Goal: Information Seeking & Learning: Learn about a topic

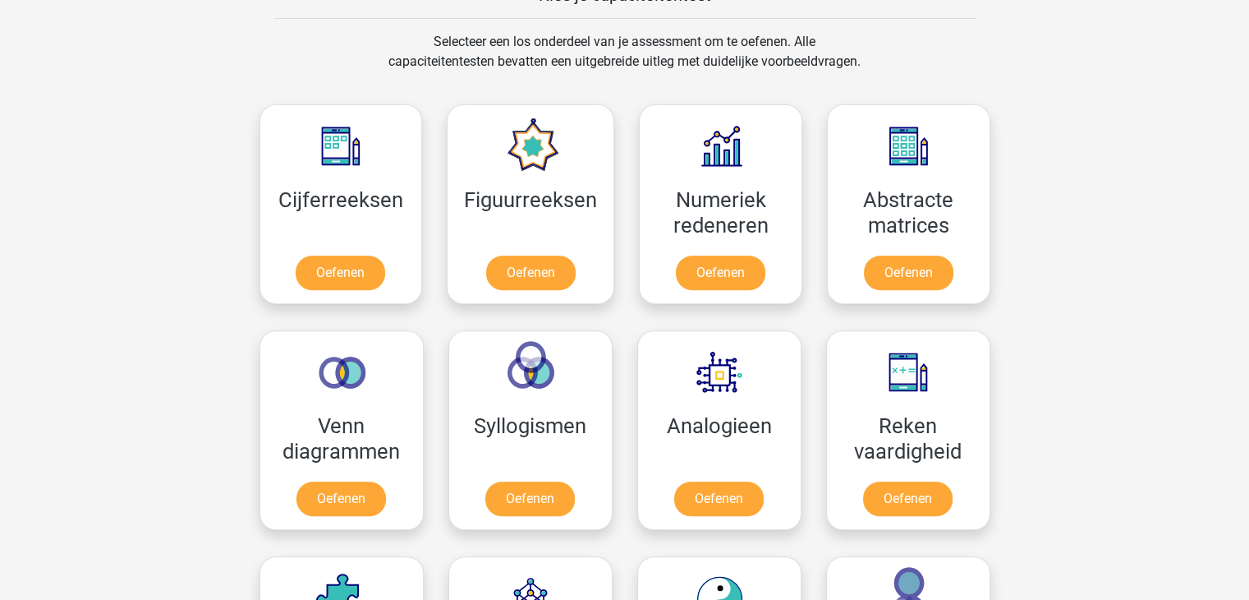
scroll to position [667, 0]
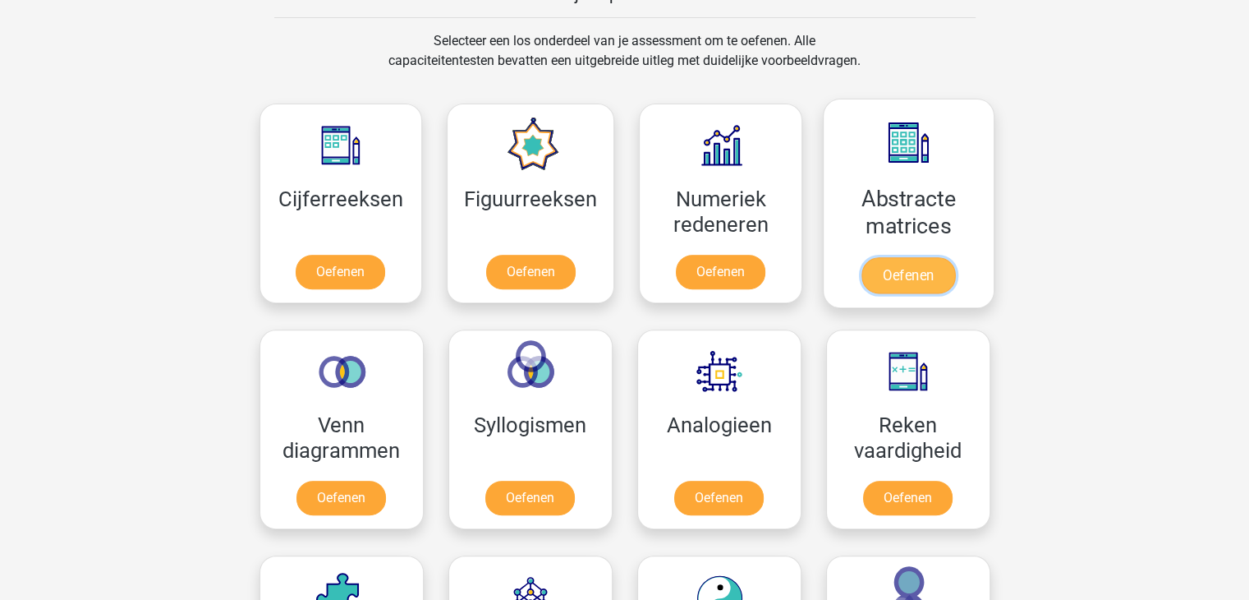
click at [890, 283] on link "Oefenen" at bounding box center [909, 275] width 94 height 36
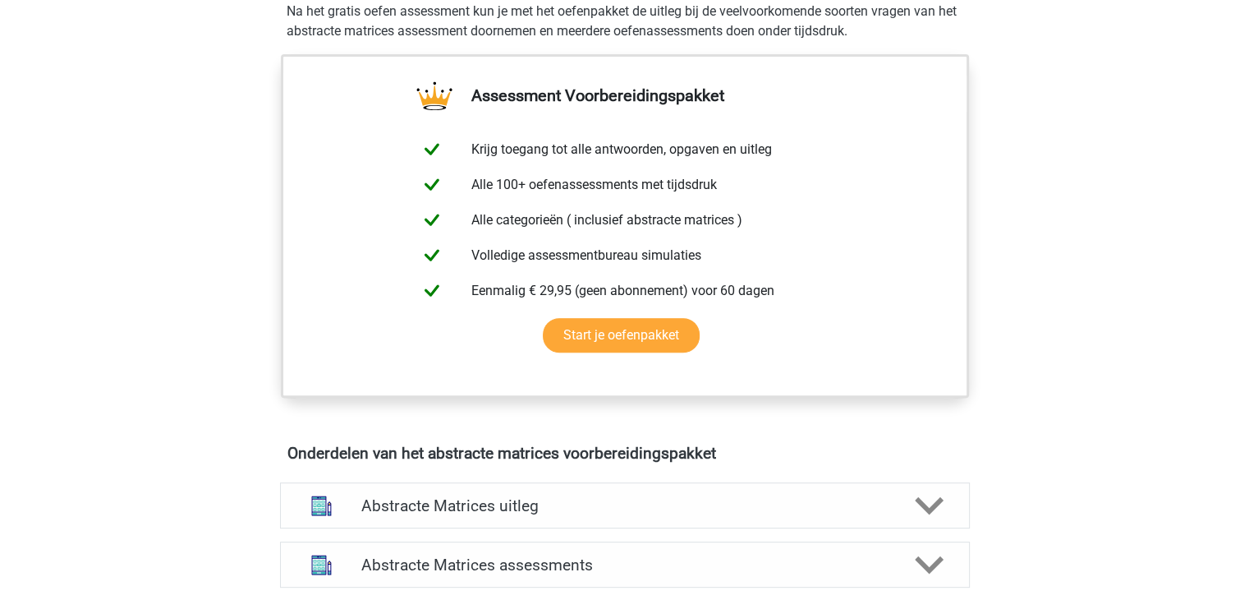
scroll to position [874, 0]
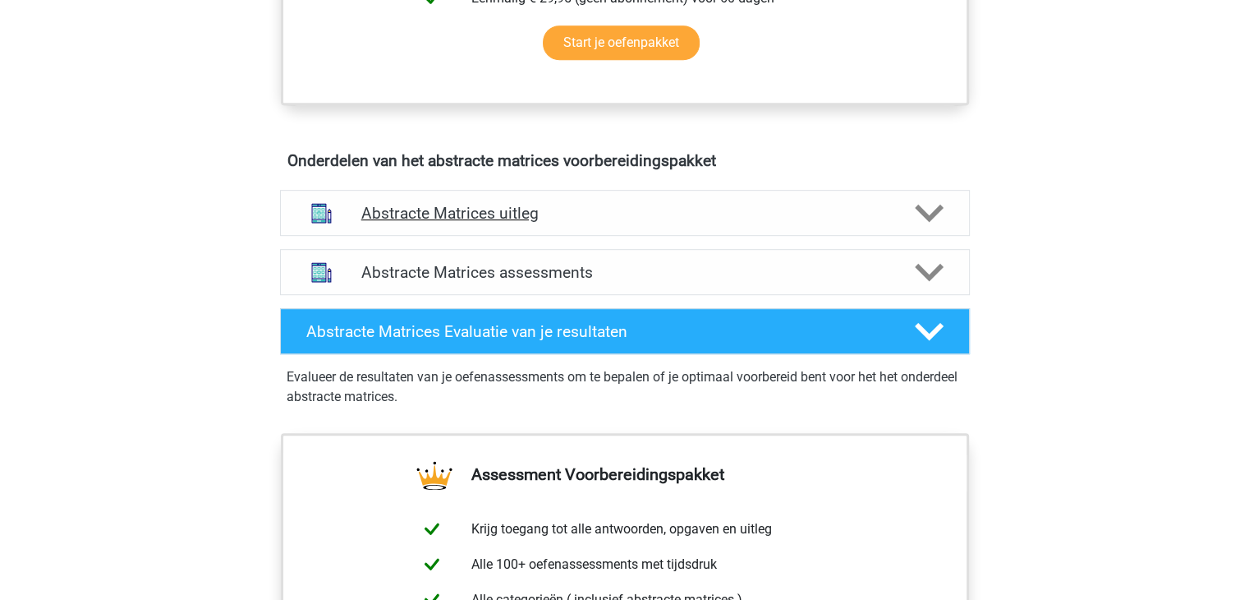
click at [762, 204] on h4 "Abstracte Matrices uitleg" at bounding box center [624, 213] width 527 height 19
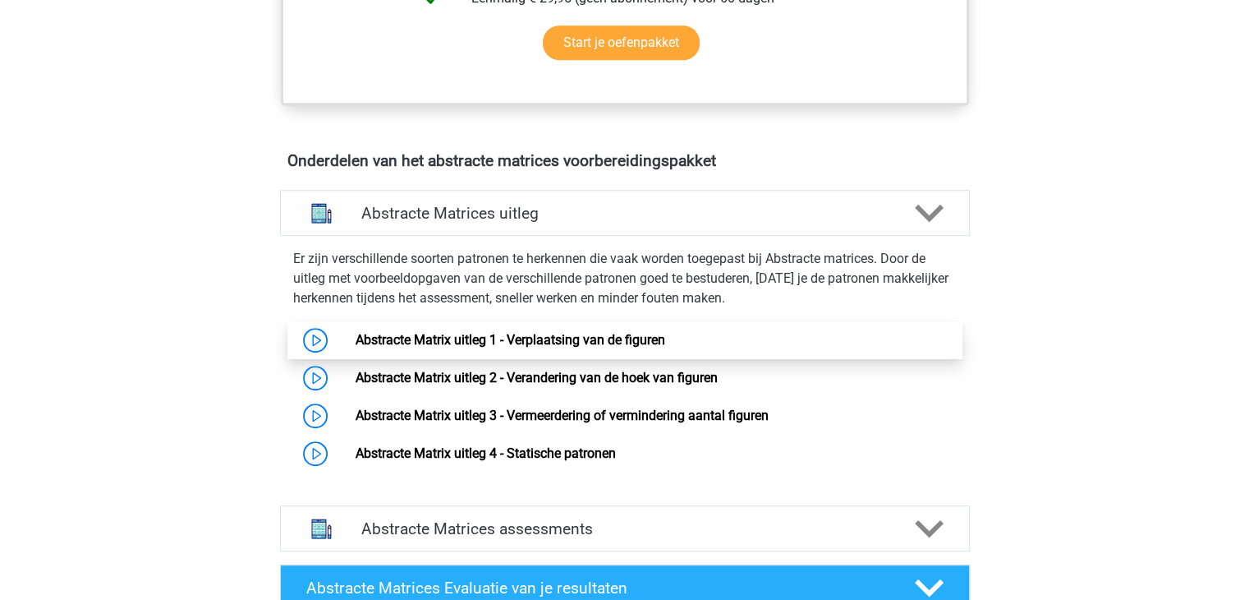
click at [460, 334] on link "Abstracte Matrix uitleg 1 - Verplaatsing van de figuren" at bounding box center [511, 340] width 310 height 16
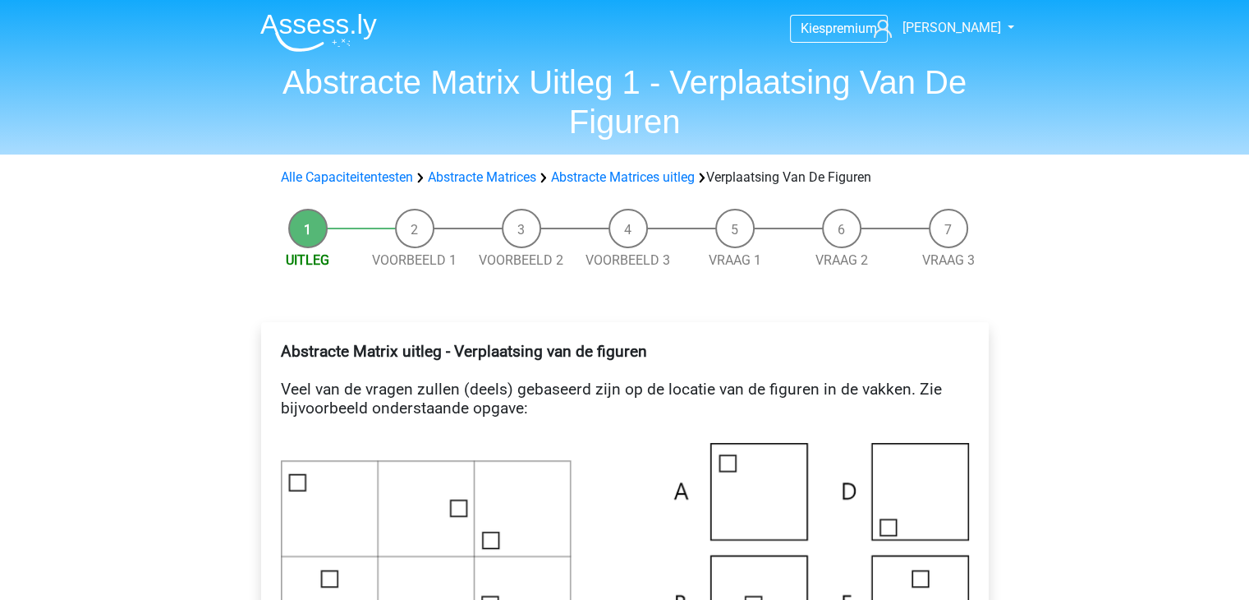
click at [409, 237] on li "Voorbeeld 1" at bounding box center [414, 240] width 107 height 62
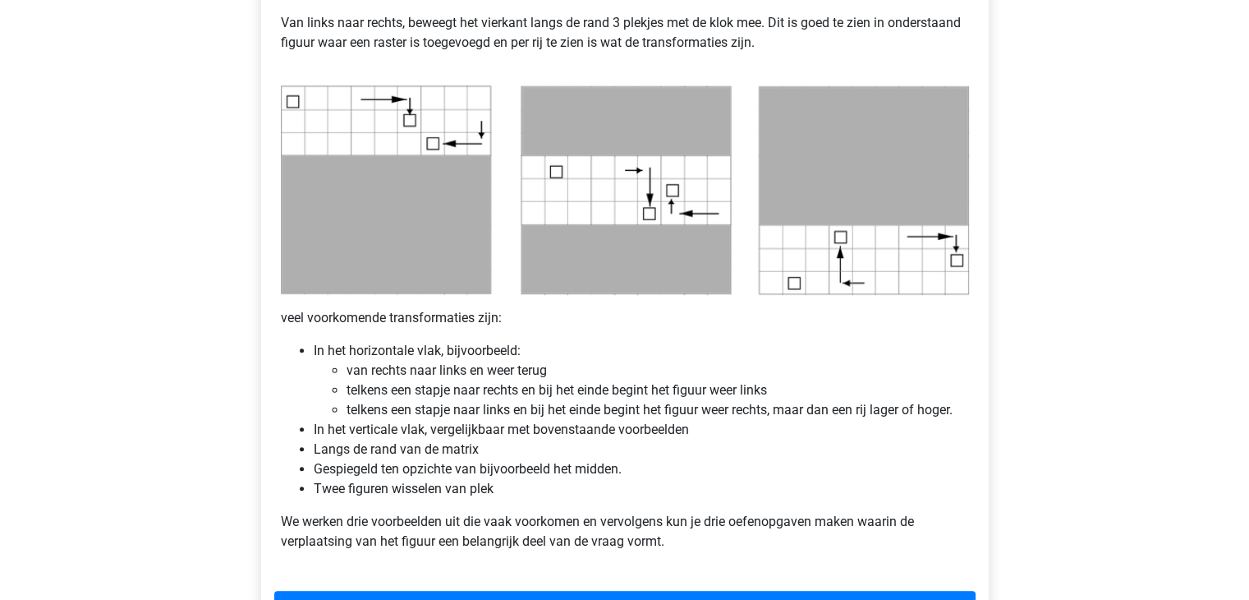
scroll to position [1192, 0]
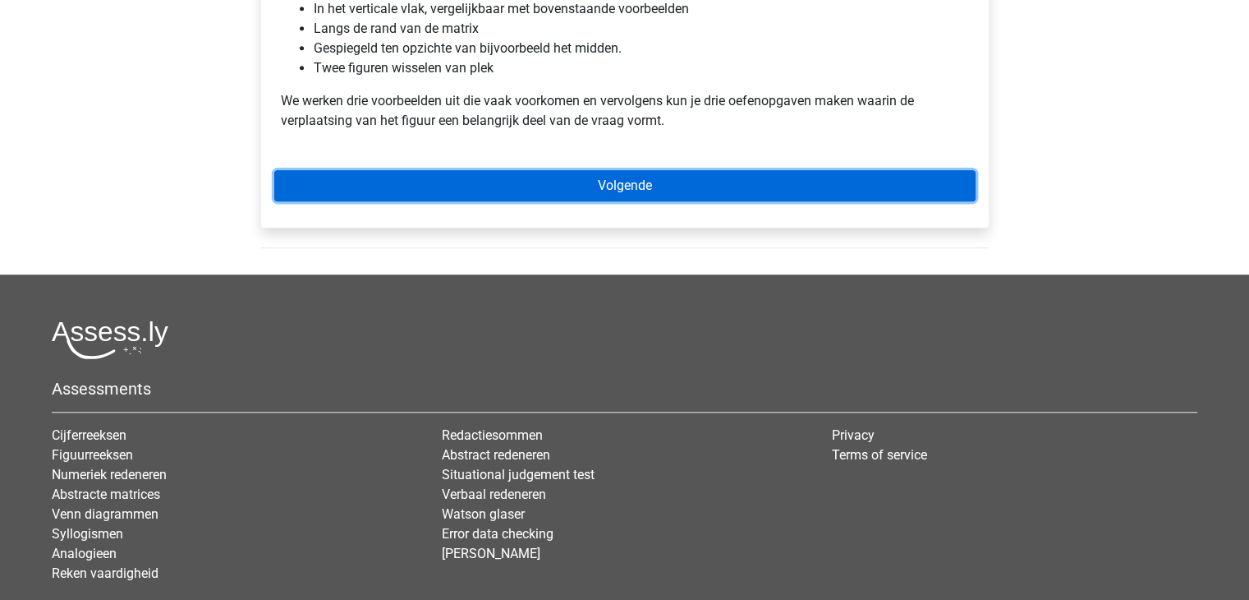
click at [542, 188] on link "Volgende" at bounding box center [625, 185] width 702 height 31
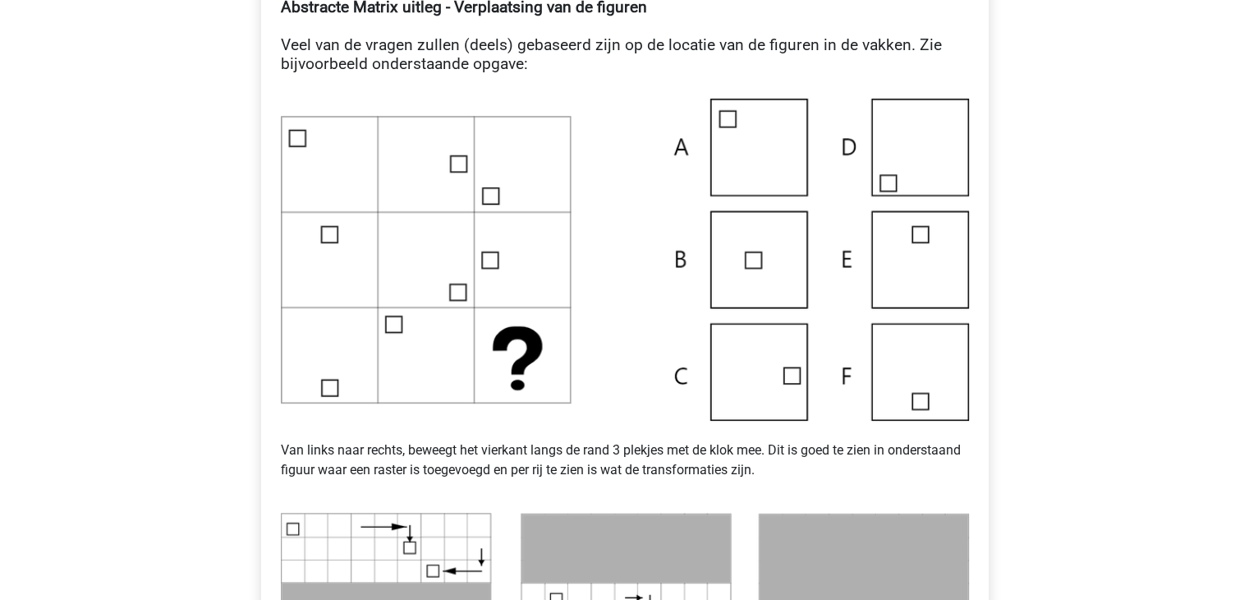
scroll to position [0, 0]
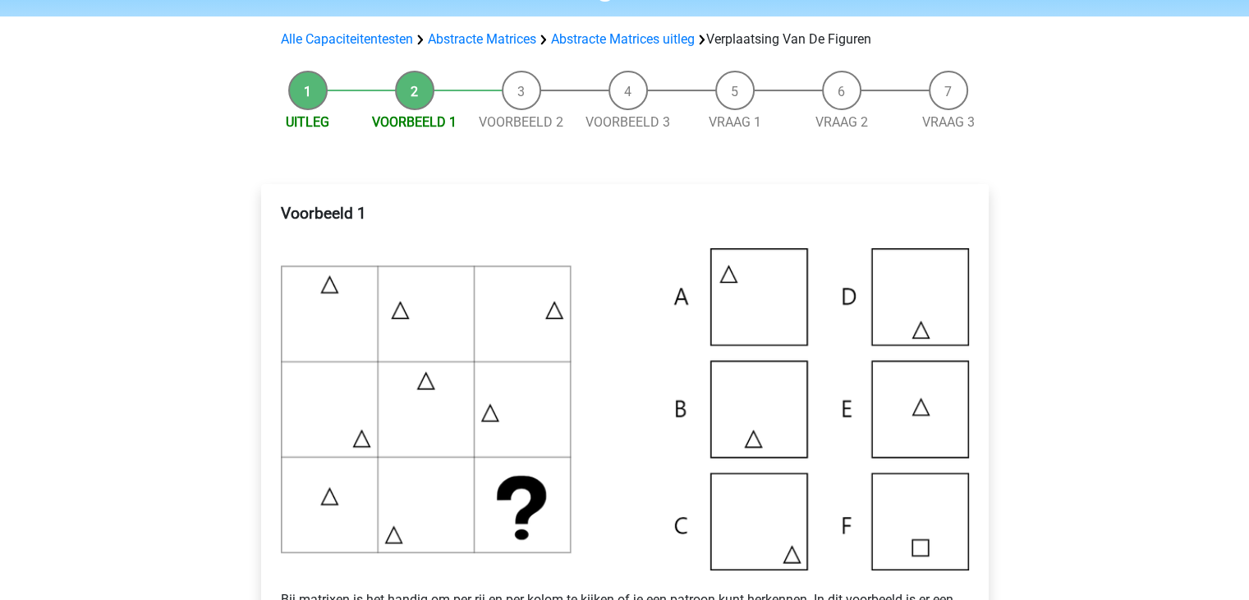
scroll to position [137, 0]
click at [305, 104] on li "Uitleg" at bounding box center [308, 102] width 107 height 62
click at [307, 120] on link "Uitleg" at bounding box center [308, 123] width 44 height 16
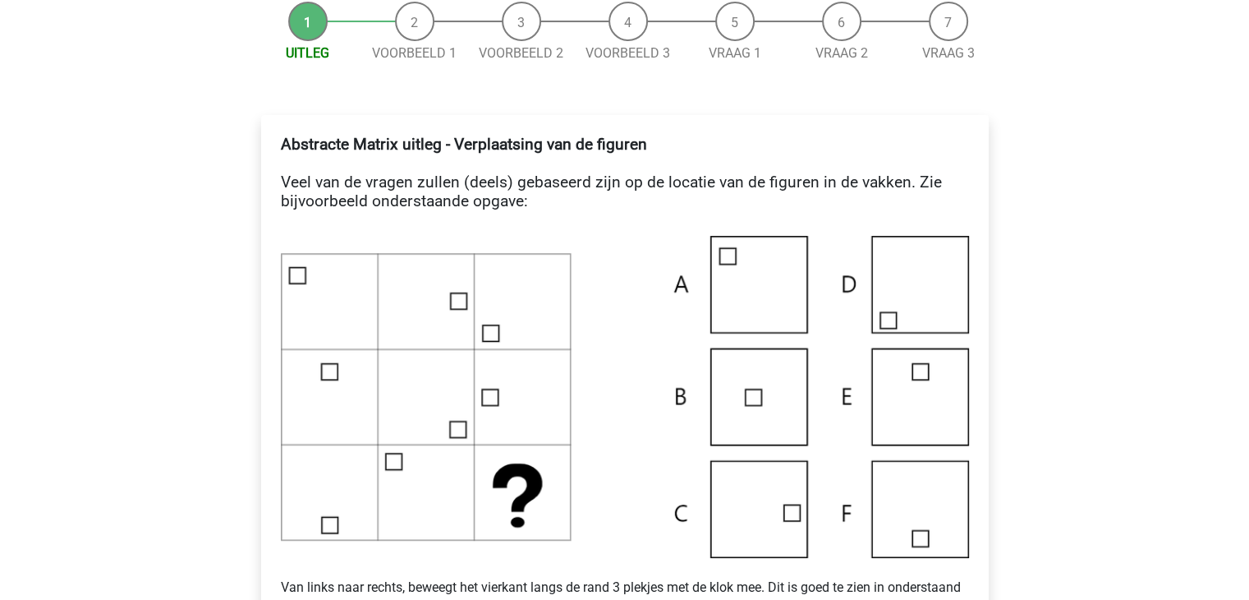
scroll to position [122, 0]
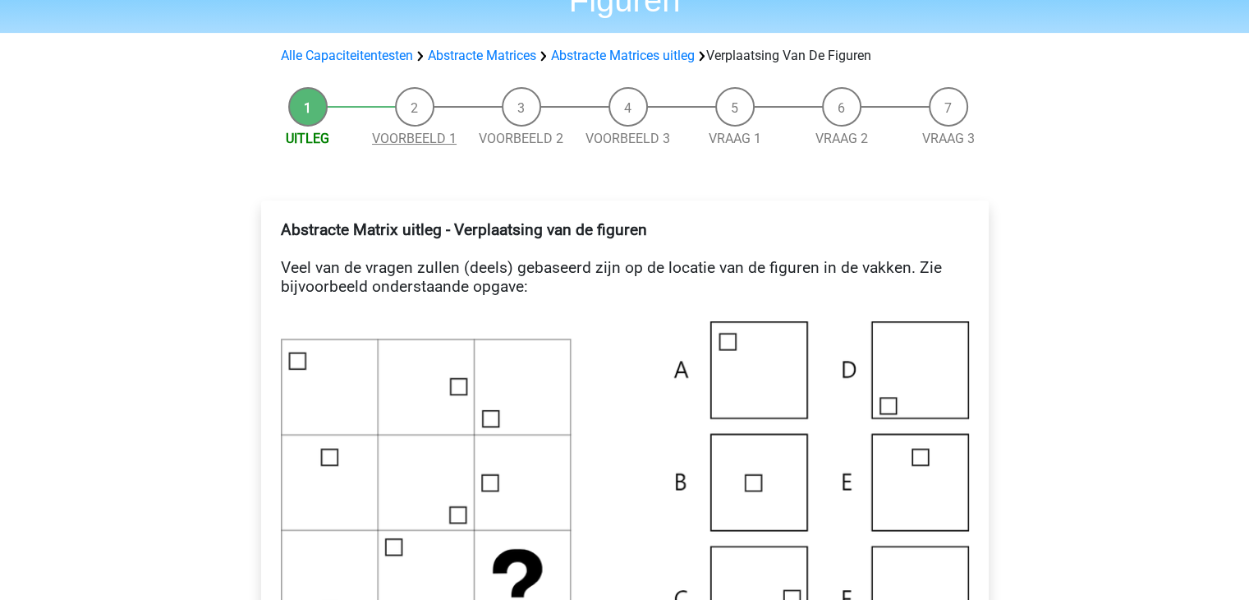
click at [402, 140] on link "Voorbeeld 1" at bounding box center [414, 139] width 85 height 16
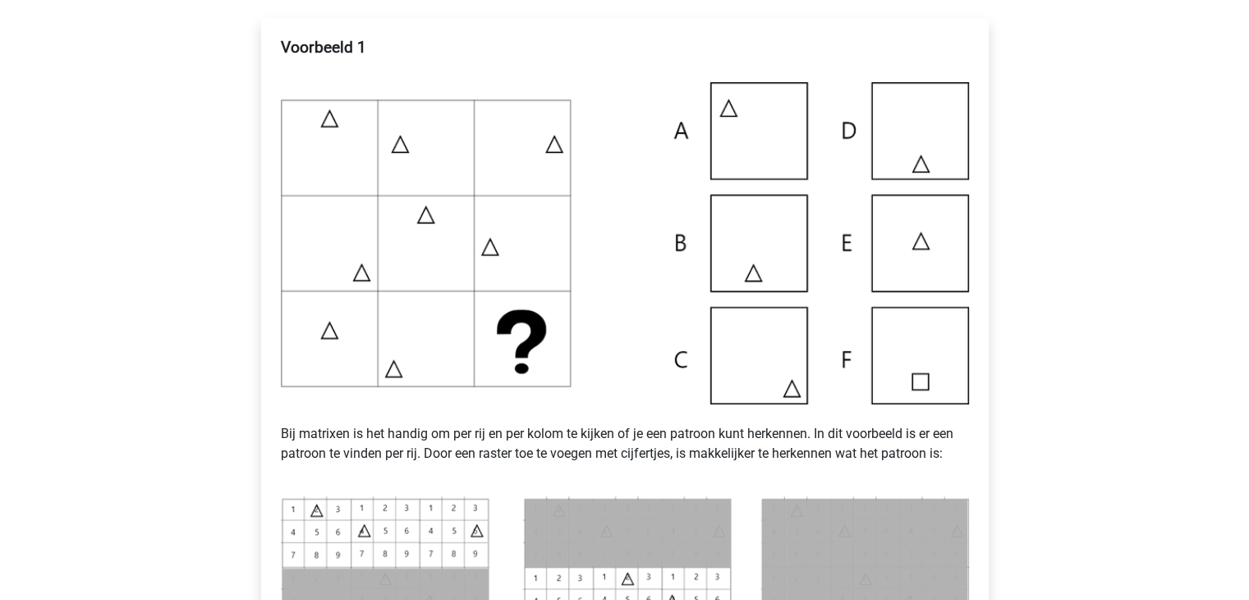
scroll to position [319, 0]
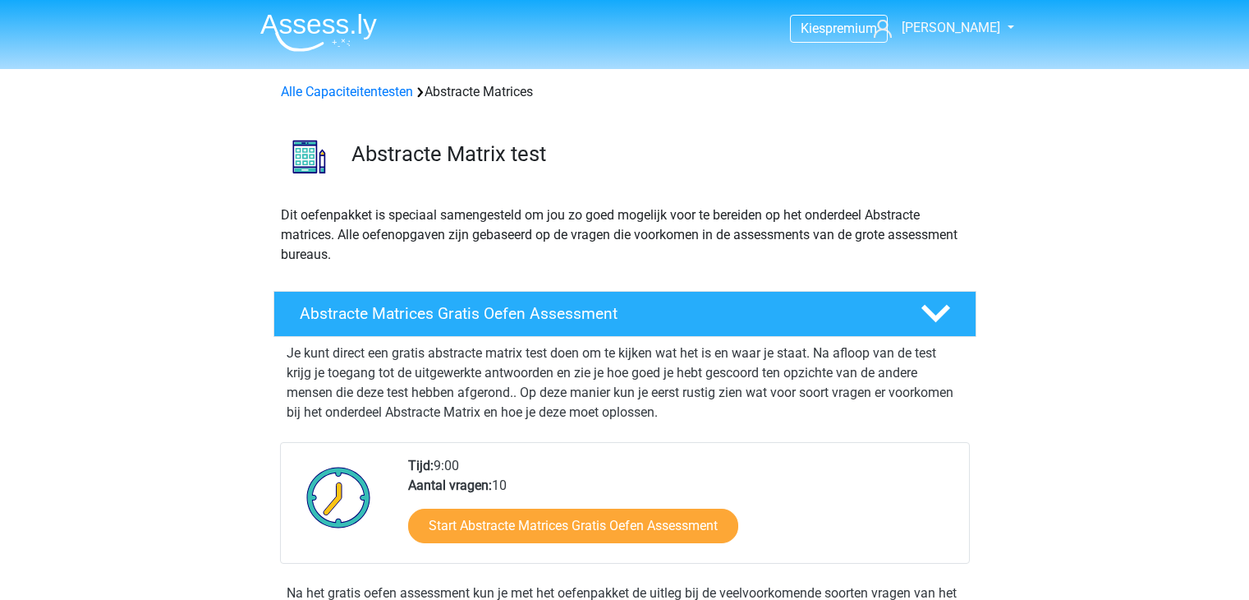
scroll to position [874, 0]
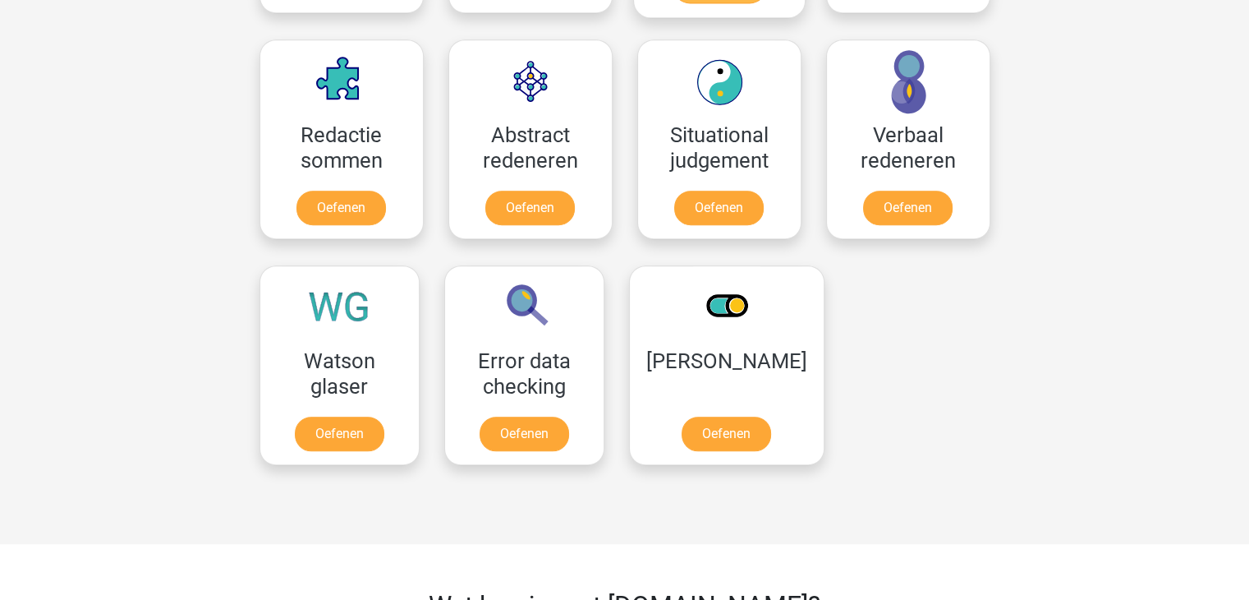
scroll to position [1163, 0]
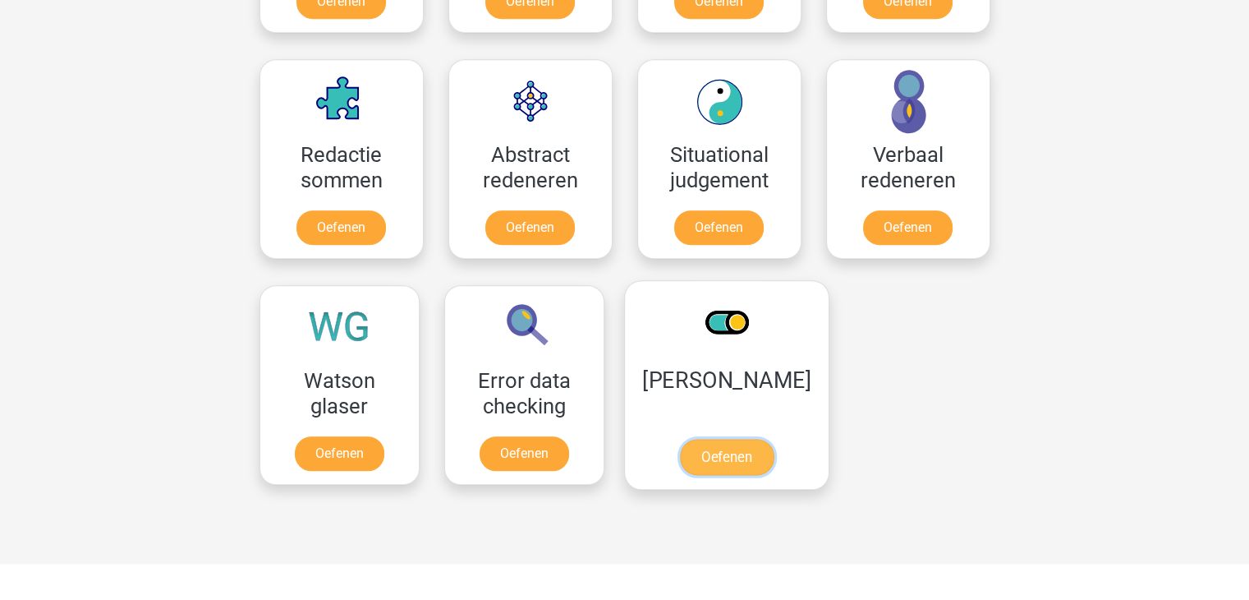
click at [721, 448] on link "Oefenen" at bounding box center [726, 457] width 94 height 36
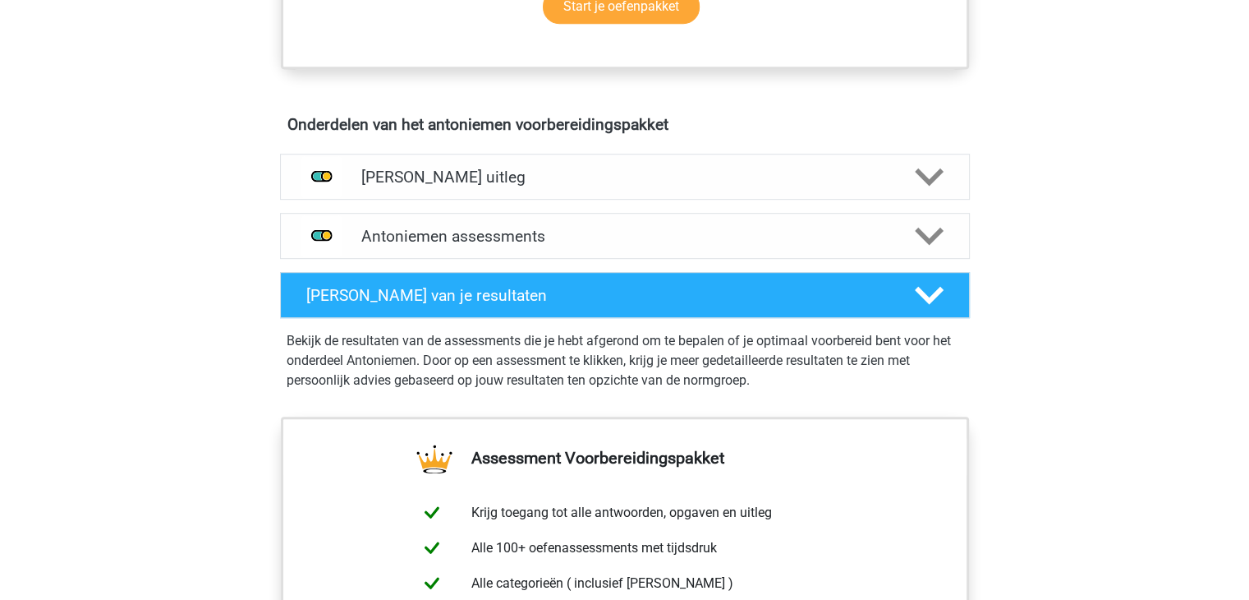
scroll to position [874, 0]
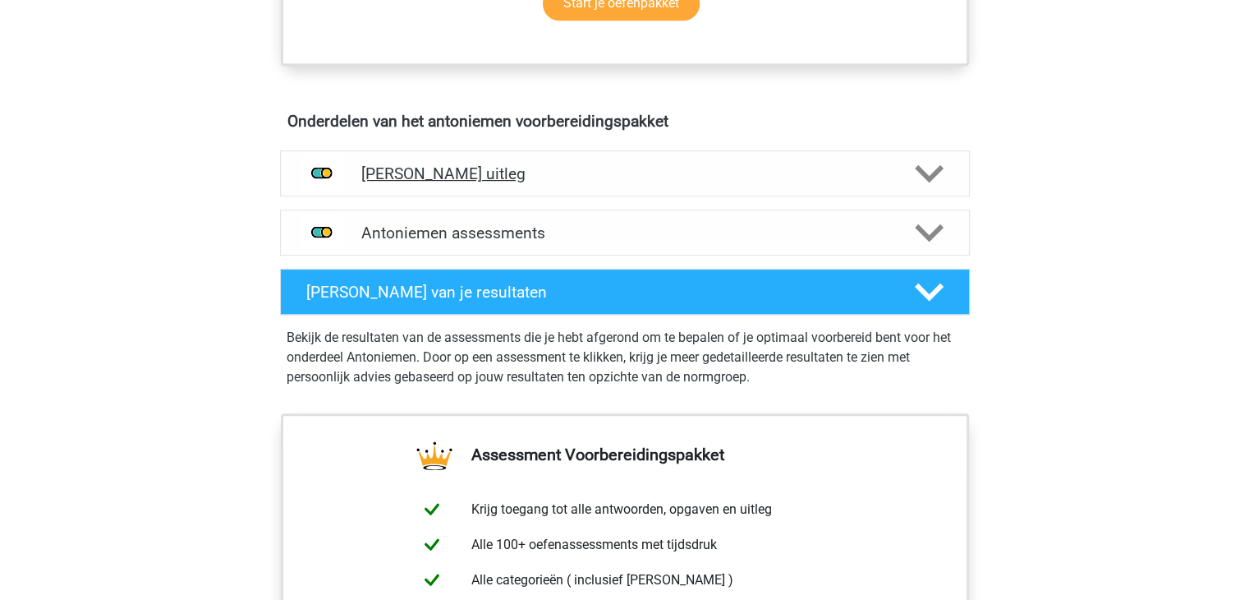
click at [585, 164] on h4 "[PERSON_NAME] uitleg" at bounding box center [624, 173] width 527 height 19
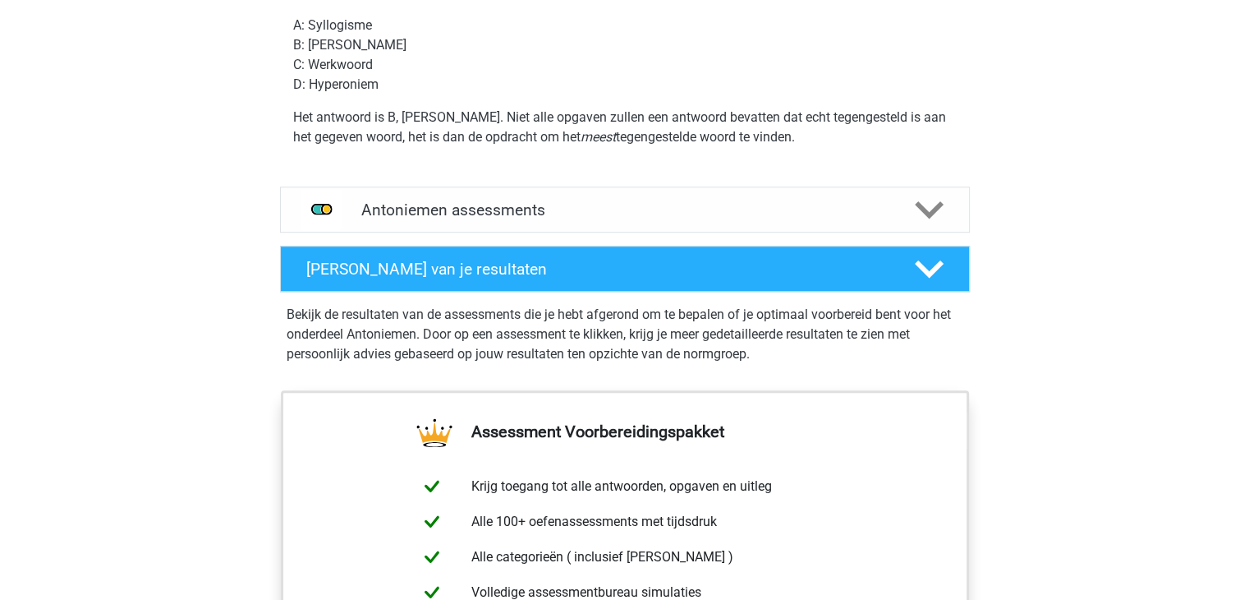
scroll to position [1172, 0]
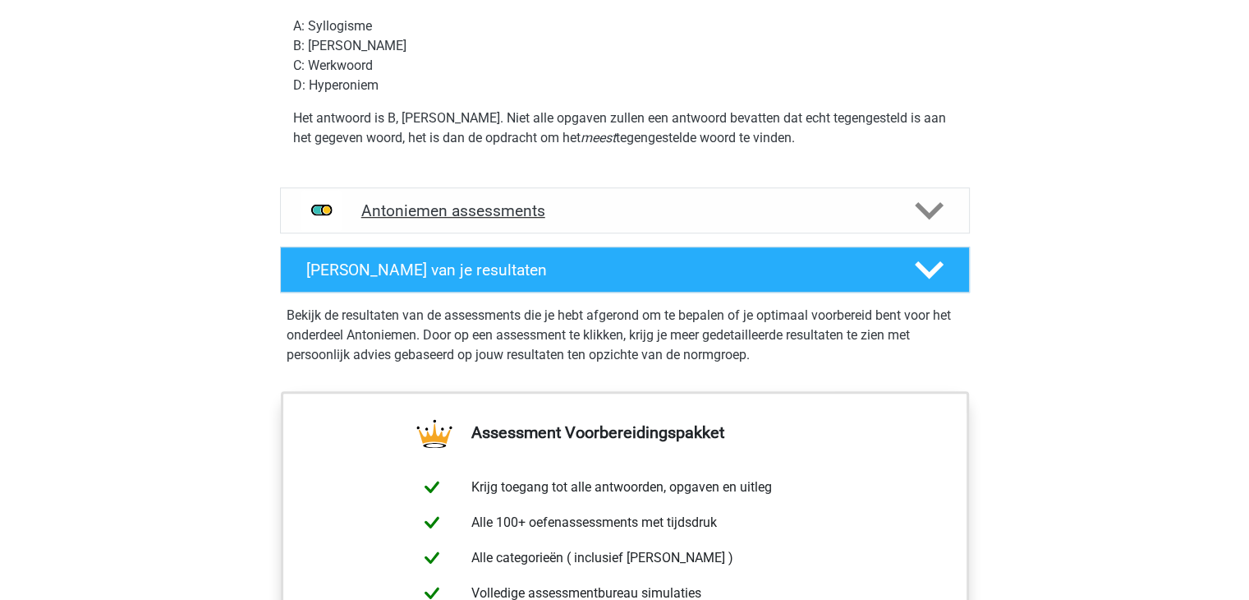
click at [573, 209] on h4 "Antoniemen assessments" at bounding box center [624, 210] width 527 height 19
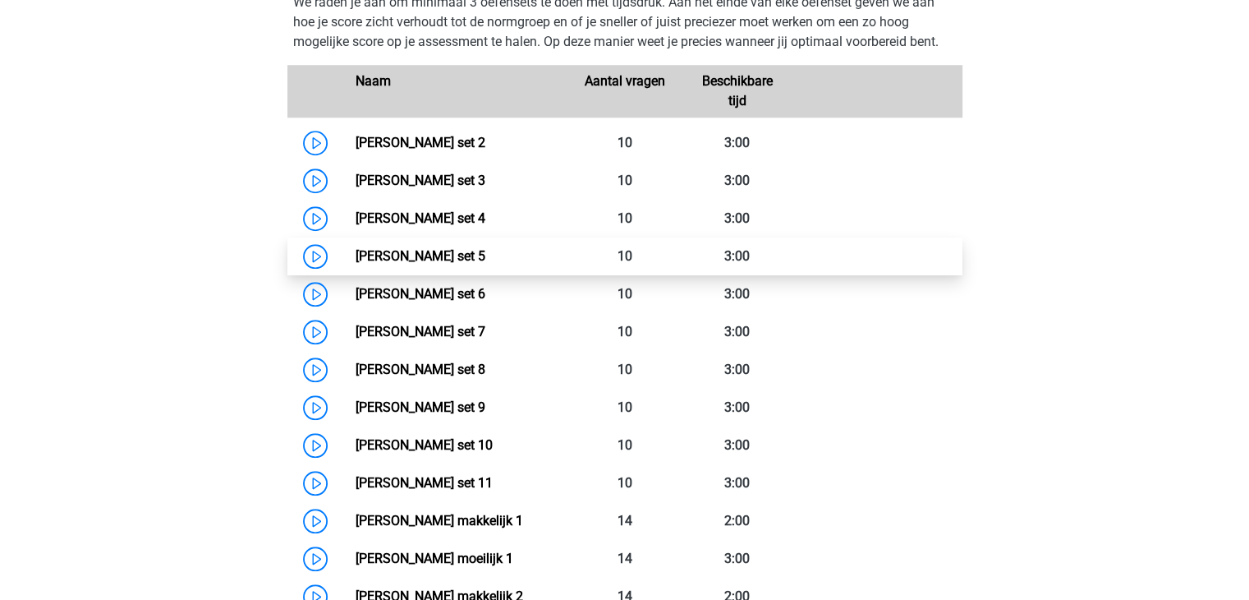
scroll to position [1409, 0]
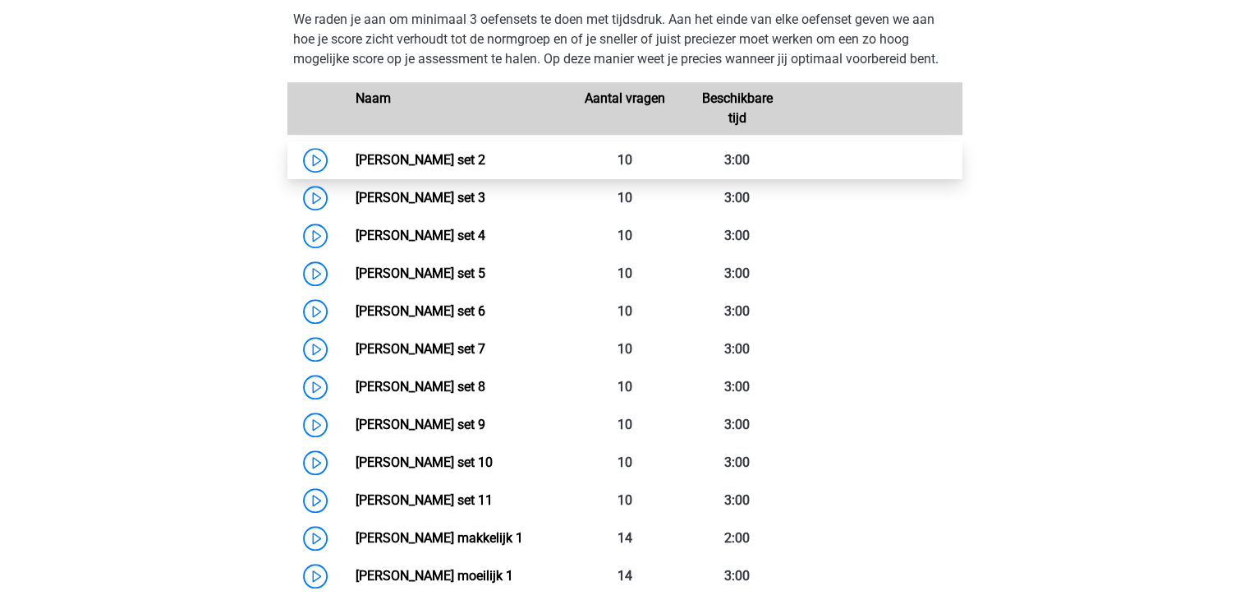
click at [356, 159] on link "Antoniemen set 2" at bounding box center [421, 160] width 130 height 16
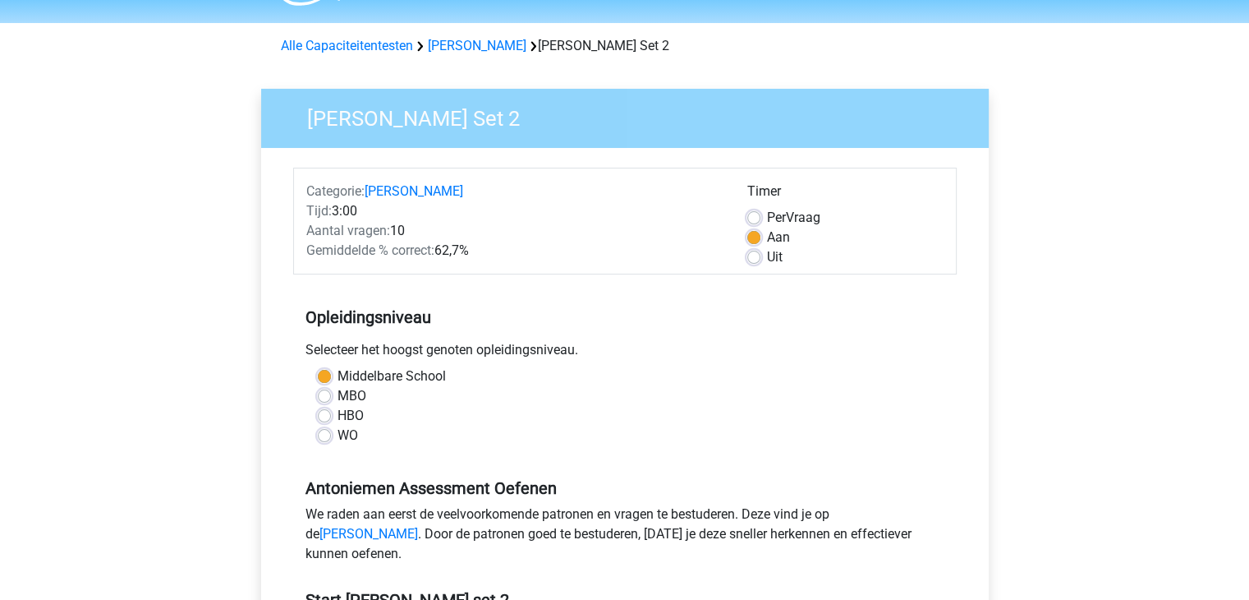
scroll to position [284, 0]
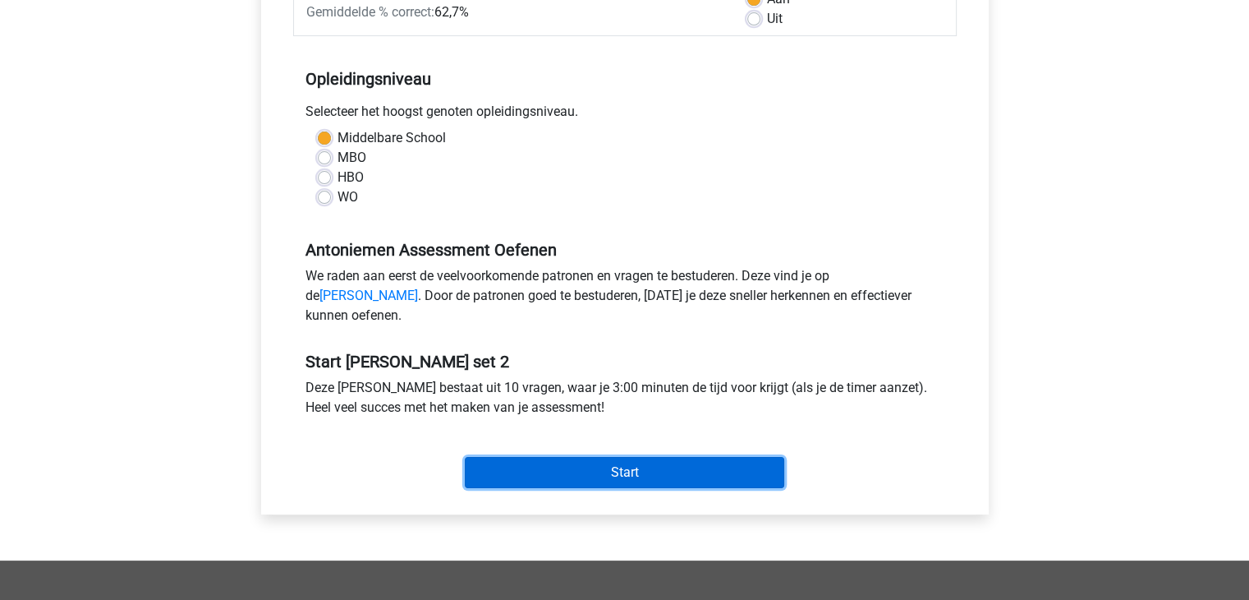
click at [544, 488] on input "Start" at bounding box center [625, 472] width 320 height 31
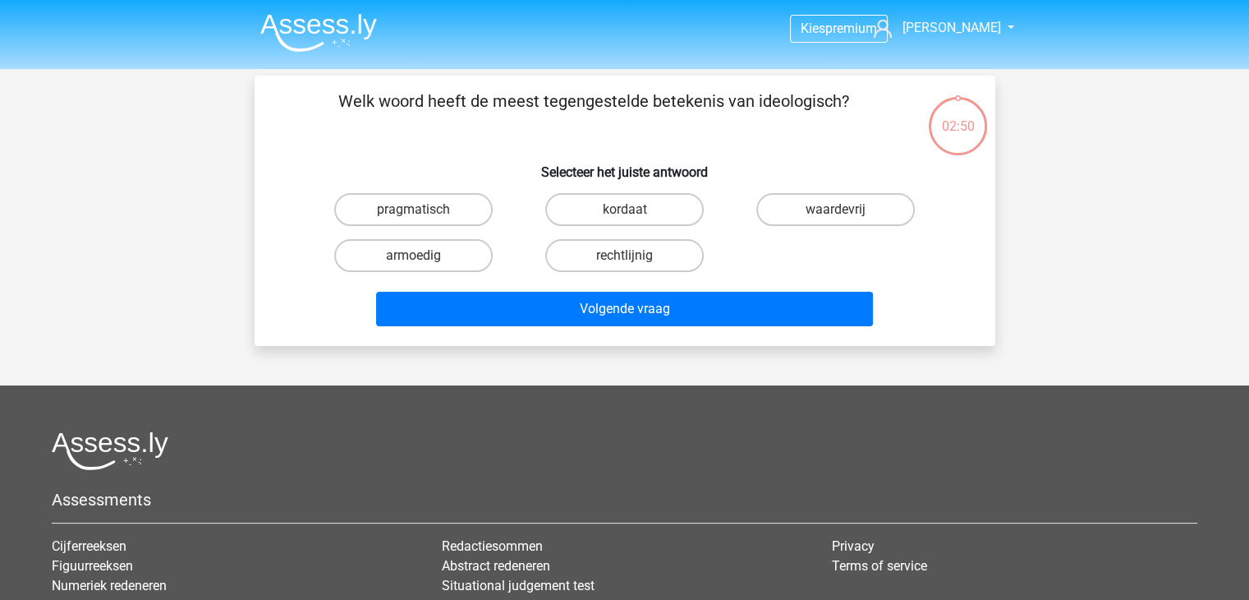
click at [841, 216] on input "waardevrij" at bounding box center [841, 214] width 11 height 11
radio input "true"
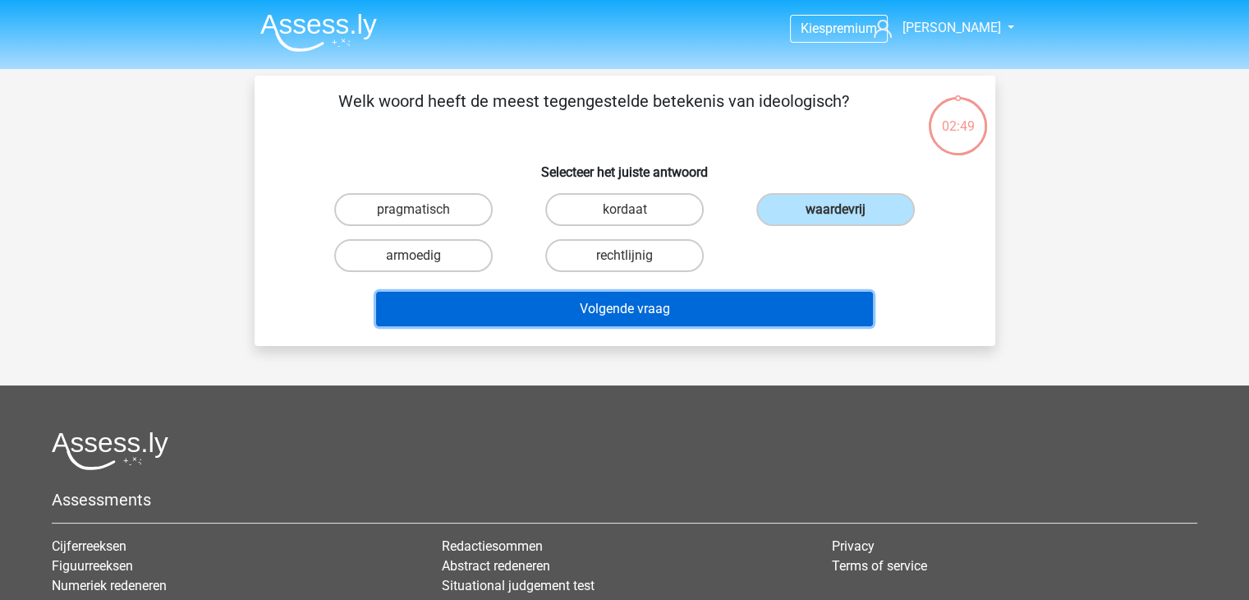
click at [598, 321] on button "Volgende vraag" at bounding box center [624, 309] width 497 height 35
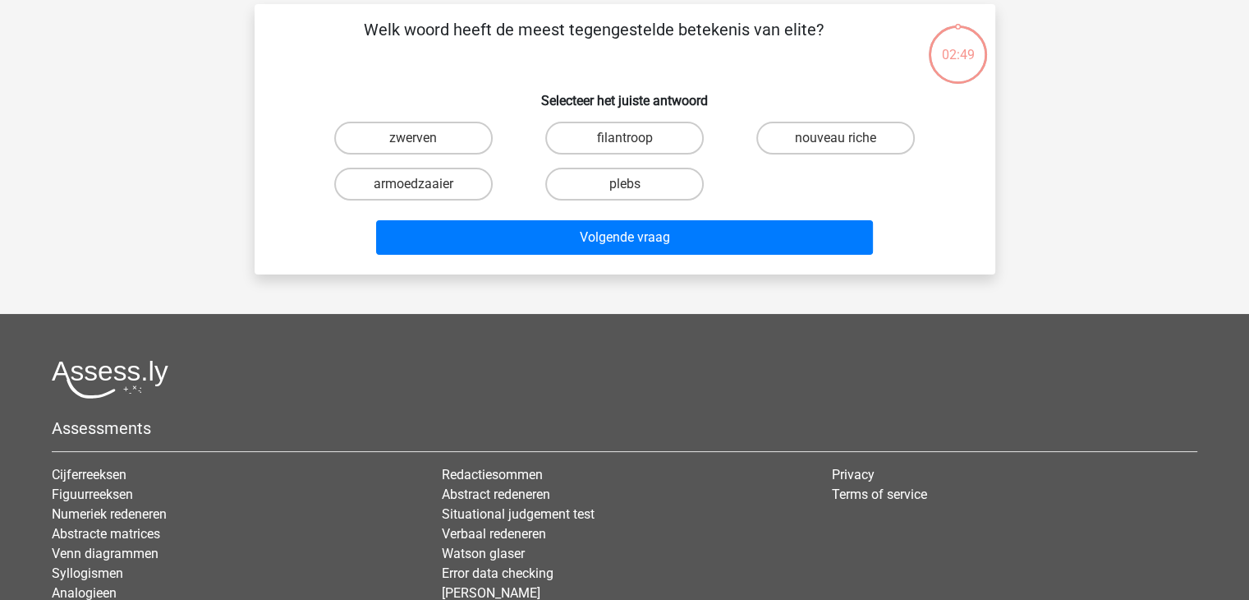
scroll to position [76, 0]
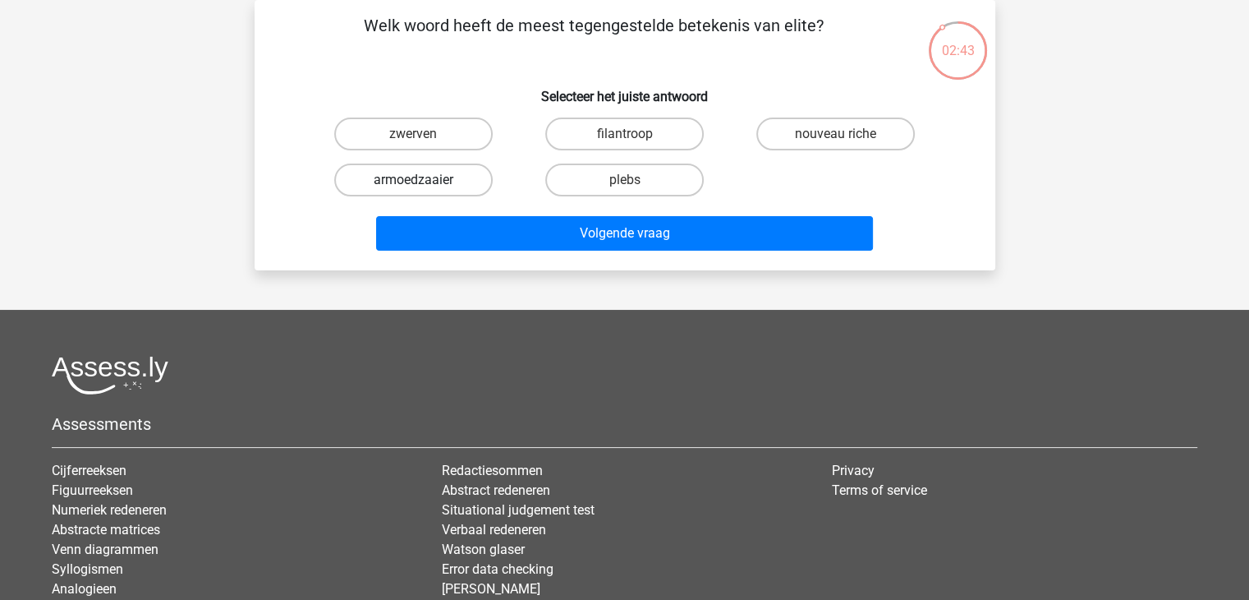
click at [433, 185] on label "armoedzaaier" at bounding box center [413, 179] width 159 height 33
click at [424, 185] on input "armoedzaaier" at bounding box center [418, 185] width 11 height 11
radio input "true"
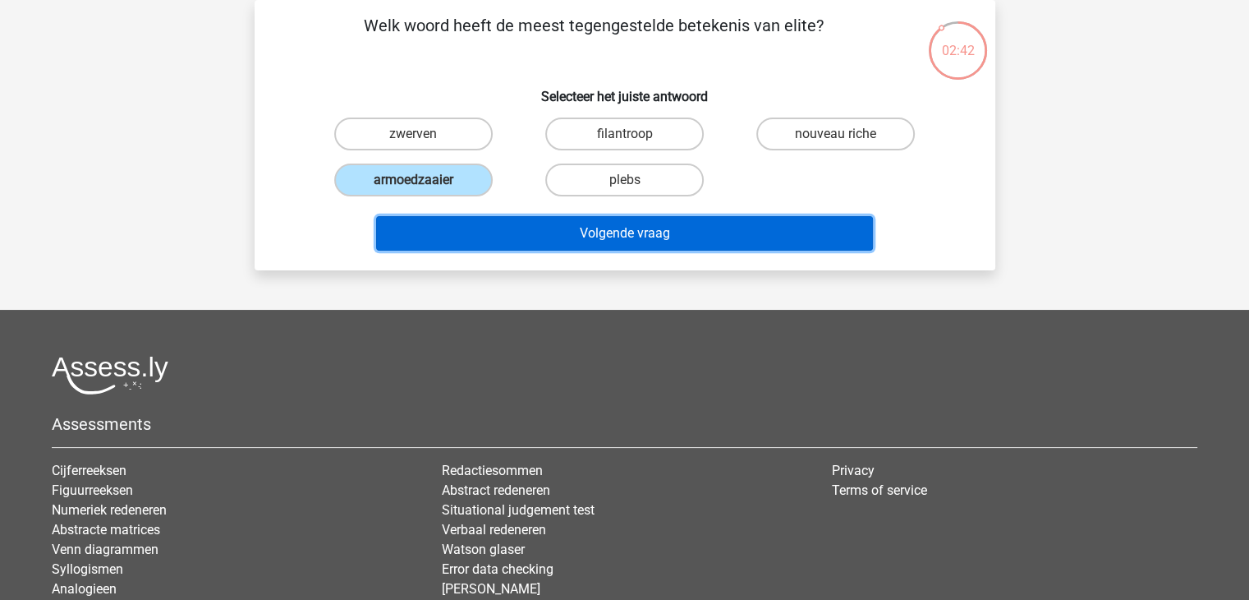
click at [520, 218] on button "Volgende vraag" at bounding box center [624, 233] width 497 height 35
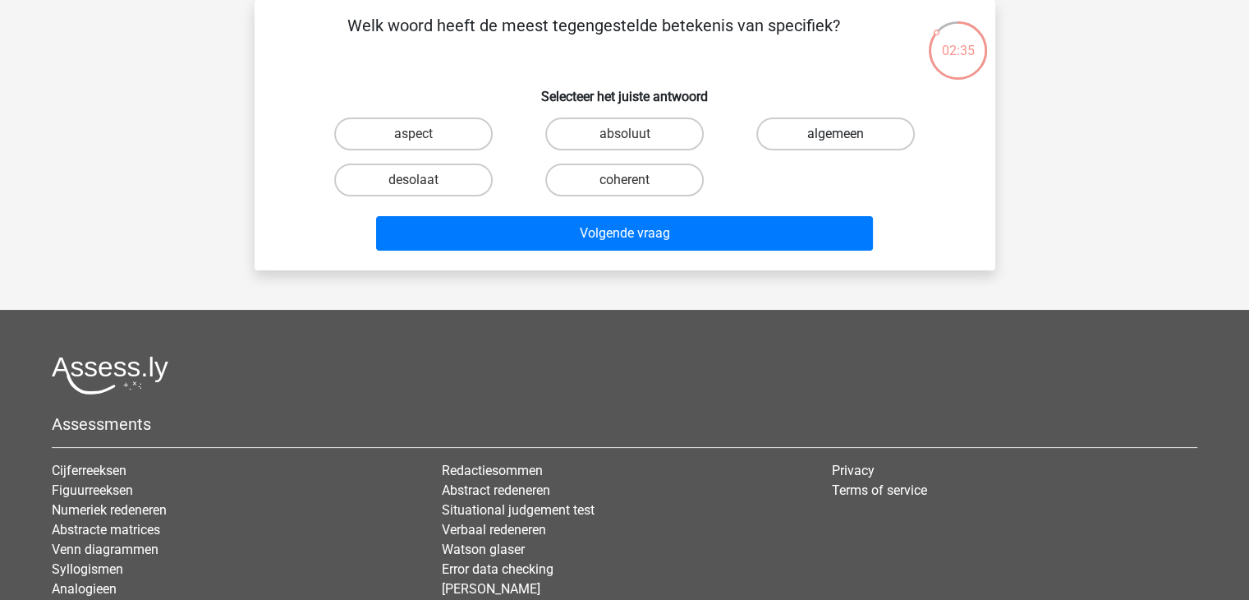
click at [867, 142] on label "algemeen" at bounding box center [836, 133] width 159 height 33
click at [847, 142] on input "algemeen" at bounding box center [841, 139] width 11 height 11
radio input "true"
click at [749, 211] on div "Volgende vraag" at bounding box center [625, 230] width 688 height 54
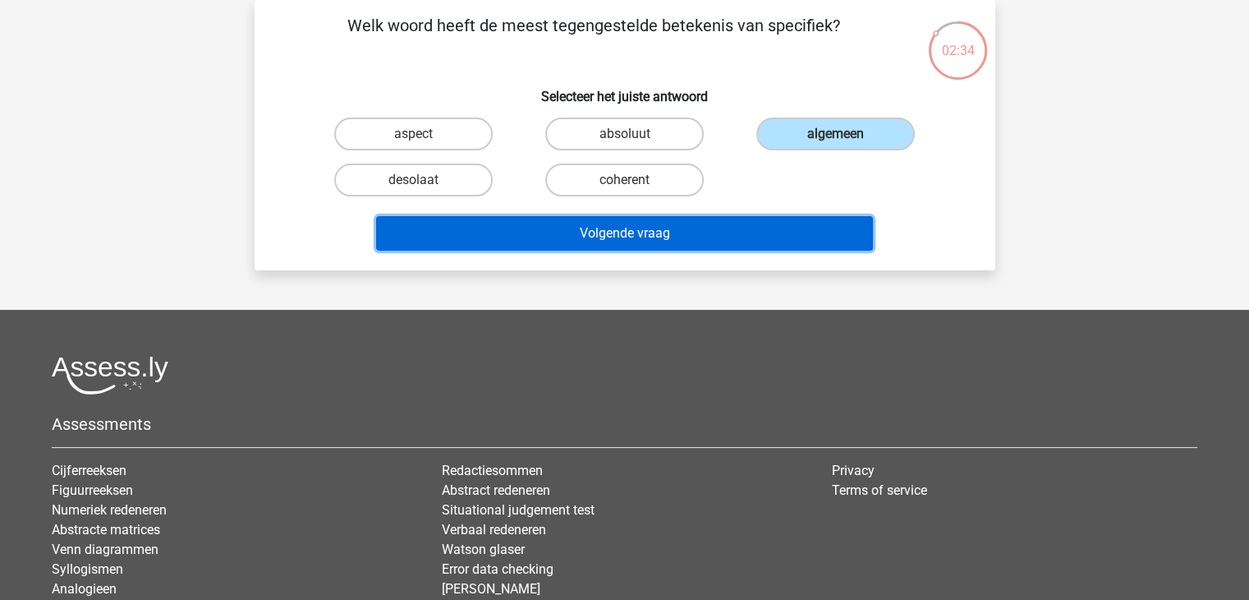
click at [711, 237] on button "Volgende vraag" at bounding box center [624, 233] width 497 height 35
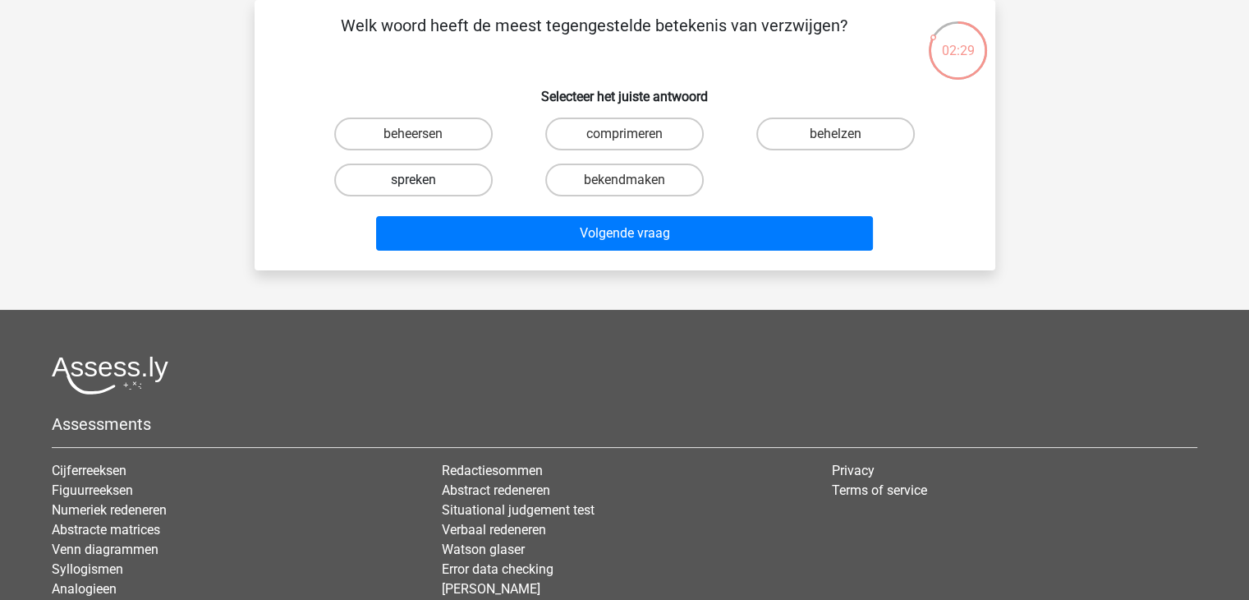
click at [439, 164] on label "spreken" at bounding box center [413, 179] width 159 height 33
click at [424, 180] on input "spreken" at bounding box center [418, 185] width 11 height 11
radio input "true"
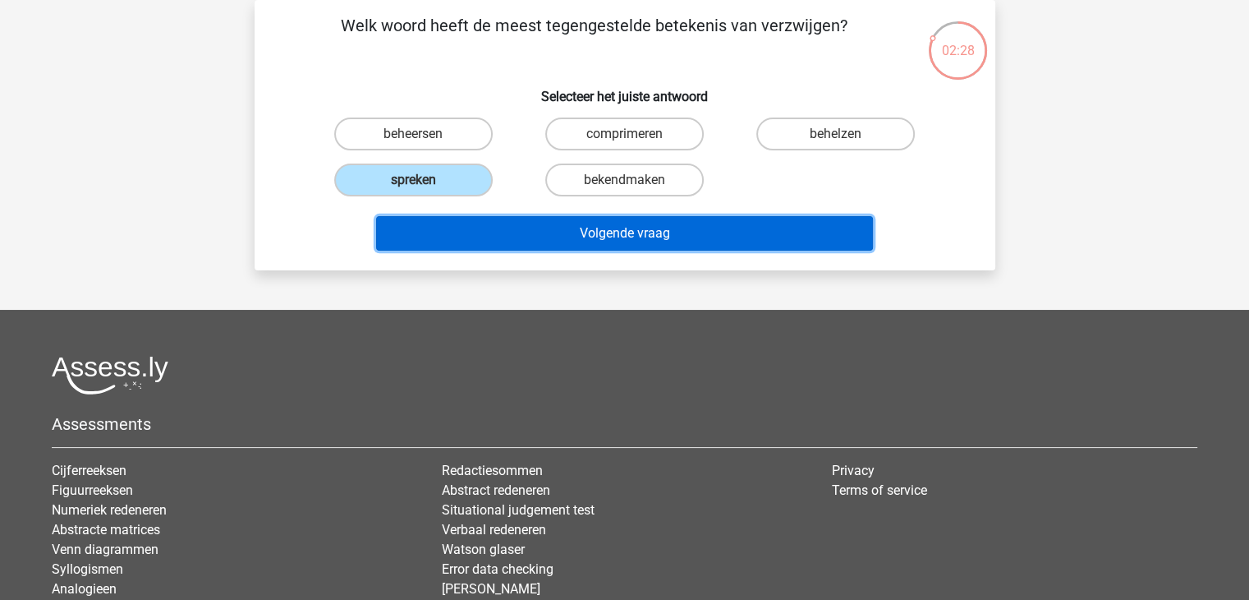
click at [589, 226] on button "Volgende vraag" at bounding box center [624, 233] width 497 height 35
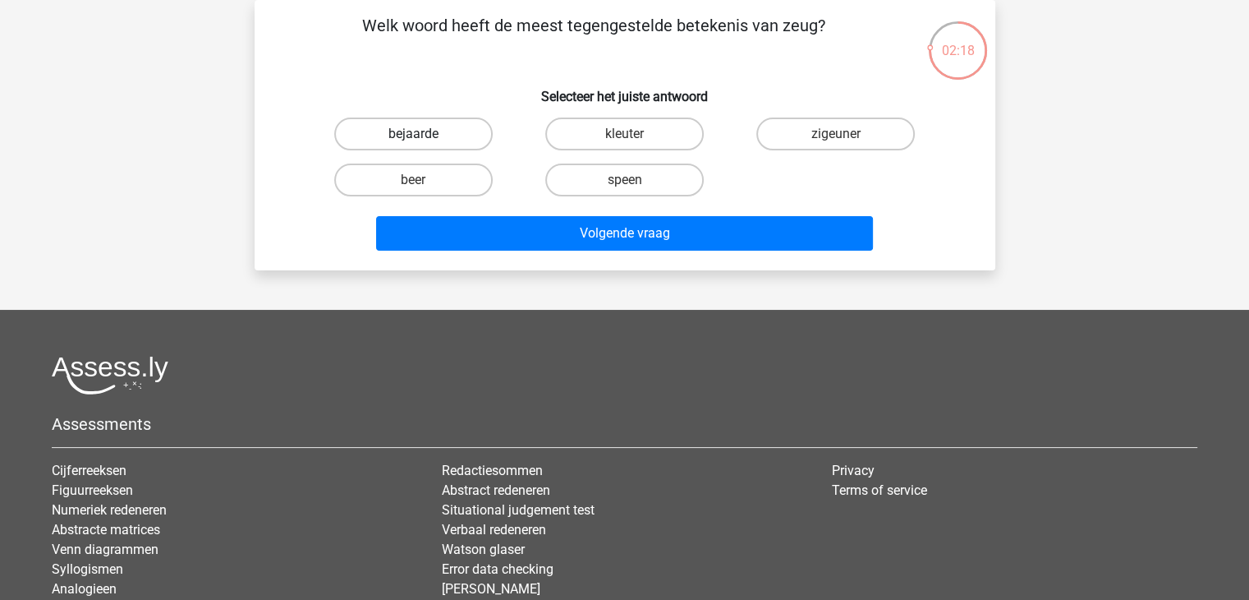
click at [434, 139] on label "bejaarde" at bounding box center [413, 133] width 159 height 33
click at [424, 139] on input "bejaarde" at bounding box center [418, 139] width 11 height 11
radio input "true"
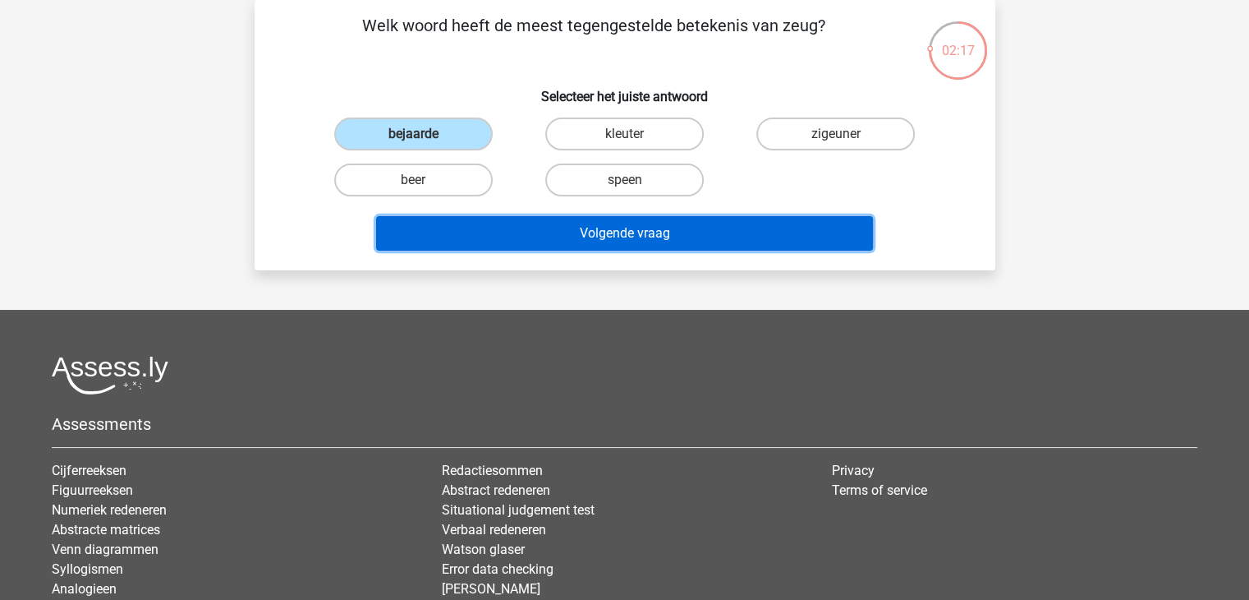
click at [587, 234] on button "Volgende vraag" at bounding box center [624, 233] width 497 height 35
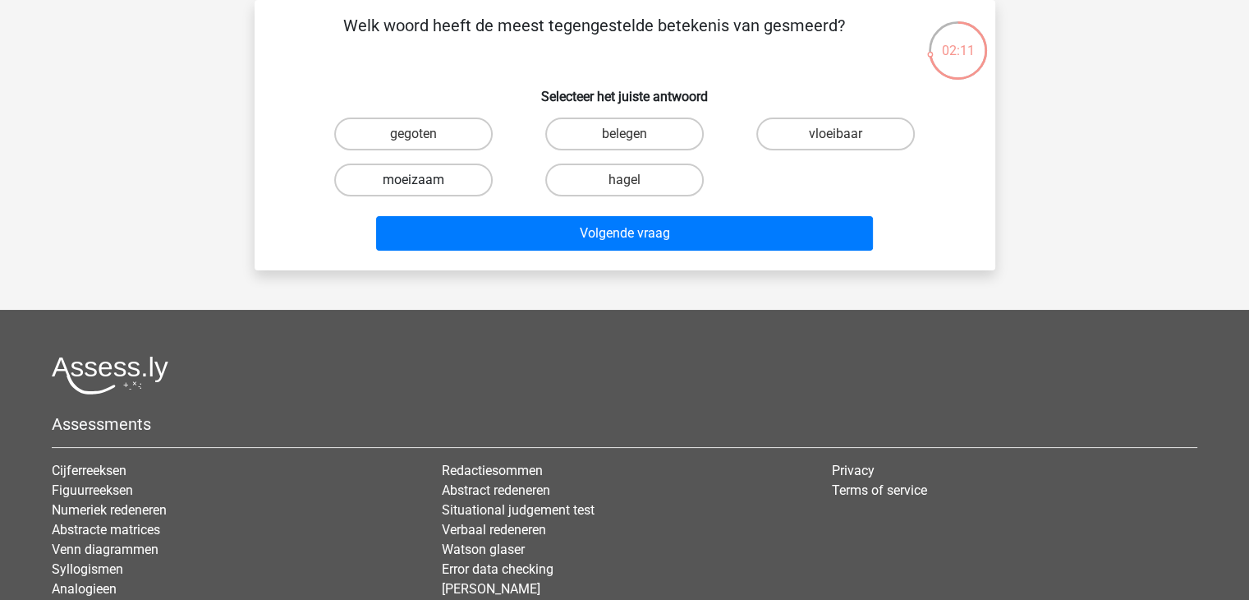
click at [475, 190] on label "moeizaam" at bounding box center [413, 179] width 159 height 33
click at [424, 190] on input "moeizaam" at bounding box center [418, 185] width 11 height 11
radio input "true"
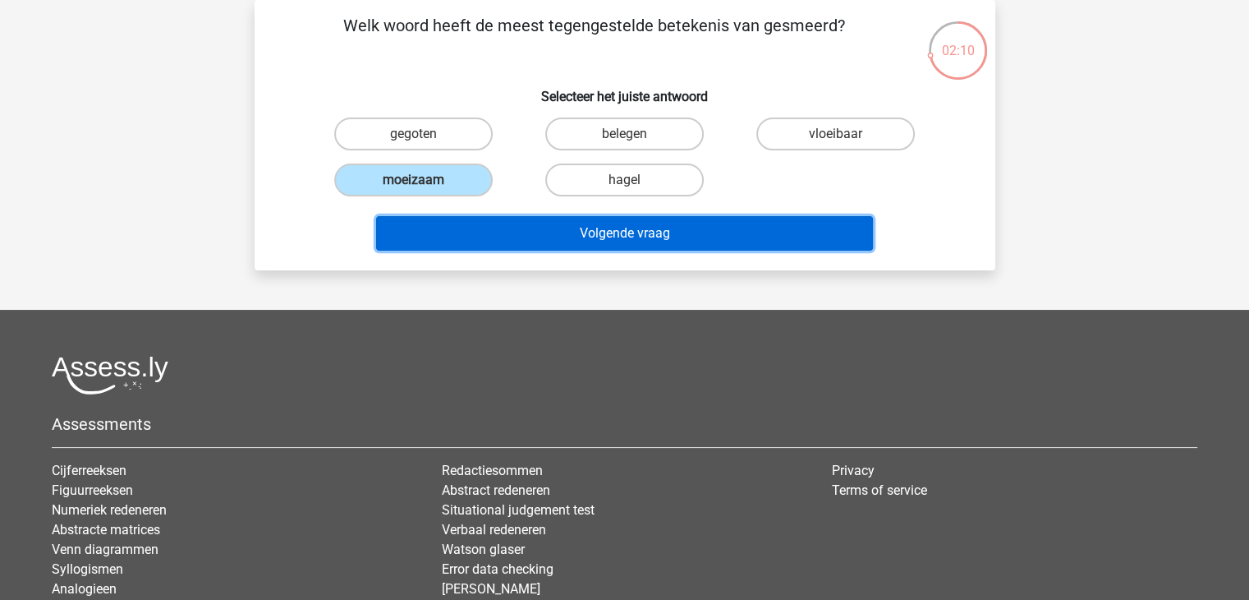
click at [578, 218] on button "Volgende vraag" at bounding box center [624, 233] width 497 height 35
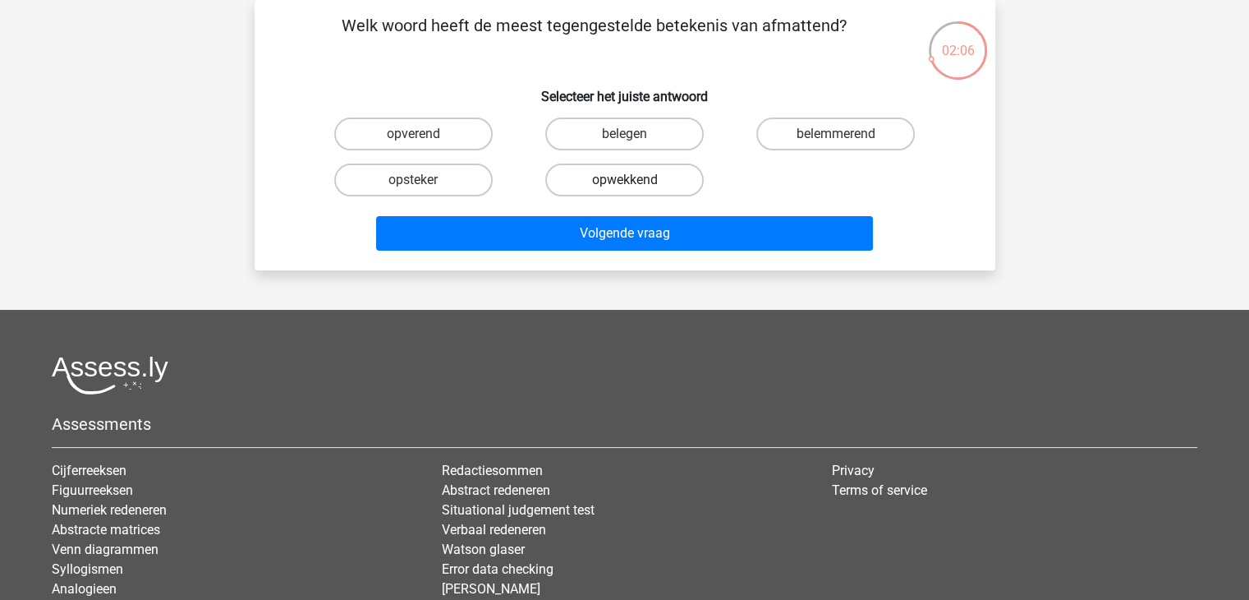
click at [585, 180] on label "opwekkend" at bounding box center [624, 179] width 159 height 33
click at [624, 180] on input "opwekkend" at bounding box center [629, 185] width 11 height 11
radio input "true"
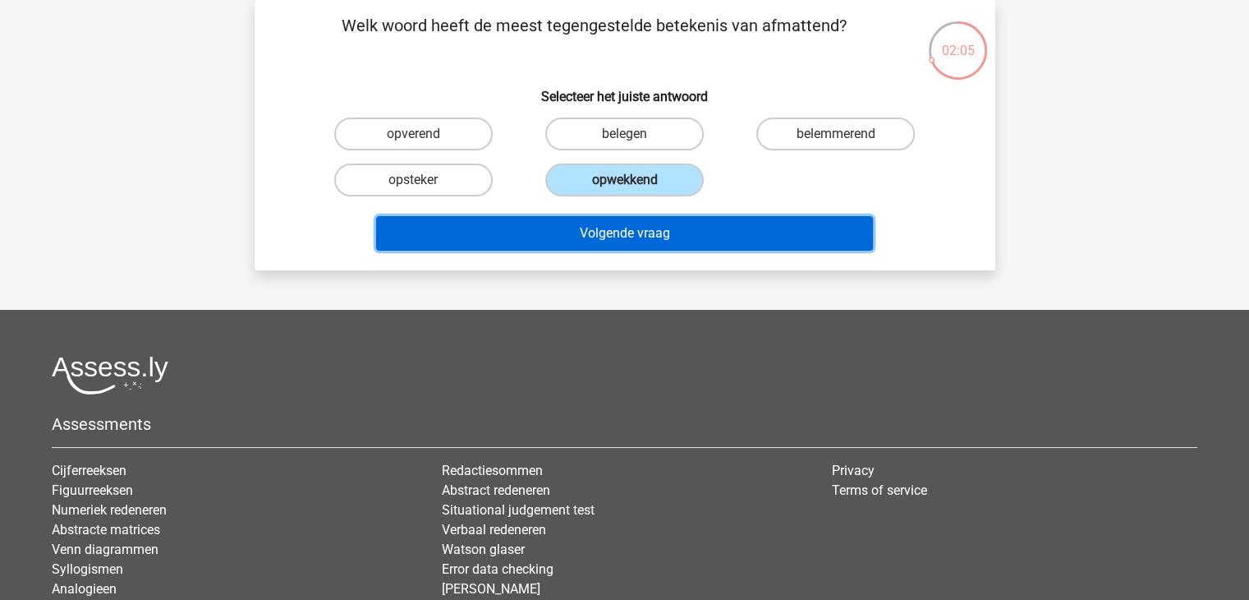
click at [621, 224] on button "Volgende vraag" at bounding box center [624, 233] width 497 height 35
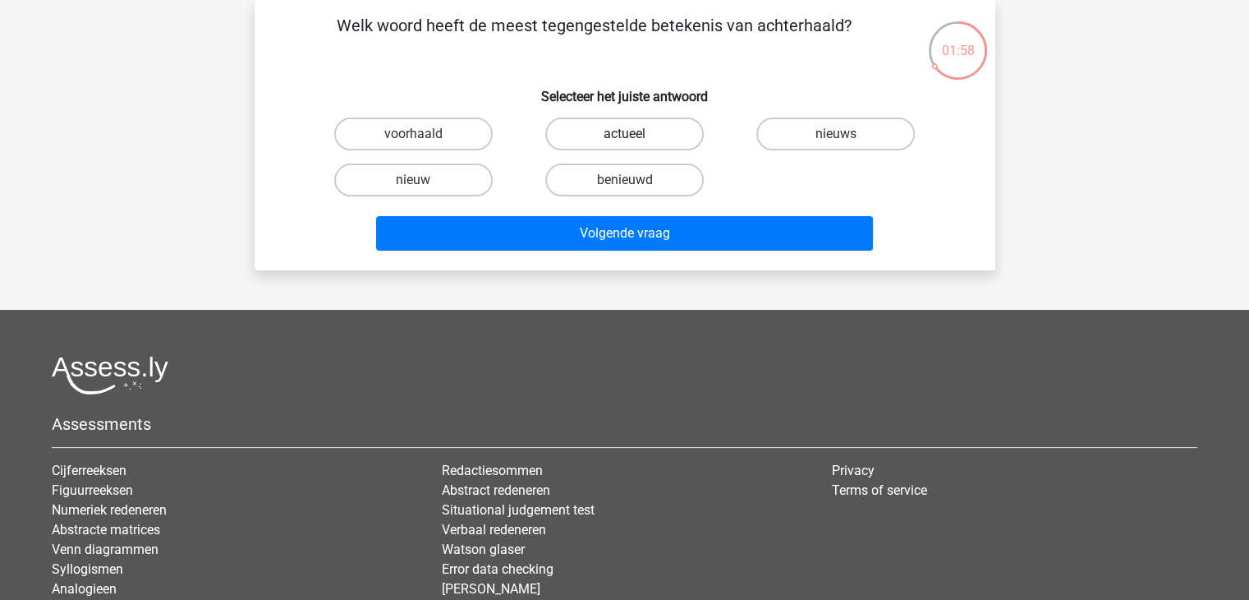
click at [624, 122] on label "actueel" at bounding box center [624, 133] width 159 height 33
click at [624, 134] on input "actueel" at bounding box center [629, 139] width 11 height 11
radio input "true"
click at [783, 145] on label "nieuws" at bounding box center [836, 133] width 159 height 33
click at [836, 145] on input "nieuws" at bounding box center [841, 139] width 11 height 11
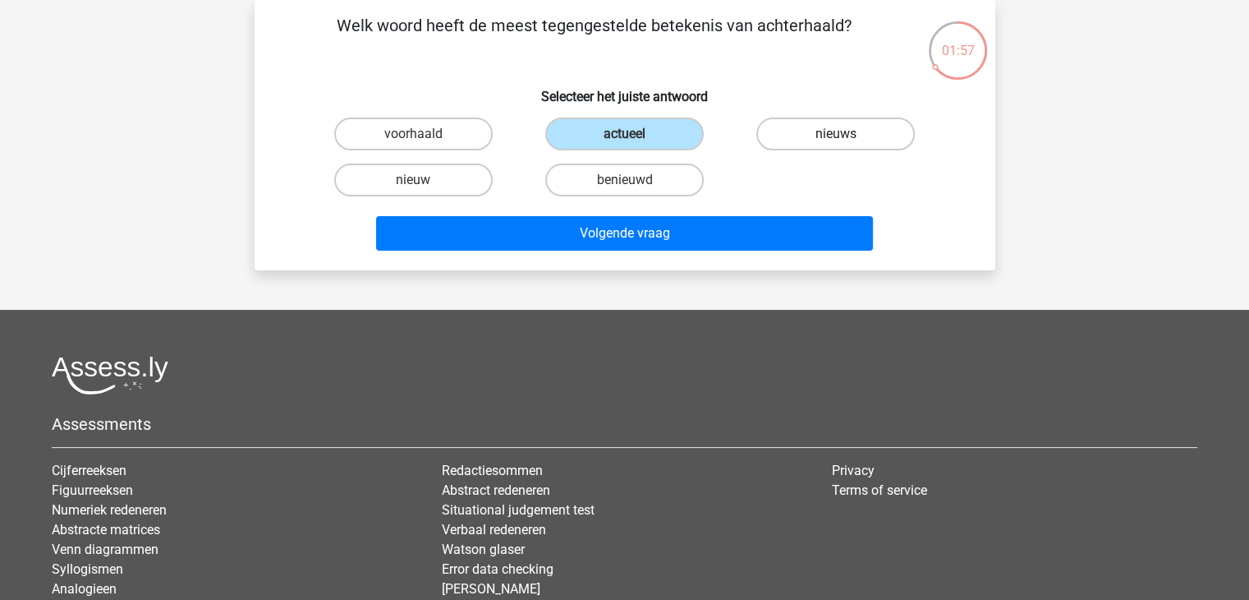
radio input "true"
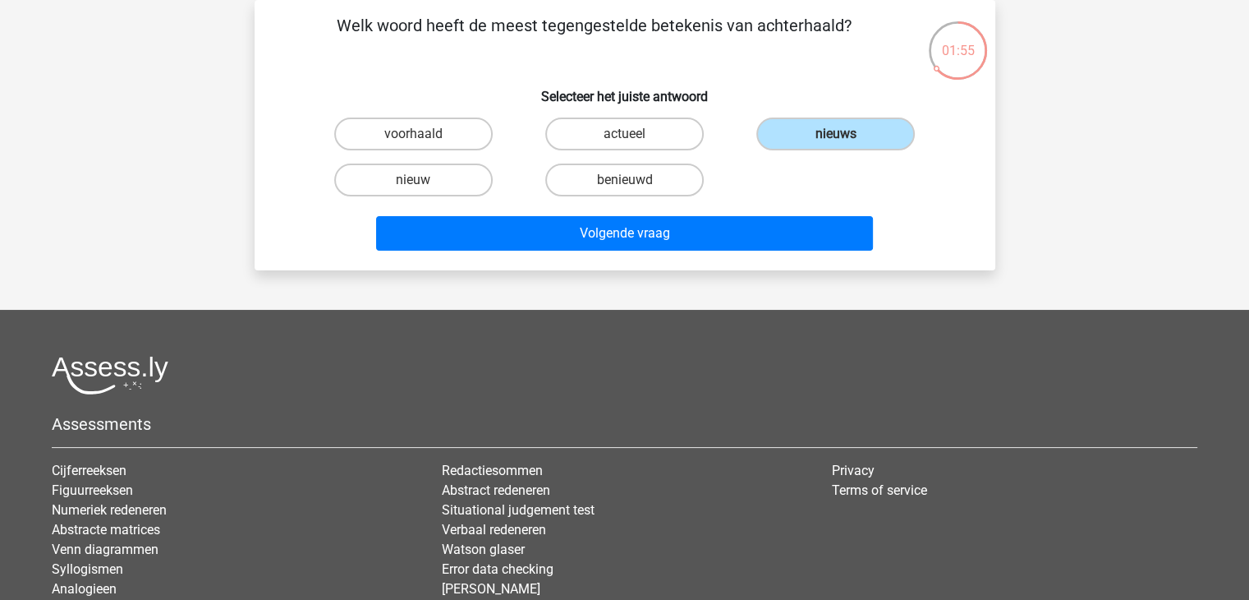
click at [429, 160] on div "nieuw" at bounding box center [413, 180] width 211 height 46
click at [409, 195] on div "nieuw" at bounding box center [413, 180] width 211 height 46
click at [417, 187] on input "nieuw" at bounding box center [418, 185] width 11 height 11
radio input "true"
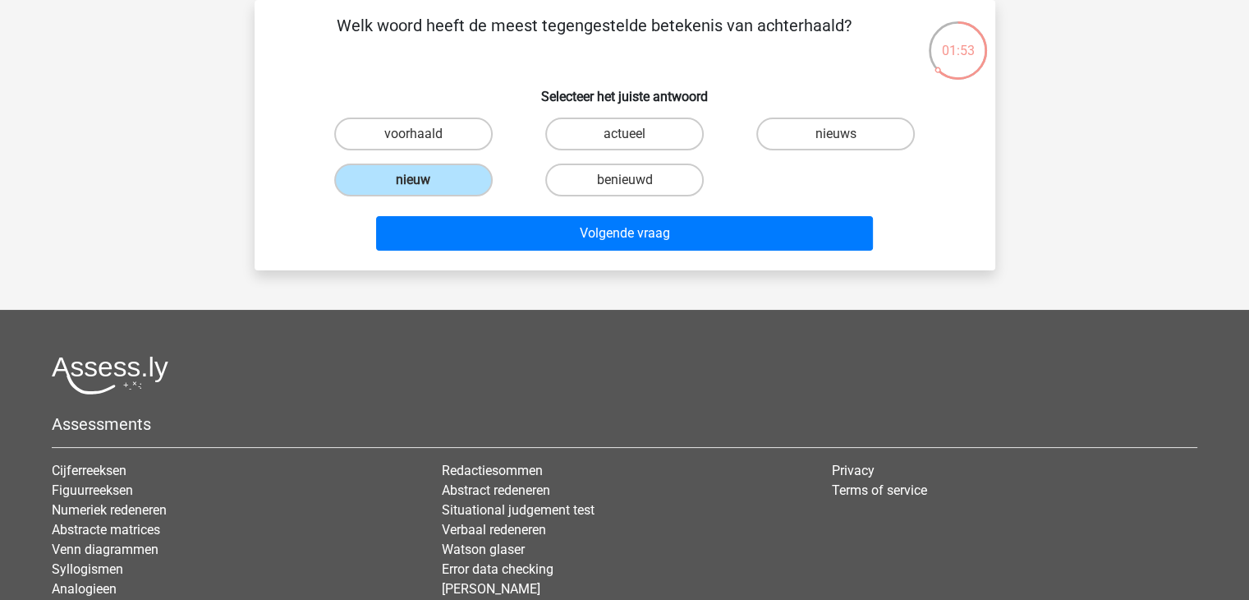
click at [521, 211] on div "Volgende vraag" at bounding box center [625, 230] width 688 height 54
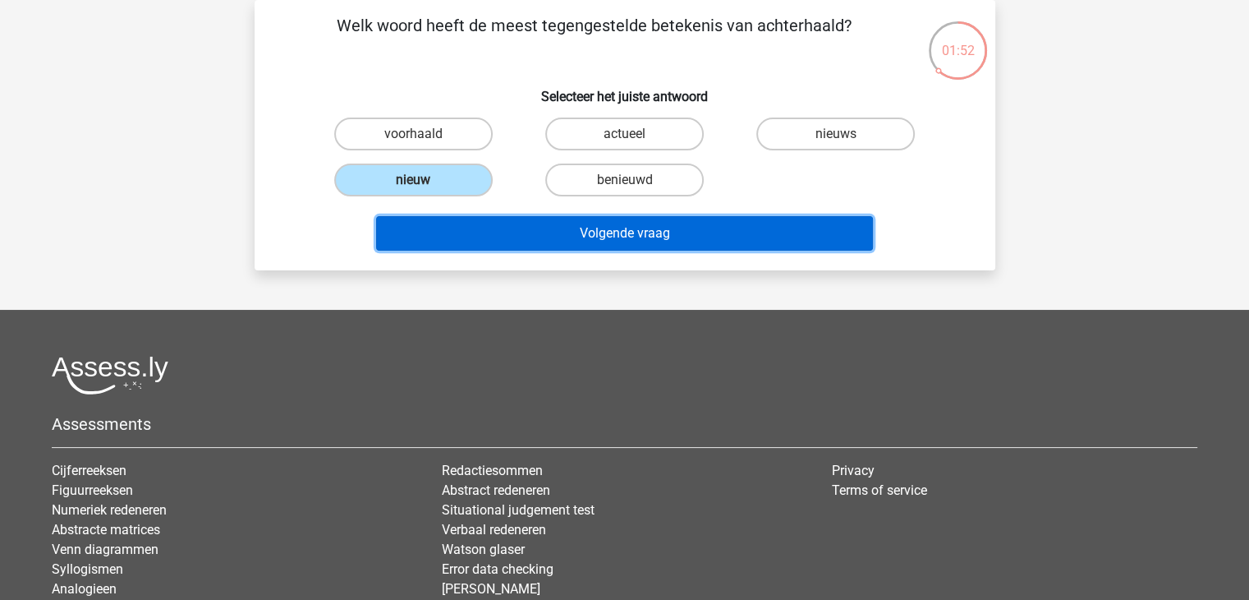
click at [542, 232] on button "Volgende vraag" at bounding box center [624, 233] width 497 height 35
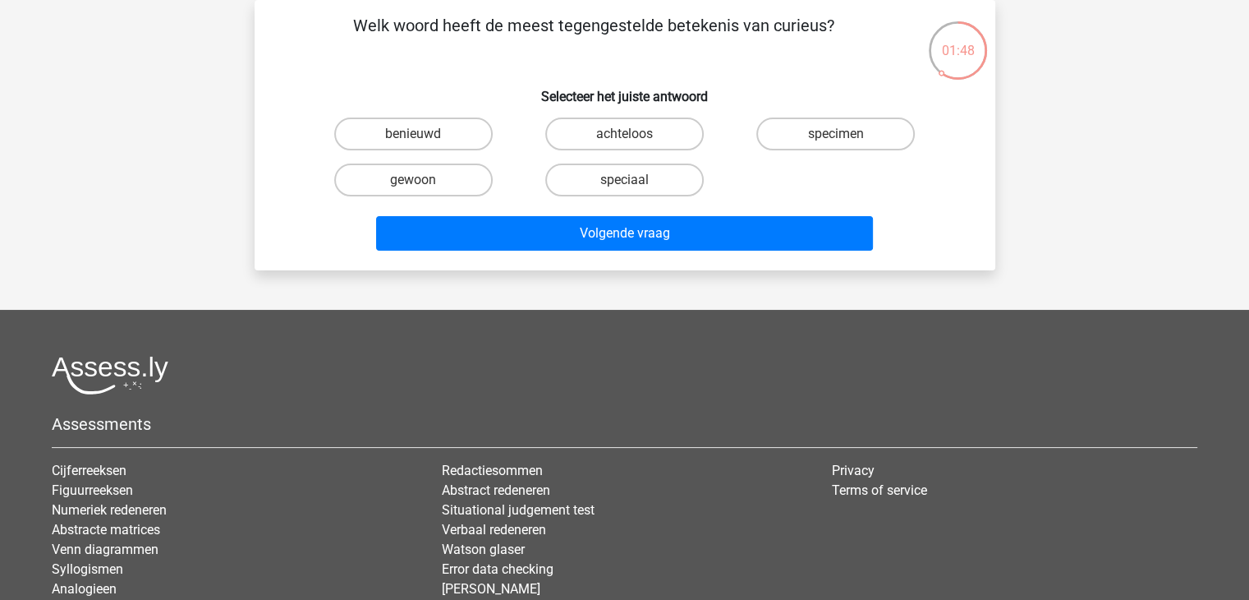
click at [598, 150] on div "achteloos" at bounding box center [624, 134] width 211 height 46
click at [626, 136] on input "achteloos" at bounding box center [629, 139] width 11 height 11
radio input "true"
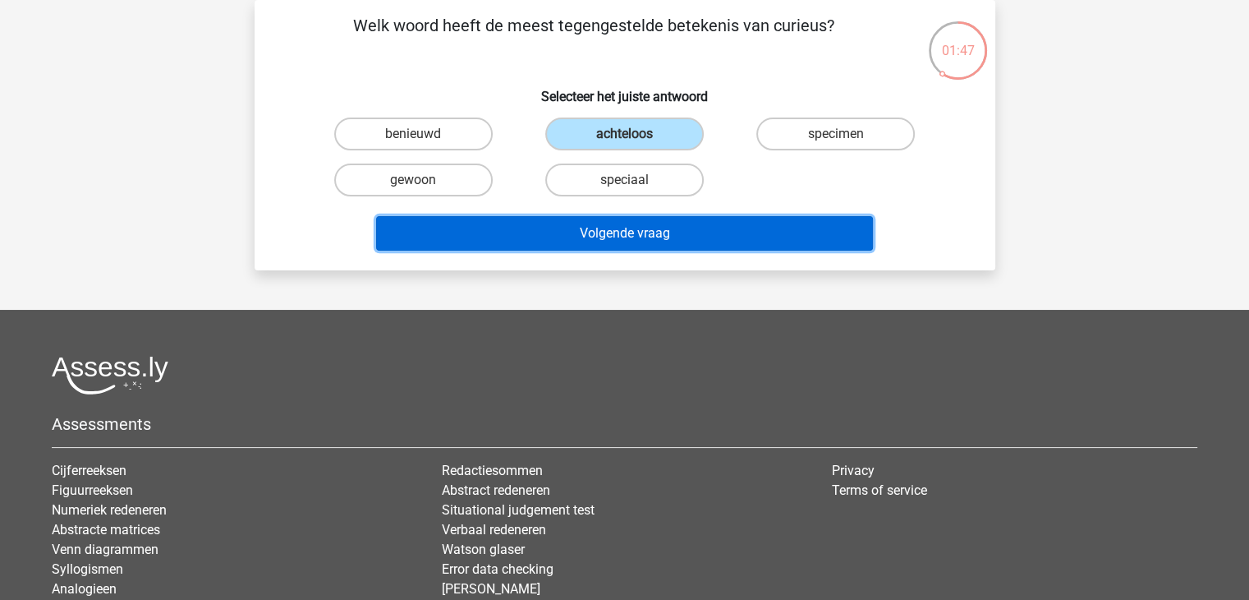
click at [608, 232] on button "Volgende vraag" at bounding box center [624, 233] width 497 height 35
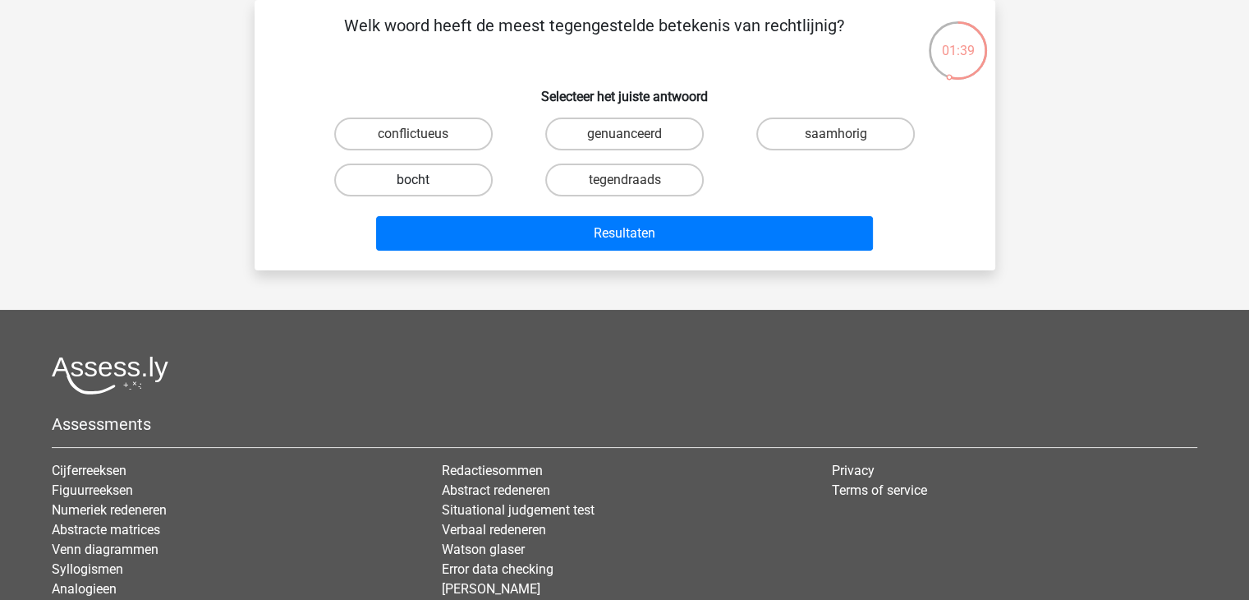
click at [481, 178] on label "bocht" at bounding box center [413, 179] width 159 height 33
click at [424, 180] on input "bocht" at bounding box center [418, 185] width 11 height 11
radio input "true"
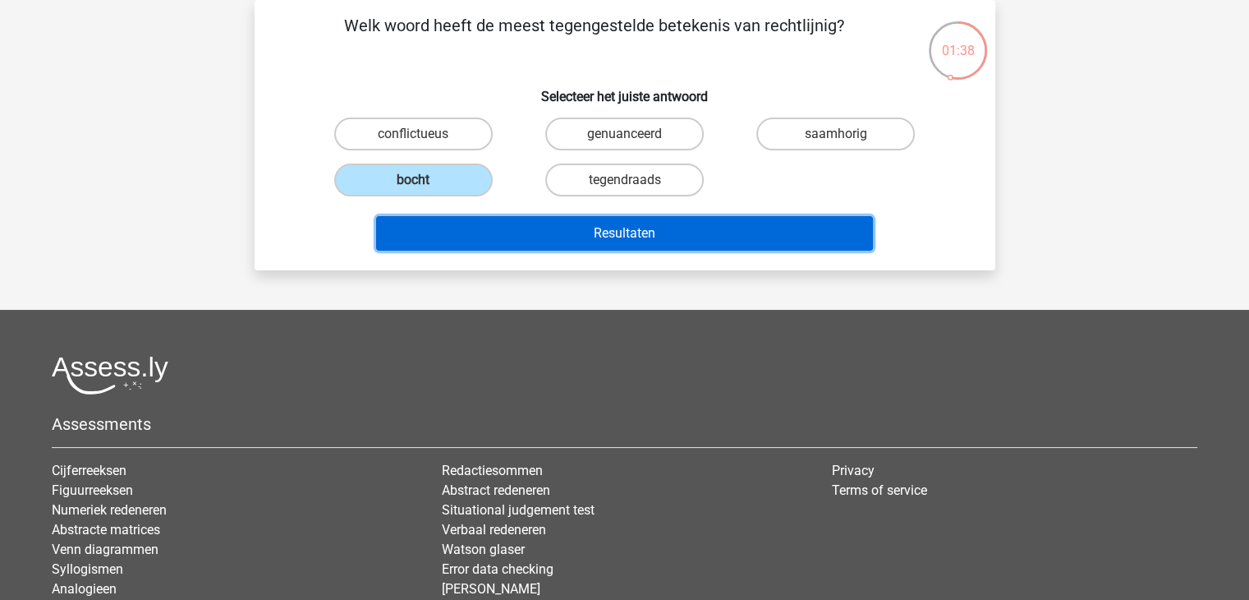
click at [553, 237] on button "Resultaten" at bounding box center [624, 233] width 497 height 35
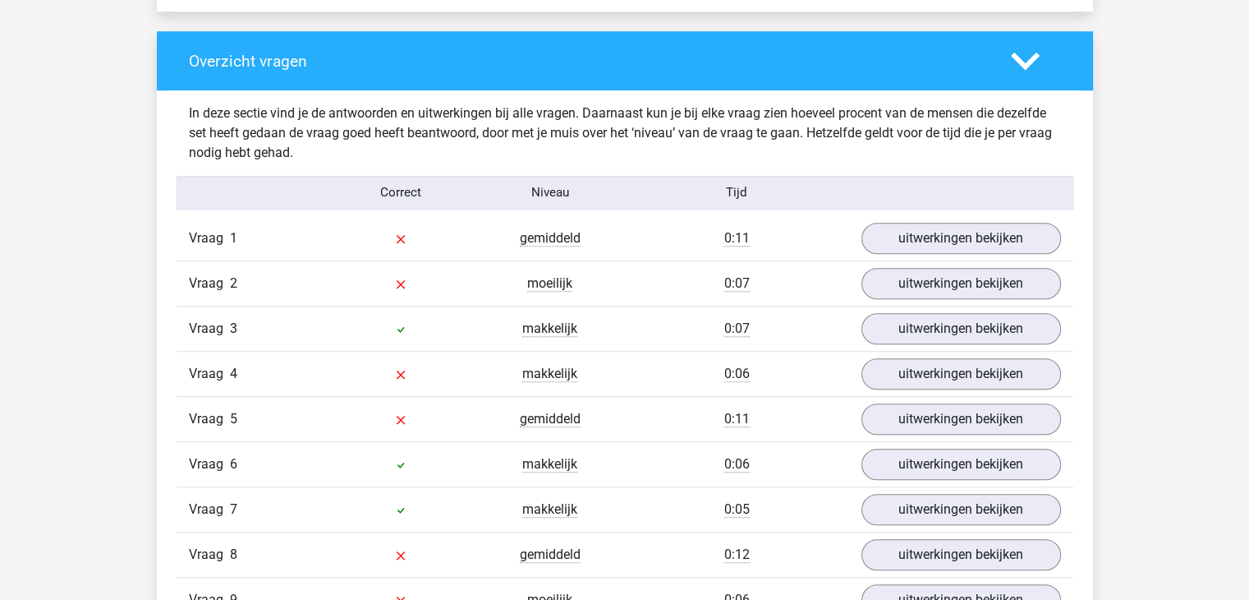
scroll to position [1201, 0]
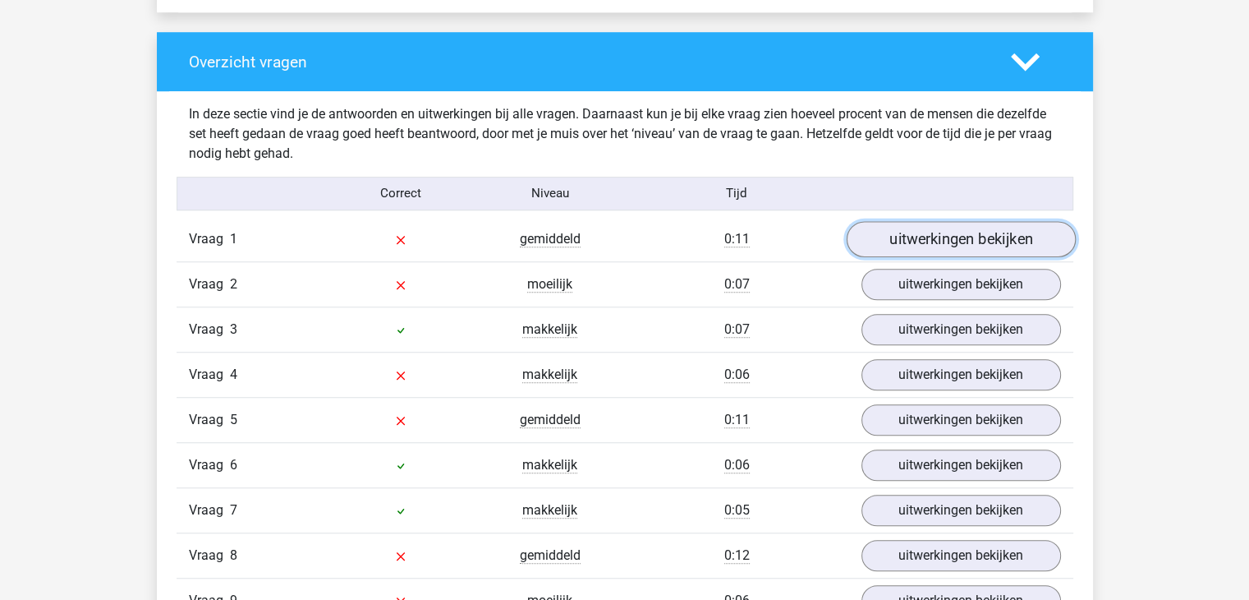
click at [920, 239] on link "uitwerkingen bekijken" at bounding box center [960, 239] width 229 height 36
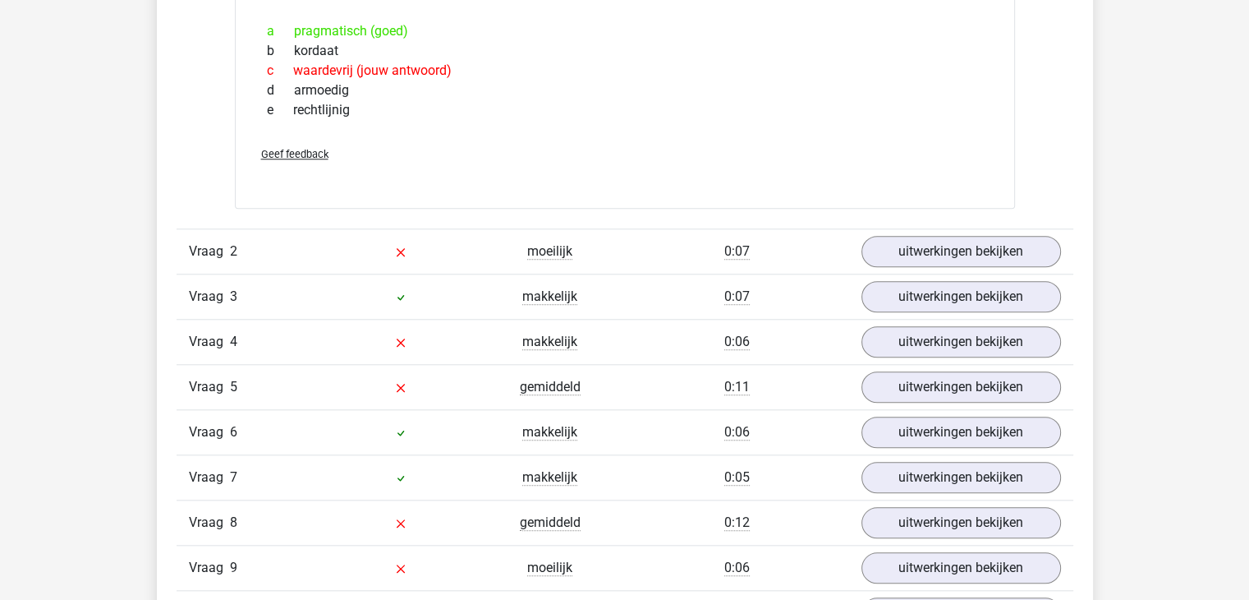
scroll to position [1515, 0]
click at [918, 258] on link "uitwerkingen bekijken" at bounding box center [960, 250] width 229 height 36
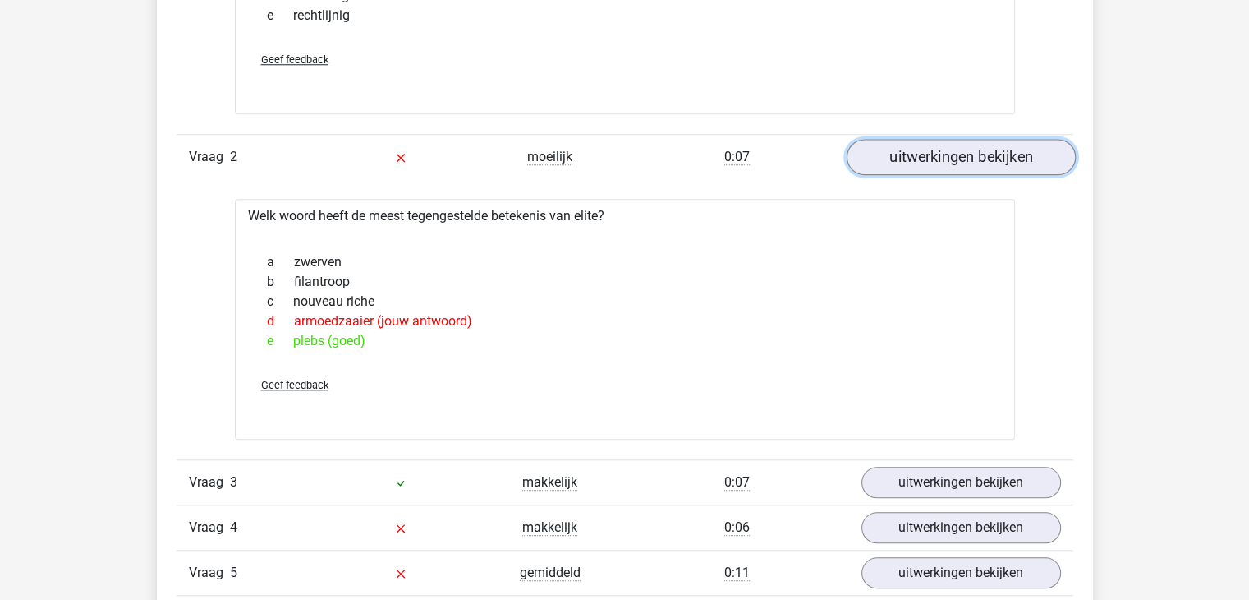
scroll to position [1719, 0]
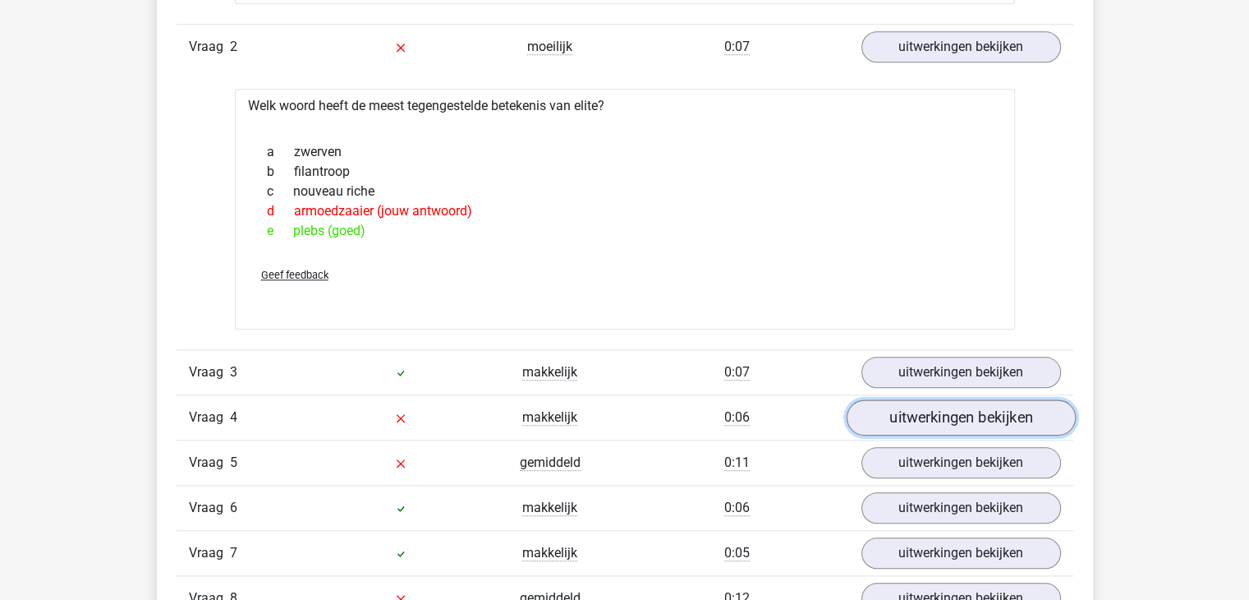
click at [901, 416] on link "uitwerkingen bekijken" at bounding box center [960, 417] width 229 height 36
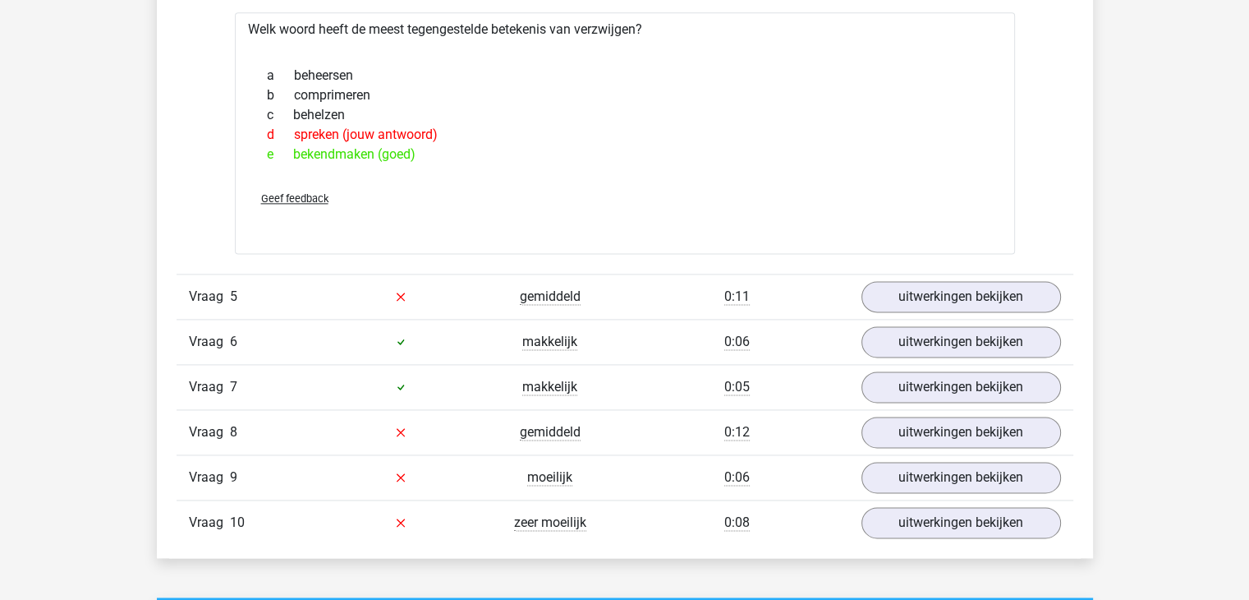
scroll to position [2181, 0]
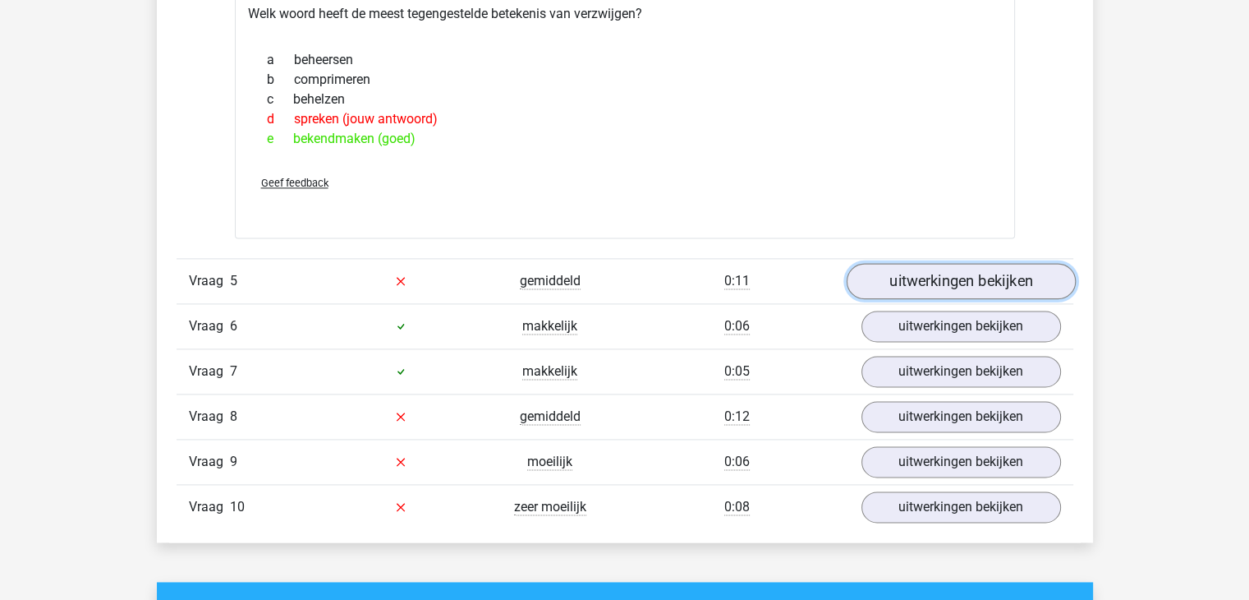
click at [961, 272] on link "uitwerkingen bekijken" at bounding box center [960, 281] width 229 height 36
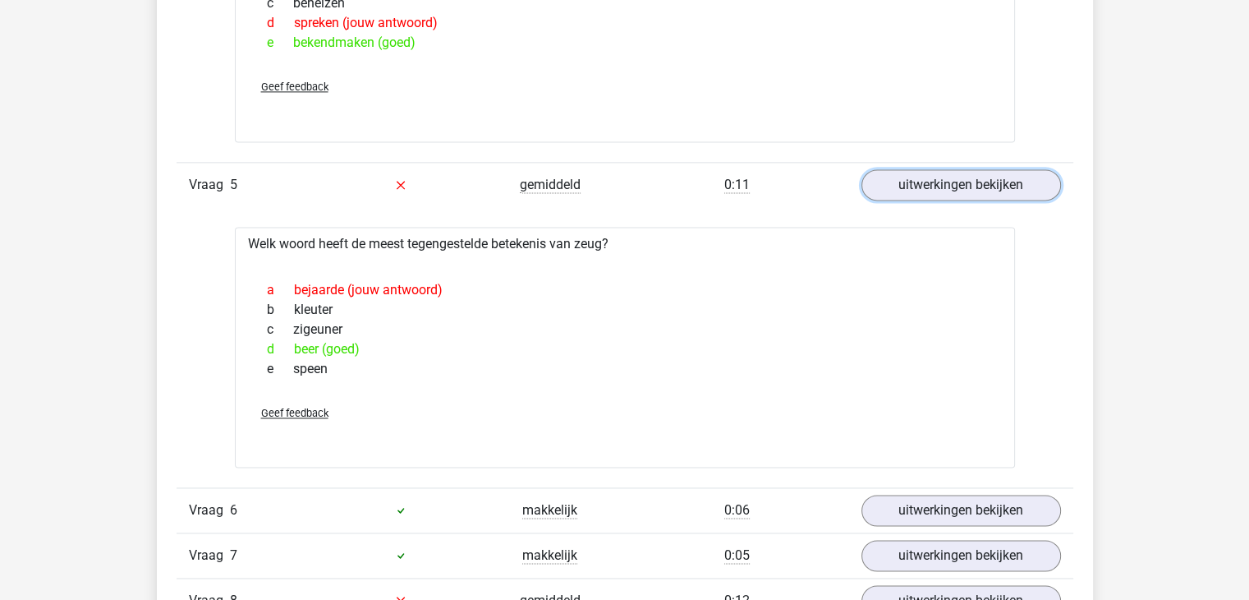
scroll to position [2527, 0]
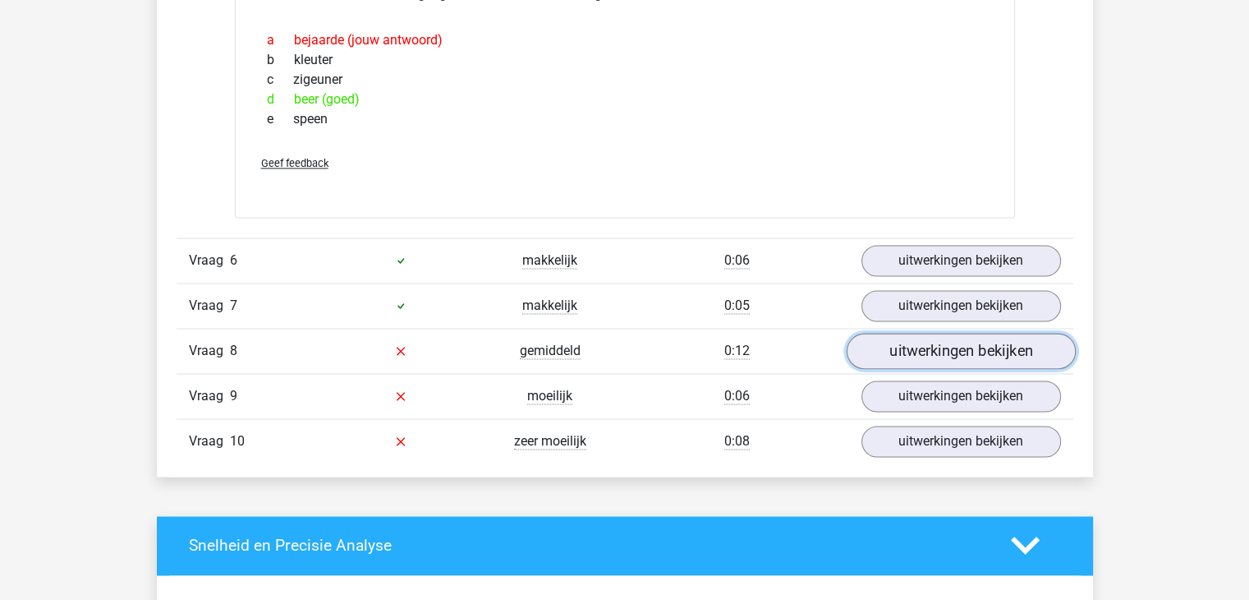
click at [894, 344] on link "uitwerkingen bekijken" at bounding box center [960, 351] width 229 height 36
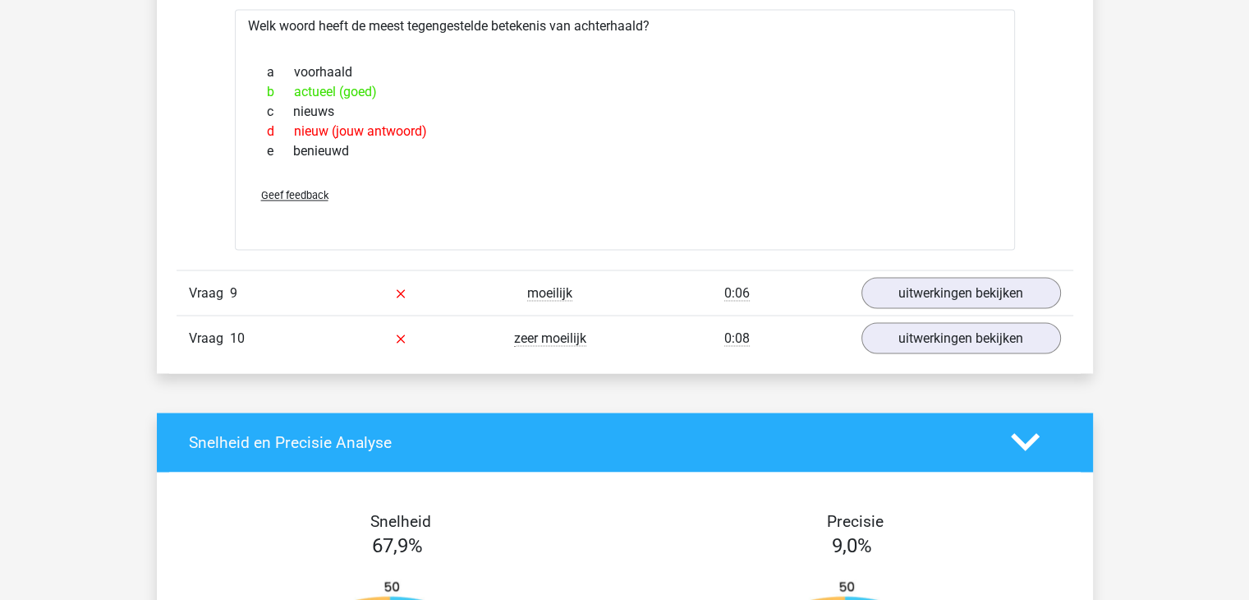
scroll to position [2911, 0]
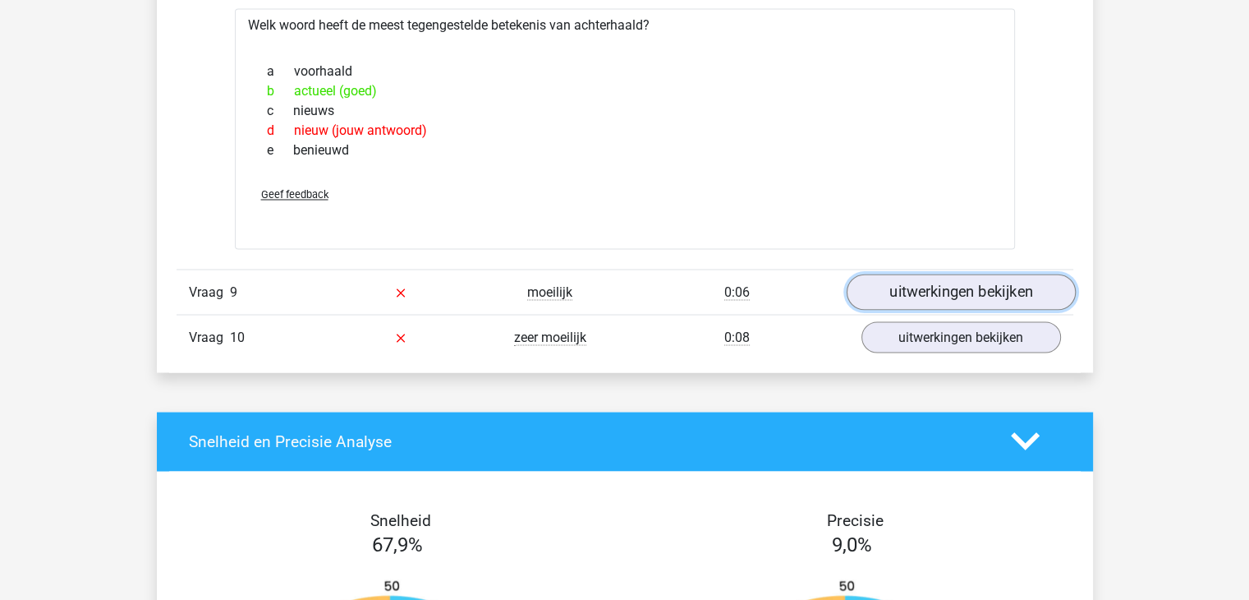
click at [889, 283] on link "uitwerkingen bekijken" at bounding box center [960, 292] width 229 height 36
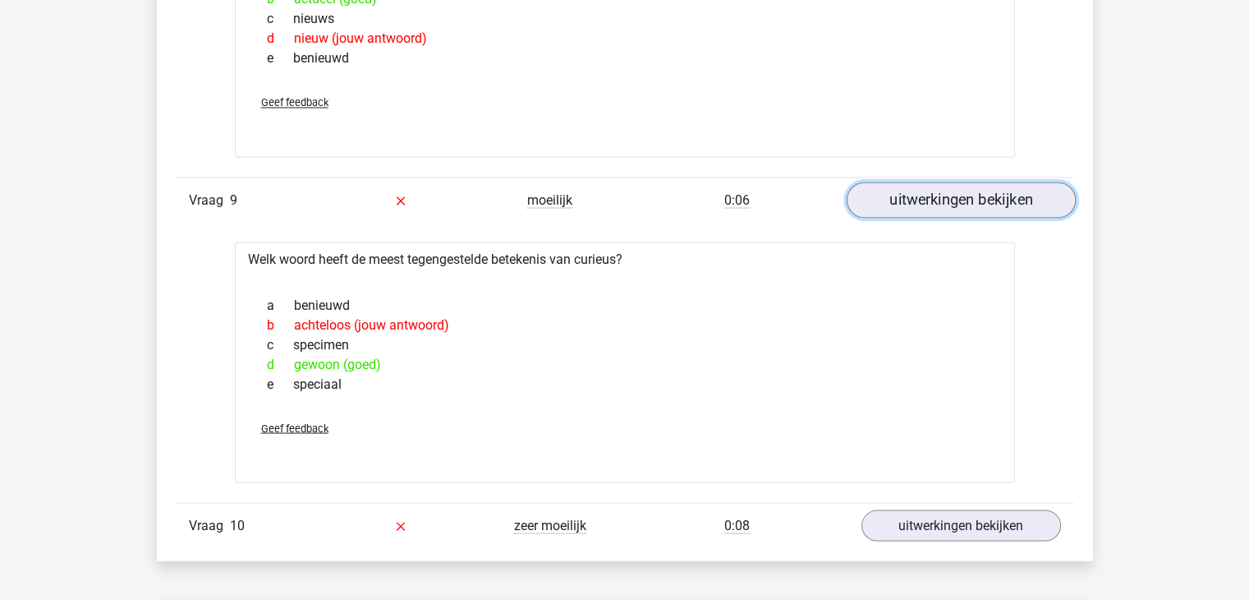
scroll to position [3088, 0]
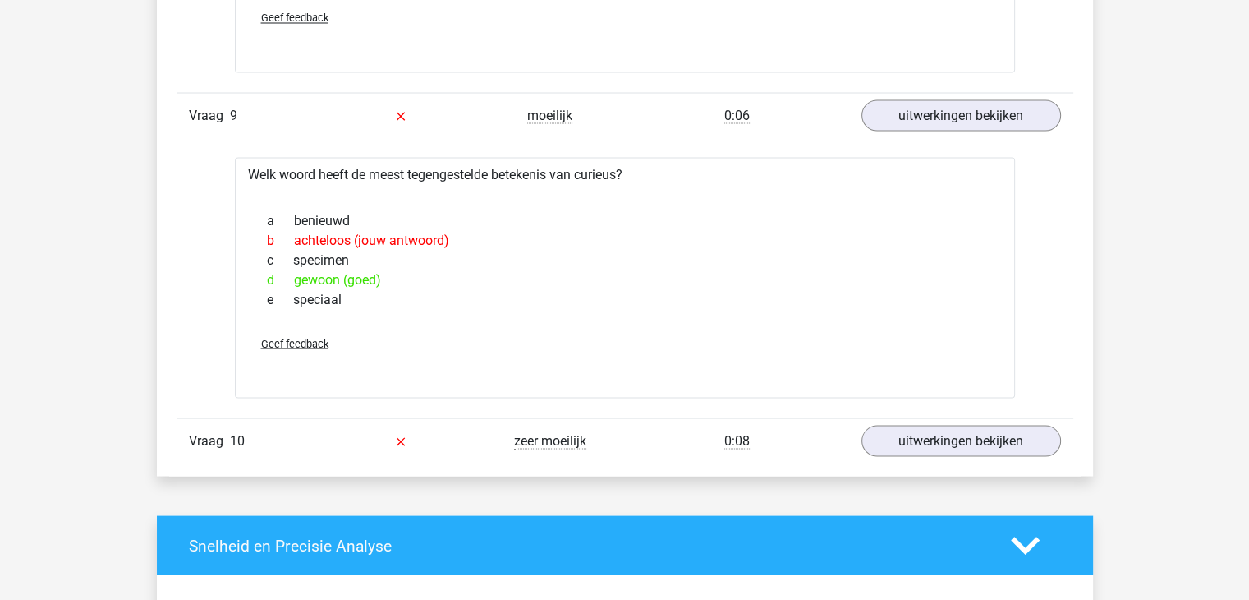
click at [936, 451] on div "Vraag 10 zeer moeilijk 0:08 uitwerkingen bekijken" at bounding box center [625, 439] width 897 height 45
click at [950, 442] on link "uitwerkingen bekijken" at bounding box center [960, 440] width 229 height 36
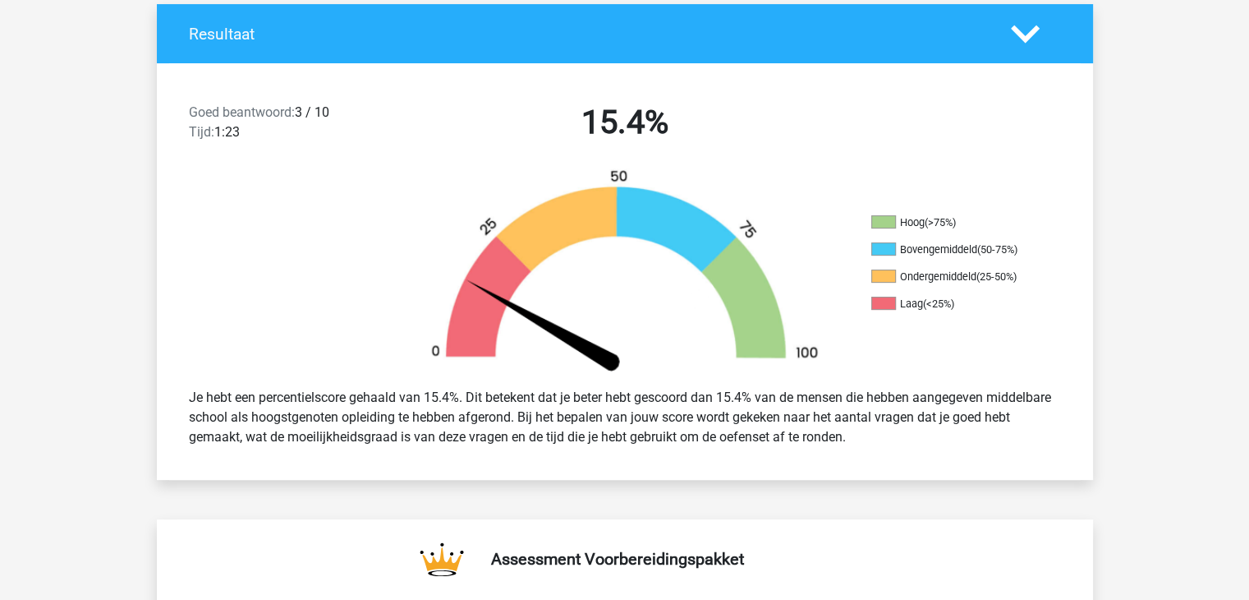
scroll to position [0, 0]
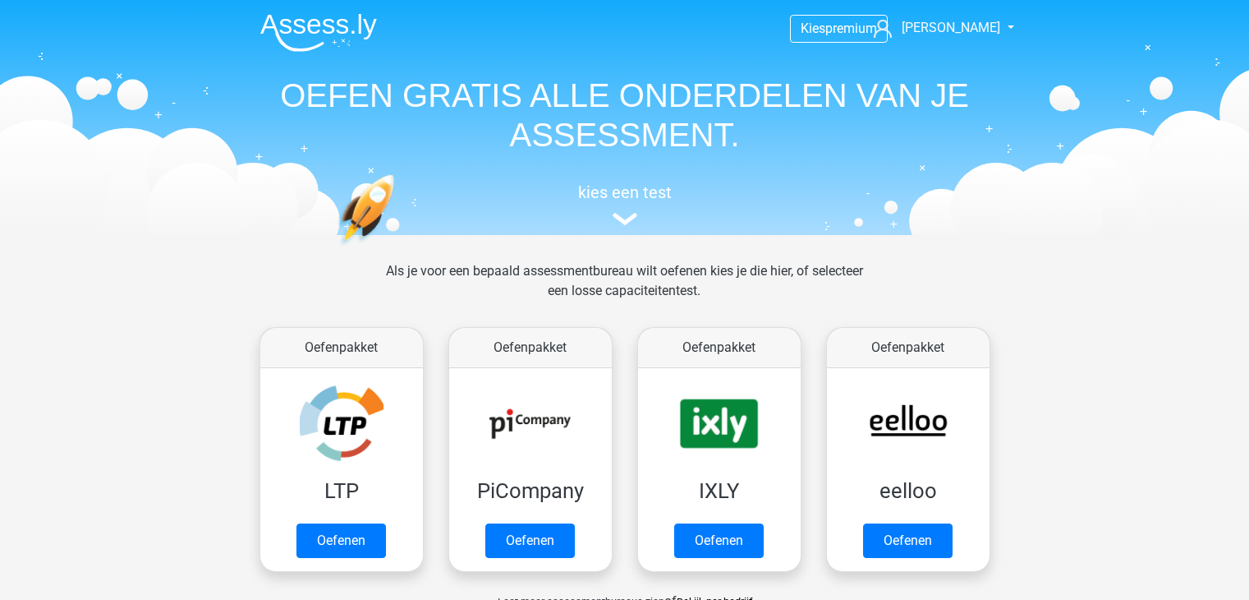
scroll to position [1163, 0]
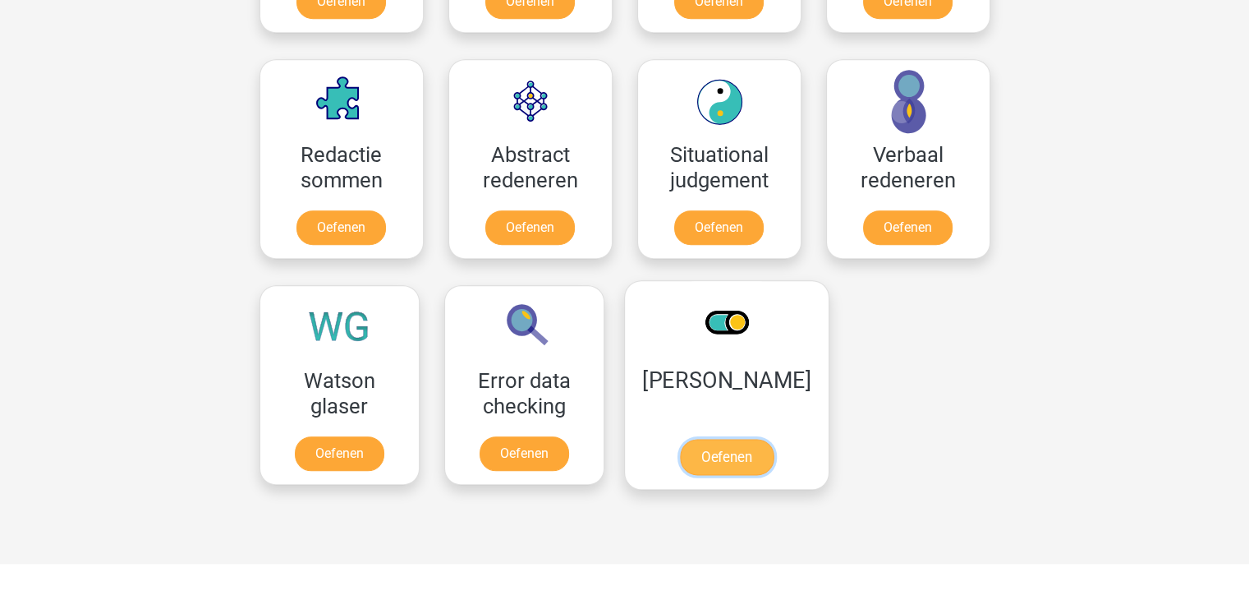
click at [720, 439] on link "Oefenen" at bounding box center [726, 457] width 94 height 36
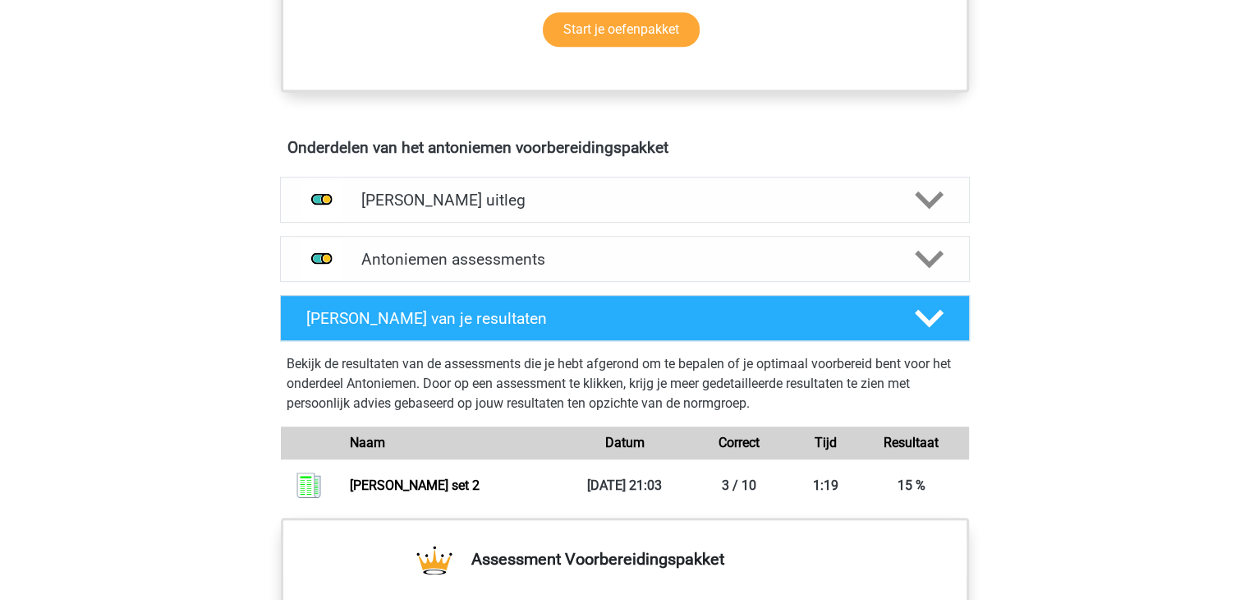
scroll to position [844, 0]
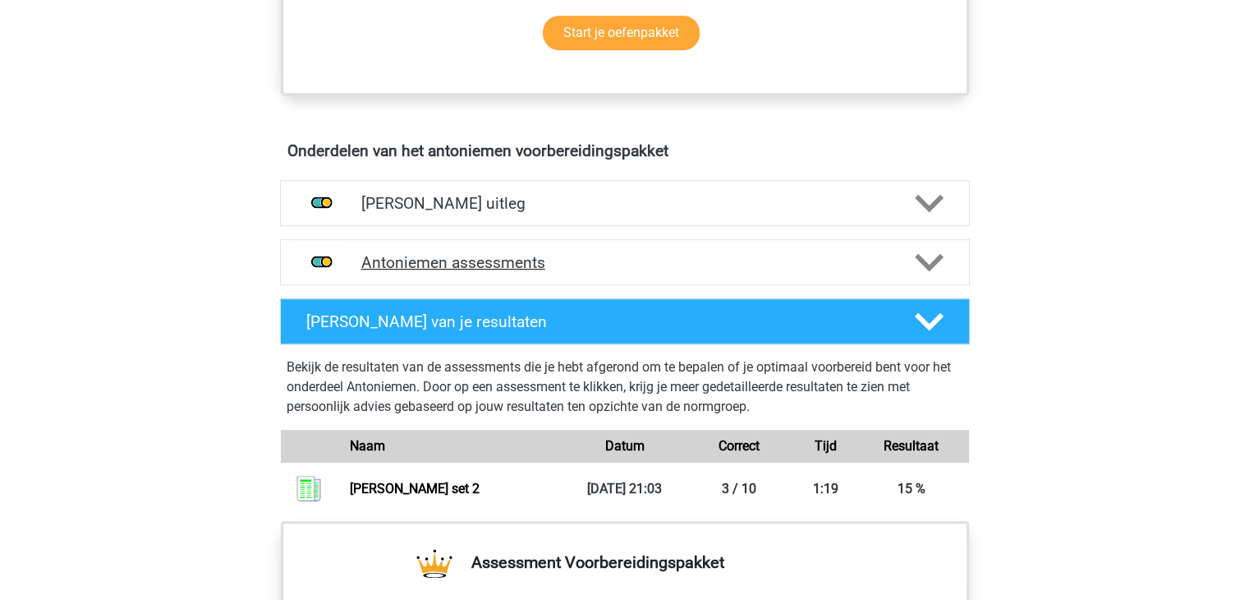
click at [683, 275] on div "Antoniemen assessments" at bounding box center [625, 262] width 690 height 46
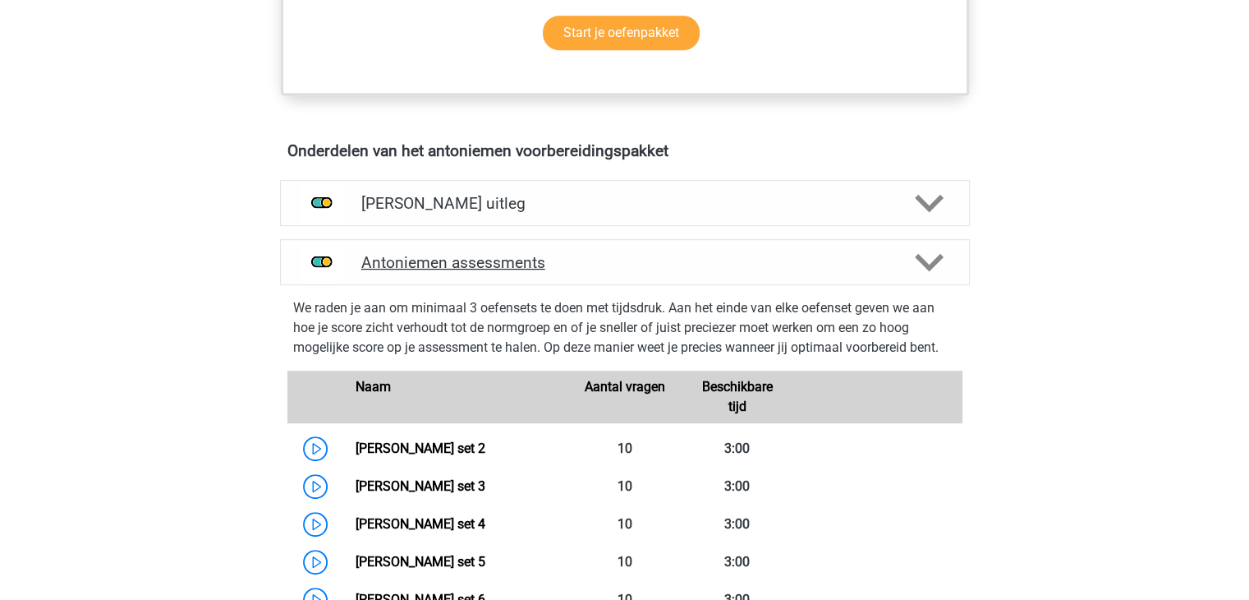
scroll to position [1012, 0]
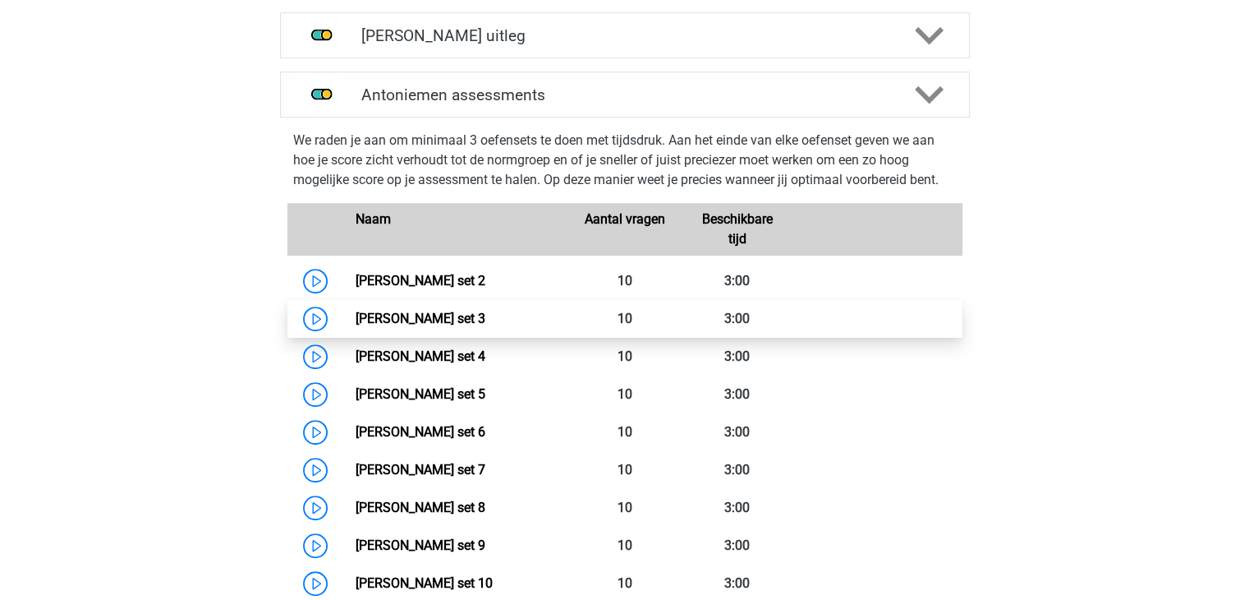
click at [356, 323] on link "Antoniemen set 3" at bounding box center [421, 319] width 130 height 16
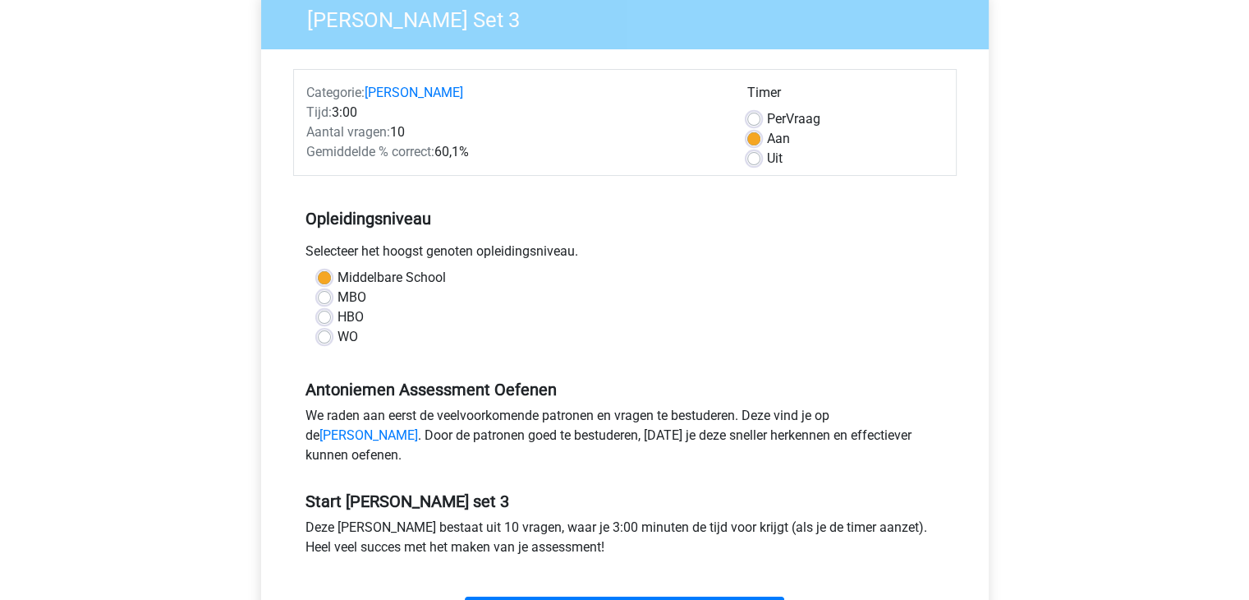
scroll to position [377, 0]
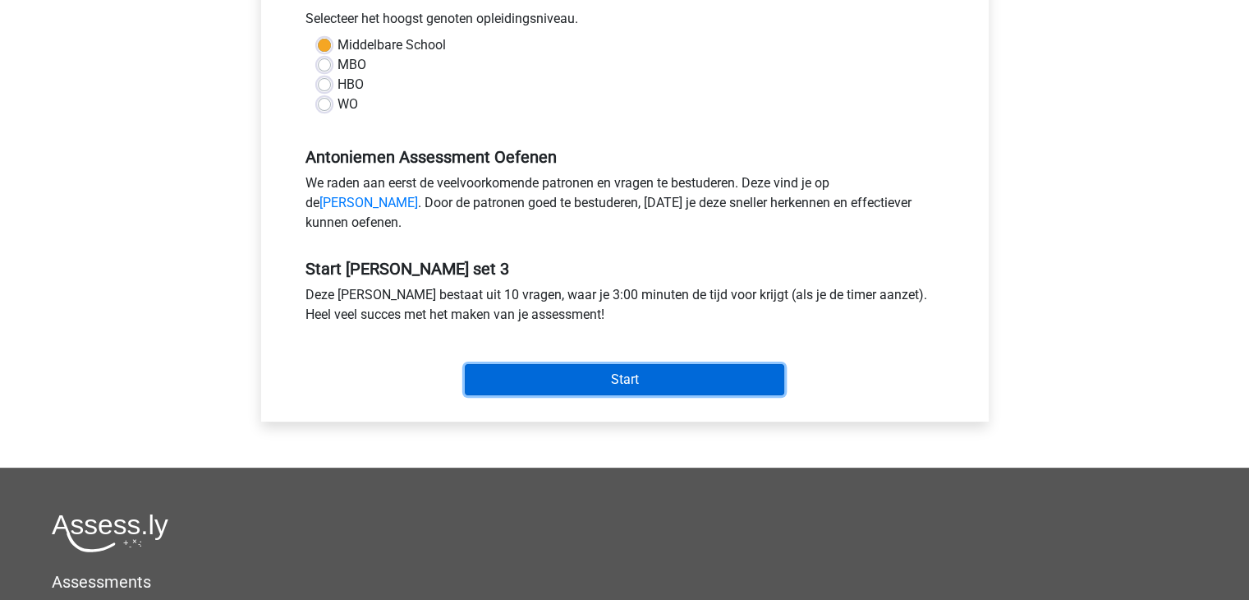
click at [674, 395] on input "Start" at bounding box center [625, 379] width 320 height 31
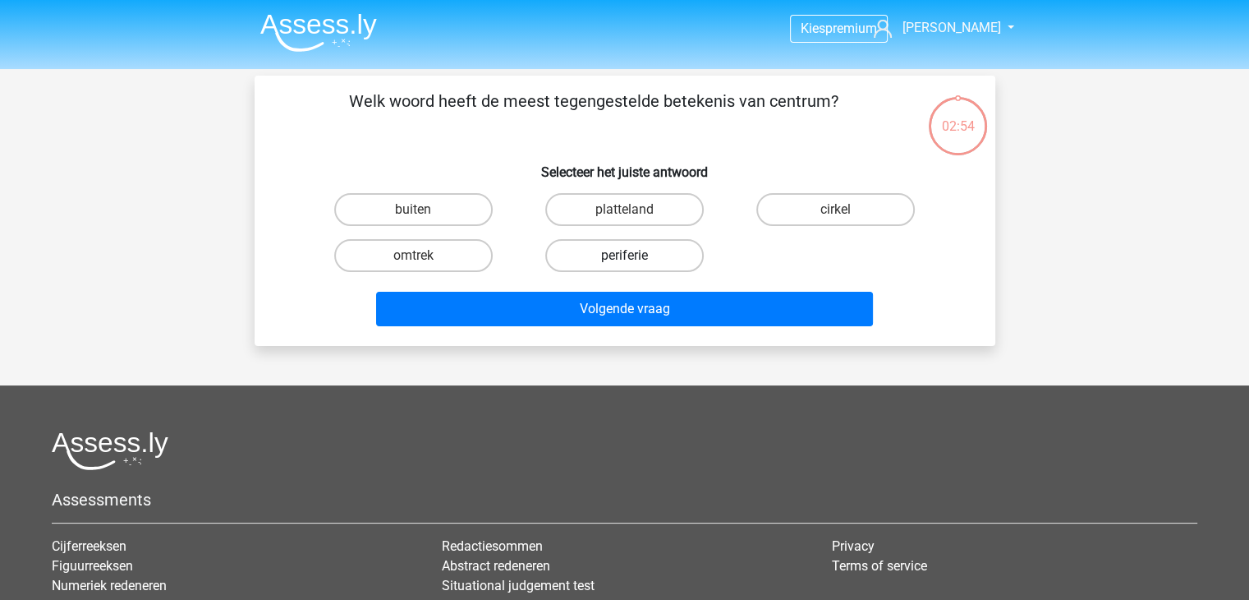
click at [598, 264] on label "periferie" at bounding box center [624, 255] width 159 height 33
click at [624, 264] on input "periferie" at bounding box center [629, 260] width 11 height 11
radio input "true"
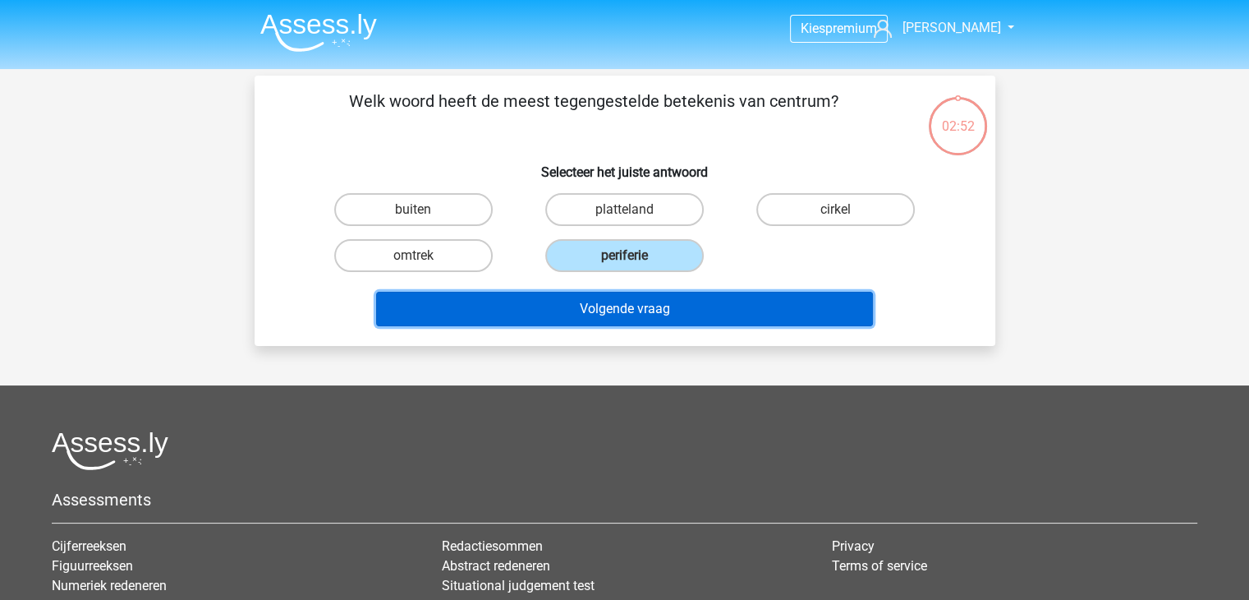
click at [568, 306] on button "Volgende vraag" at bounding box center [624, 309] width 497 height 35
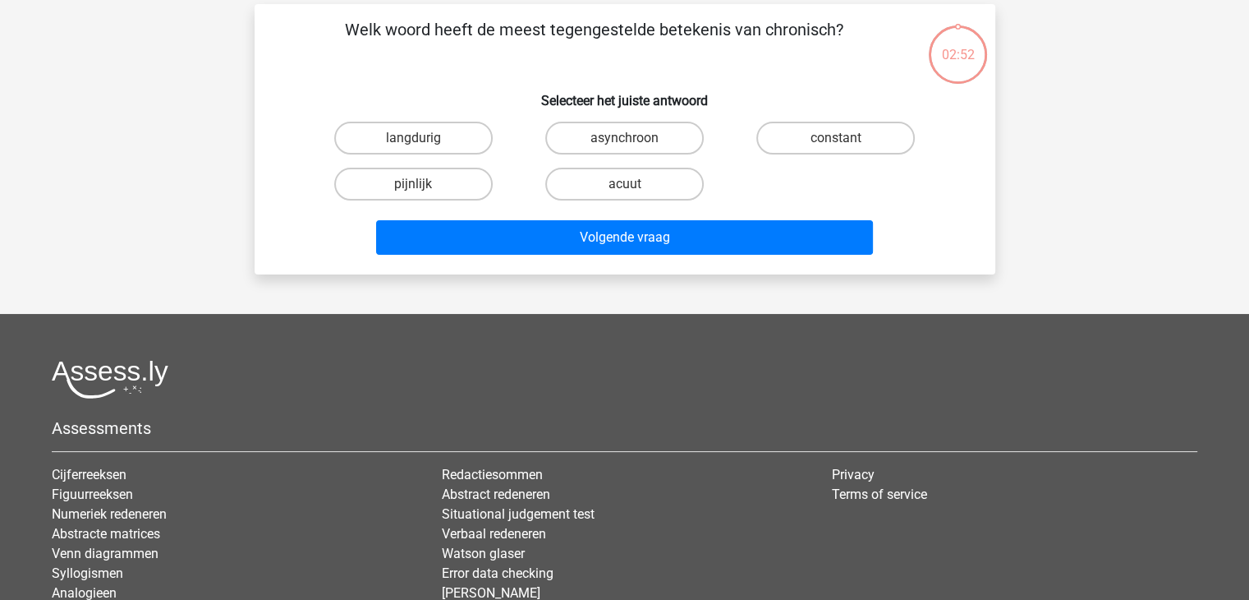
scroll to position [76, 0]
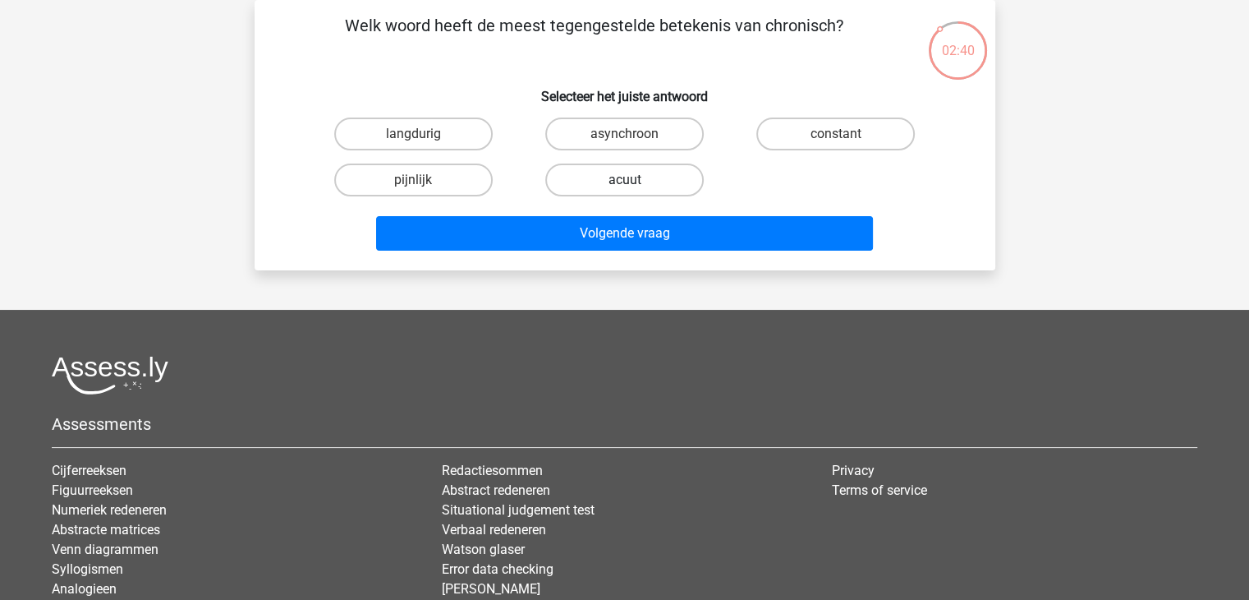
click at [646, 178] on label "acuut" at bounding box center [624, 179] width 159 height 33
click at [635, 180] on input "acuut" at bounding box center [629, 185] width 11 height 11
radio input "true"
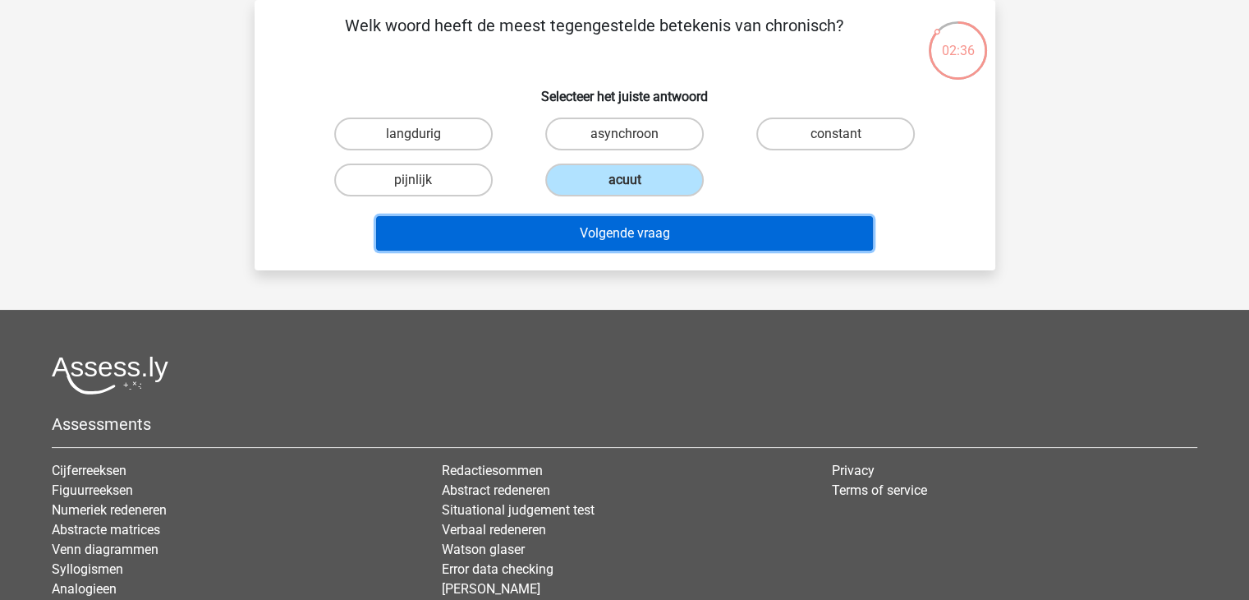
click at [576, 225] on button "Volgende vraag" at bounding box center [624, 233] width 497 height 35
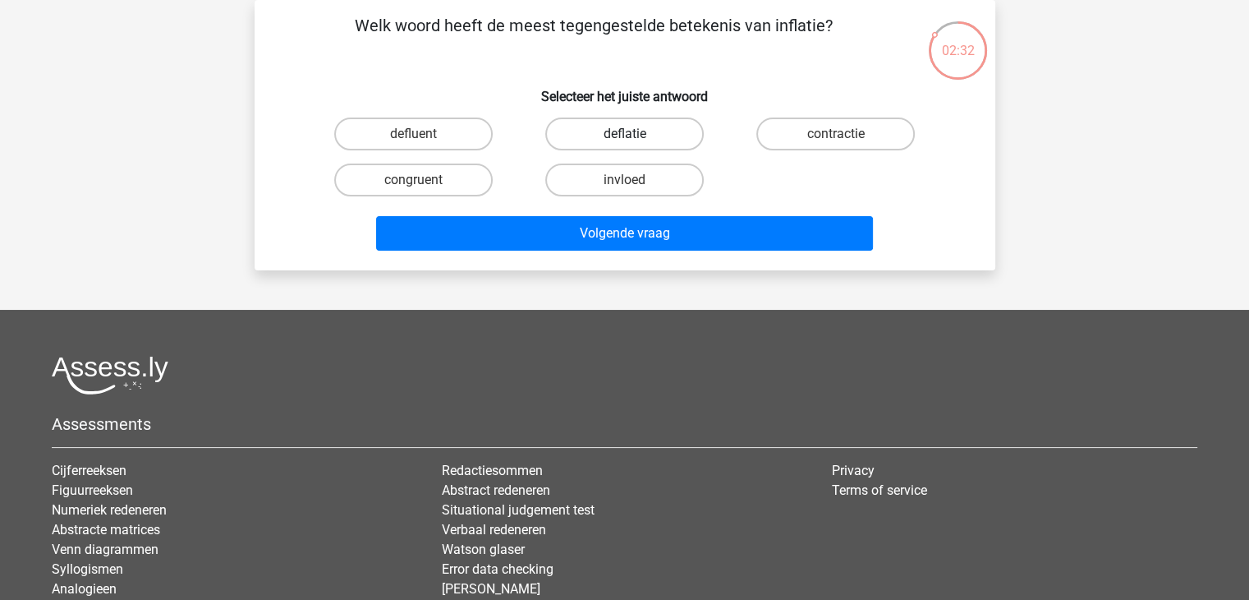
click at [611, 138] on label "deflatie" at bounding box center [624, 133] width 159 height 33
click at [624, 138] on input "deflatie" at bounding box center [629, 139] width 11 height 11
radio input "true"
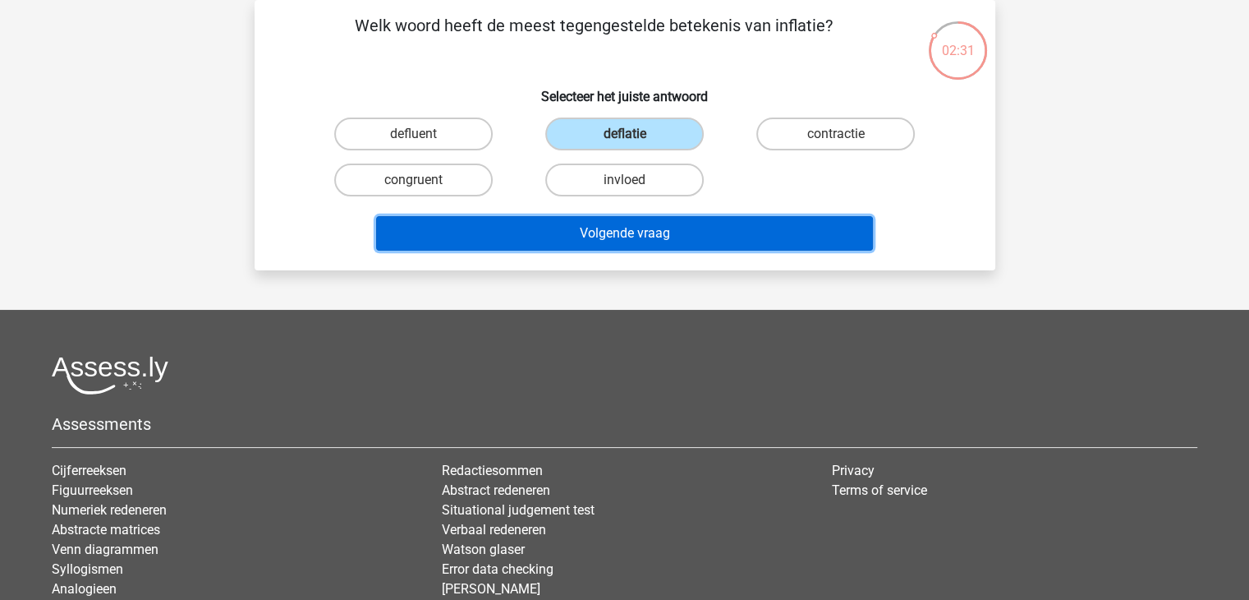
click at [625, 231] on button "Volgende vraag" at bounding box center [624, 233] width 497 height 35
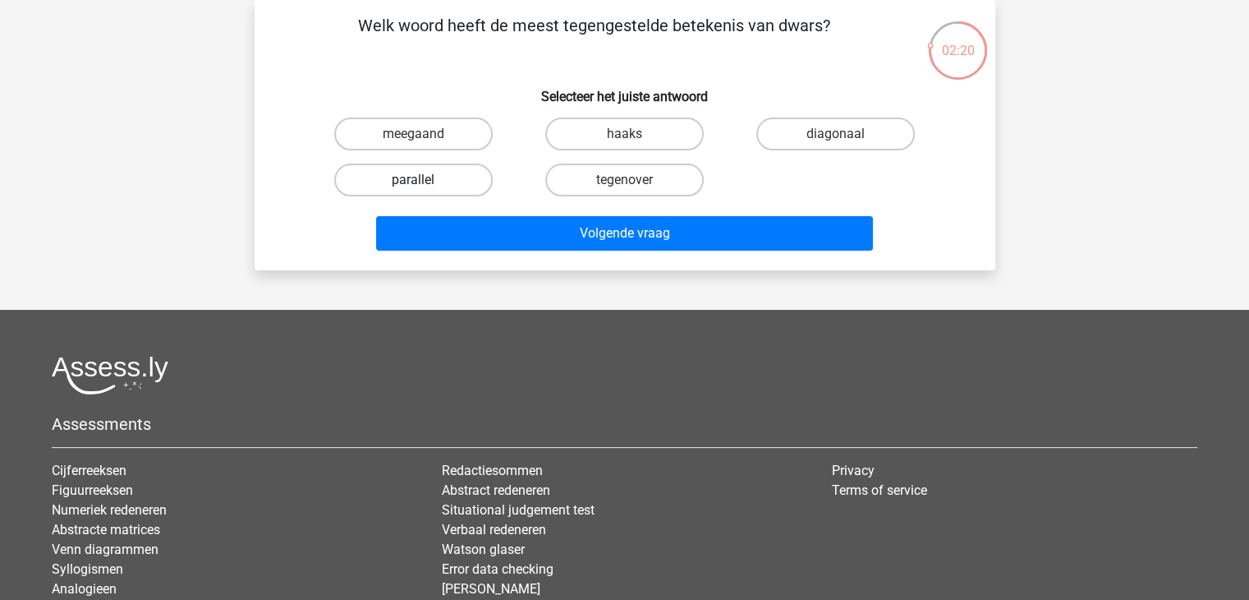
click at [453, 175] on label "parallel" at bounding box center [413, 179] width 159 height 33
click at [424, 180] on input "parallel" at bounding box center [418, 185] width 11 height 11
radio input "true"
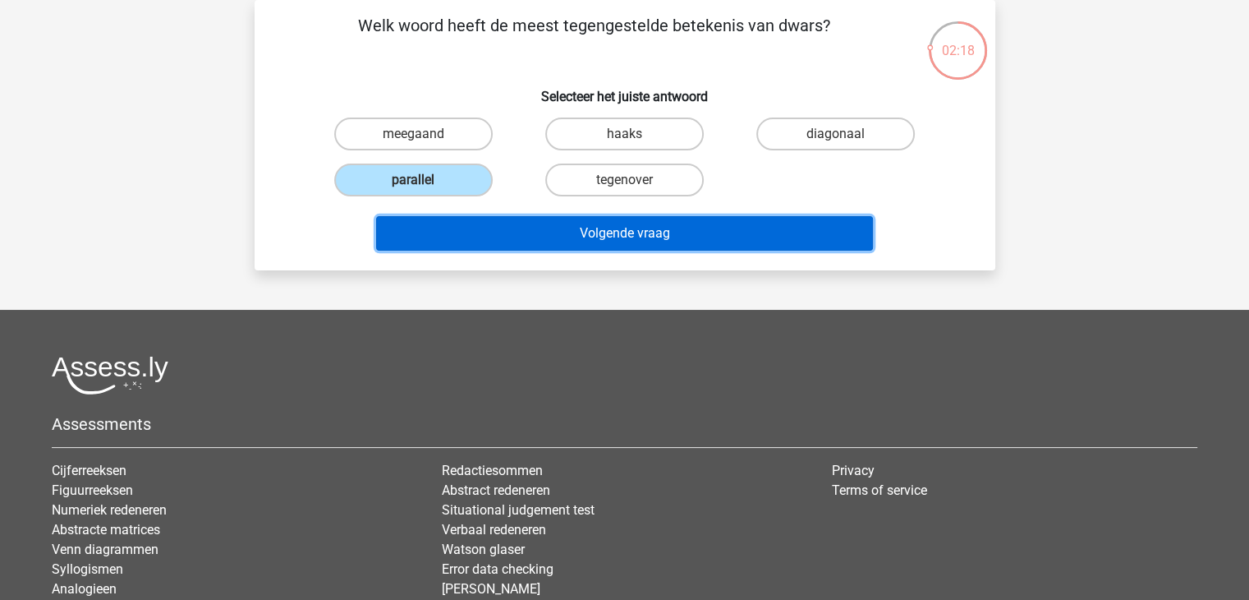
click at [578, 227] on button "Volgende vraag" at bounding box center [624, 233] width 497 height 35
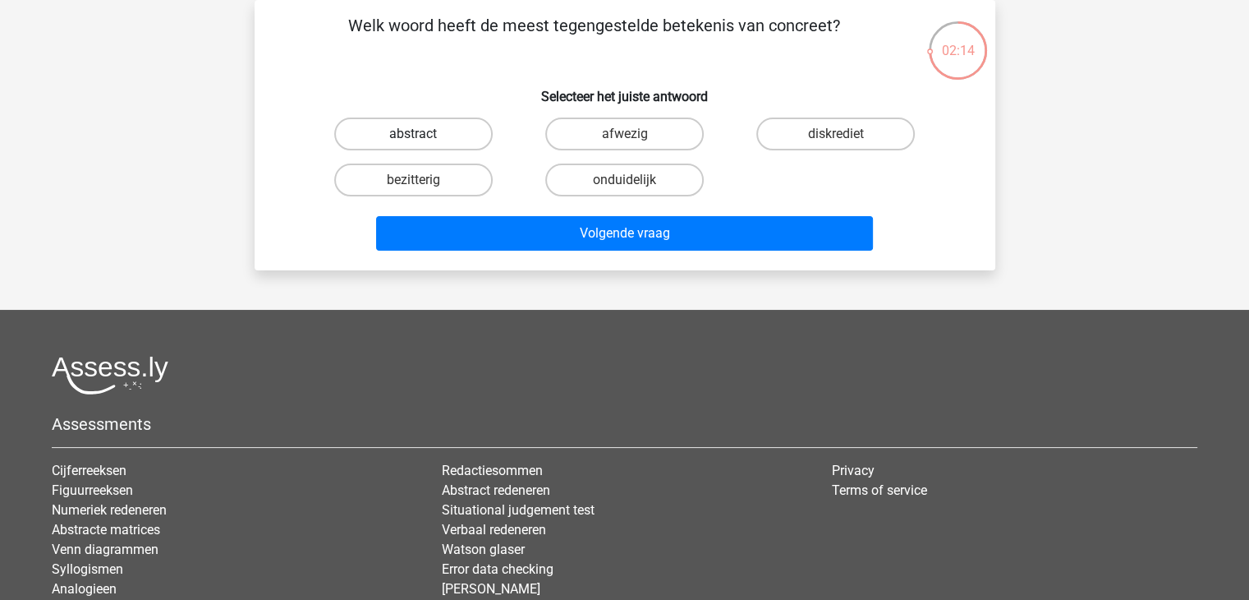
click at [426, 119] on label "abstract" at bounding box center [413, 133] width 159 height 33
click at [424, 134] on input "abstract" at bounding box center [418, 139] width 11 height 11
radio input "true"
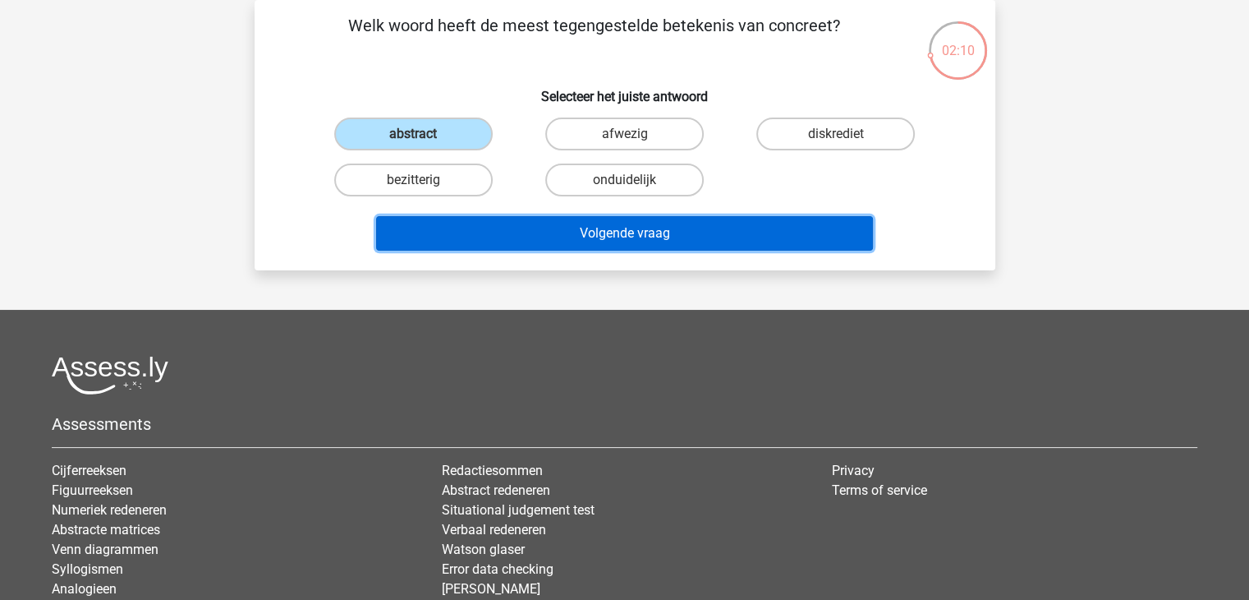
click at [647, 231] on button "Volgende vraag" at bounding box center [624, 233] width 497 height 35
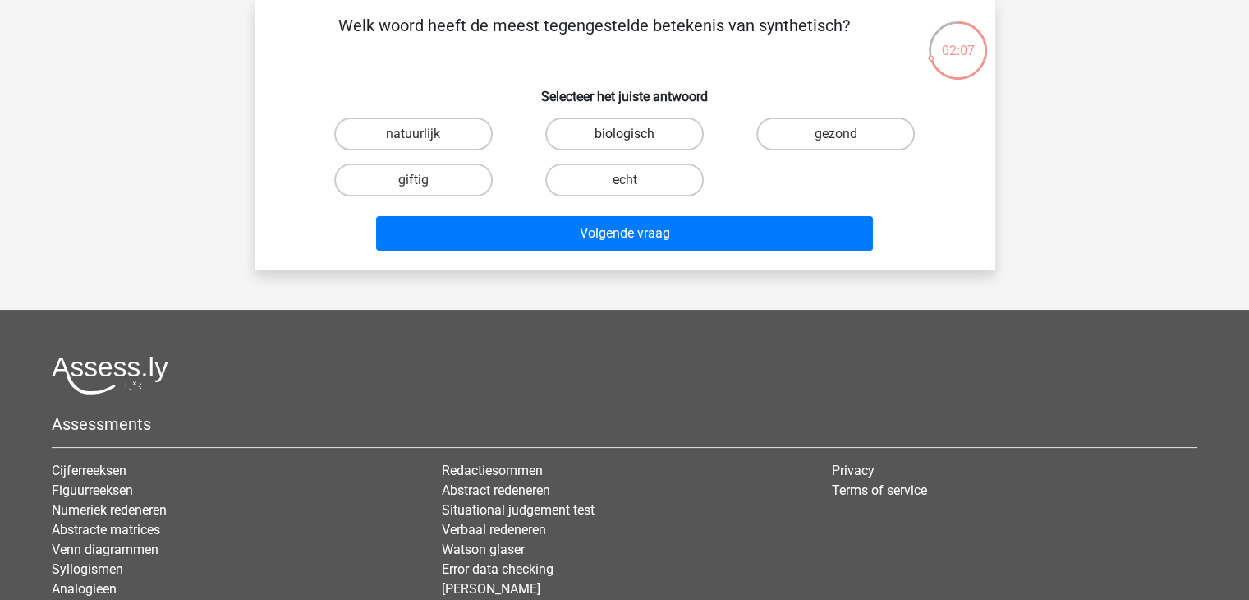
click at [623, 135] on label "biologisch" at bounding box center [624, 133] width 159 height 33
click at [624, 135] on input "biologisch" at bounding box center [629, 139] width 11 height 11
radio input "true"
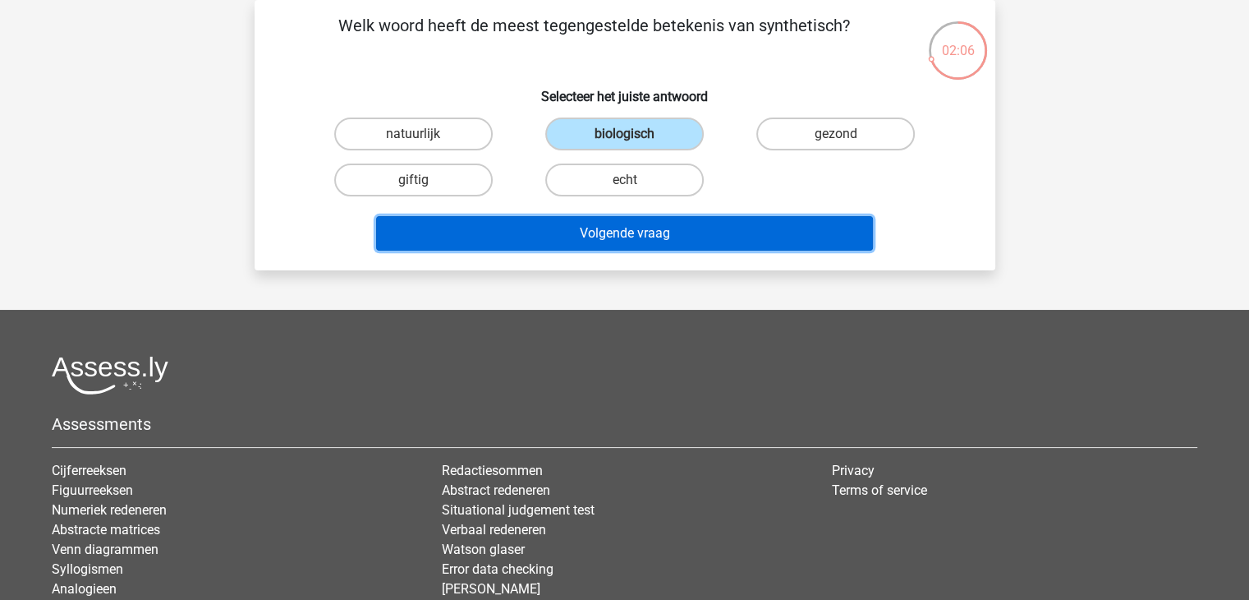
click at [607, 221] on button "Volgende vraag" at bounding box center [624, 233] width 497 height 35
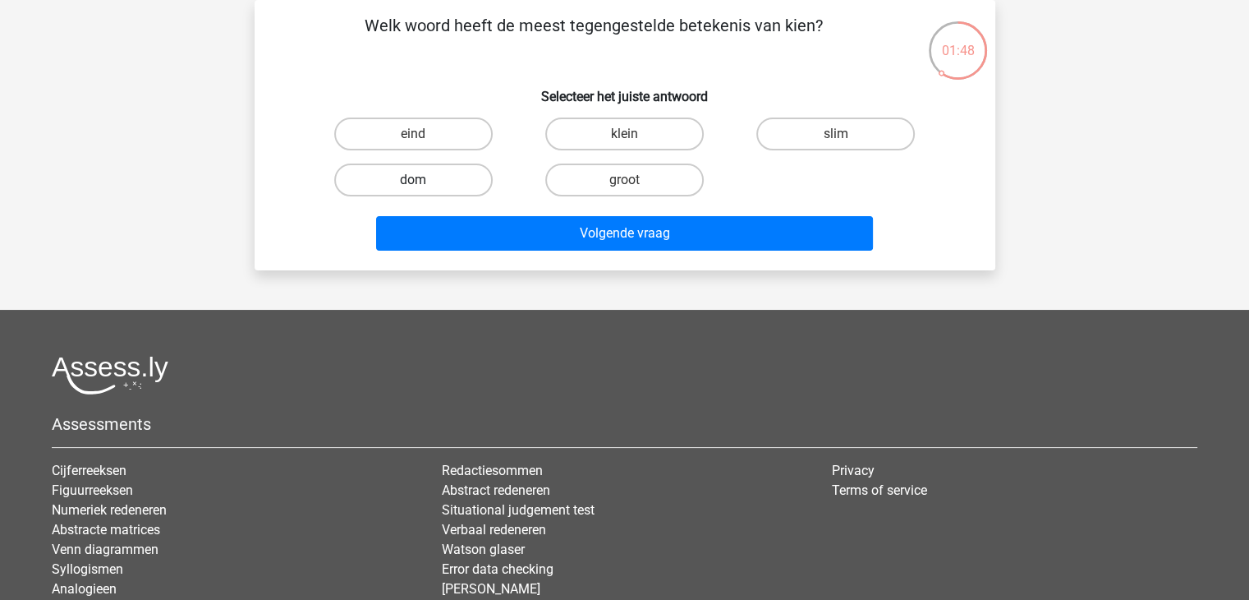
click at [448, 177] on label "dom" at bounding box center [413, 179] width 159 height 33
click at [424, 180] on input "dom" at bounding box center [418, 185] width 11 height 11
radio input "true"
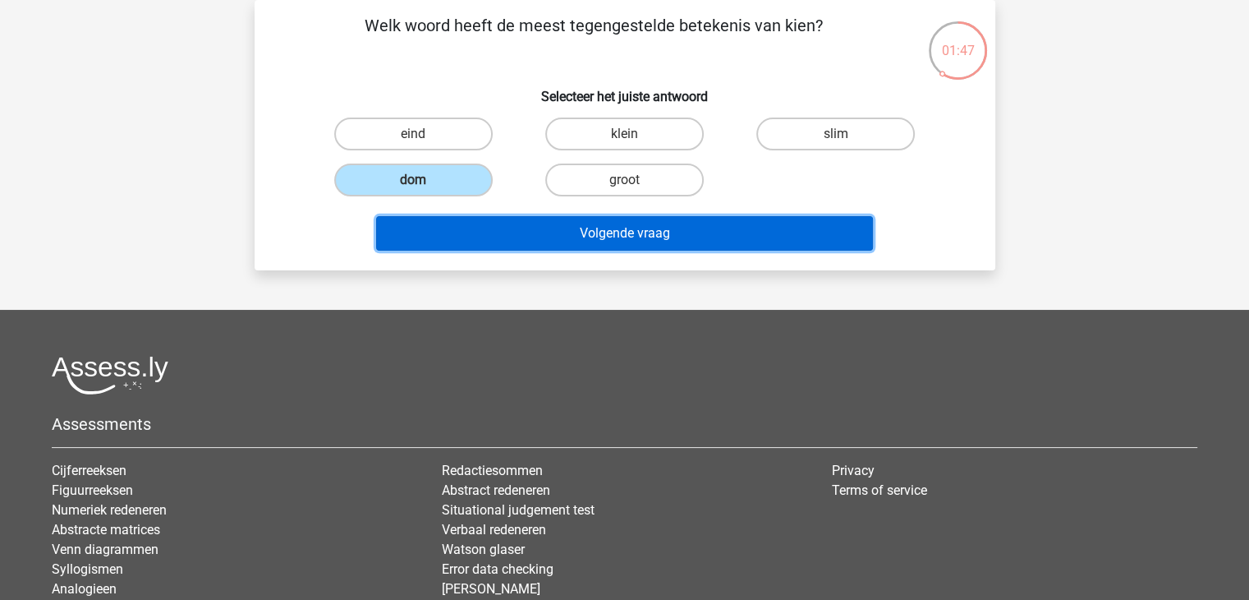
click at [614, 218] on button "Volgende vraag" at bounding box center [624, 233] width 497 height 35
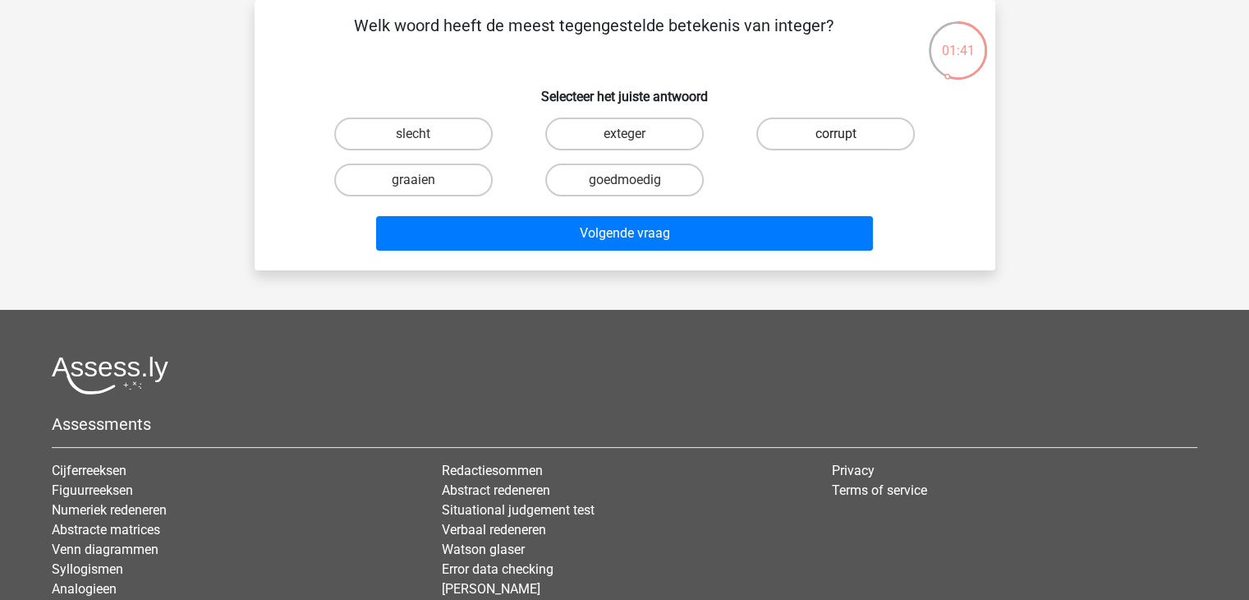
click at [789, 140] on label "corrupt" at bounding box center [836, 133] width 159 height 33
click at [836, 140] on input "corrupt" at bounding box center [841, 139] width 11 height 11
radio input "true"
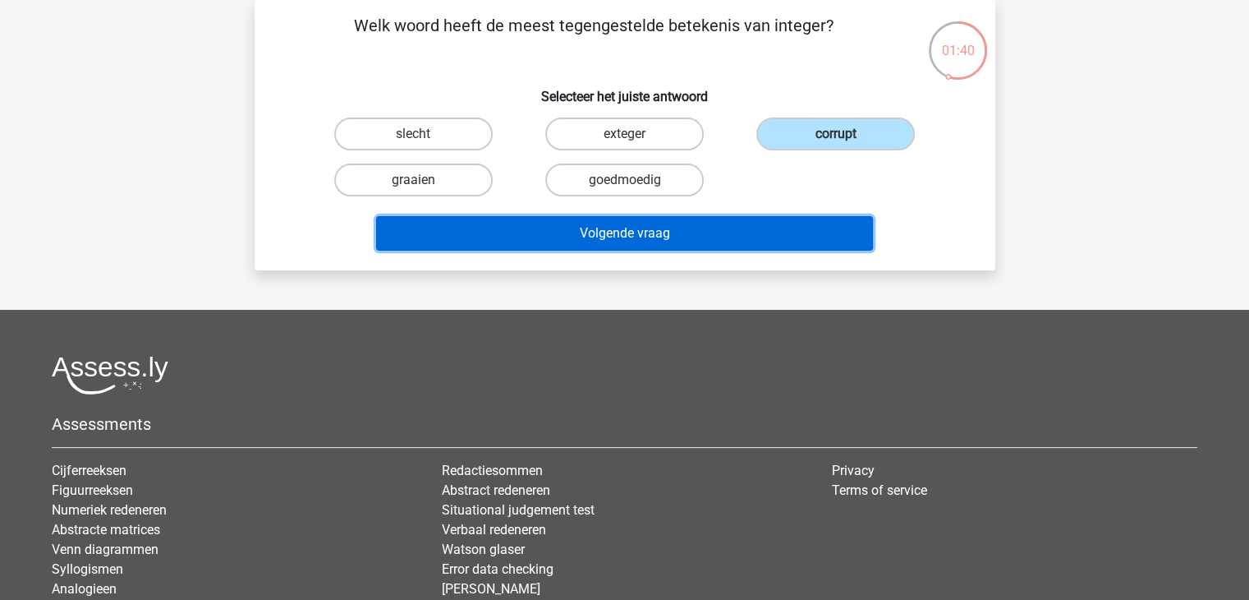
click at [709, 231] on button "Volgende vraag" at bounding box center [624, 233] width 497 height 35
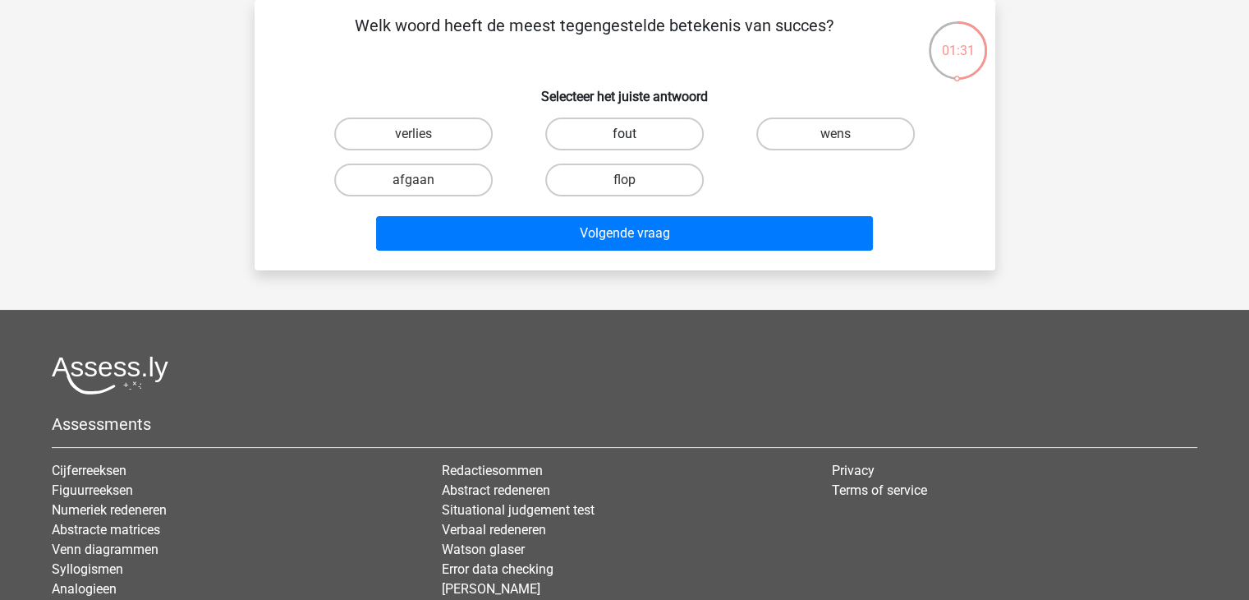
click at [587, 137] on label "fout" at bounding box center [624, 133] width 159 height 33
click at [624, 137] on input "fout" at bounding box center [629, 139] width 11 height 11
radio input "true"
click at [440, 182] on label "afgaan" at bounding box center [413, 179] width 159 height 33
click at [424, 182] on input "afgaan" at bounding box center [418, 185] width 11 height 11
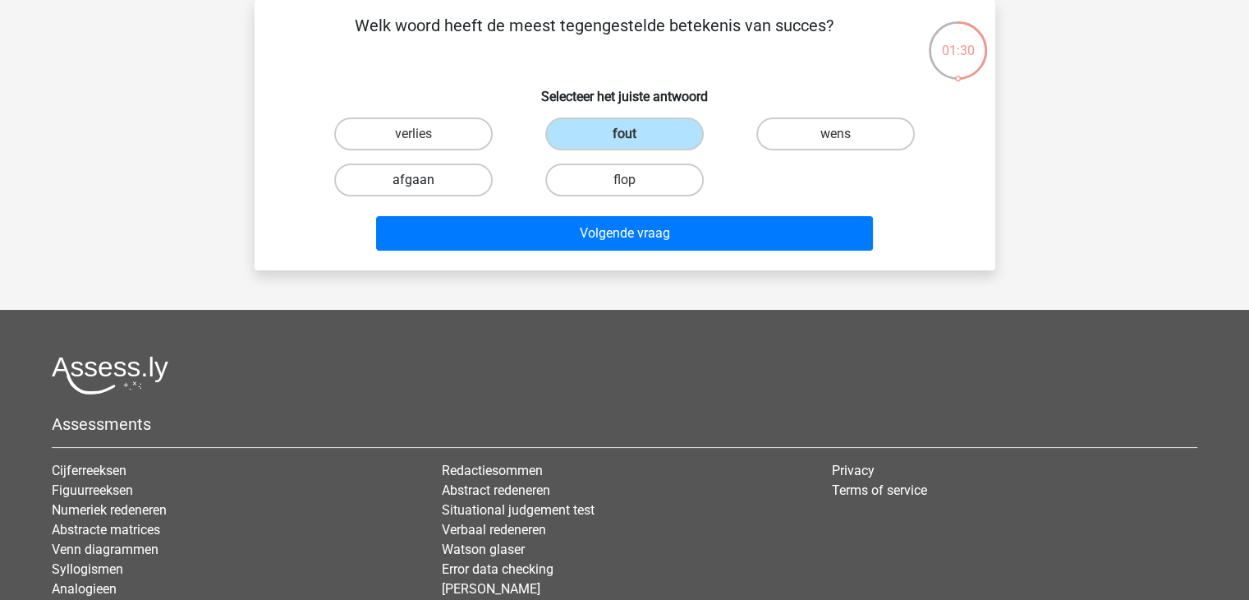
radio input "true"
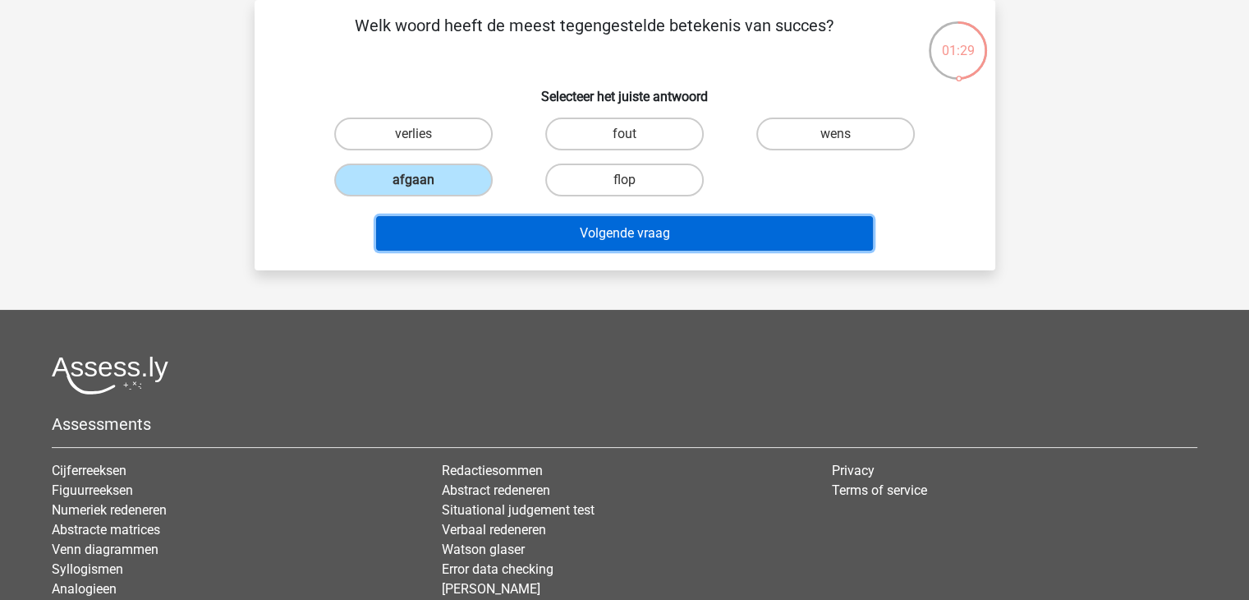
click at [591, 235] on button "Volgende vraag" at bounding box center [624, 233] width 497 height 35
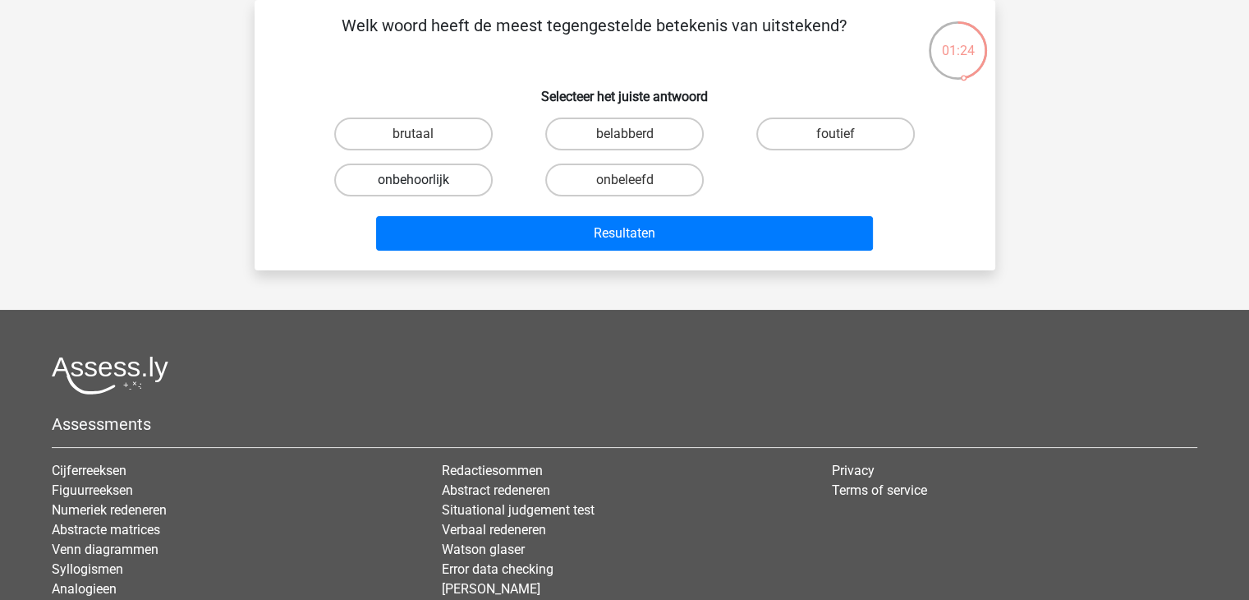
click at [434, 181] on label "onbehoorlijk" at bounding box center [413, 179] width 159 height 33
click at [424, 181] on input "onbehoorlijk" at bounding box center [418, 185] width 11 height 11
radio input "true"
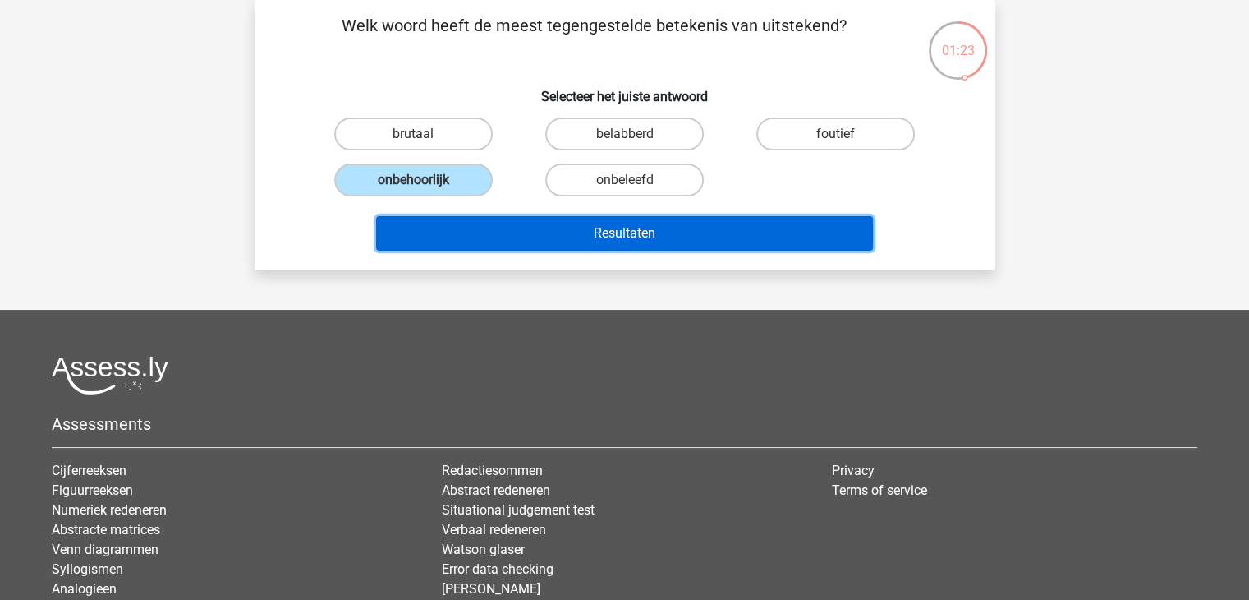
click at [588, 229] on button "Resultaten" at bounding box center [624, 233] width 497 height 35
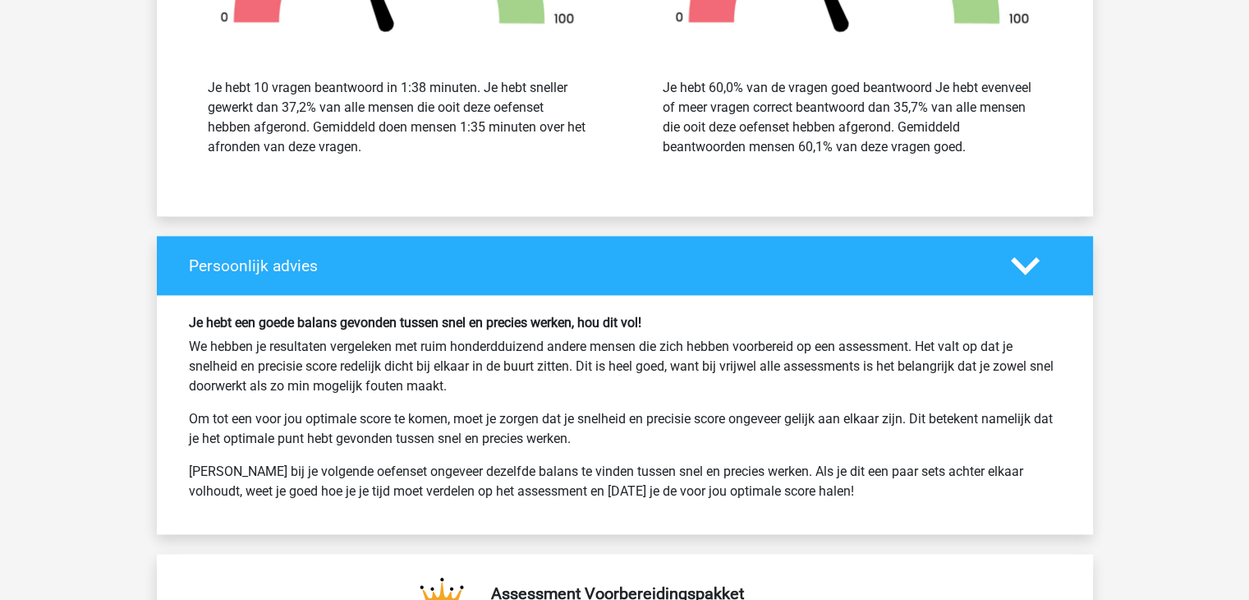
scroll to position [2210, 0]
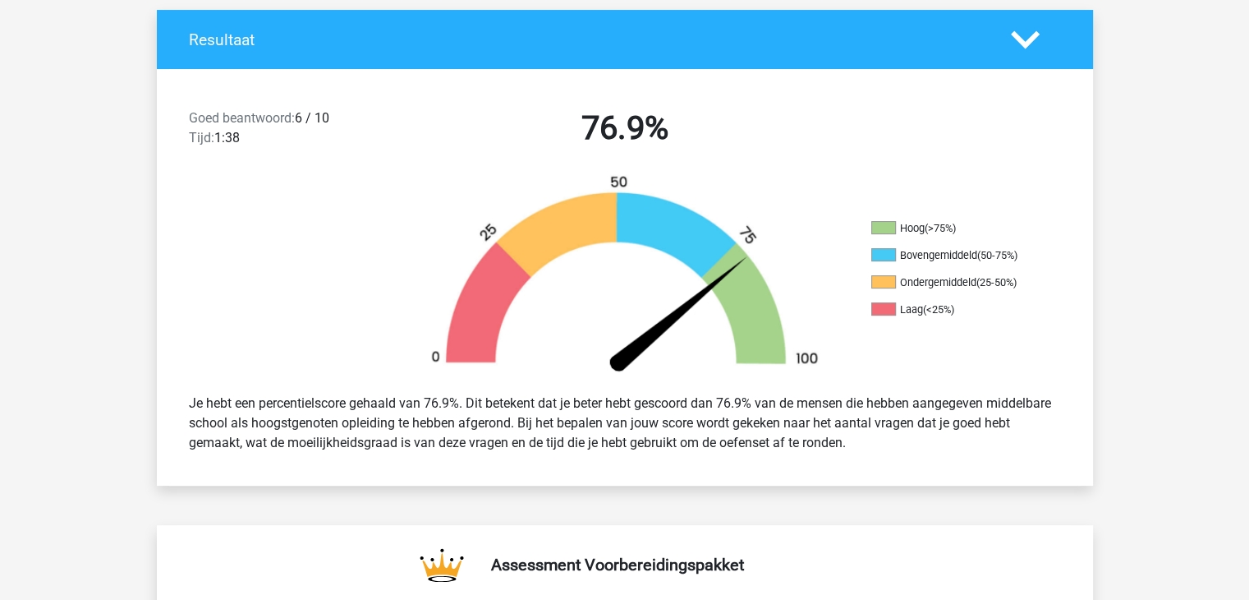
click at [588, 229] on img at bounding box center [625, 277] width 444 height 206
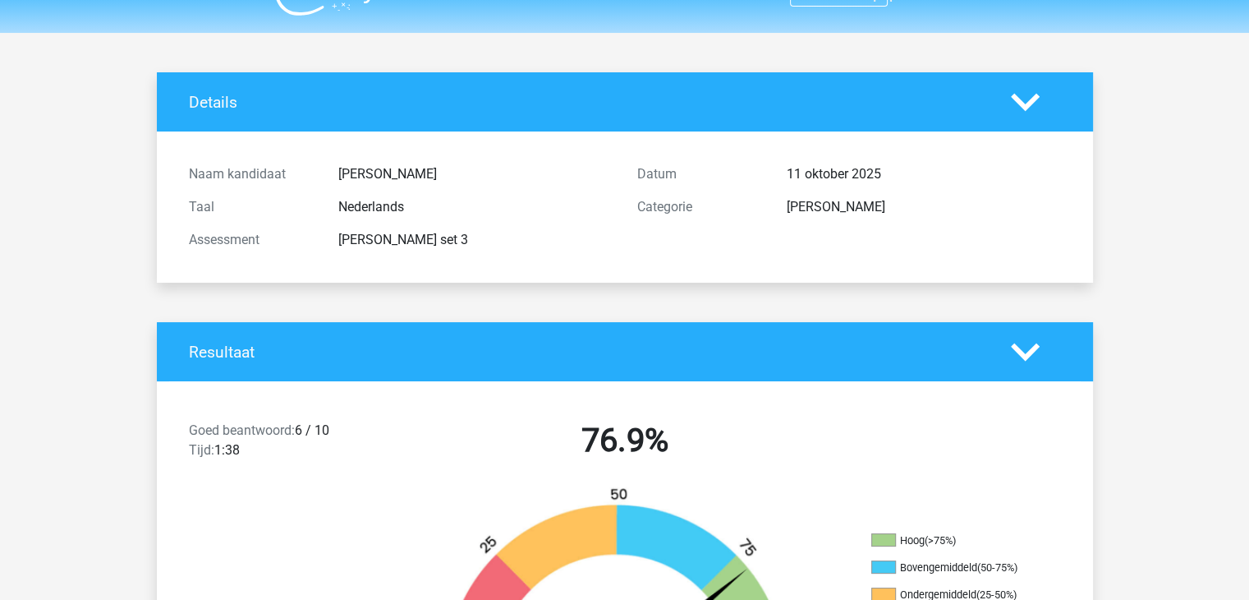
scroll to position [0, 0]
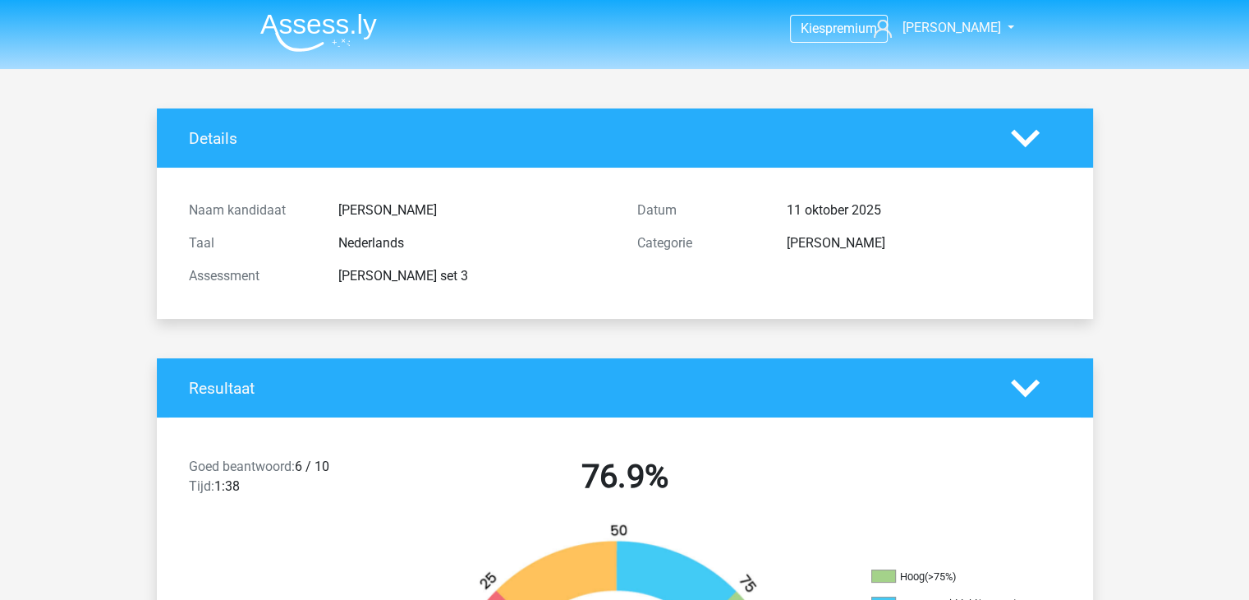
click at [1051, 143] on div at bounding box center [1036, 138] width 75 height 29
click at [293, 51] on img at bounding box center [318, 32] width 117 height 39
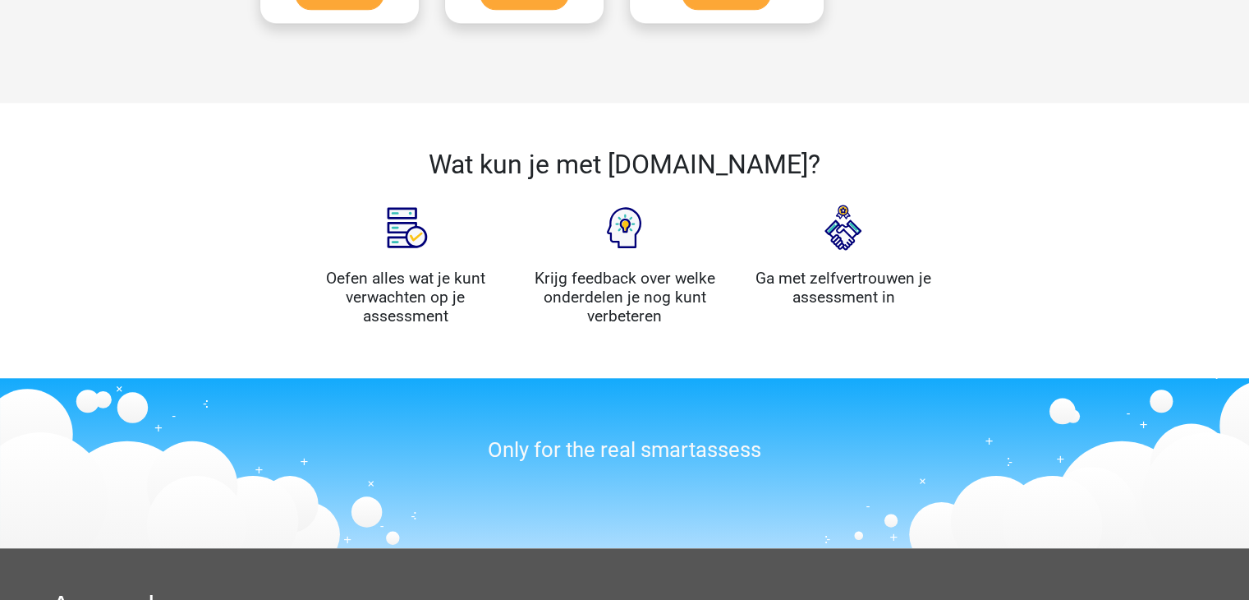
scroll to position [1489, 0]
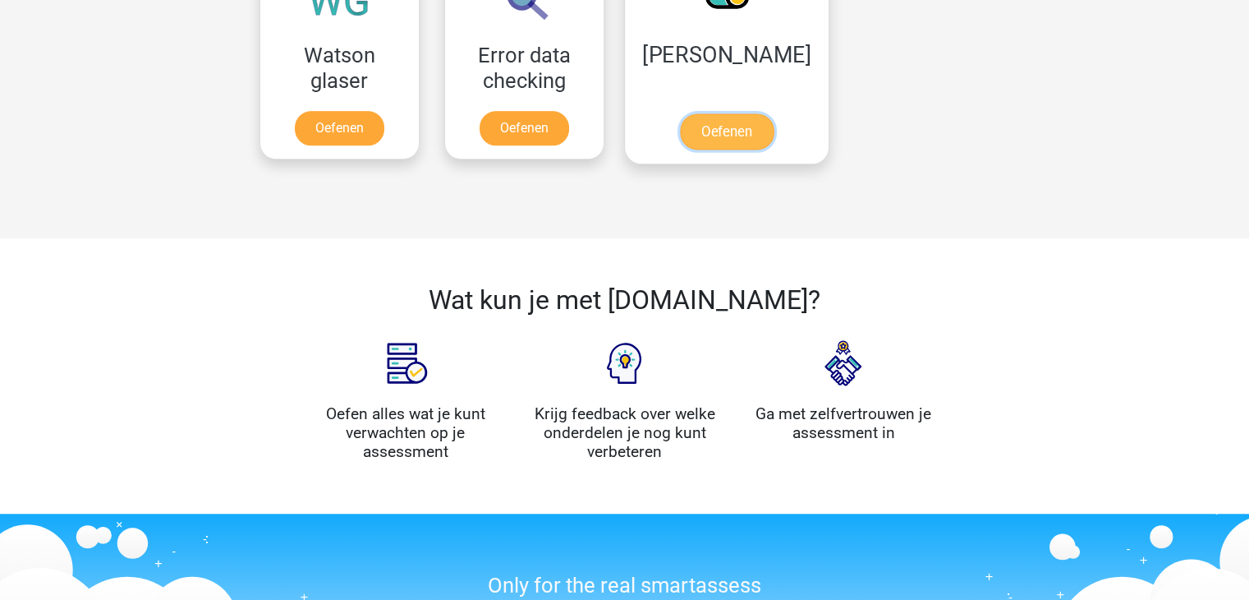
click at [691, 138] on link "Oefenen" at bounding box center [726, 131] width 94 height 36
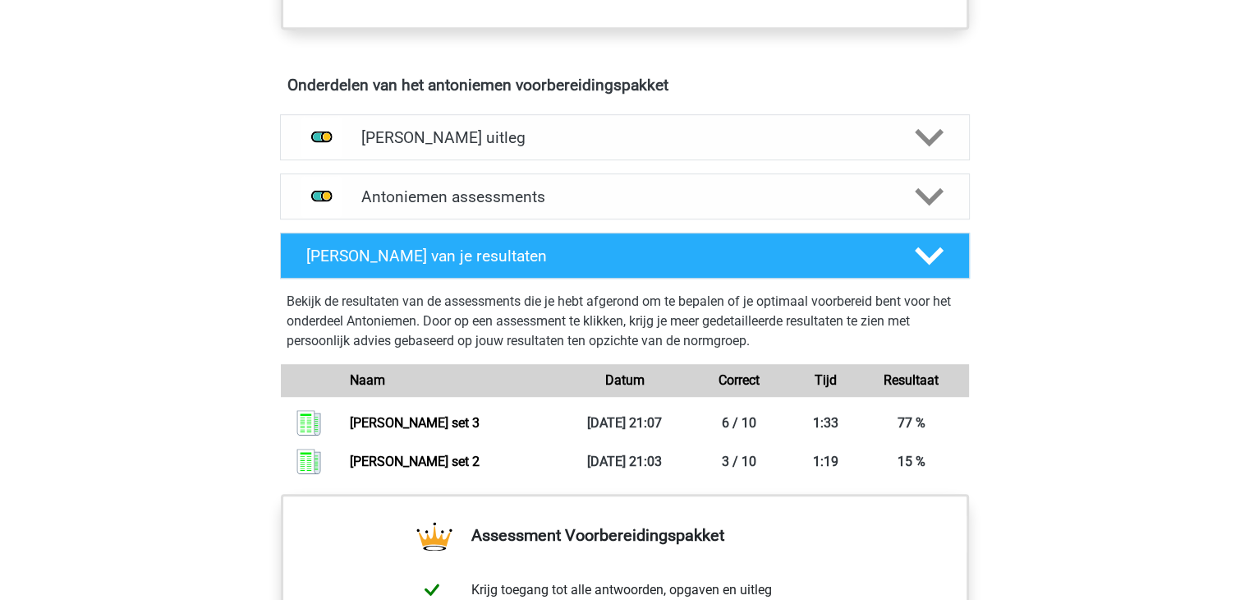
scroll to position [910, 0]
click at [582, 205] on div "Antoniemen assessments" at bounding box center [625, 196] width 690 height 46
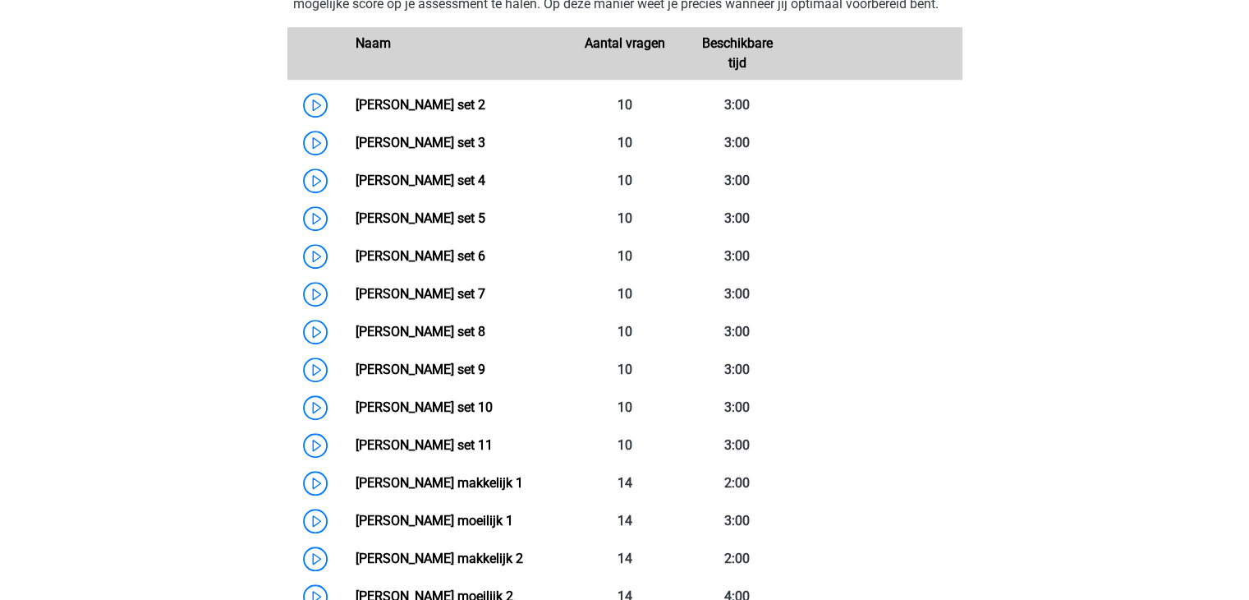
scroll to position [1189, 0]
click at [356, 172] on link "Antoniemen set 4" at bounding box center [421, 180] width 130 height 16
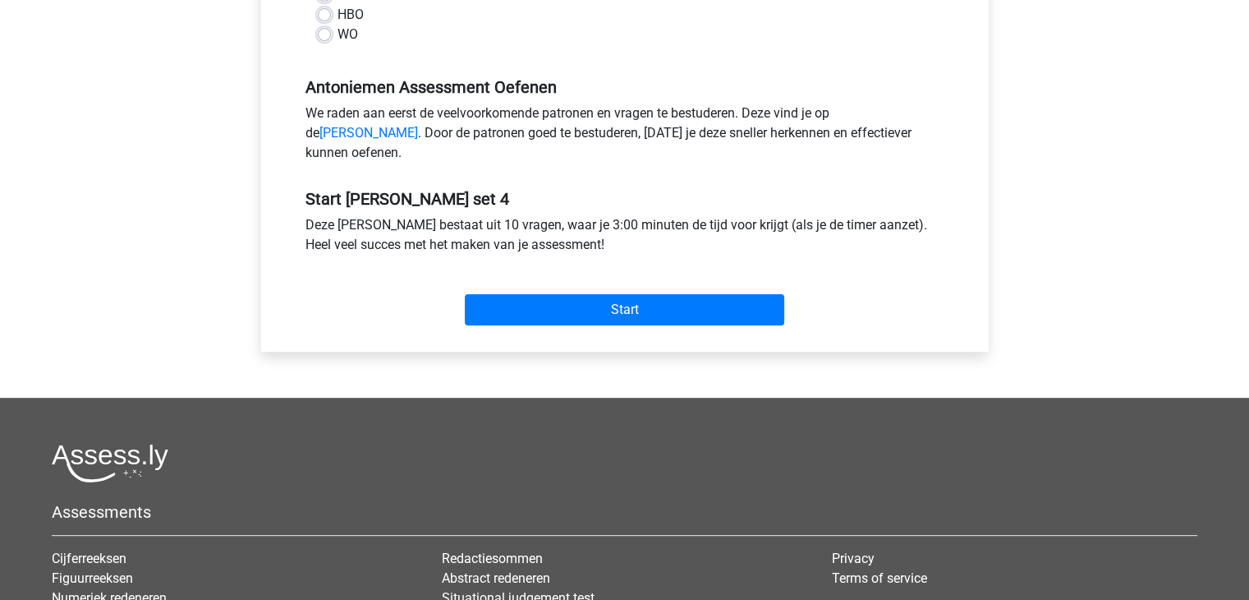
scroll to position [447, 0]
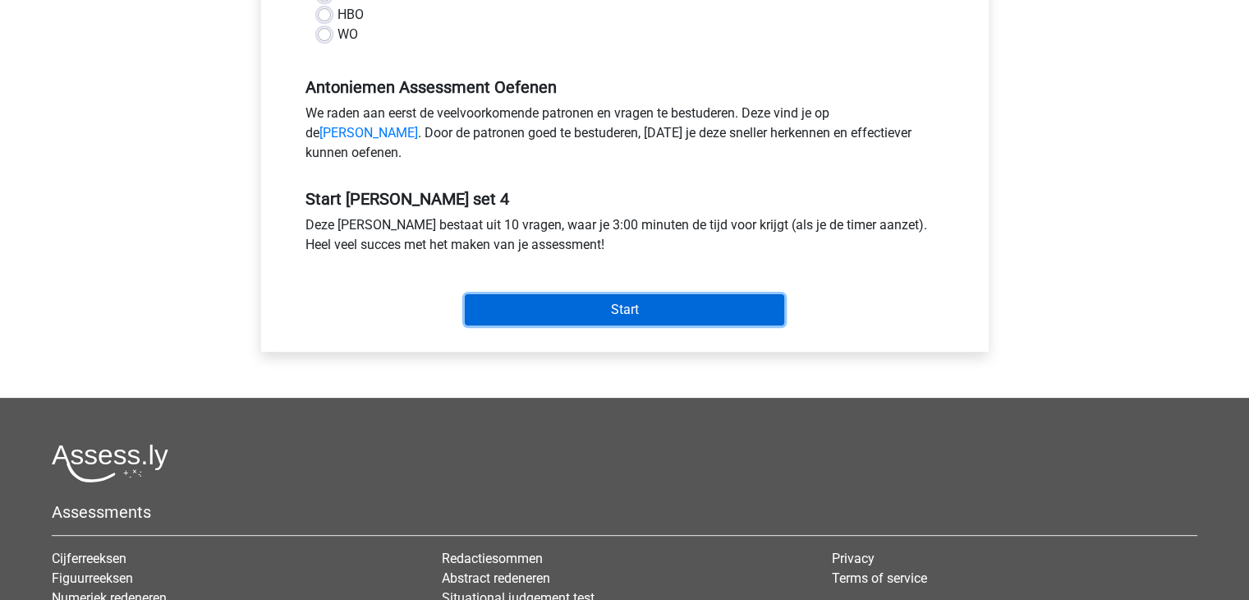
click at [575, 325] on input "Start" at bounding box center [625, 309] width 320 height 31
click at [519, 325] on input "Start" at bounding box center [625, 309] width 320 height 31
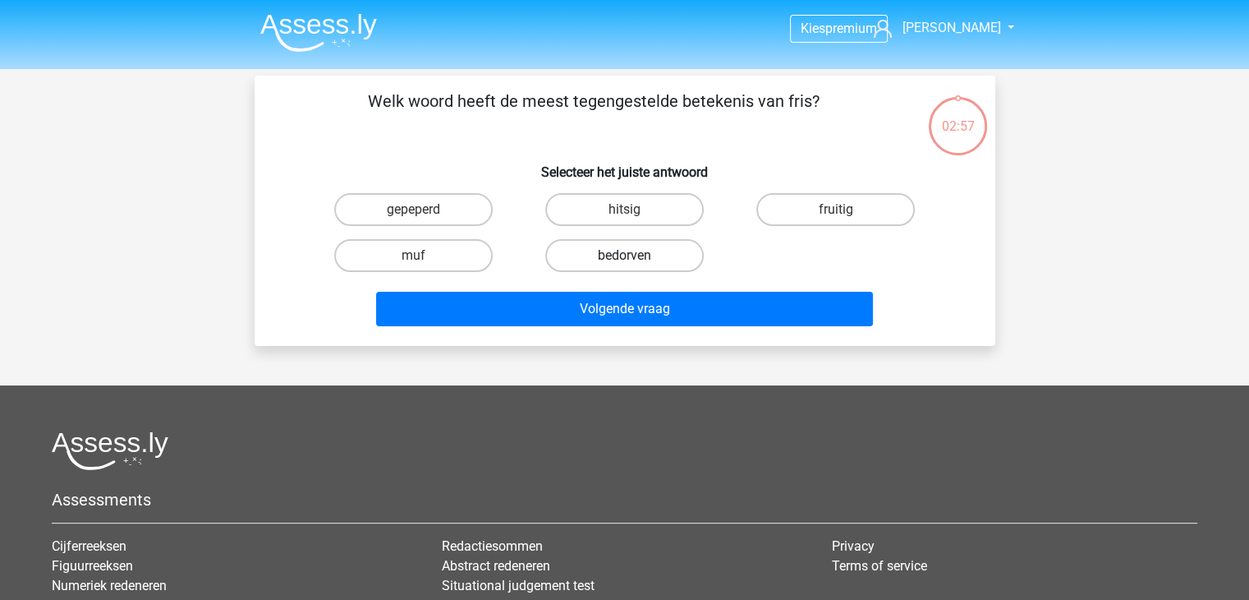
click at [572, 260] on label "bedorven" at bounding box center [624, 255] width 159 height 33
click at [624, 260] on input "bedorven" at bounding box center [629, 260] width 11 height 11
radio input "true"
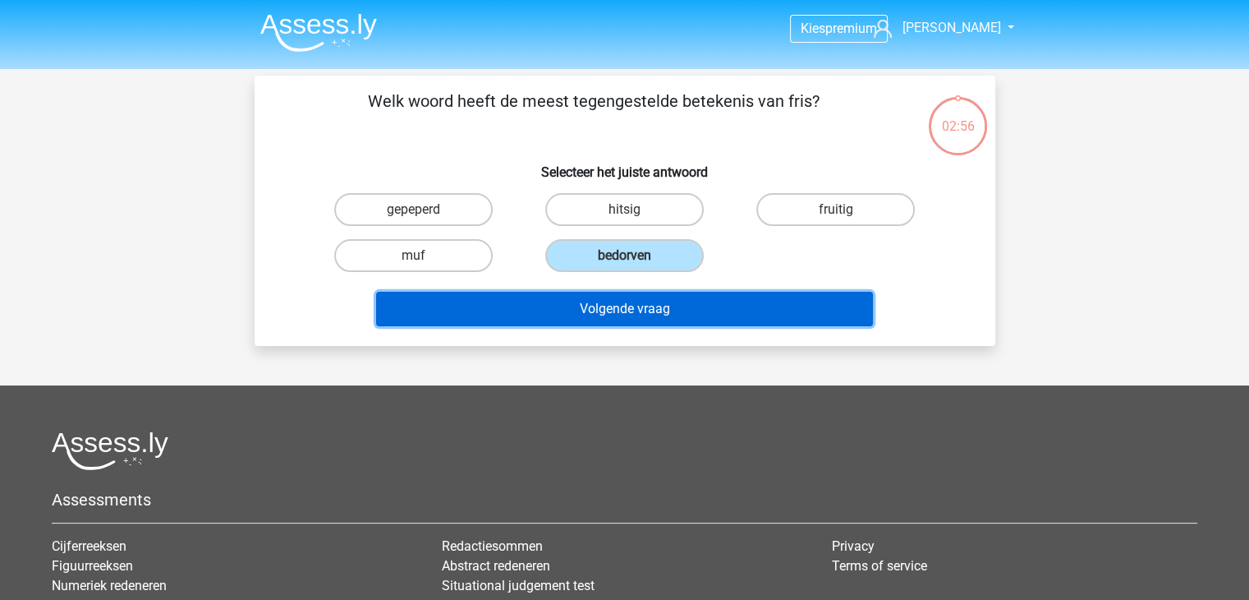
click at [564, 301] on button "Volgende vraag" at bounding box center [624, 309] width 497 height 35
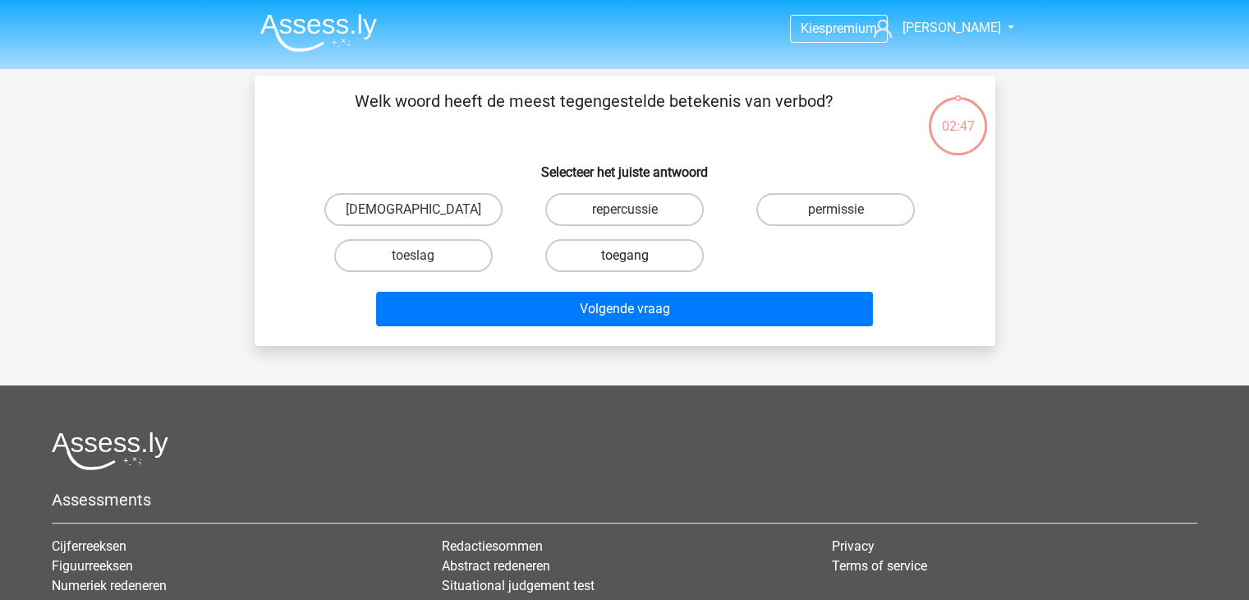
click at [606, 251] on label "toegang" at bounding box center [624, 255] width 159 height 33
click at [624, 255] on input "toegang" at bounding box center [629, 260] width 11 height 11
radio input "true"
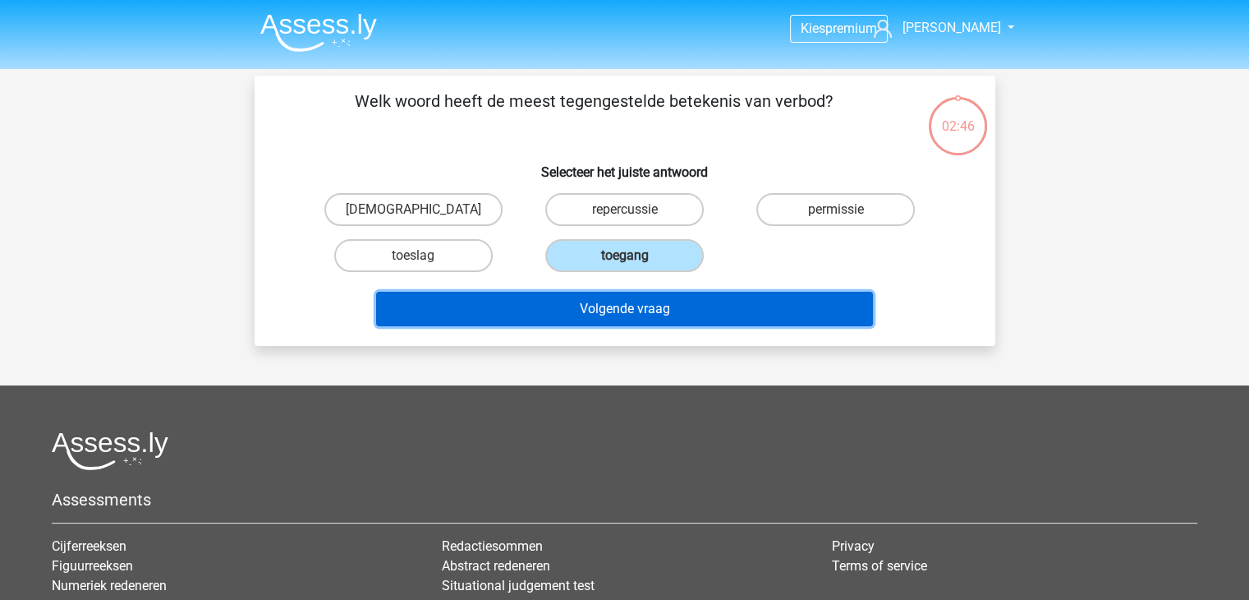
click at [566, 304] on button "Volgende vraag" at bounding box center [624, 309] width 497 height 35
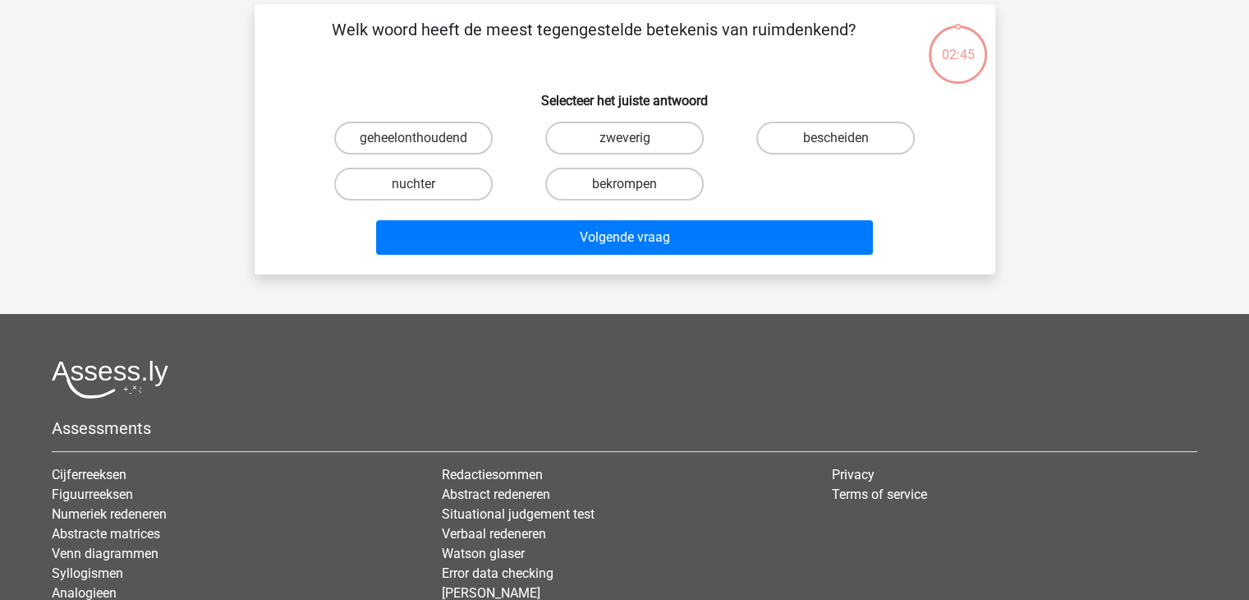
scroll to position [76, 0]
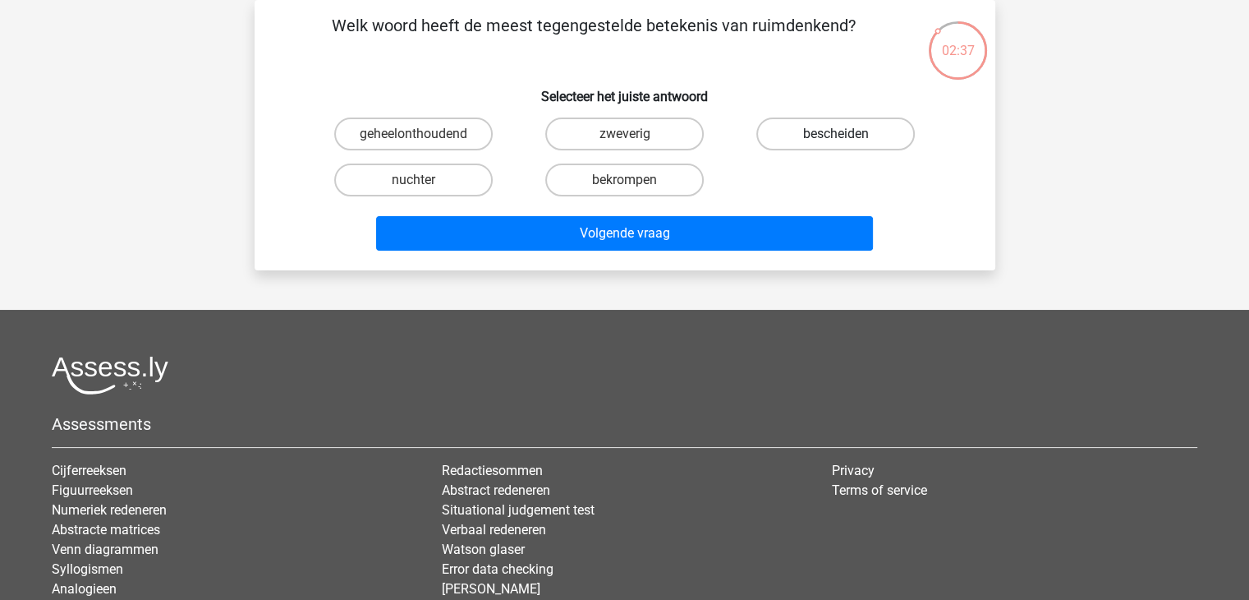
click at [792, 131] on label "bescheiden" at bounding box center [836, 133] width 159 height 33
click at [836, 134] on input "bescheiden" at bounding box center [841, 139] width 11 height 11
radio input "true"
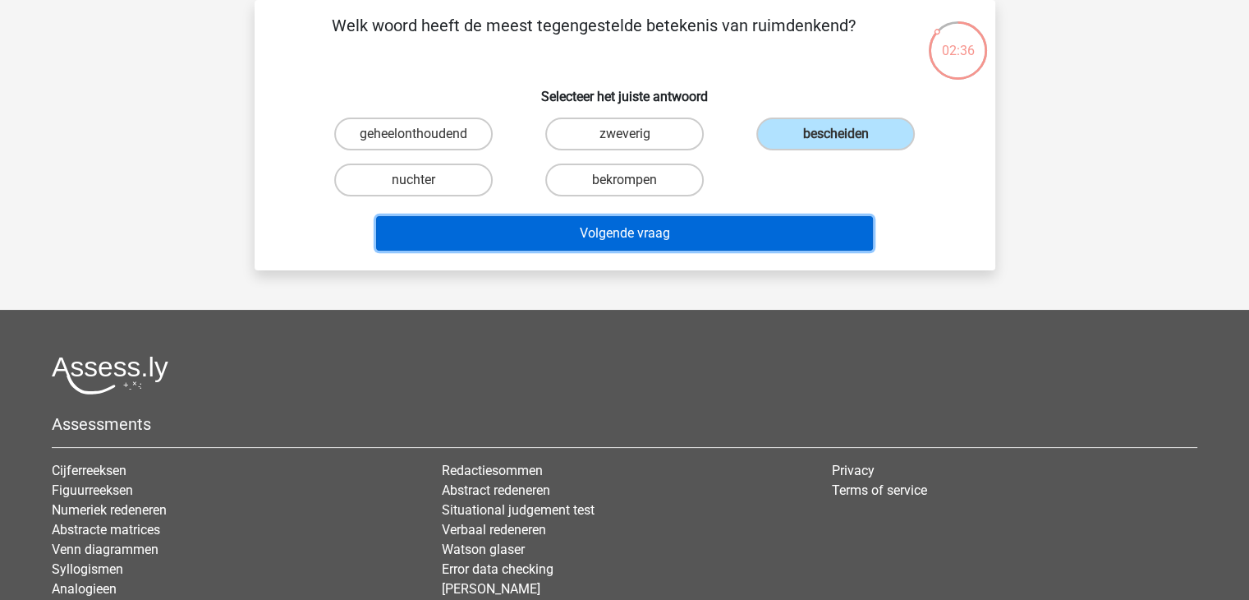
click at [664, 228] on button "Volgende vraag" at bounding box center [624, 233] width 497 height 35
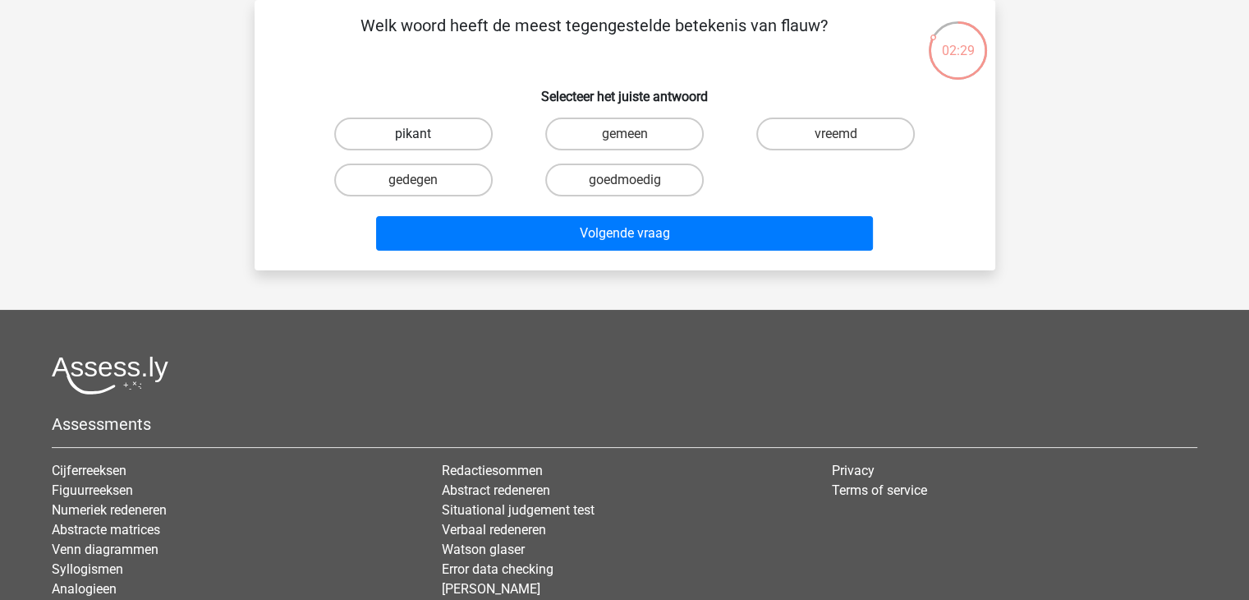
click at [467, 119] on label "pikant" at bounding box center [413, 133] width 159 height 33
click at [424, 134] on input "pikant" at bounding box center [418, 139] width 11 height 11
radio input "true"
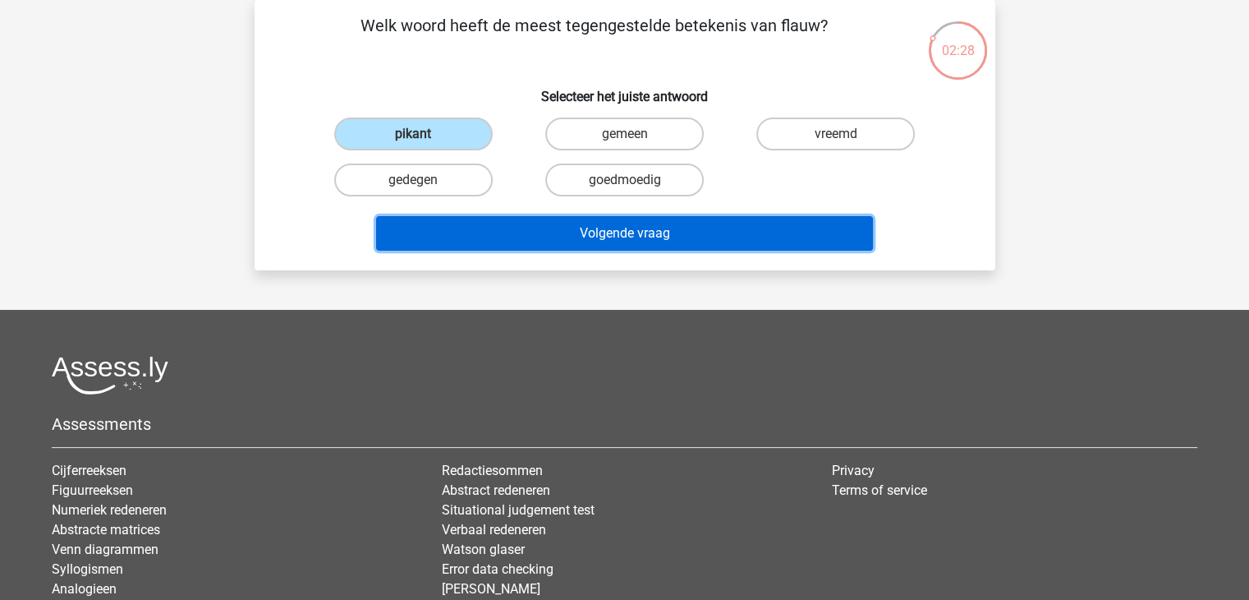
click at [596, 233] on button "Volgende vraag" at bounding box center [624, 233] width 497 height 35
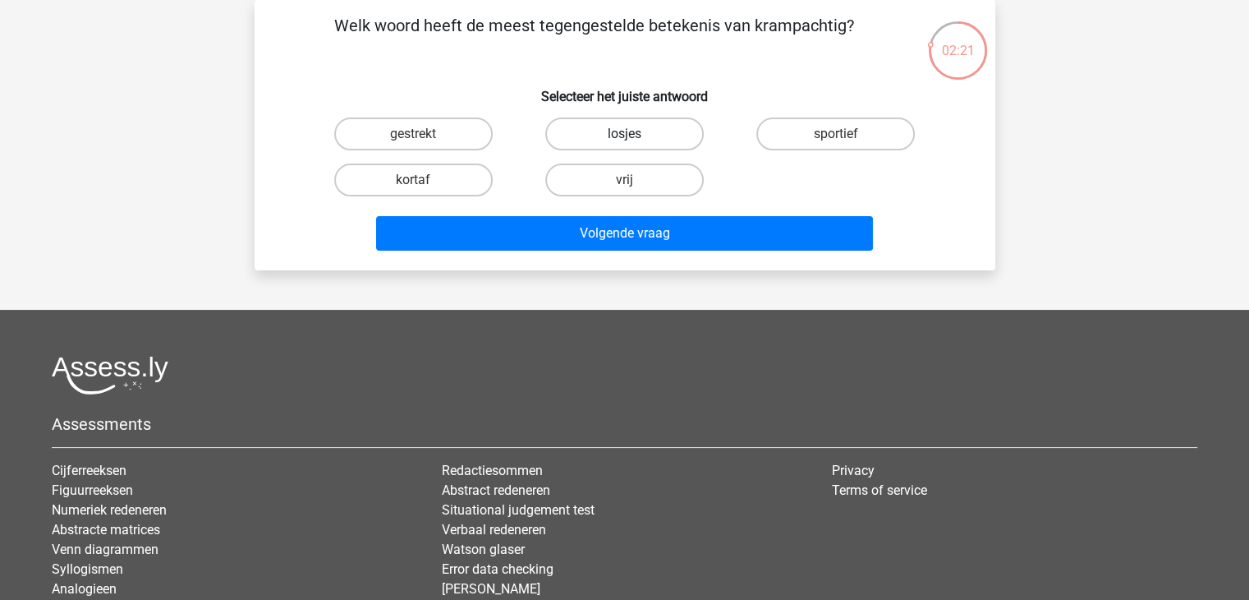
click at [642, 125] on label "losjes" at bounding box center [624, 133] width 159 height 33
click at [635, 134] on input "losjes" at bounding box center [629, 139] width 11 height 11
radio input "true"
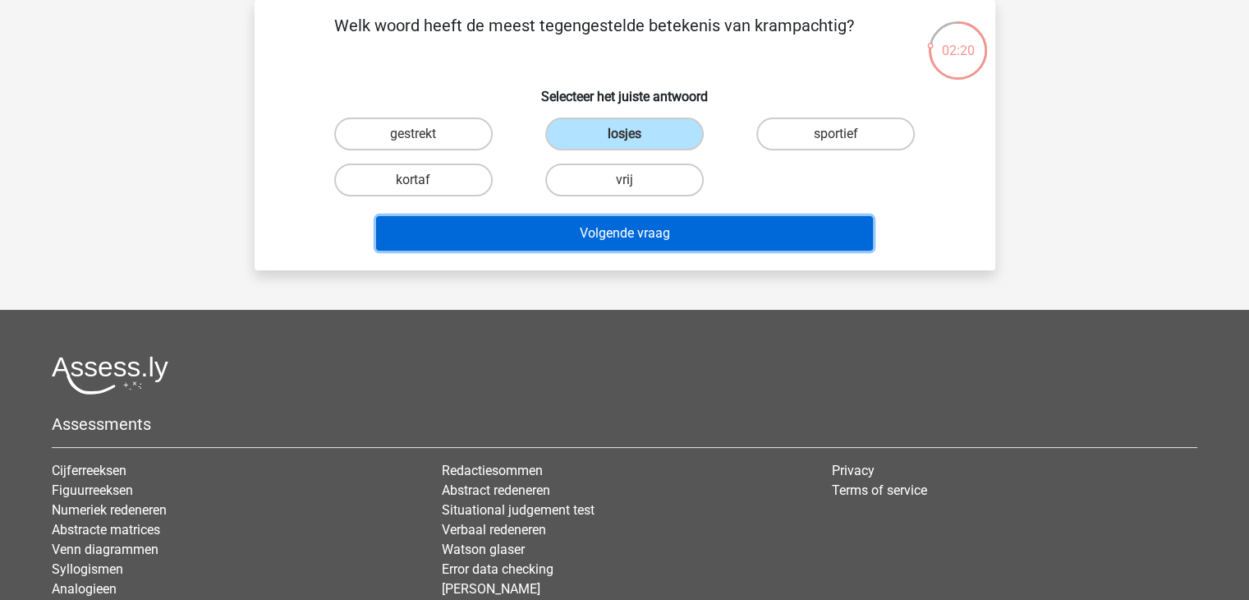
click at [605, 231] on button "Volgende vraag" at bounding box center [624, 233] width 497 height 35
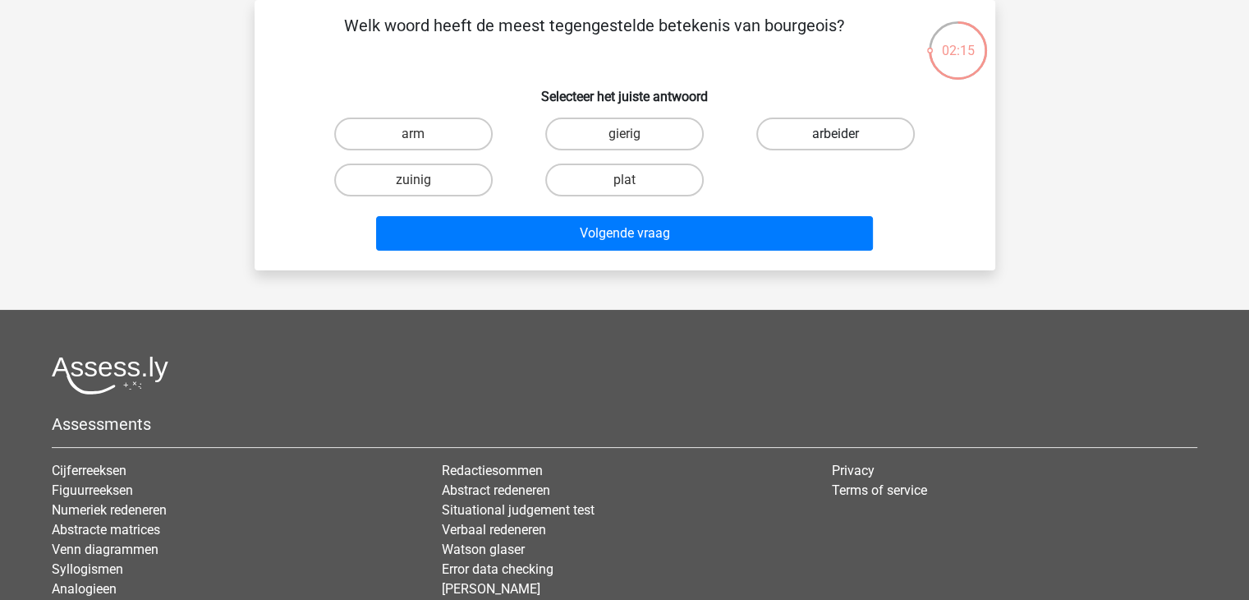
click at [811, 128] on label "arbeider" at bounding box center [836, 133] width 159 height 33
click at [836, 134] on input "arbeider" at bounding box center [841, 139] width 11 height 11
radio input "true"
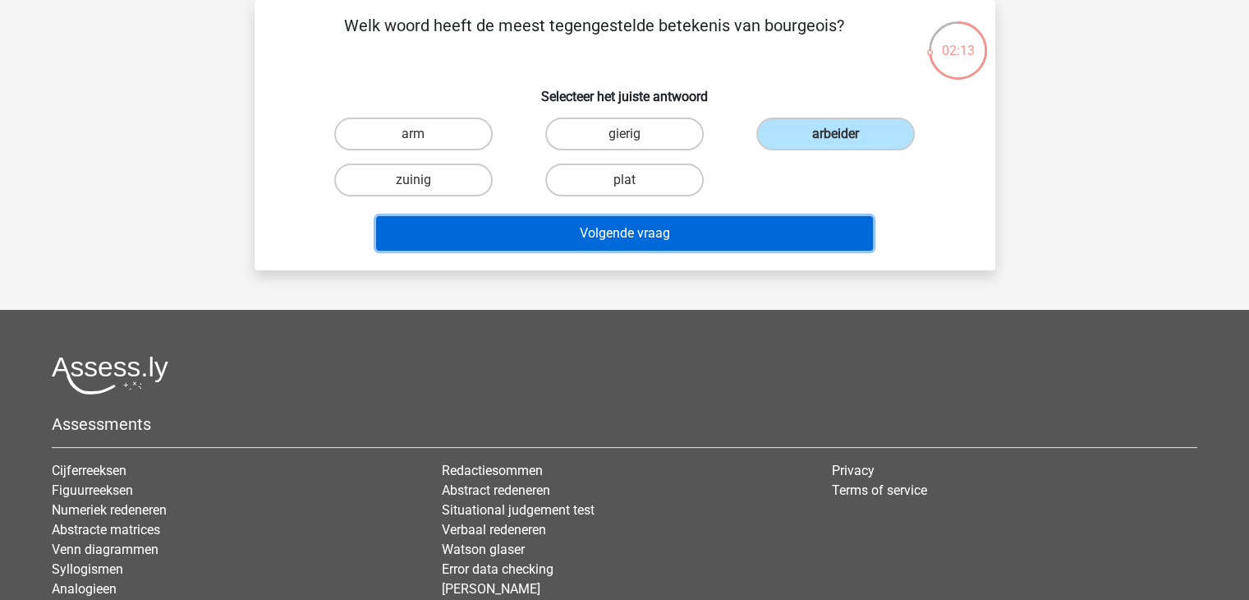
click at [574, 224] on button "Volgende vraag" at bounding box center [624, 233] width 497 height 35
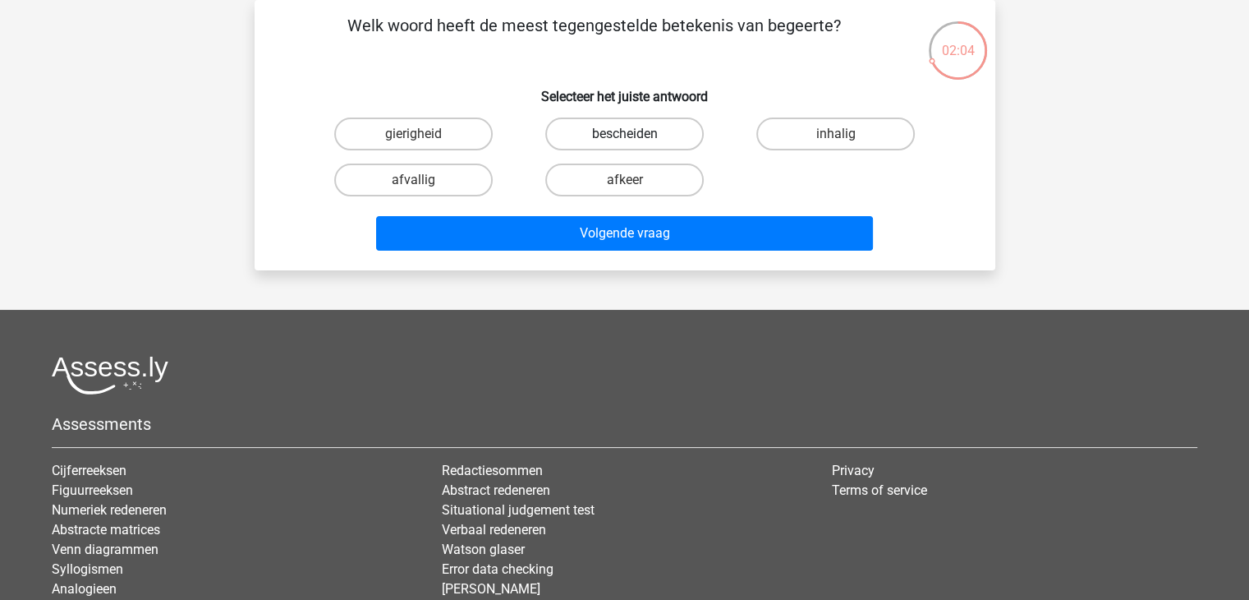
click at [613, 136] on label "bescheiden" at bounding box center [624, 133] width 159 height 33
click at [624, 136] on input "bescheiden" at bounding box center [629, 139] width 11 height 11
radio input "true"
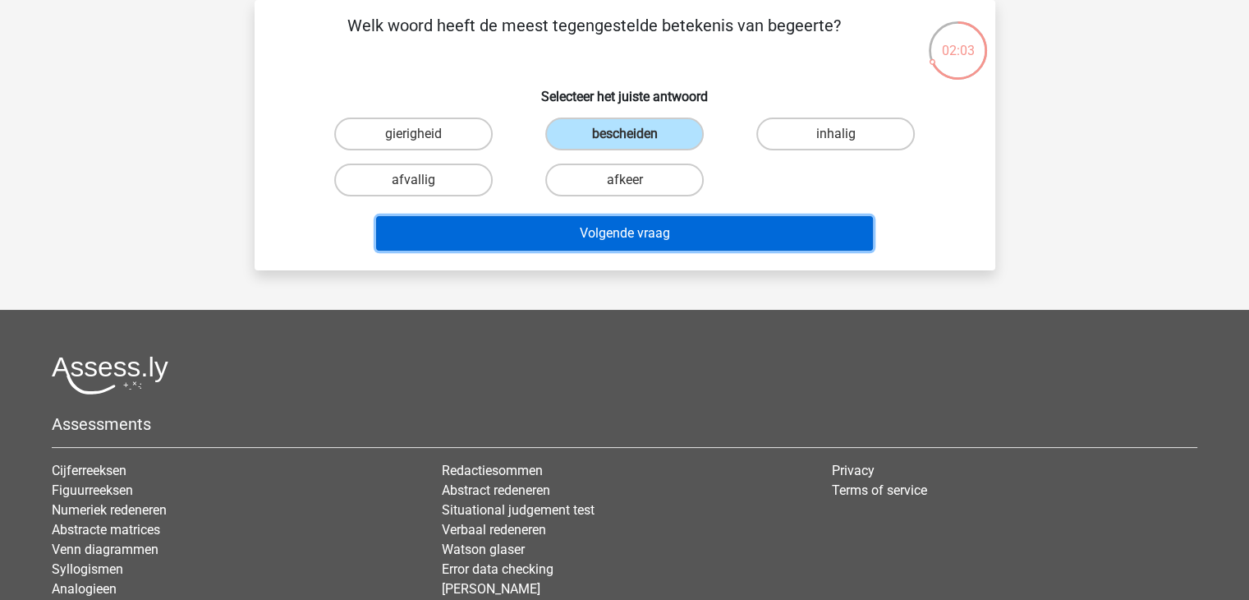
click at [591, 216] on button "Volgende vraag" at bounding box center [624, 233] width 497 height 35
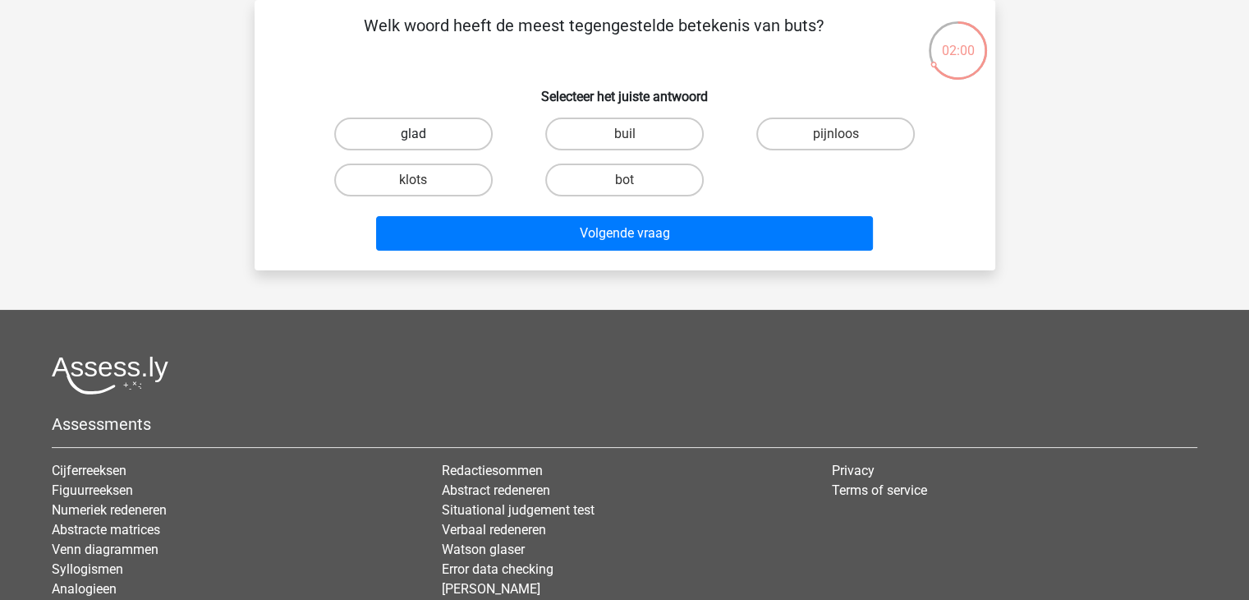
click at [469, 135] on label "glad" at bounding box center [413, 133] width 159 height 33
click at [424, 135] on input "glad" at bounding box center [418, 139] width 11 height 11
radio input "true"
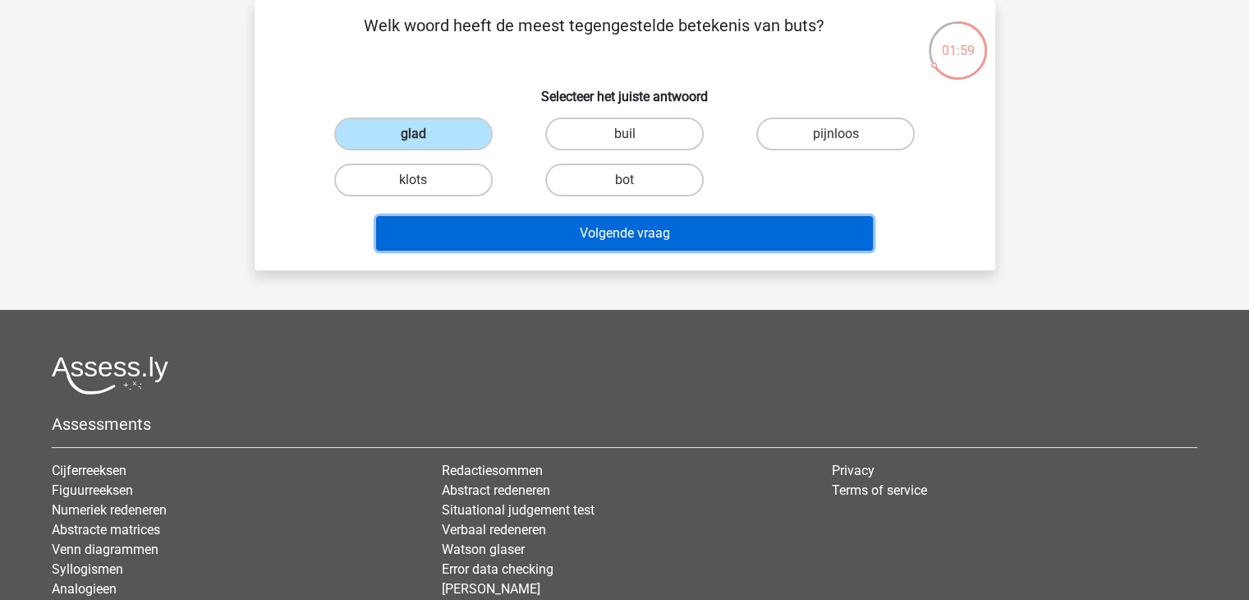
click at [569, 223] on button "Volgende vraag" at bounding box center [624, 233] width 497 height 35
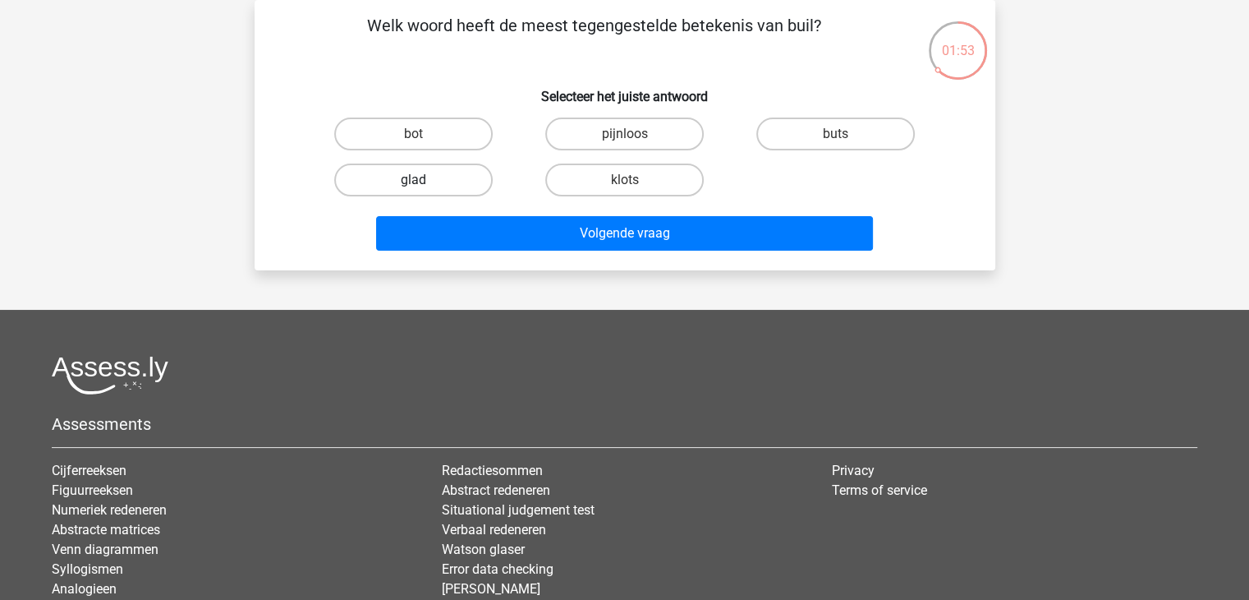
click at [442, 182] on label "glad" at bounding box center [413, 179] width 159 height 33
click at [424, 182] on input "glad" at bounding box center [418, 185] width 11 height 11
radio input "true"
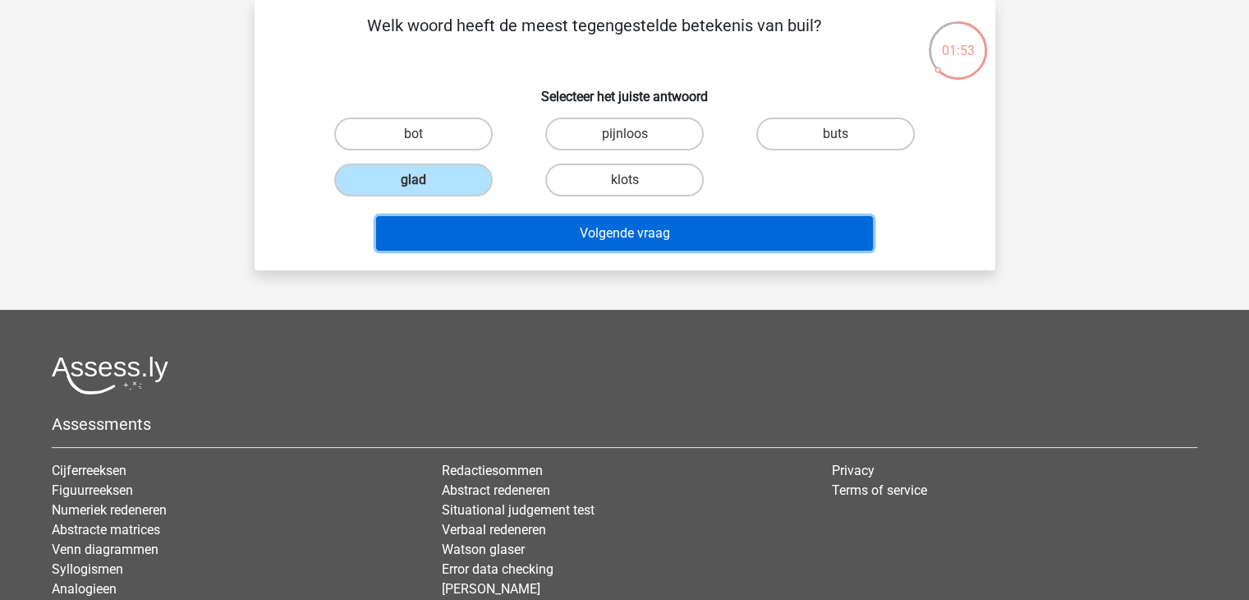
click at [566, 223] on button "Volgende vraag" at bounding box center [624, 233] width 497 height 35
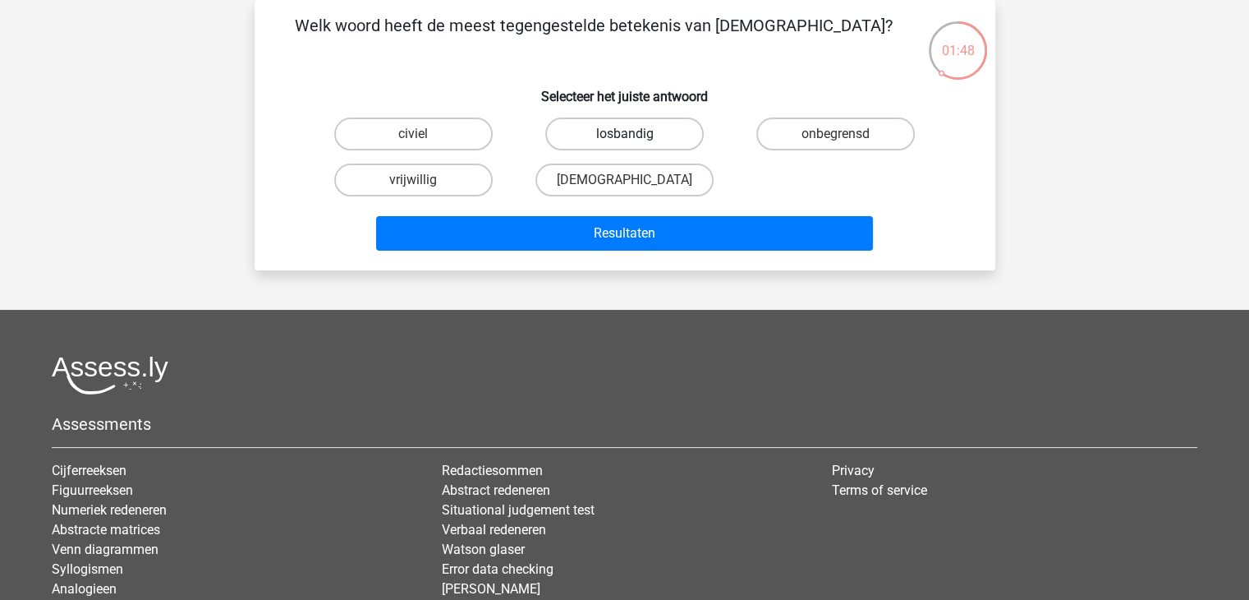
click at [611, 136] on label "losbandig" at bounding box center [624, 133] width 159 height 33
click at [624, 136] on input "losbandig" at bounding box center [629, 139] width 11 height 11
radio input "true"
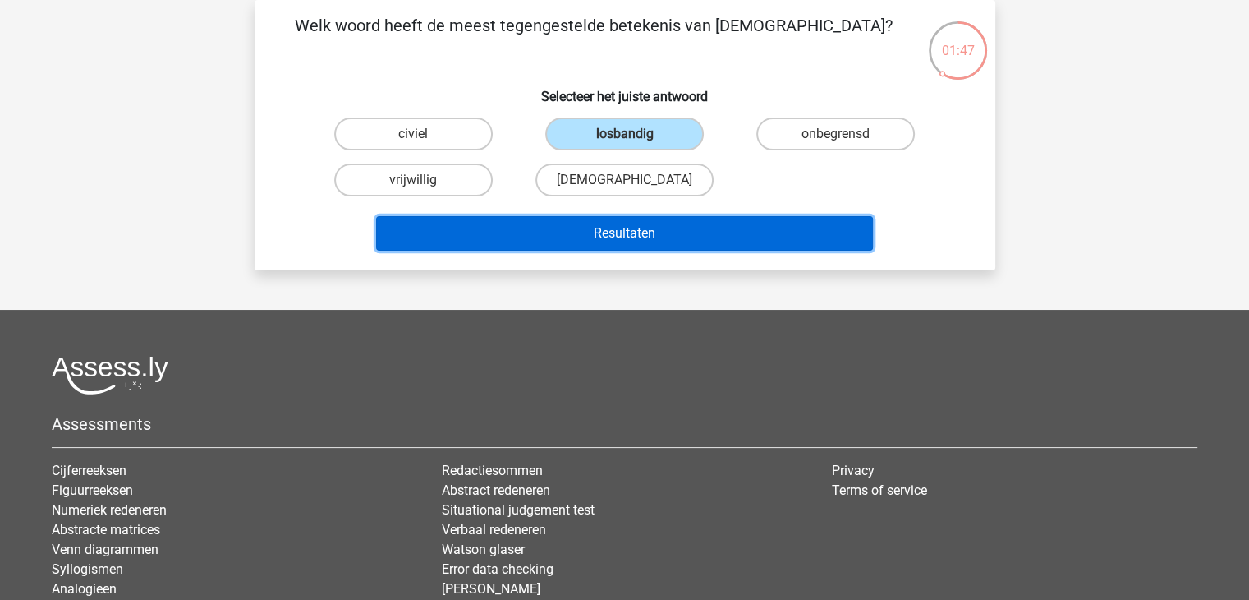
click at [651, 229] on button "Resultaten" at bounding box center [624, 233] width 497 height 35
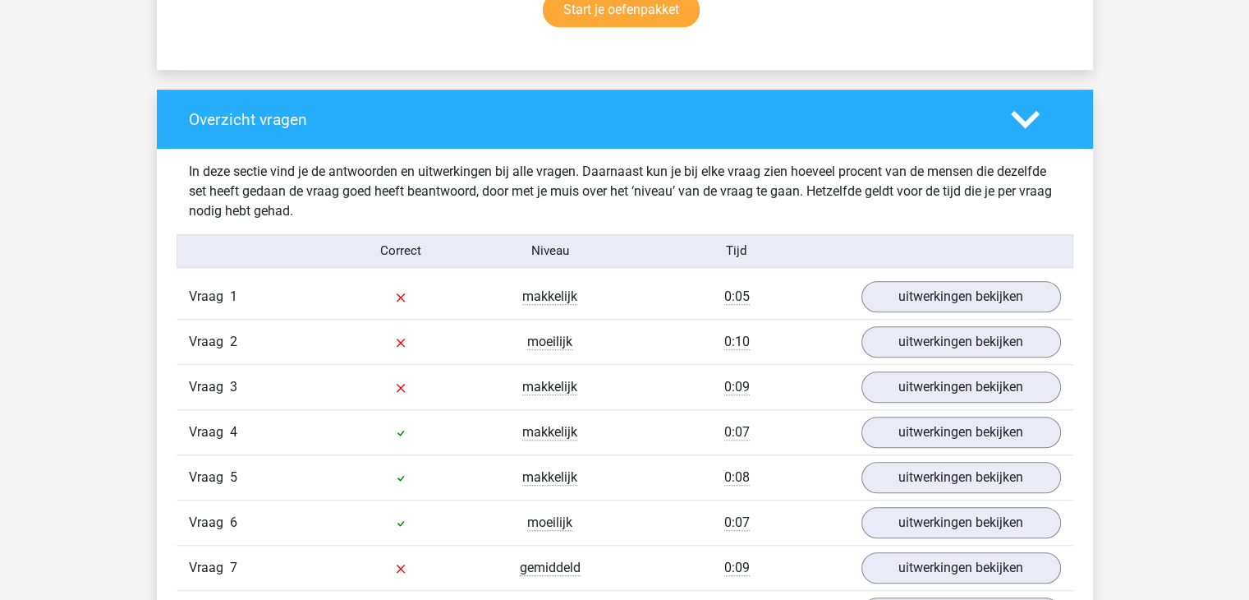
scroll to position [1249, 0]
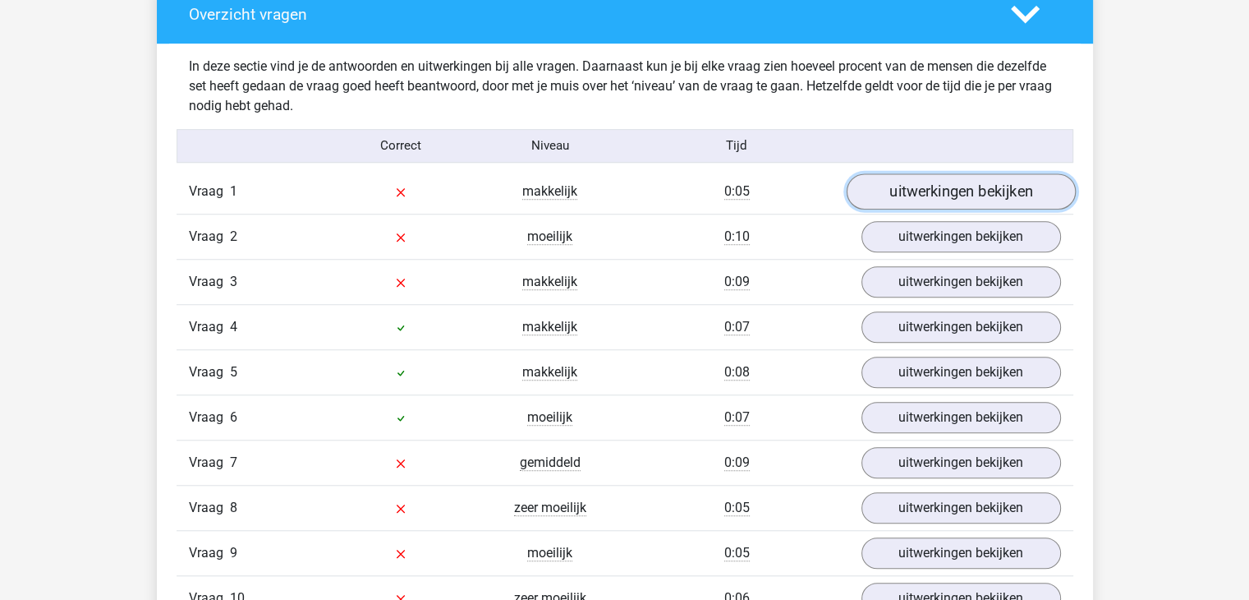
click at [938, 193] on link "uitwerkingen bekijken" at bounding box center [960, 191] width 229 height 36
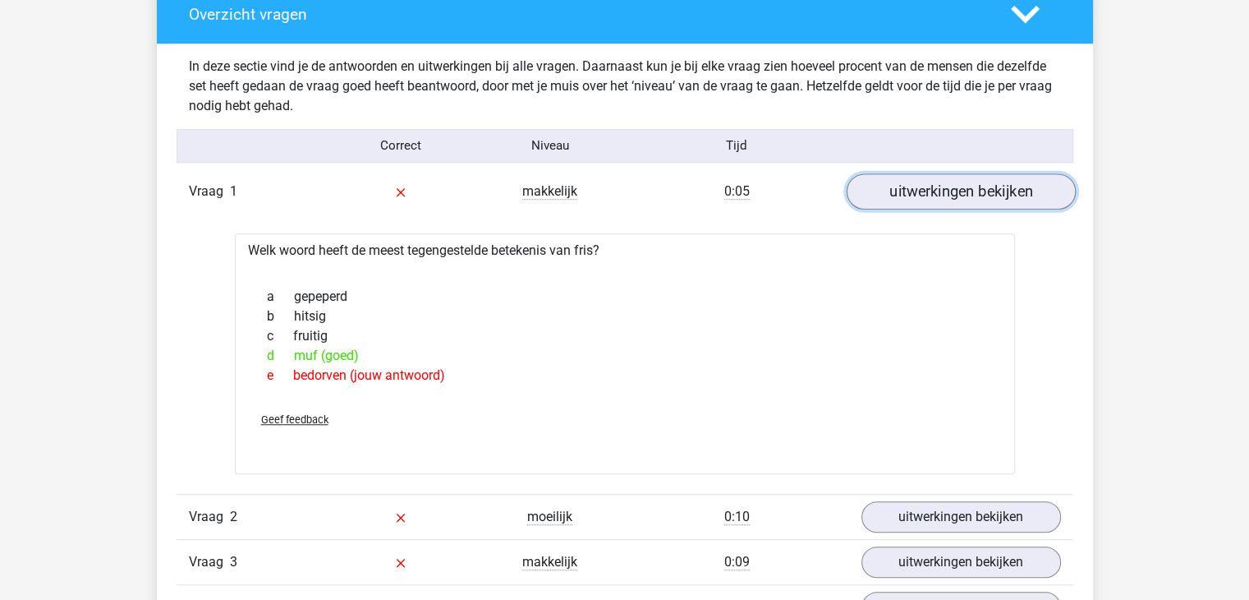
click at [938, 193] on link "uitwerkingen bekijken" at bounding box center [960, 191] width 229 height 36
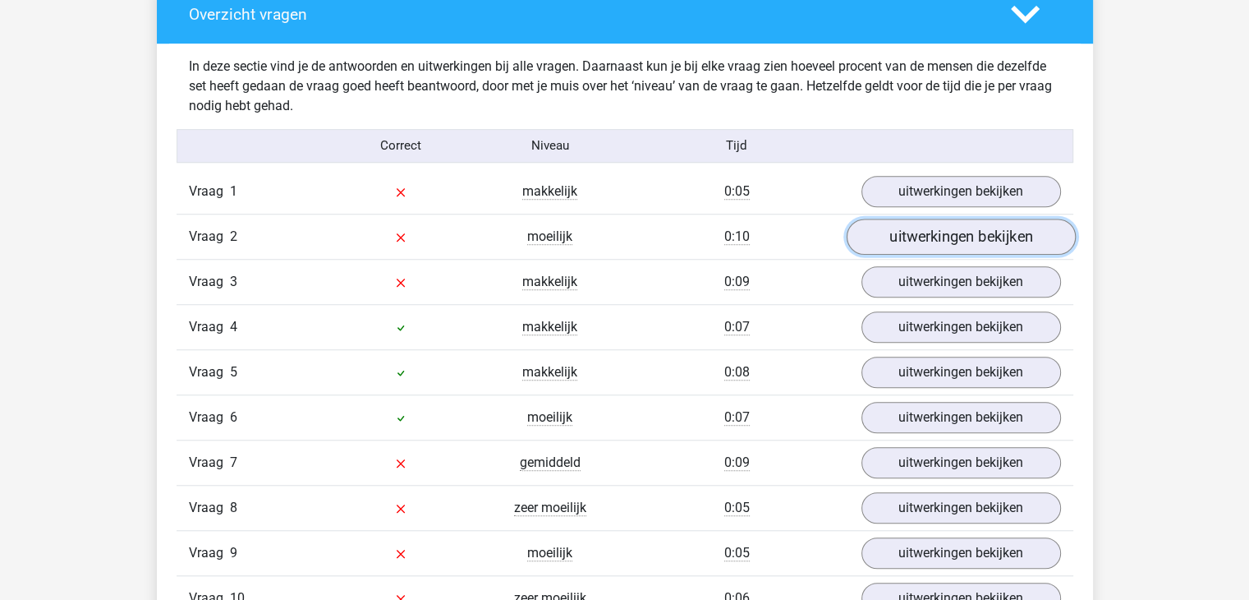
click at [936, 247] on link "uitwerkingen bekijken" at bounding box center [960, 237] width 229 height 36
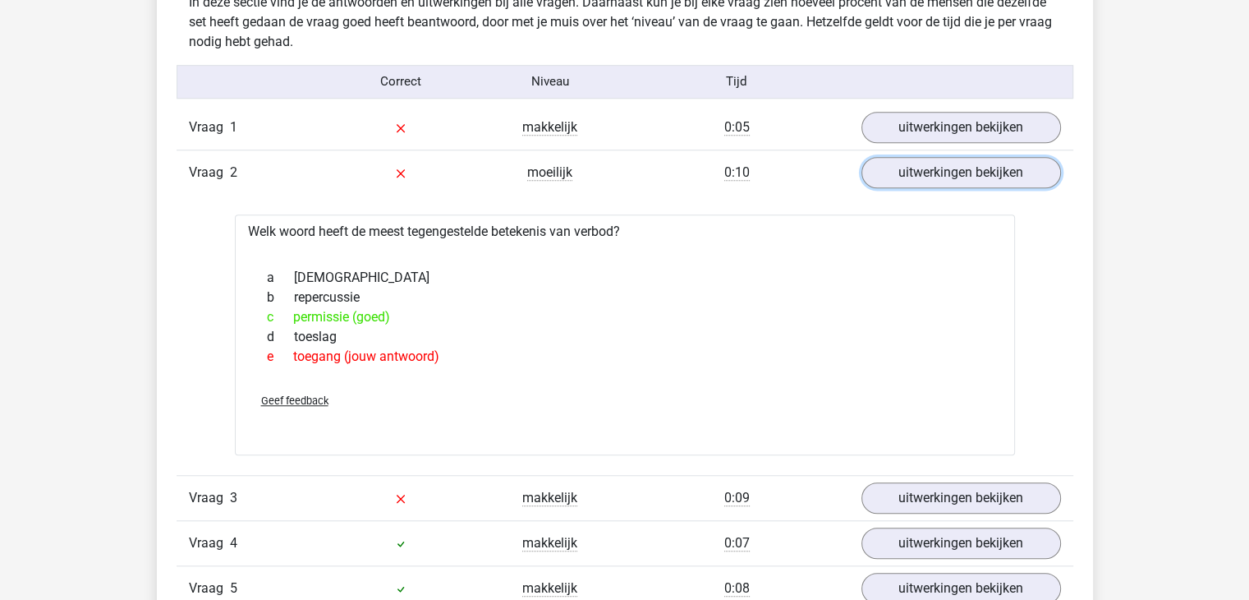
scroll to position [1502, 0]
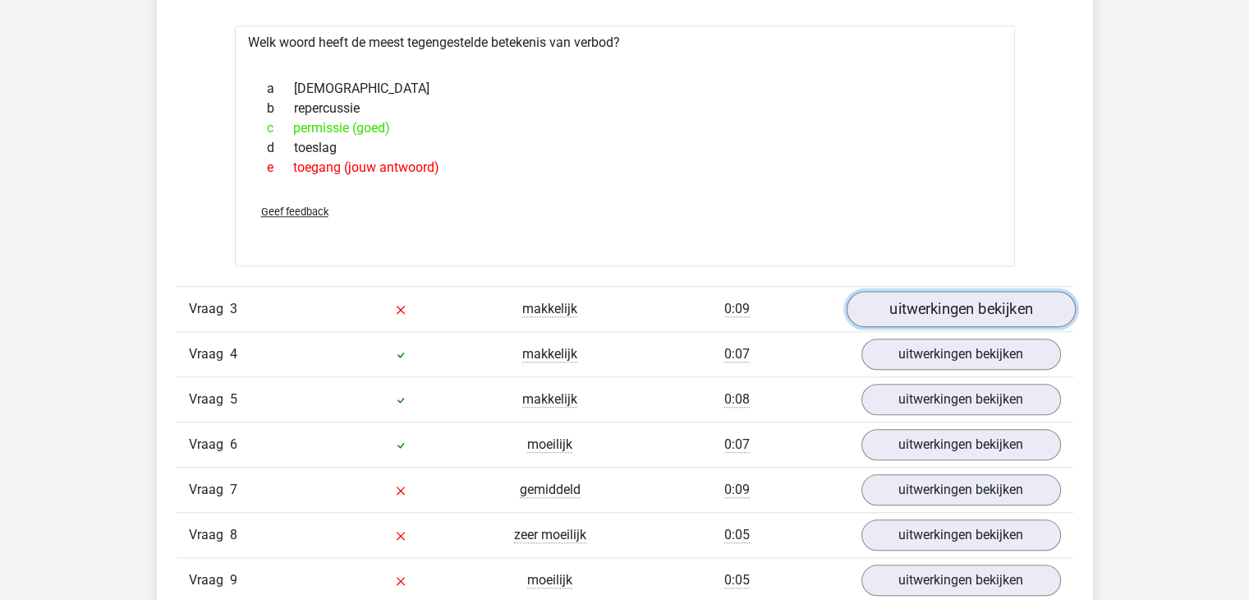
click at [926, 306] on link "uitwerkingen bekijken" at bounding box center [960, 309] width 229 height 36
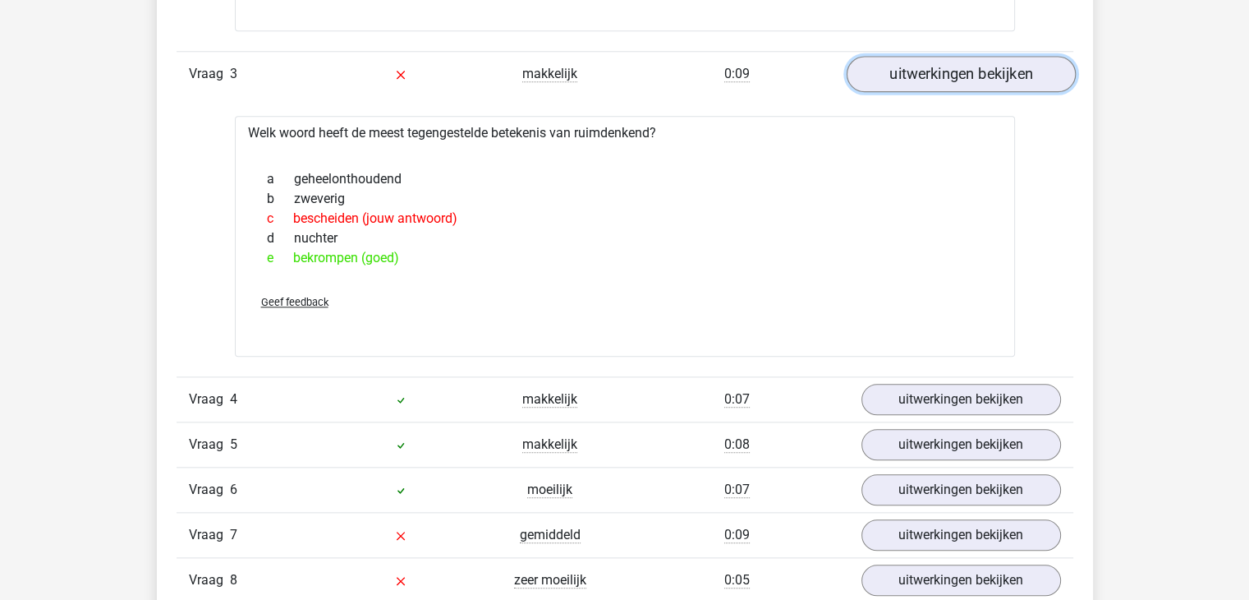
scroll to position [1742, 0]
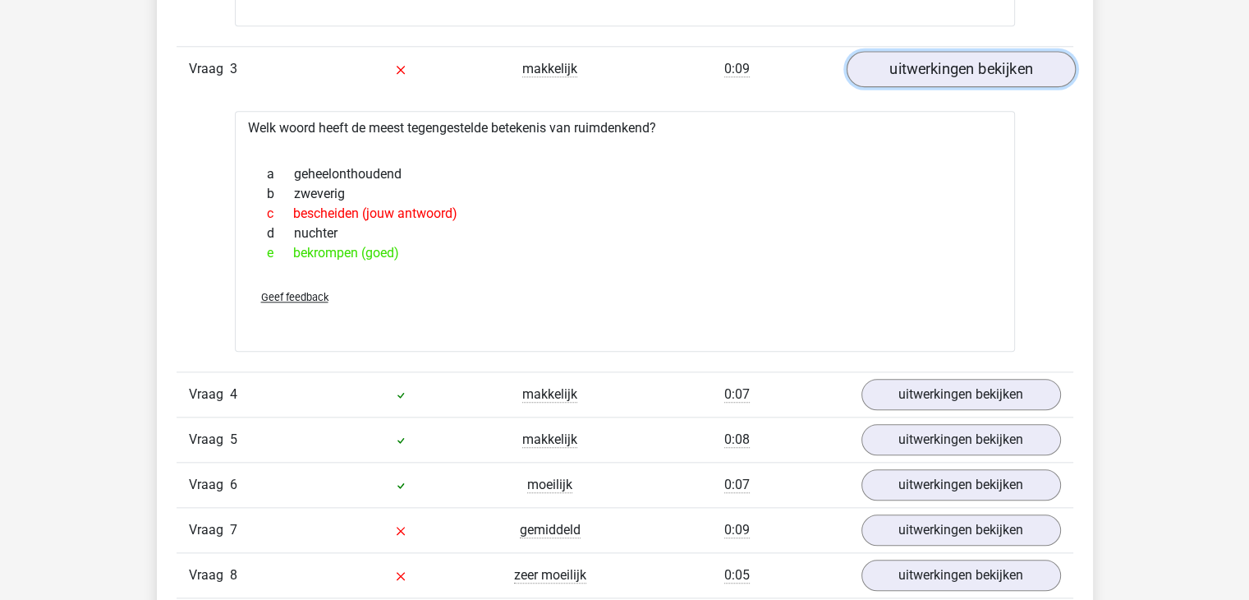
click at [946, 73] on link "uitwerkingen bekijken" at bounding box center [960, 69] width 229 height 36
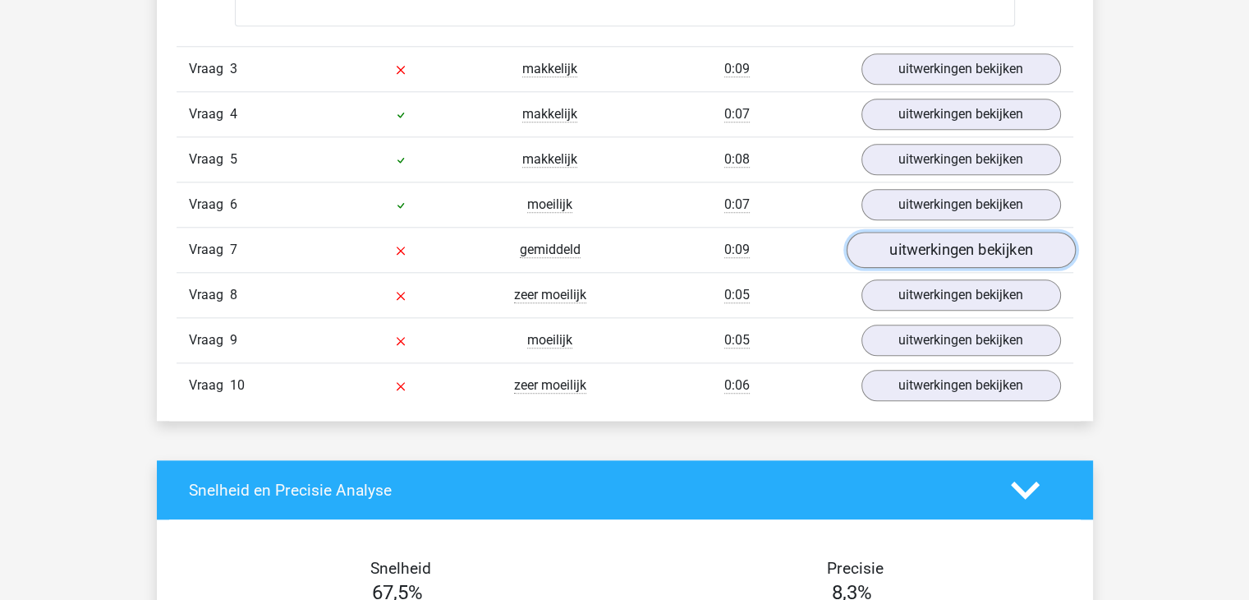
click at [931, 251] on link "uitwerkingen bekijken" at bounding box center [960, 250] width 229 height 36
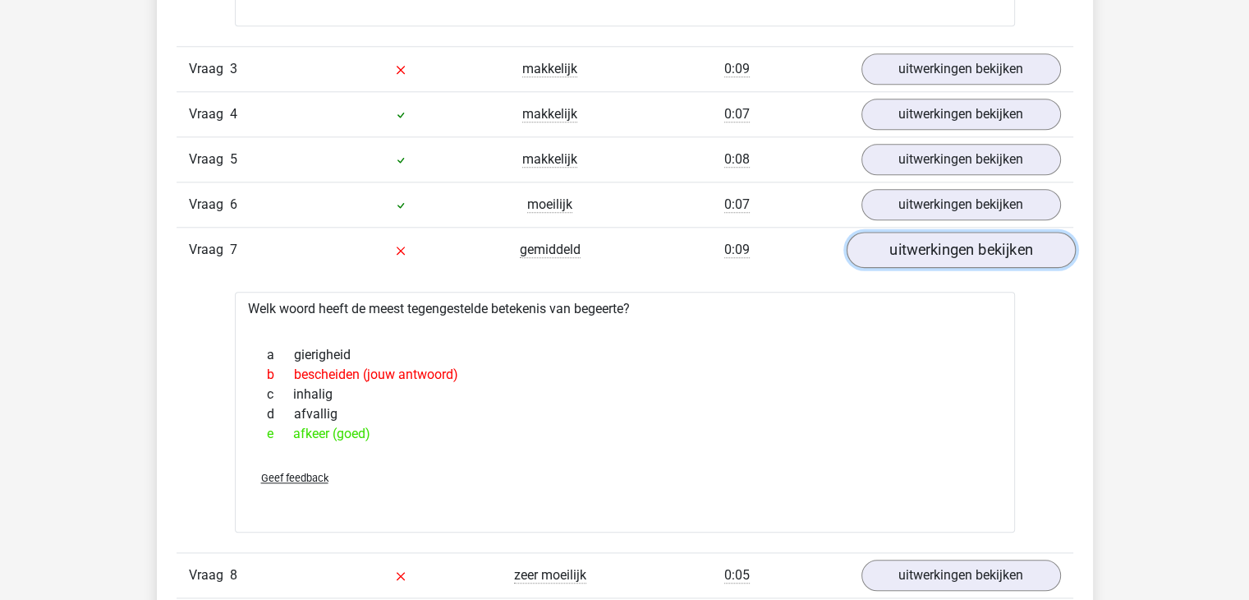
click at [931, 251] on link "uitwerkingen bekijken" at bounding box center [960, 250] width 229 height 36
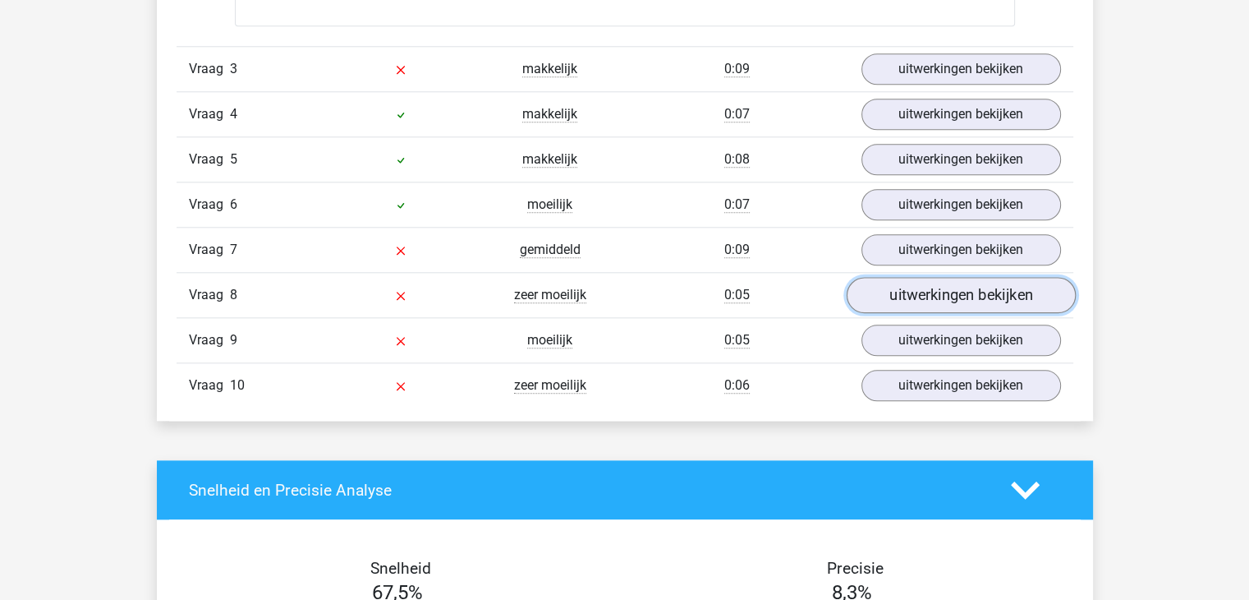
click at [930, 292] on link "uitwerkingen bekijken" at bounding box center [960, 295] width 229 height 36
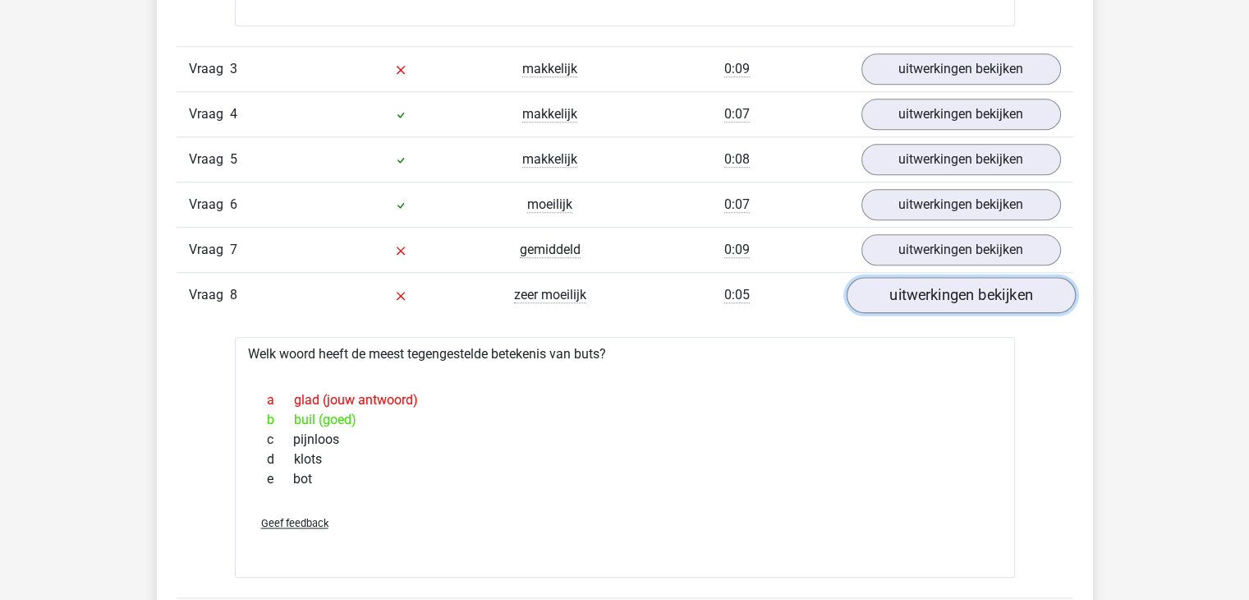
click at [930, 292] on link "uitwerkingen bekijken" at bounding box center [960, 295] width 229 height 36
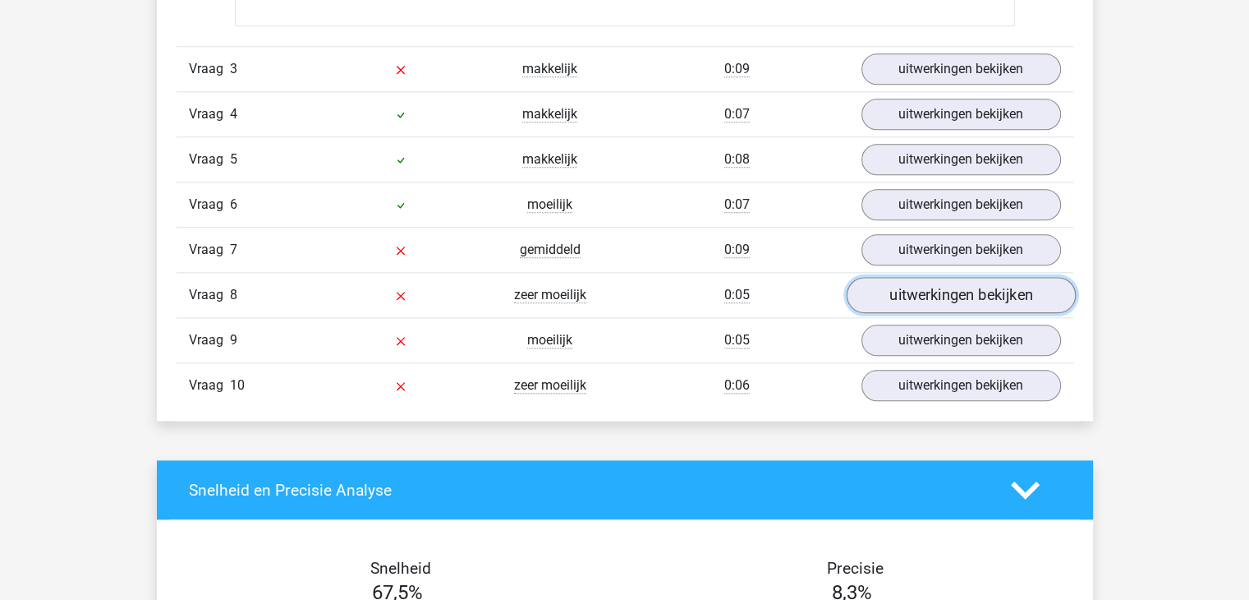
scroll to position [1765, 0]
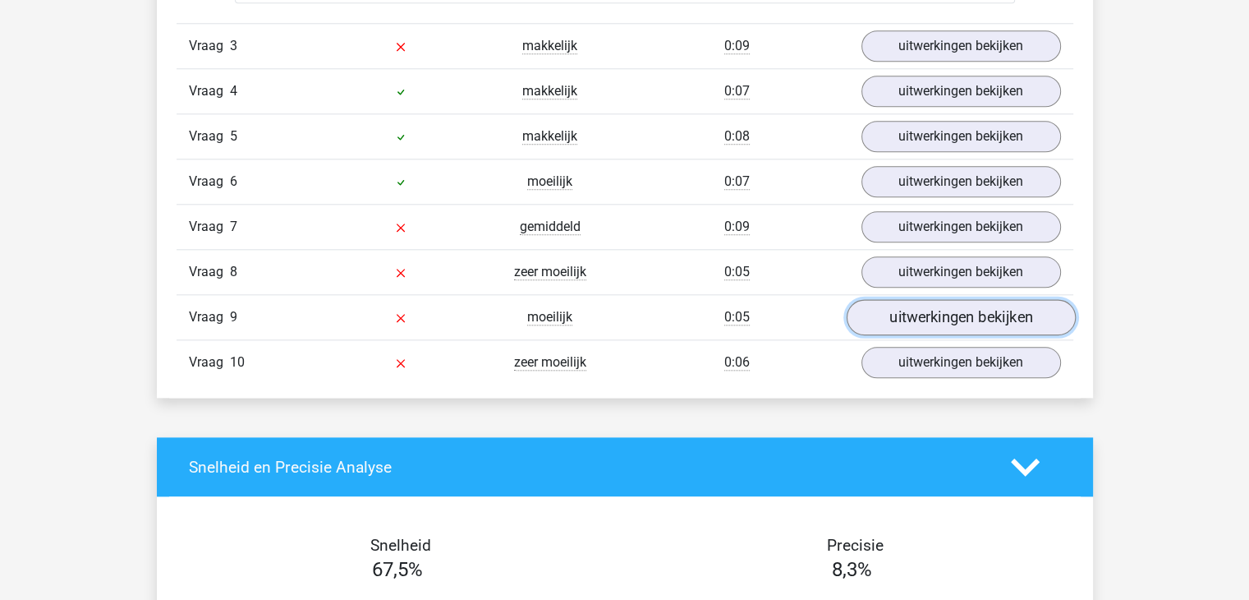
click at [925, 324] on link "uitwerkingen bekijken" at bounding box center [960, 317] width 229 height 36
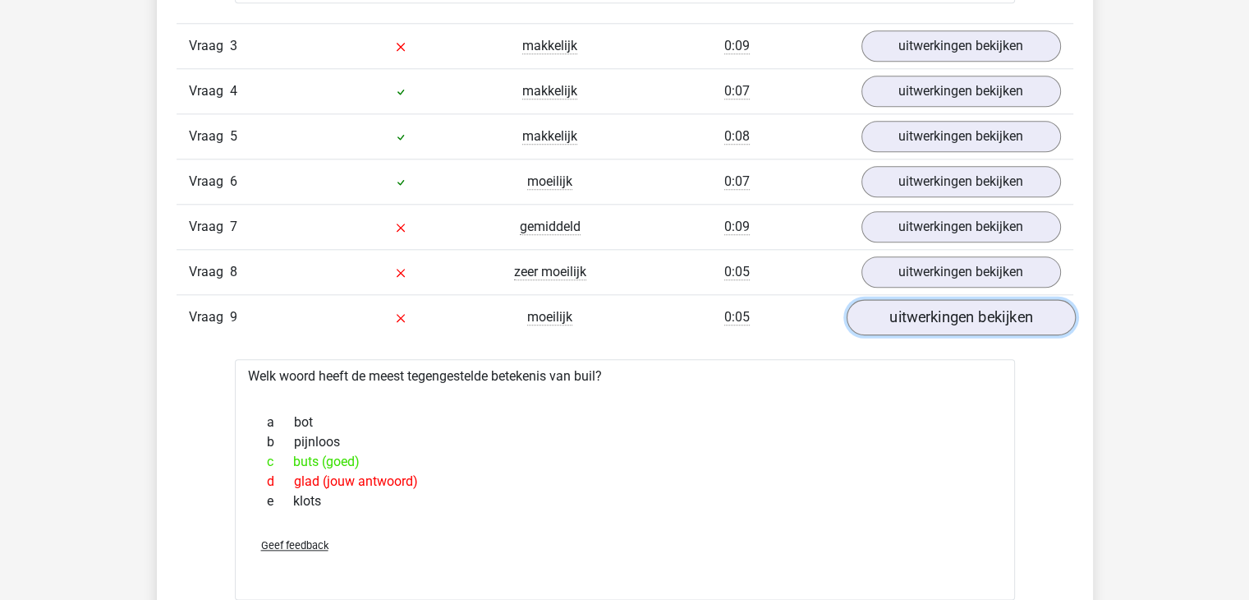
scroll to position [1807, 0]
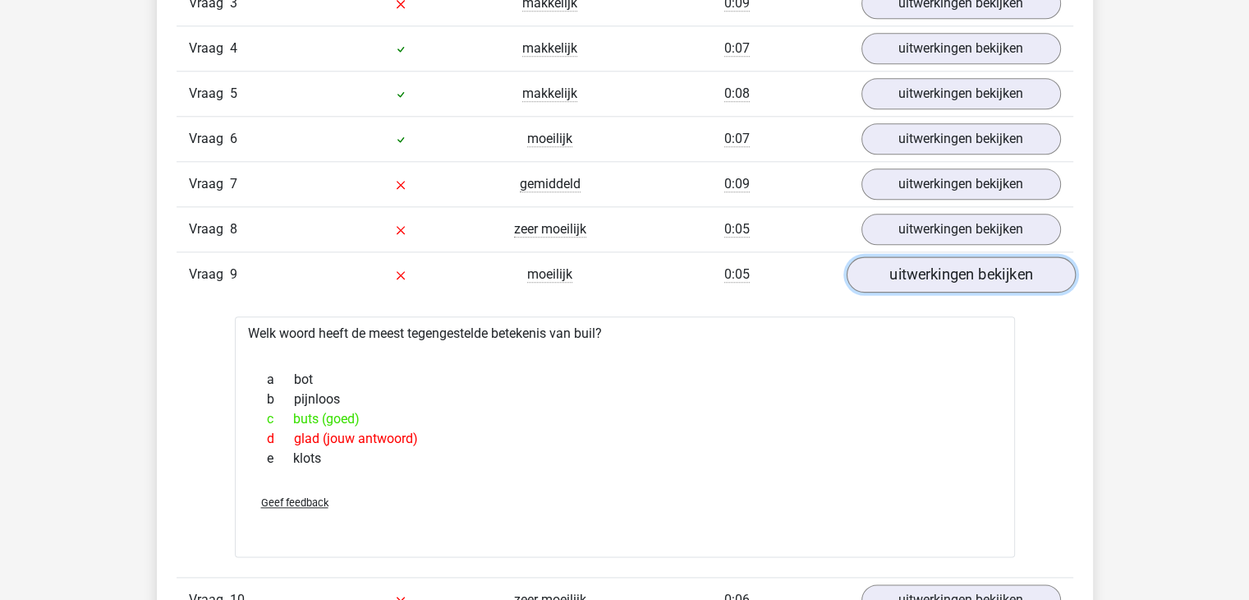
click at [923, 269] on link "uitwerkingen bekijken" at bounding box center [960, 274] width 229 height 36
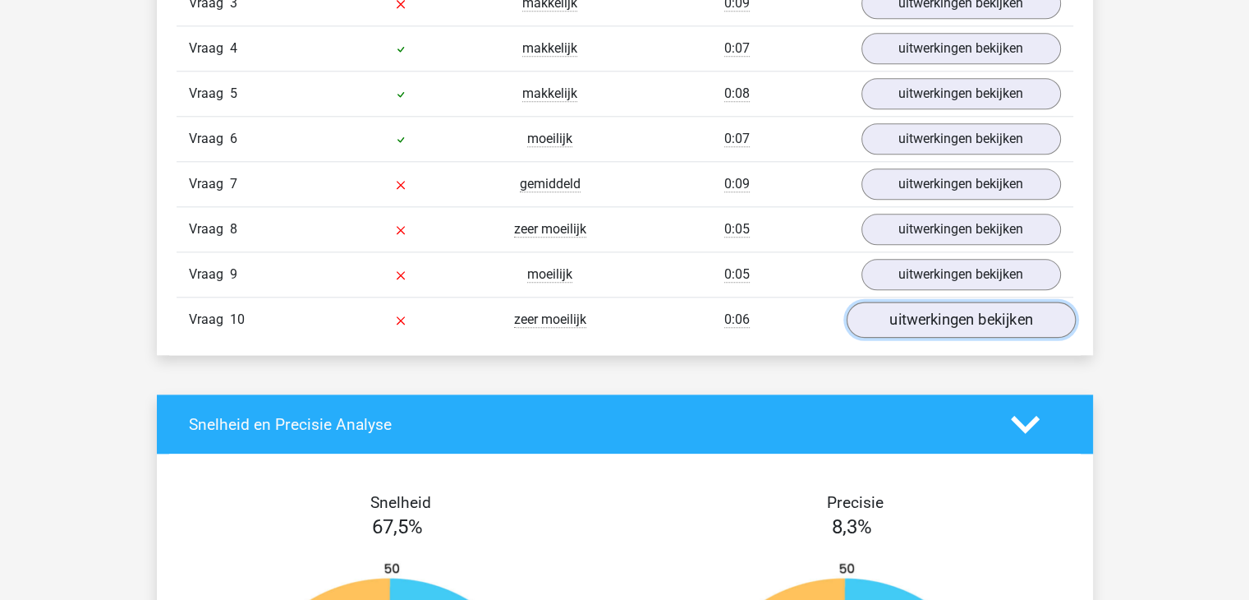
click at [914, 327] on link "uitwerkingen bekijken" at bounding box center [960, 319] width 229 height 36
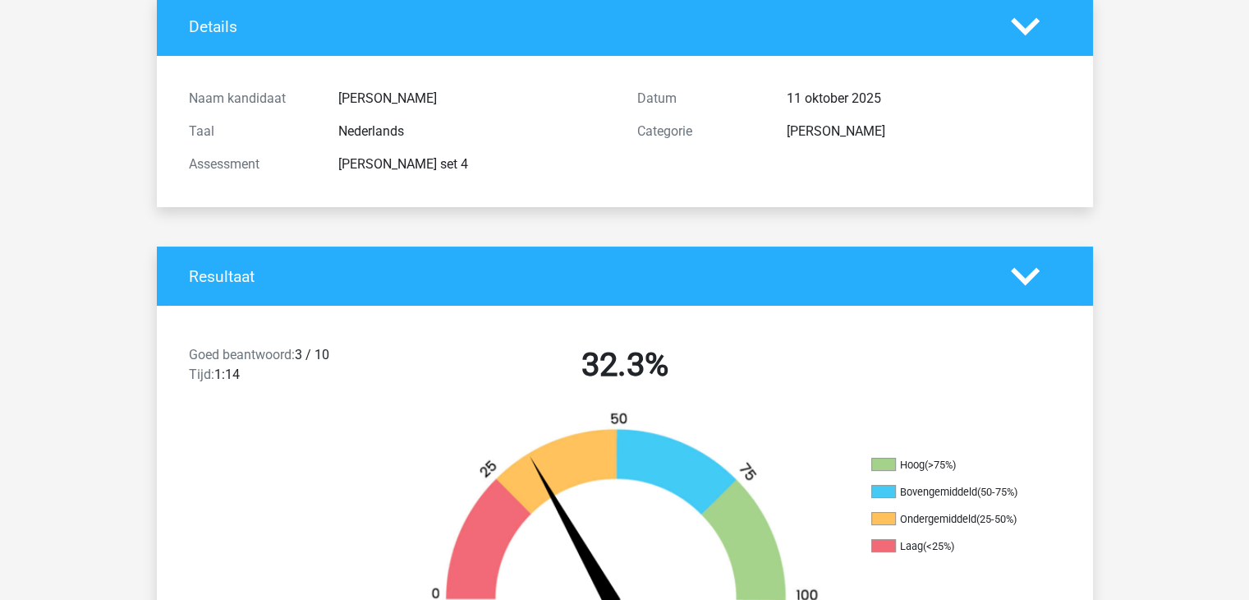
scroll to position [0, 0]
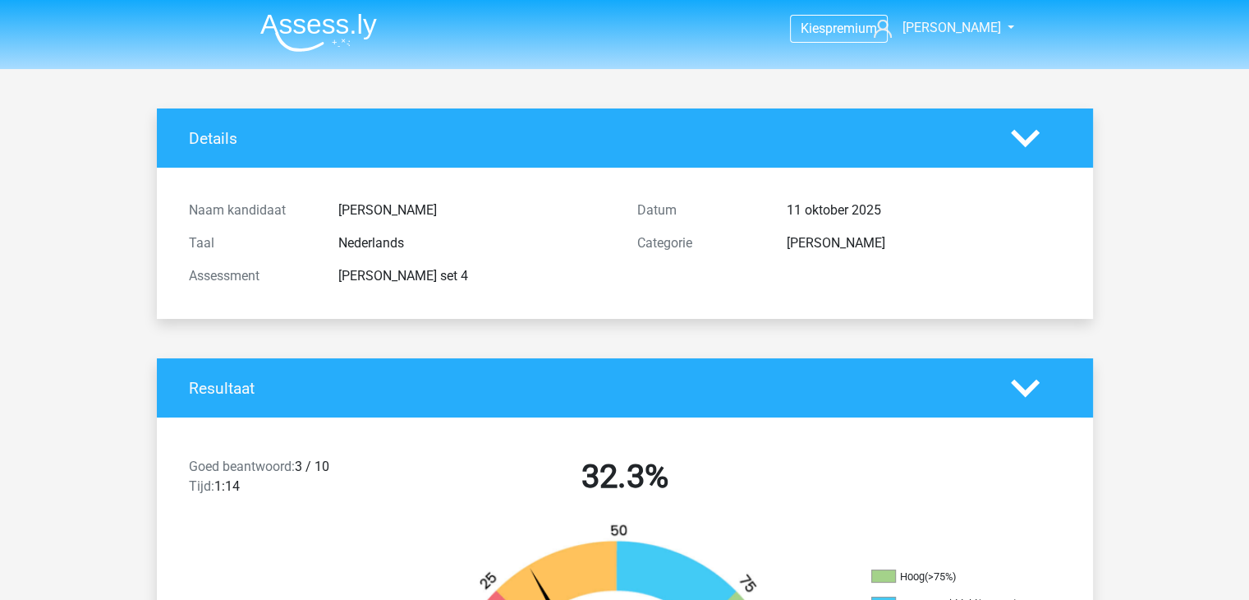
click at [286, 30] on img at bounding box center [318, 32] width 117 height 39
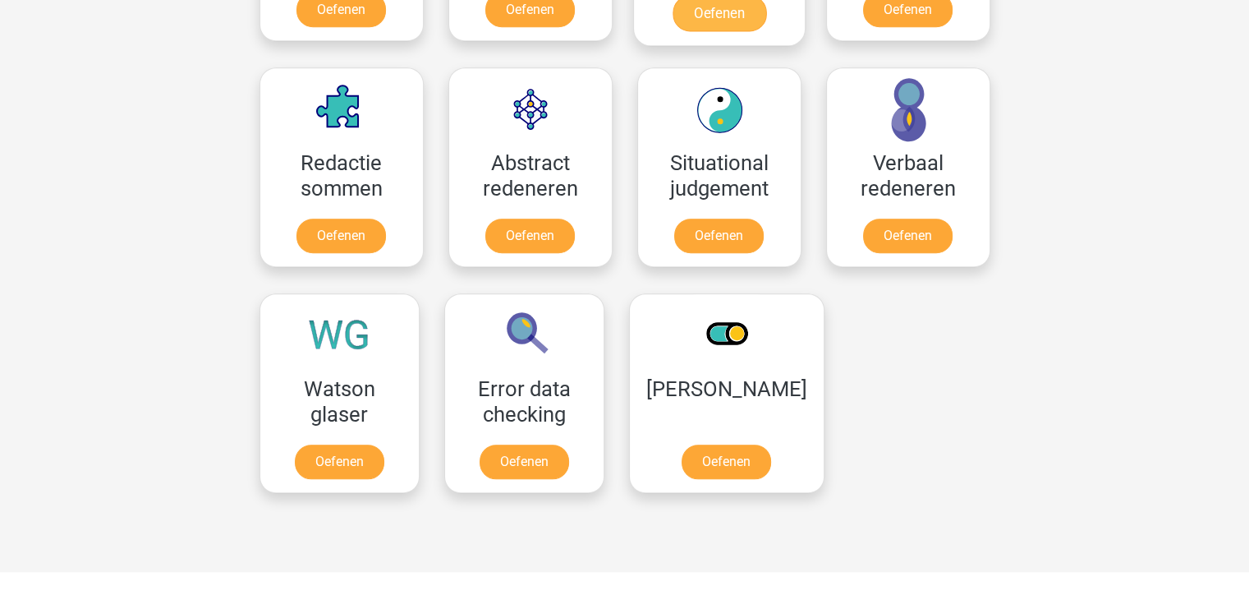
scroll to position [1156, 0]
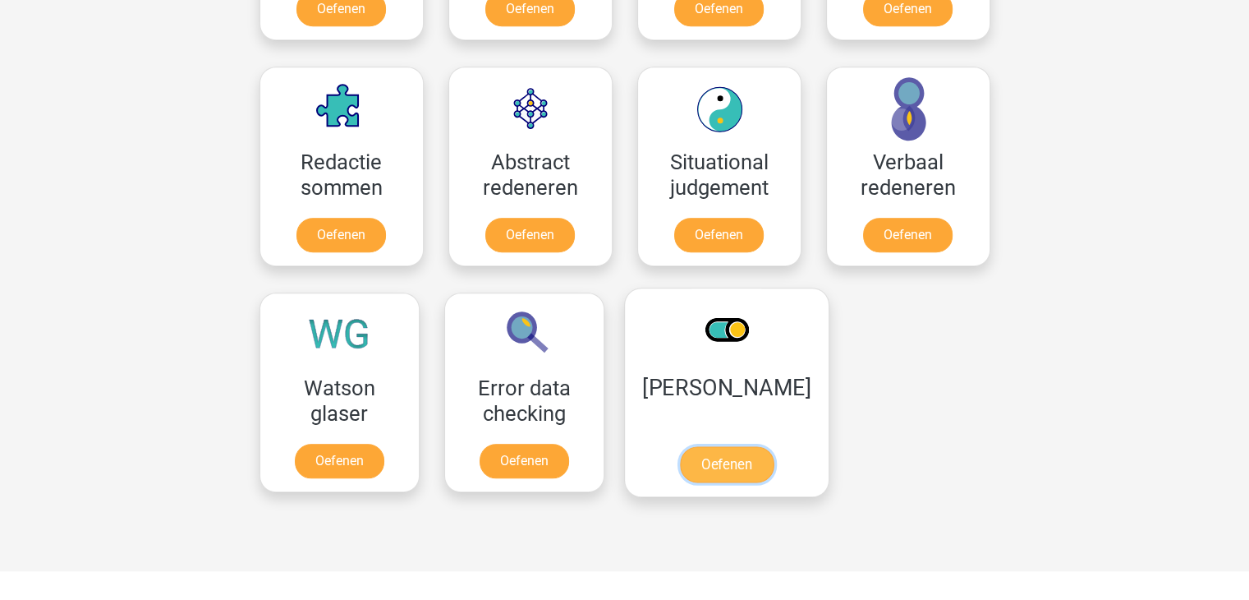
click at [717, 446] on link "Oefenen" at bounding box center [726, 464] width 94 height 36
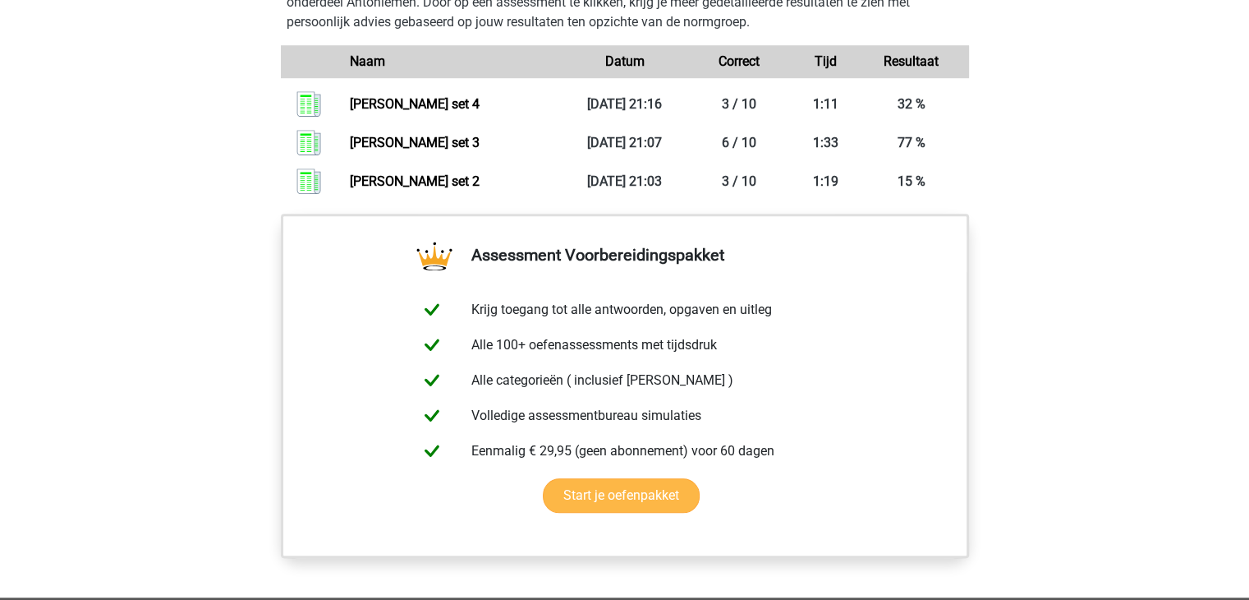
scroll to position [989, 0]
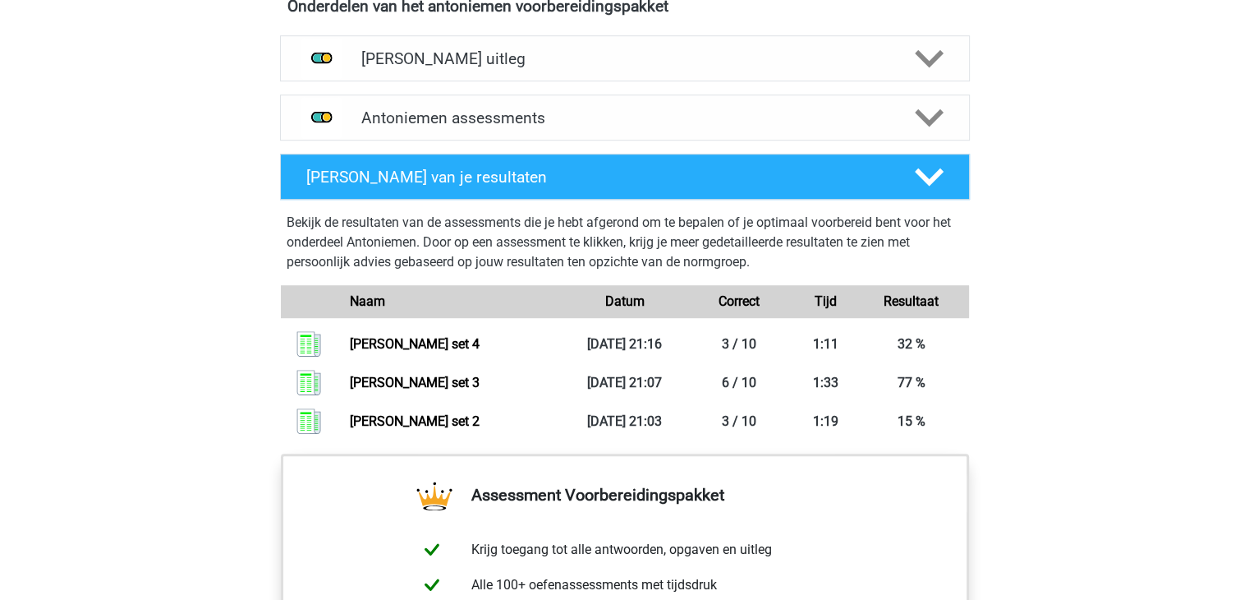
click at [532, 147] on div "Antoniemen Evaluatie van je resultaten Bekijk de resultaten van de assessments …" at bounding box center [625, 300] width 754 height 306
click at [575, 117] on h4 "Antoniemen assessments" at bounding box center [624, 117] width 527 height 19
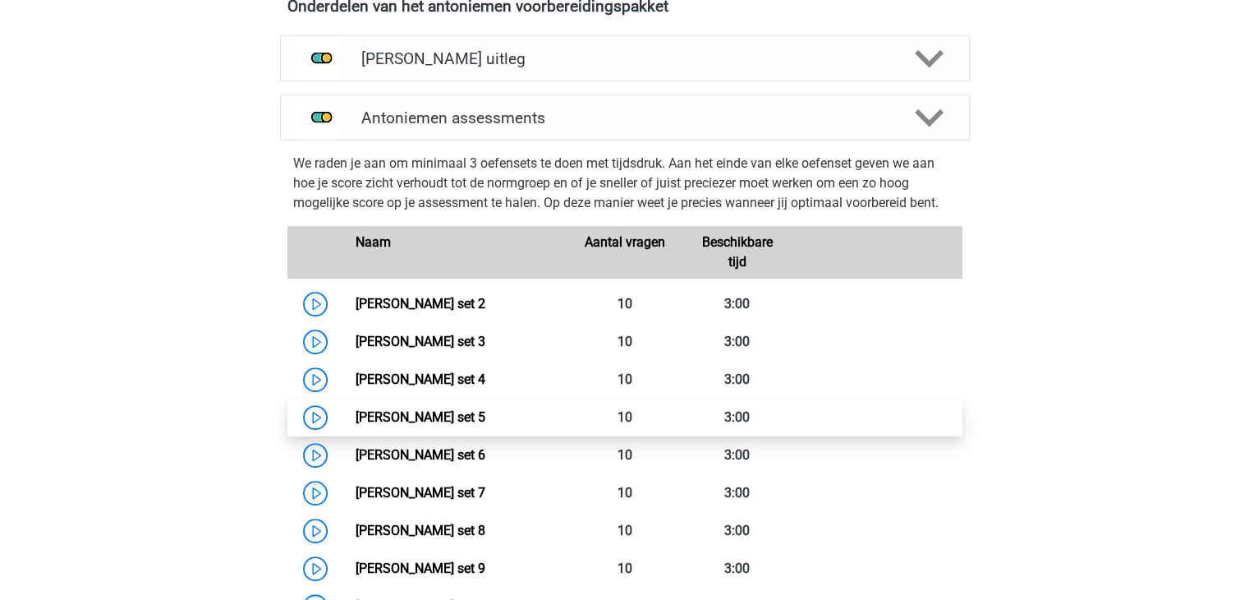
click at [356, 413] on link "Antoniemen set 5" at bounding box center [421, 417] width 130 height 16
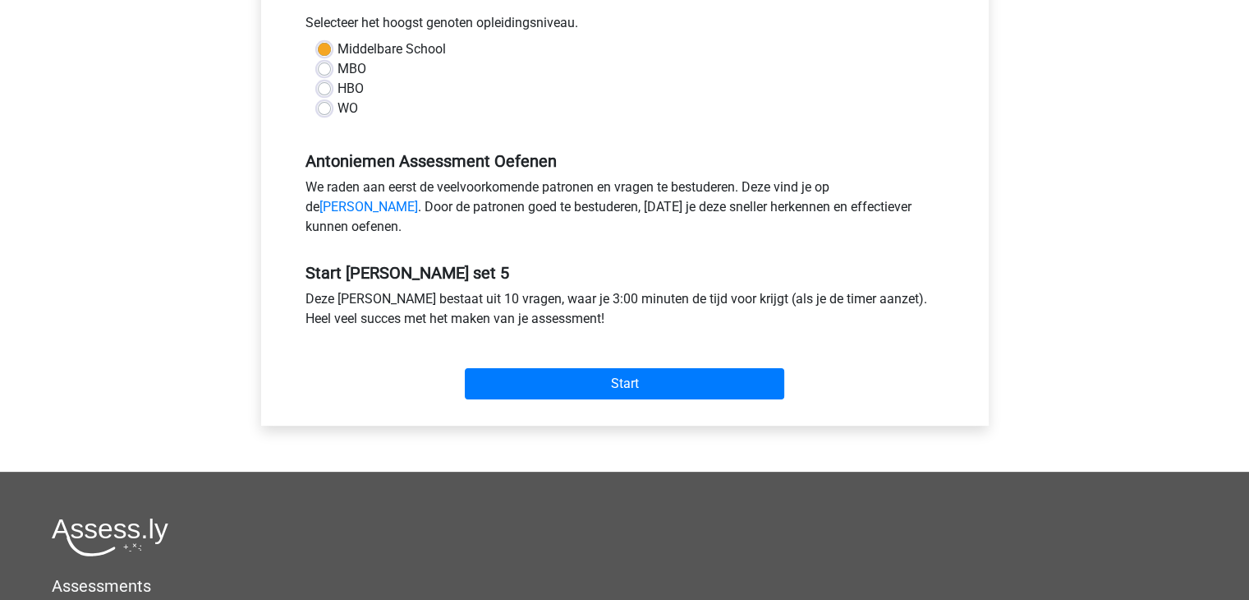
scroll to position [381, 0]
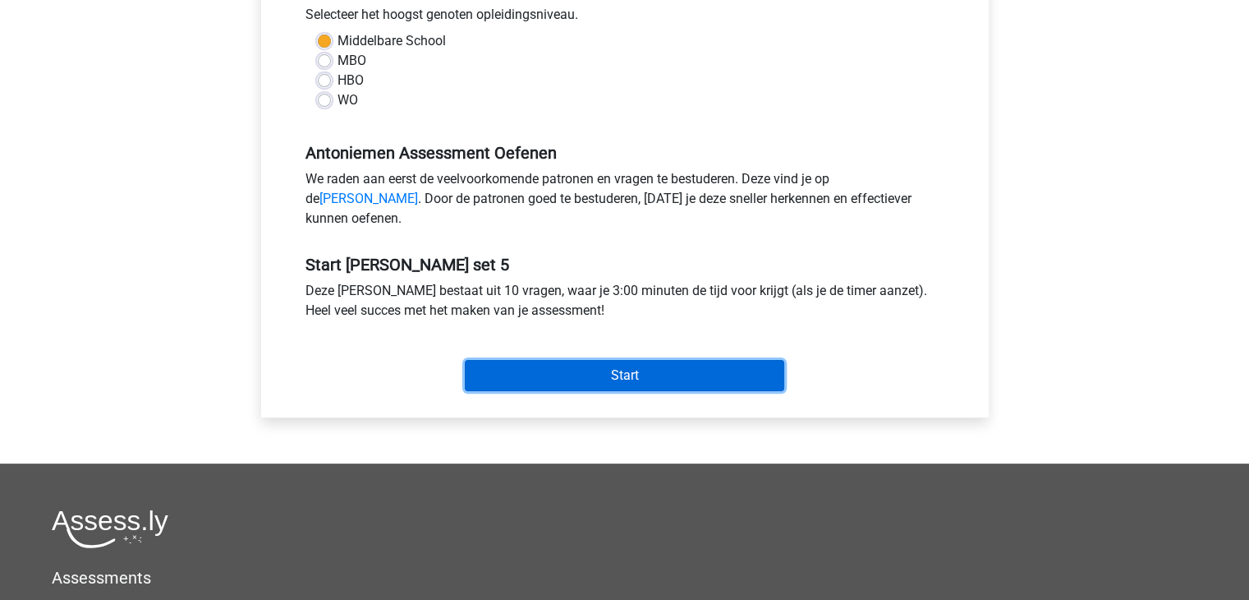
click at [572, 383] on input "Start" at bounding box center [625, 375] width 320 height 31
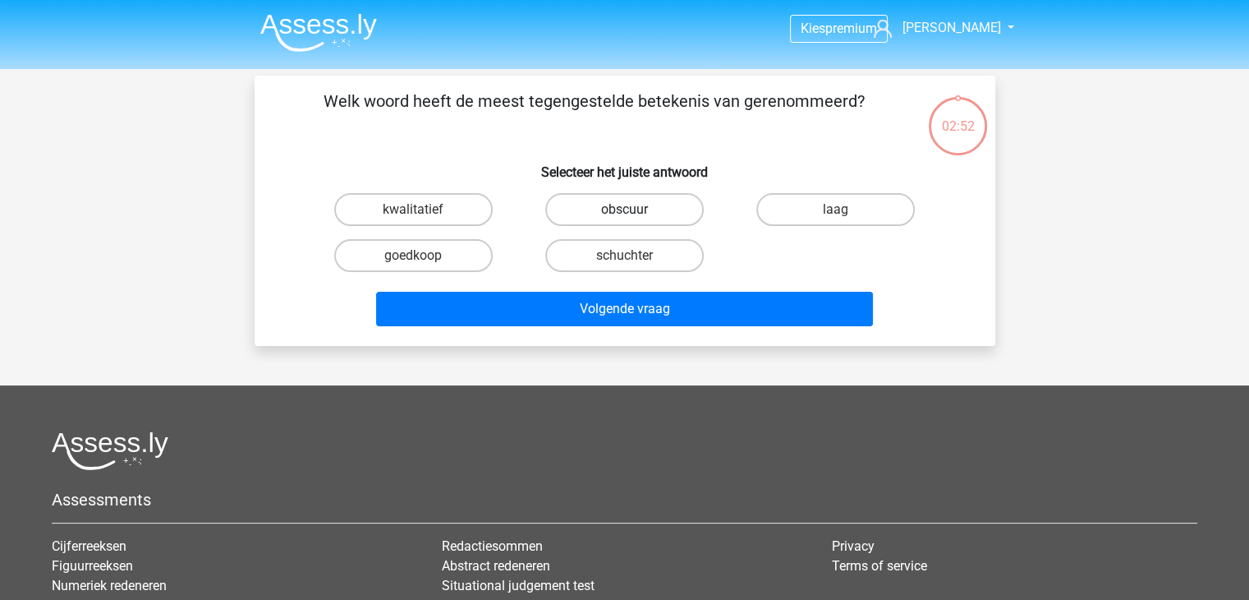
click at [641, 219] on label "obscuur" at bounding box center [624, 209] width 159 height 33
click at [635, 219] on input "obscuur" at bounding box center [629, 214] width 11 height 11
radio input "true"
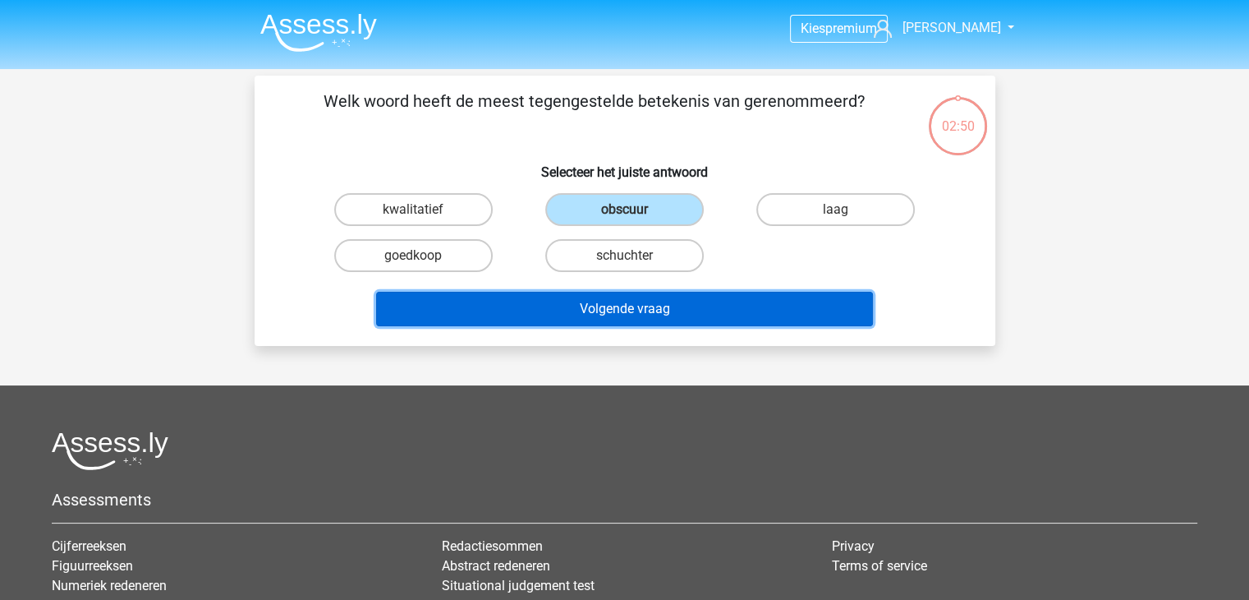
click at [628, 297] on button "Volgende vraag" at bounding box center [624, 309] width 497 height 35
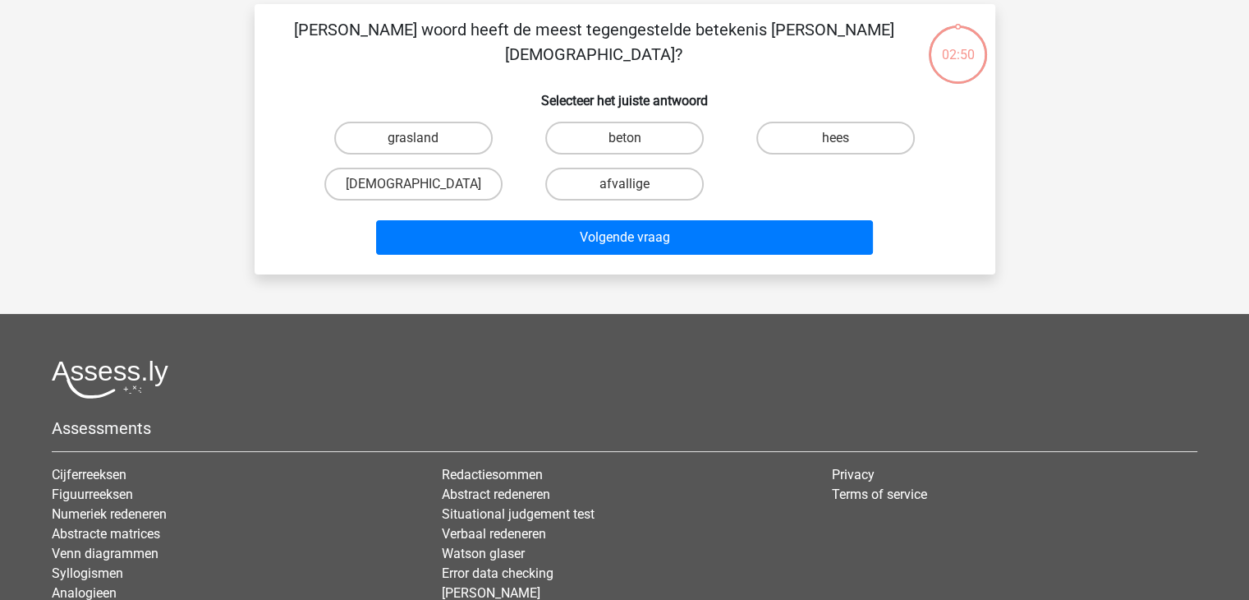
scroll to position [76, 0]
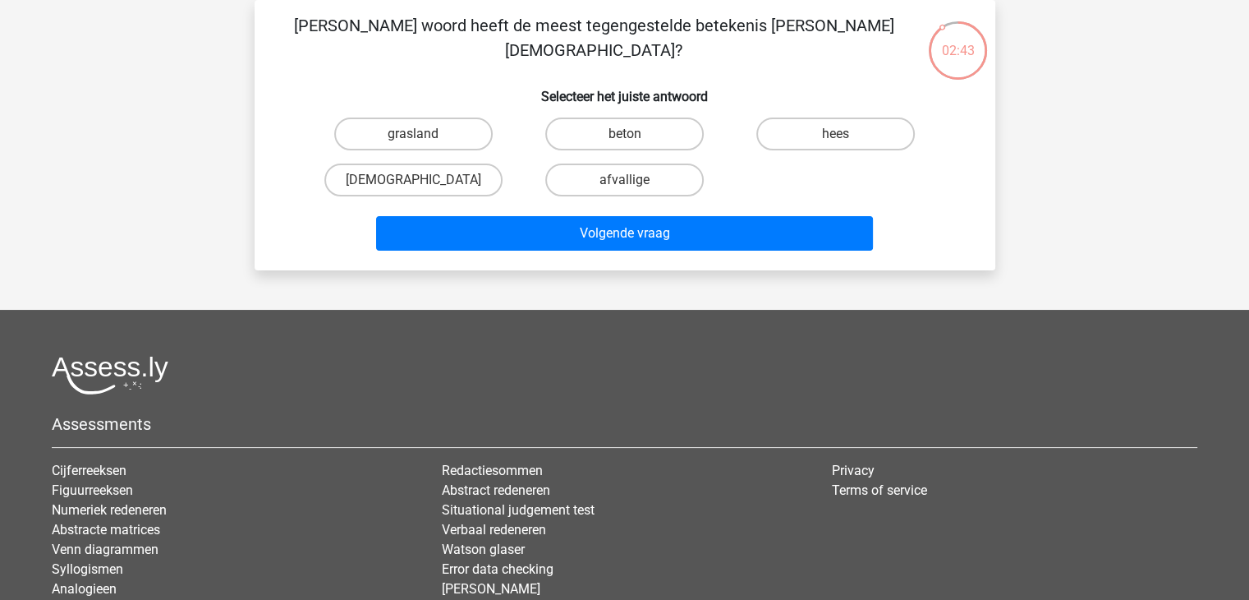
click at [630, 140] on input "beton" at bounding box center [629, 139] width 11 height 11
radio input "true"
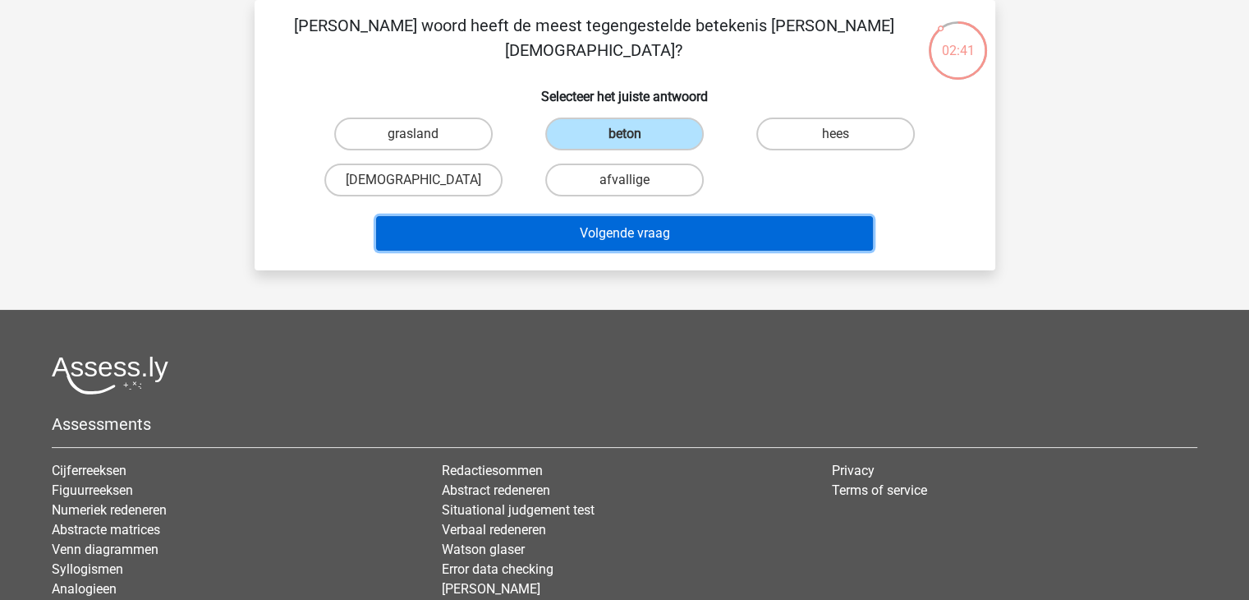
click at [633, 234] on button "Volgende vraag" at bounding box center [624, 233] width 497 height 35
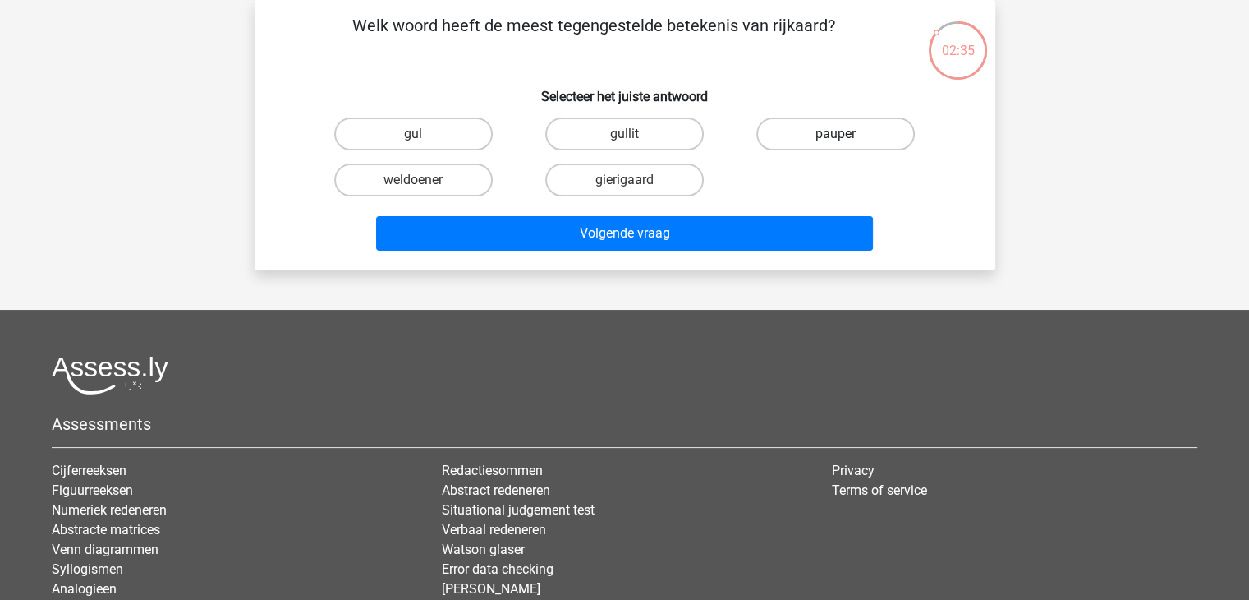
click at [812, 140] on label "pauper" at bounding box center [836, 133] width 159 height 33
click at [836, 140] on input "pauper" at bounding box center [841, 139] width 11 height 11
radio input "true"
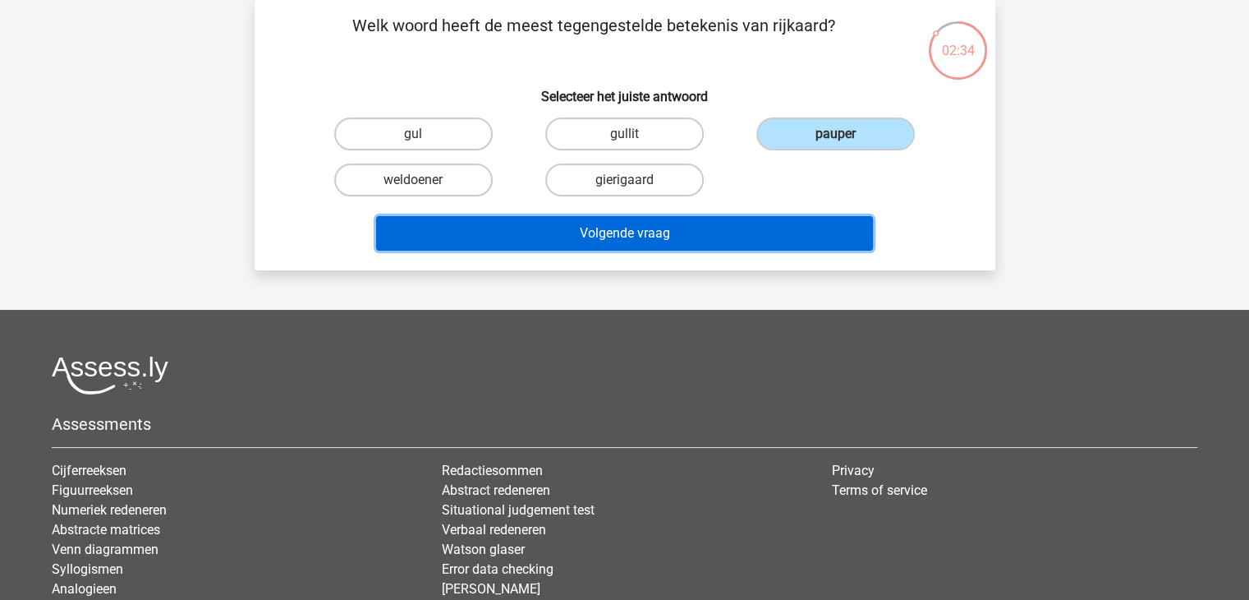
click at [679, 231] on button "Volgende vraag" at bounding box center [624, 233] width 497 height 35
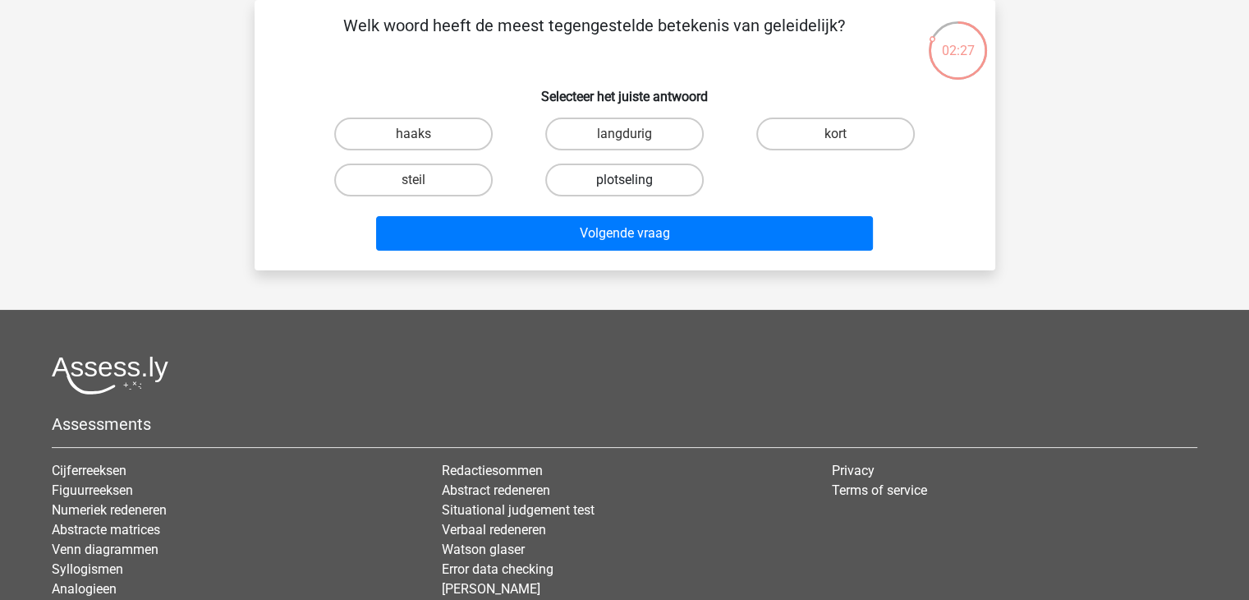
click at [584, 182] on label "plotseling" at bounding box center [624, 179] width 159 height 33
click at [624, 182] on input "plotseling" at bounding box center [629, 185] width 11 height 11
radio input "true"
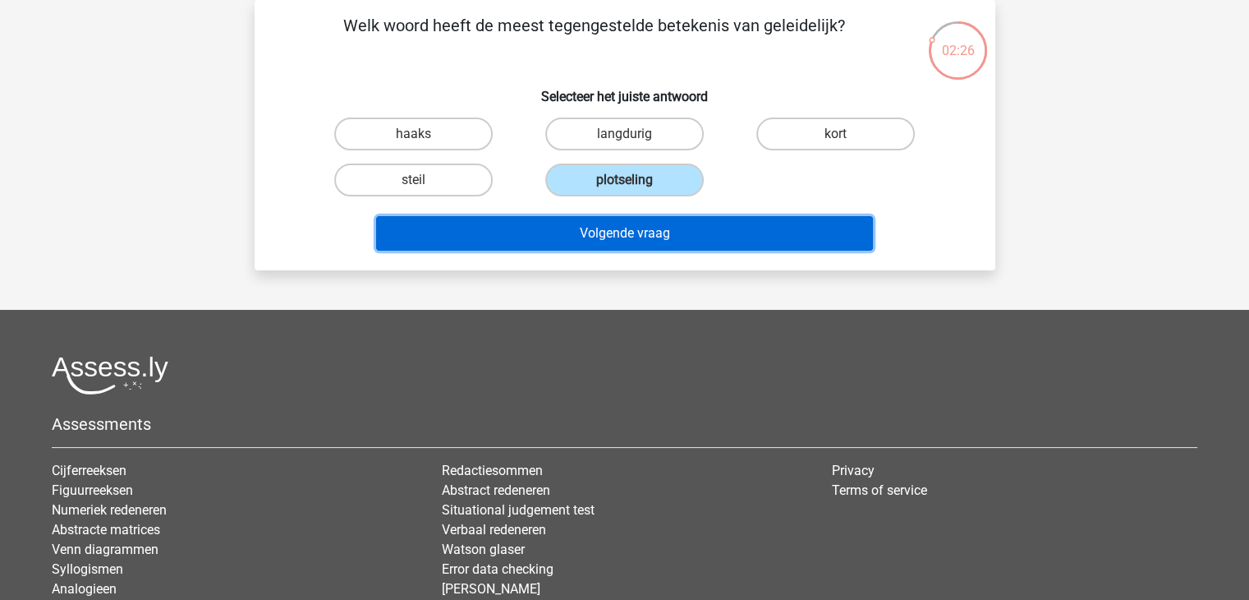
click at [594, 216] on button "Volgende vraag" at bounding box center [624, 233] width 497 height 35
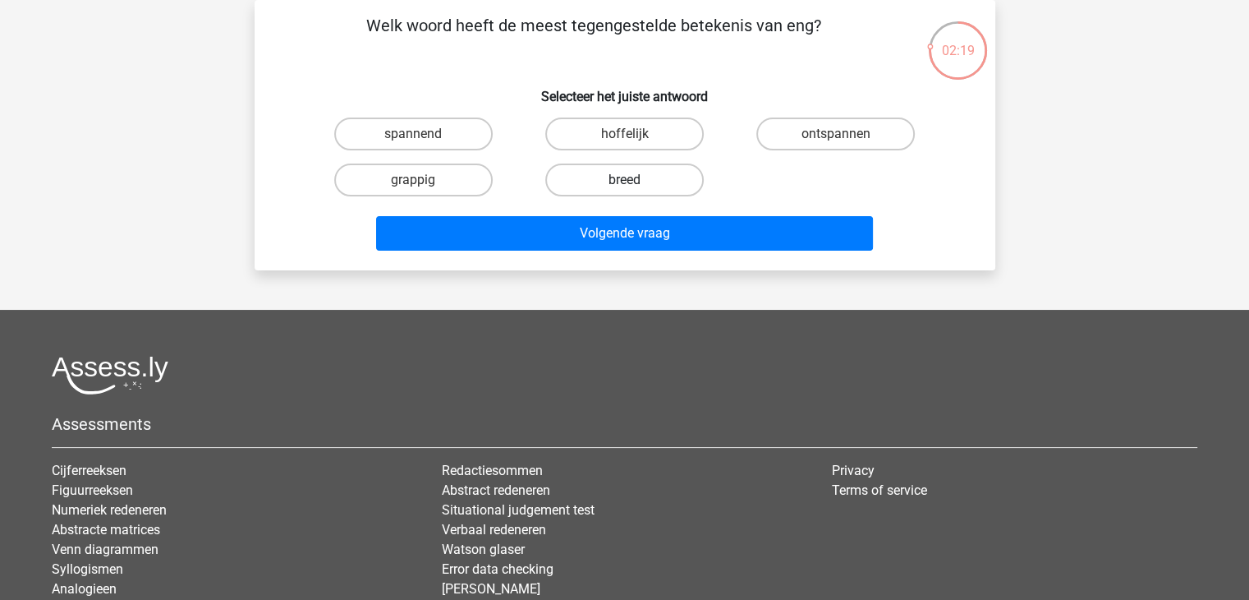
click at [645, 190] on label "breed" at bounding box center [624, 179] width 159 height 33
click at [635, 190] on input "breed" at bounding box center [629, 185] width 11 height 11
radio input "true"
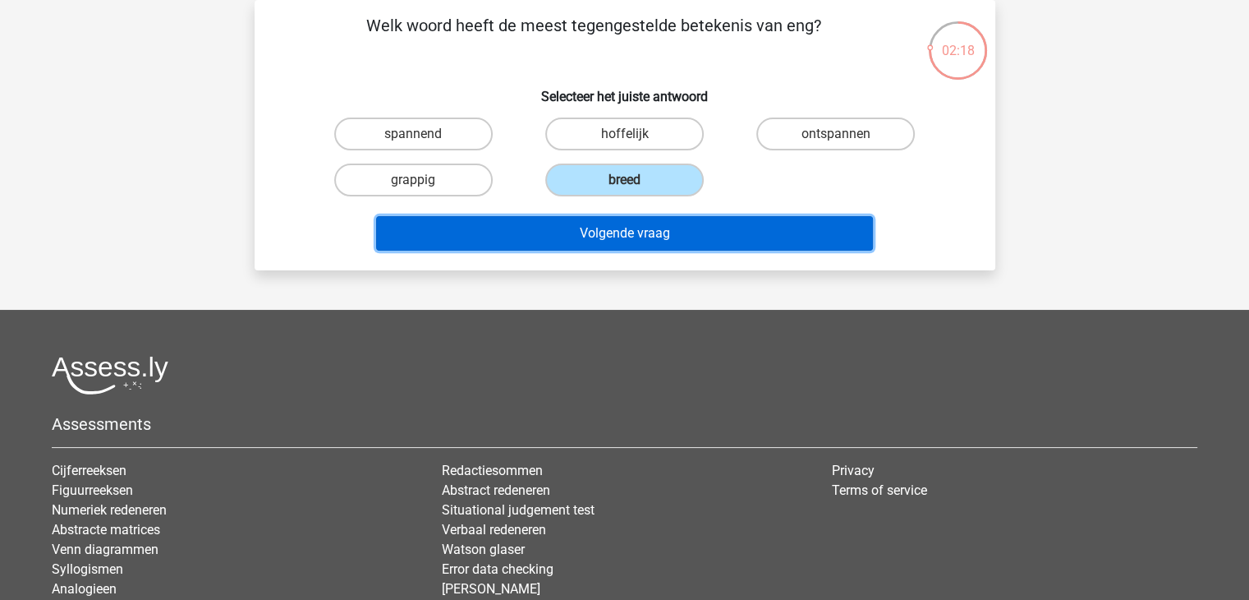
click at [644, 228] on button "Volgende vraag" at bounding box center [624, 233] width 497 height 35
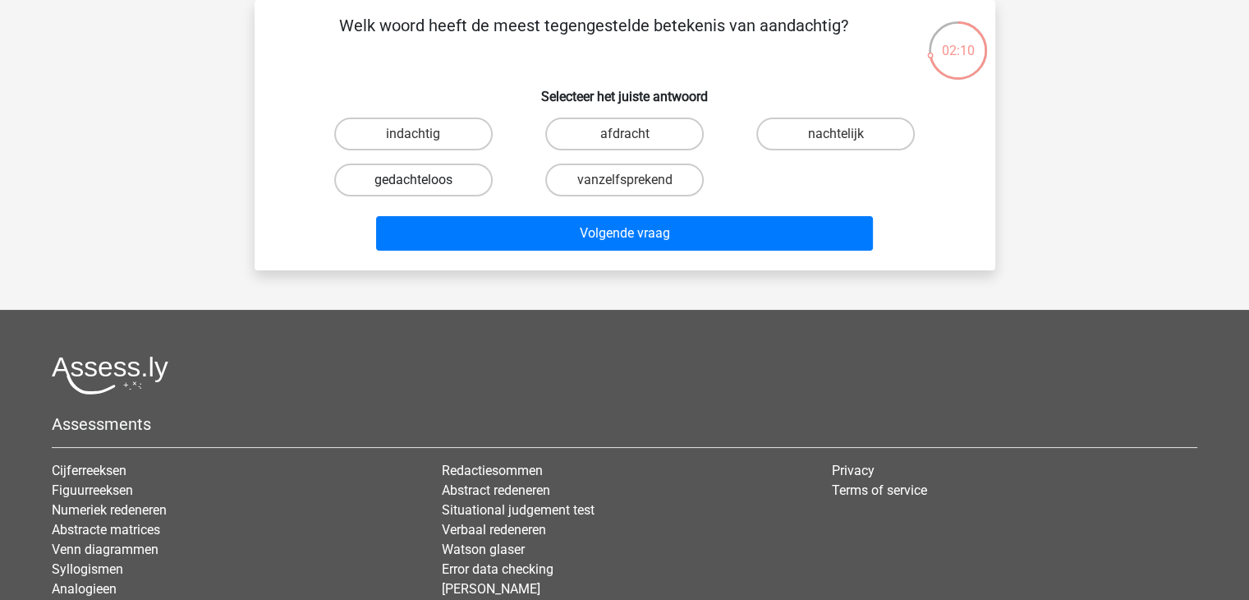
click at [426, 174] on label "gedachteloos" at bounding box center [413, 179] width 159 height 33
click at [424, 180] on input "gedachteloos" at bounding box center [418, 185] width 11 height 11
radio input "true"
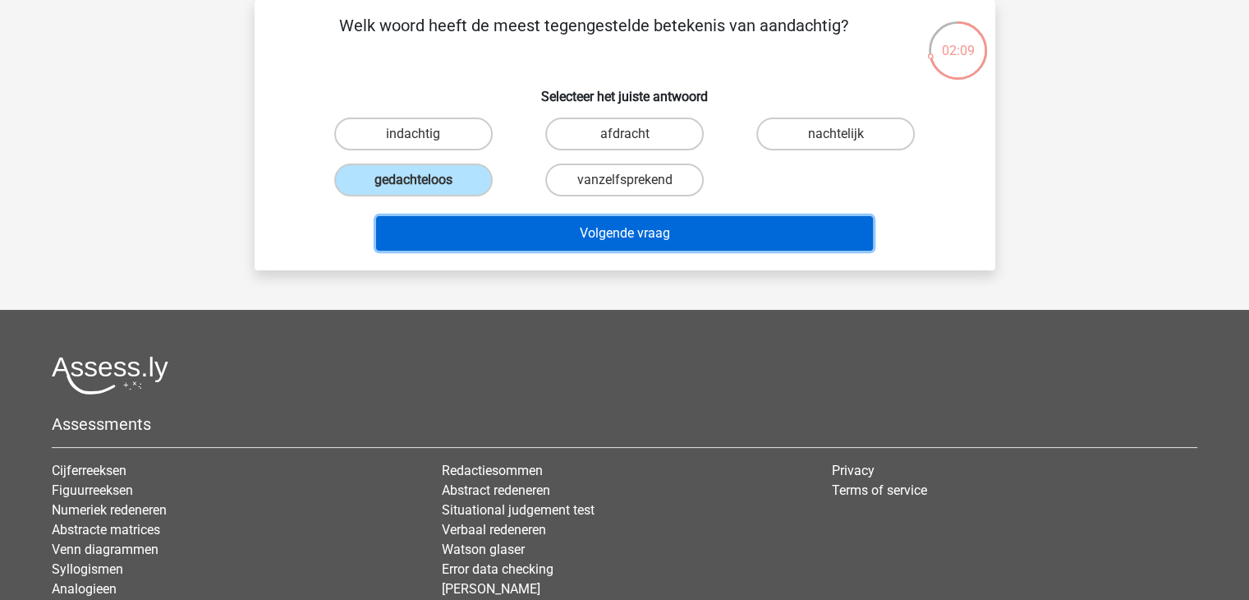
click at [587, 228] on button "Volgende vraag" at bounding box center [624, 233] width 497 height 35
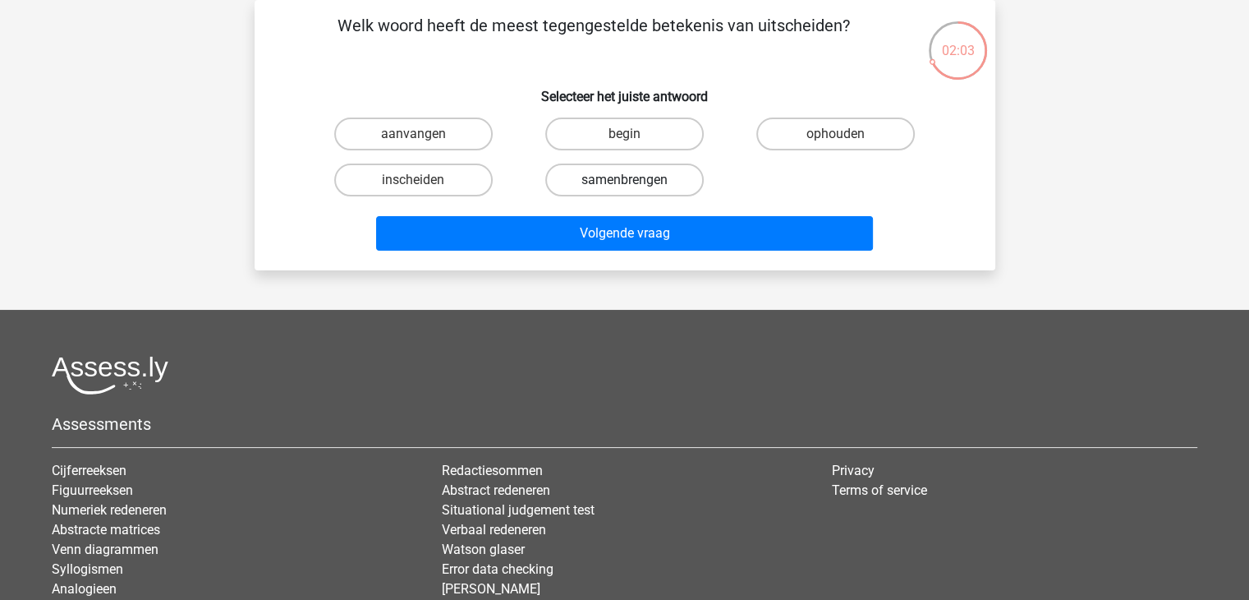
click at [665, 174] on label "samenbrengen" at bounding box center [624, 179] width 159 height 33
click at [635, 180] on input "samenbrengen" at bounding box center [629, 185] width 11 height 11
radio input "true"
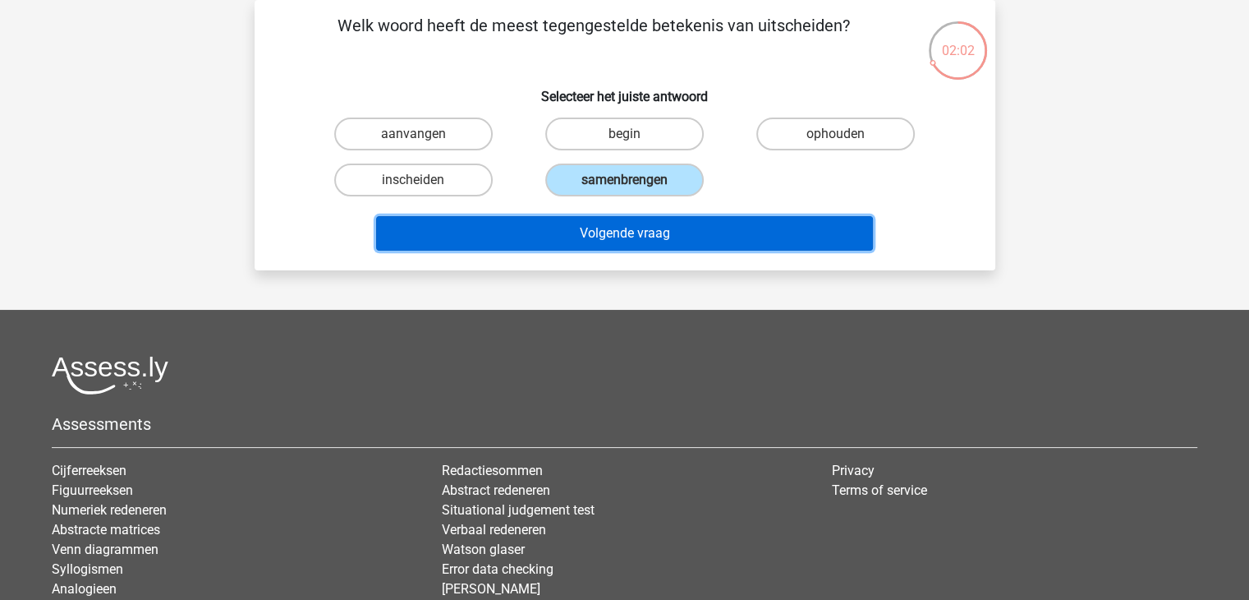
click at [652, 237] on button "Volgende vraag" at bounding box center [624, 233] width 497 height 35
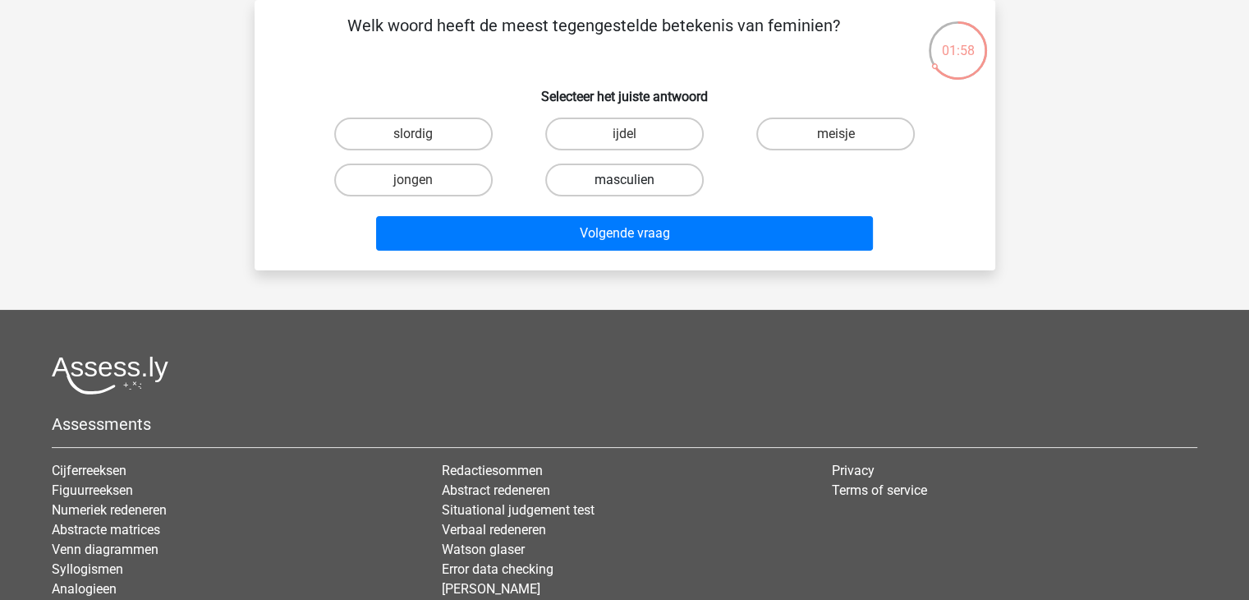
click at [641, 177] on label "masculien" at bounding box center [624, 179] width 159 height 33
click at [635, 180] on input "masculien" at bounding box center [629, 185] width 11 height 11
radio input "true"
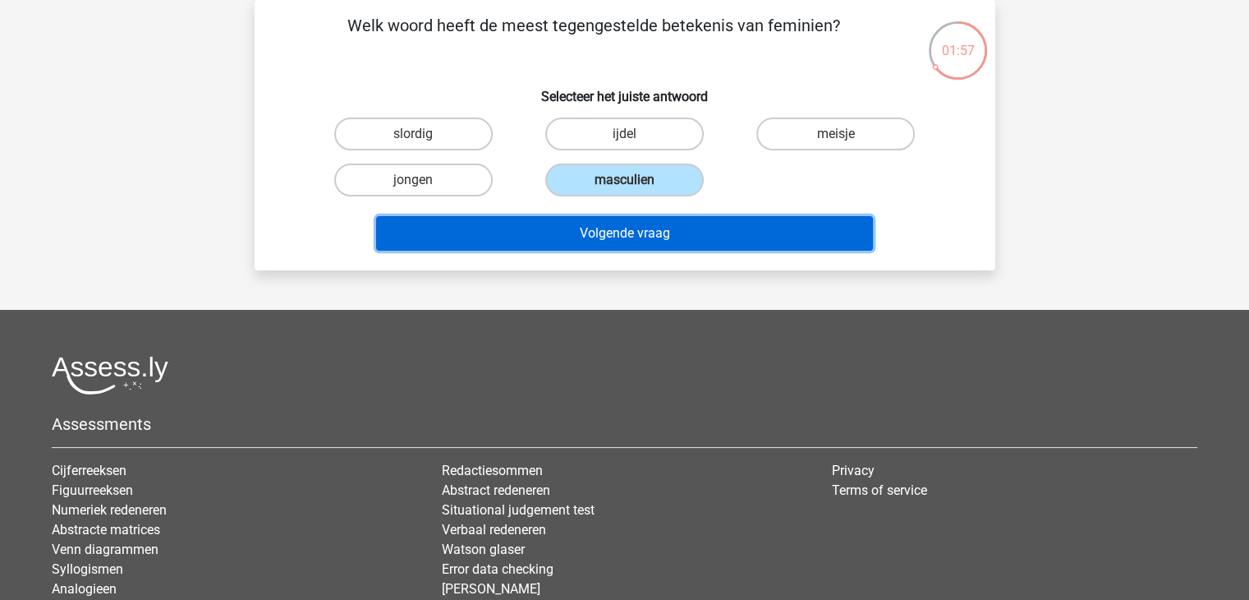
click at [619, 228] on button "Volgende vraag" at bounding box center [624, 233] width 497 height 35
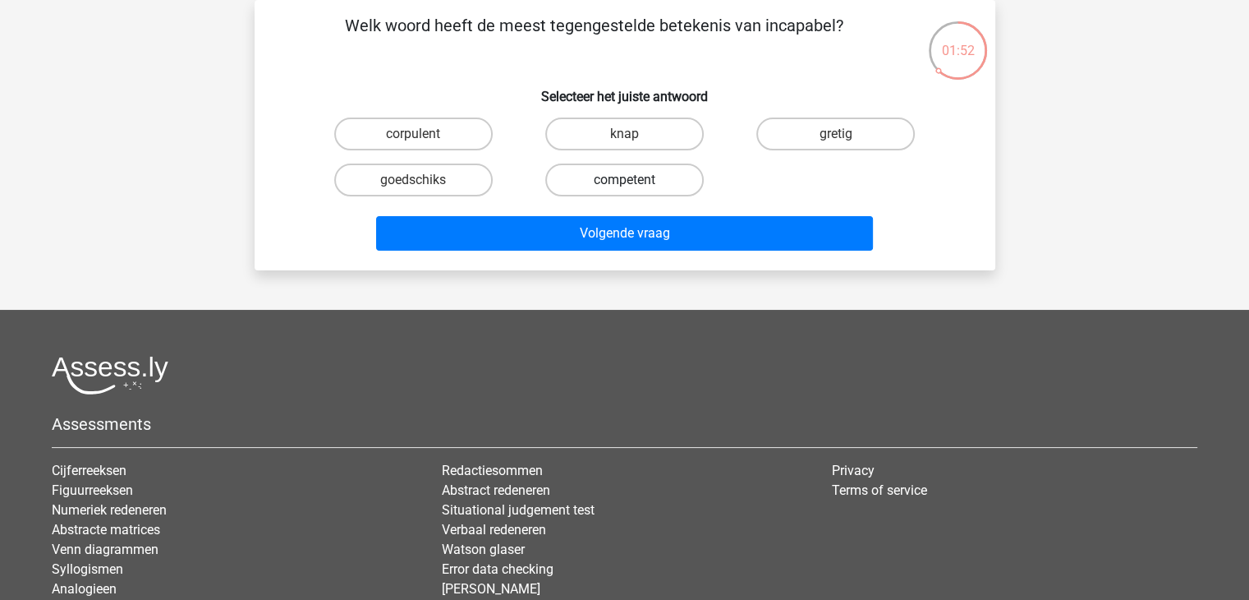
click at [578, 178] on label "competent" at bounding box center [624, 179] width 159 height 33
click at [624, 180] on input "competent" at bounding box center [629, 185] width 11 height 11
radio input "true"
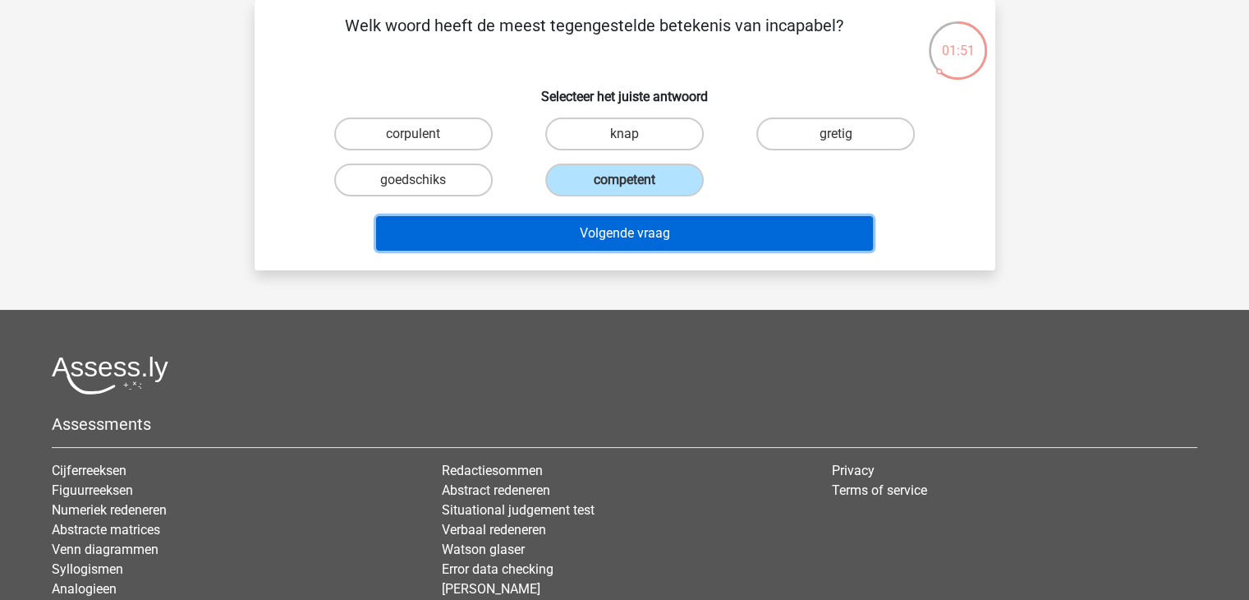
click at [623, 242] on button "Volgende vraag" at bounding box center [624, 233] width 497 height 35
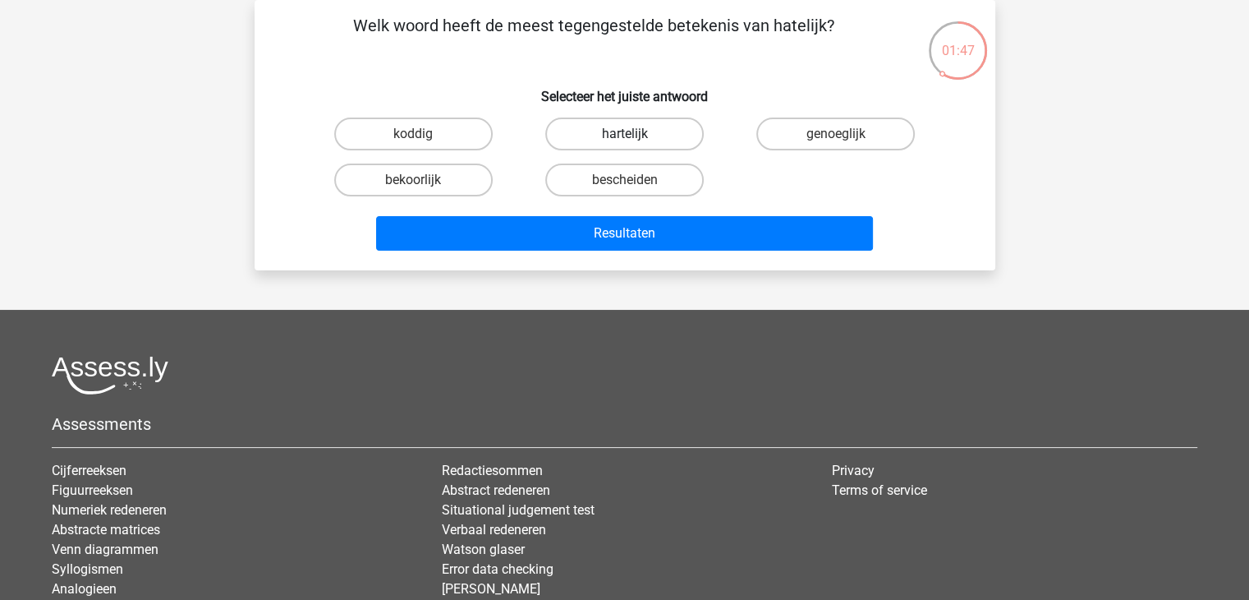
click at [614, 135] on label "hartelijk" at bounding box center [624, 133] width 159 height 33
click at [624, 135] on input "hartelijk" at bounding box center [629, 139] width 11 height 11
radio input "true"
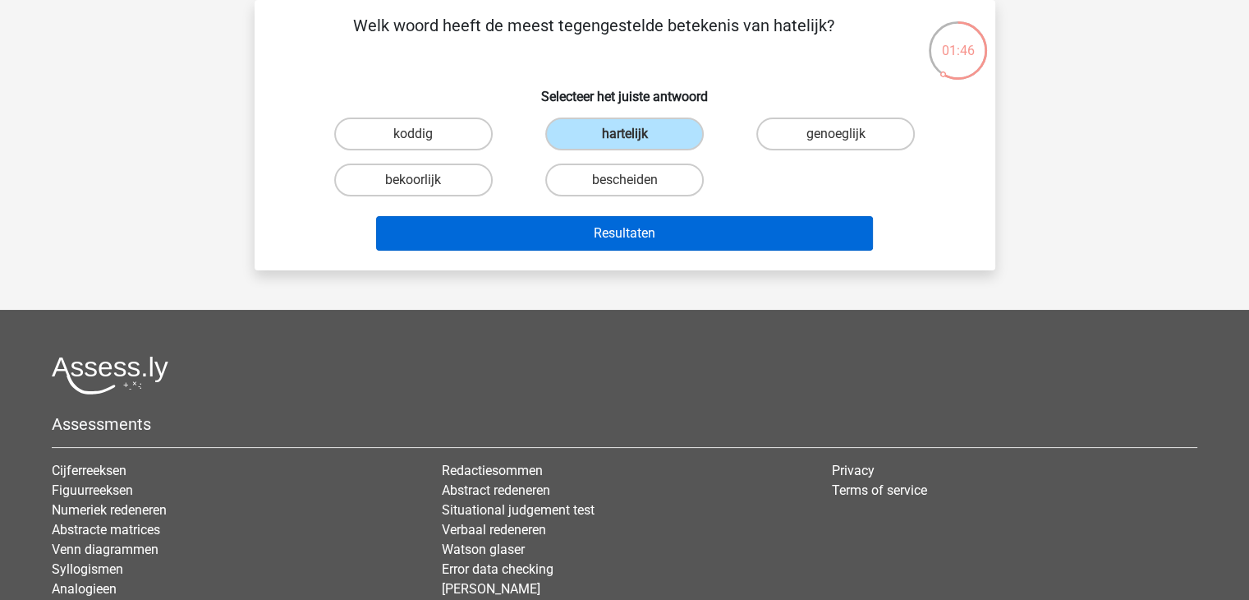
click at [600, 214] on div "Resultaten" at bounding box center [625, 230] width 688 height 54
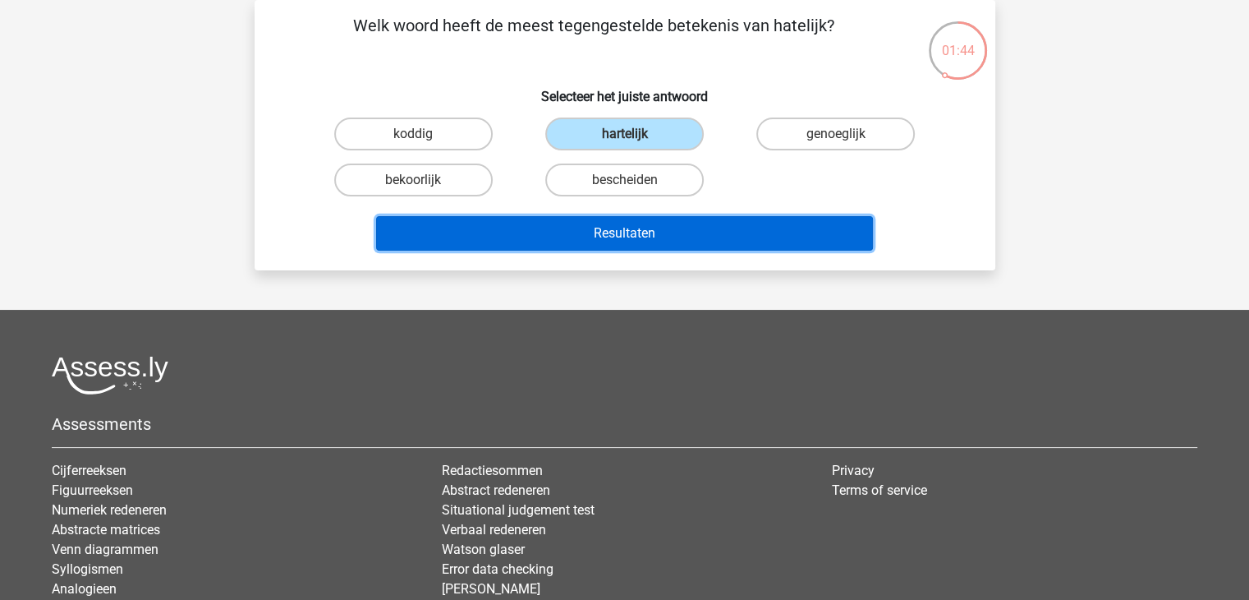
click at [600, 224] on button "Resultaten" at bounding box center [624, 233] width 497 height 35
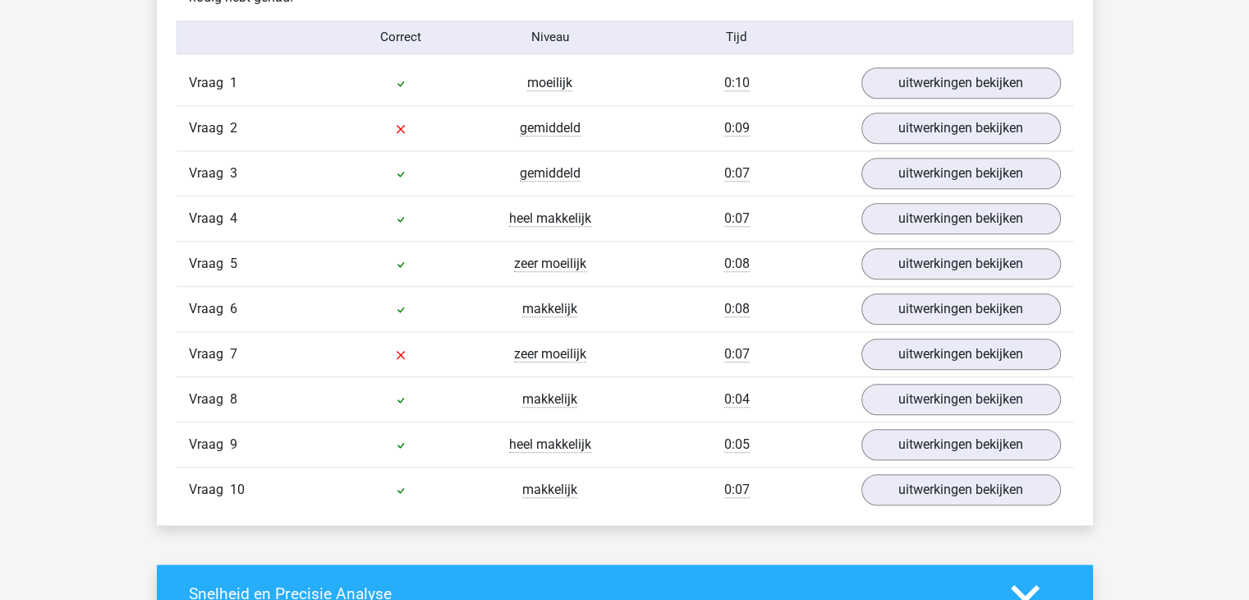
scroll to position [1357, 0]
click at [923, 341] on link "uitwerkingen bekijken" at bounding box center [960, 354] width 229 height 36
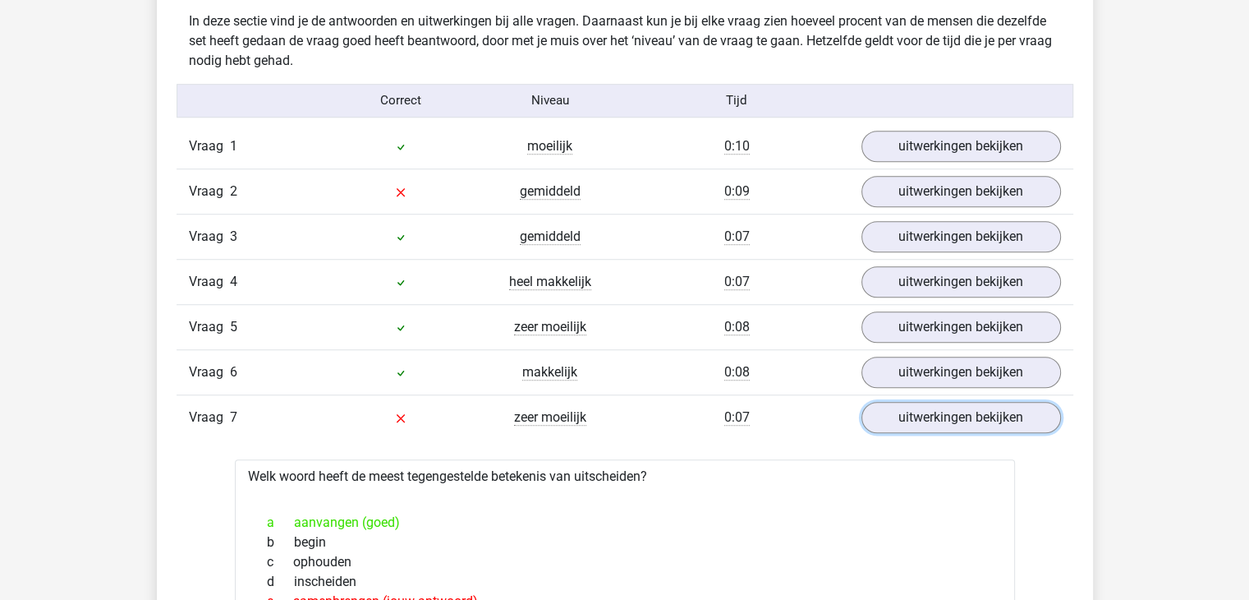
scroll to position [1293, 0]
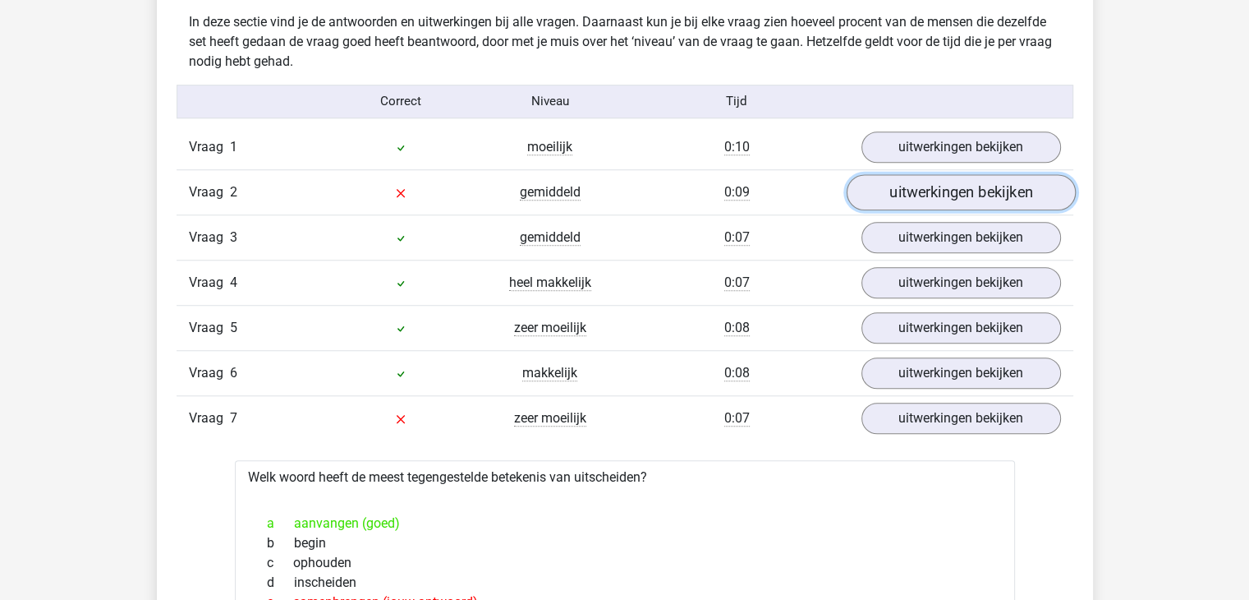
click at [904, 190] on link "uitwerkingen bekijken" at bounding box center [960, 192] width 229 height 36
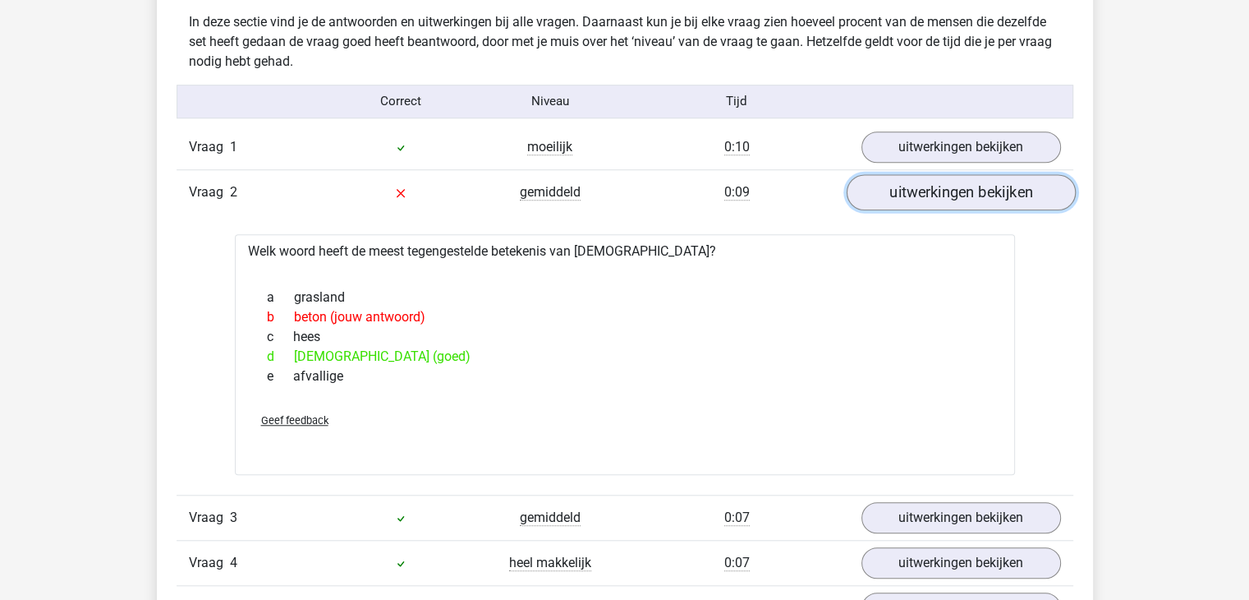
click at [922, 191] on link "uitwerkingen bekijken" at bounding box center [960, 192] width 229 height 36
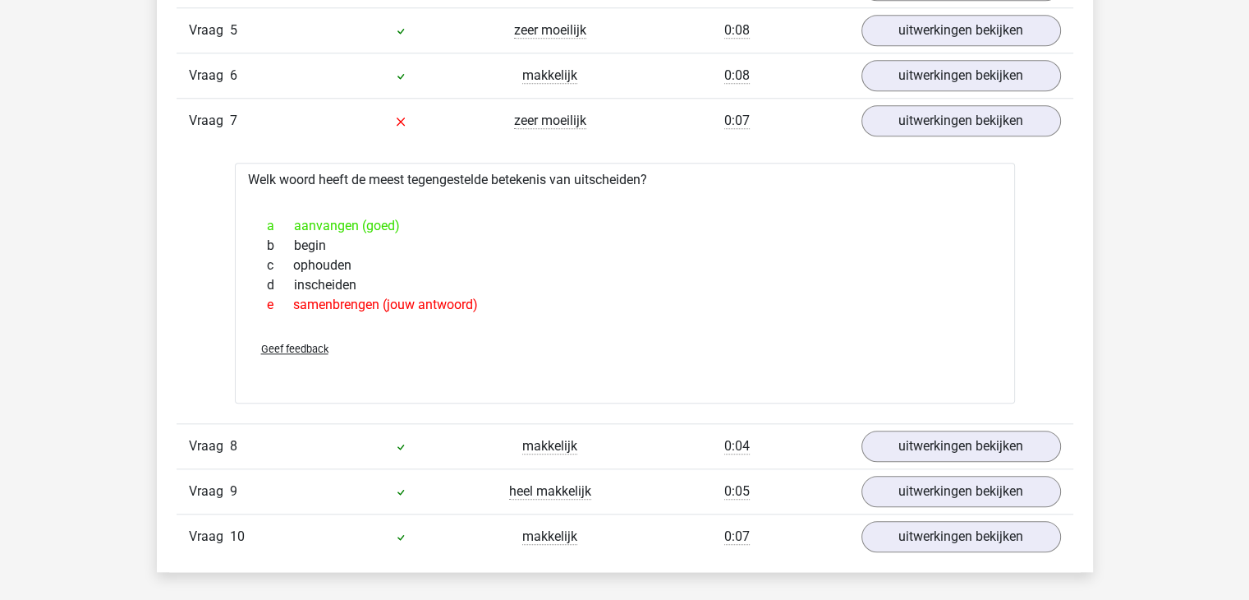
scroll to position [1594, 0]
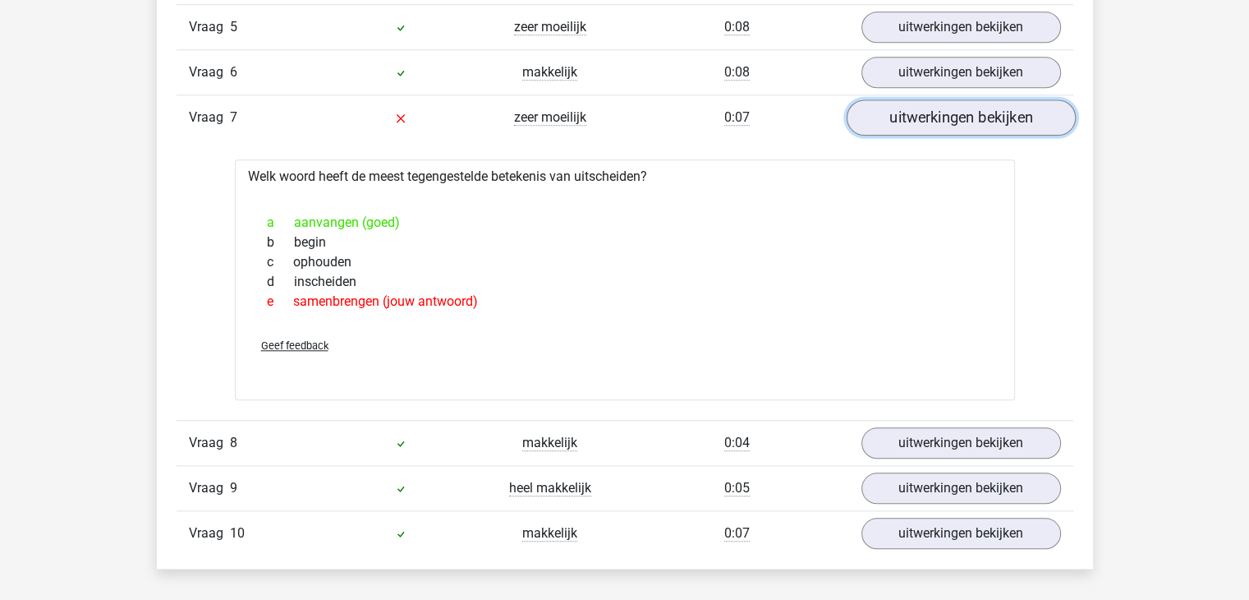
click at [931, 110] on link "uitwerkingen bekijken" at bounding box center [960, 117] width 229 height 36
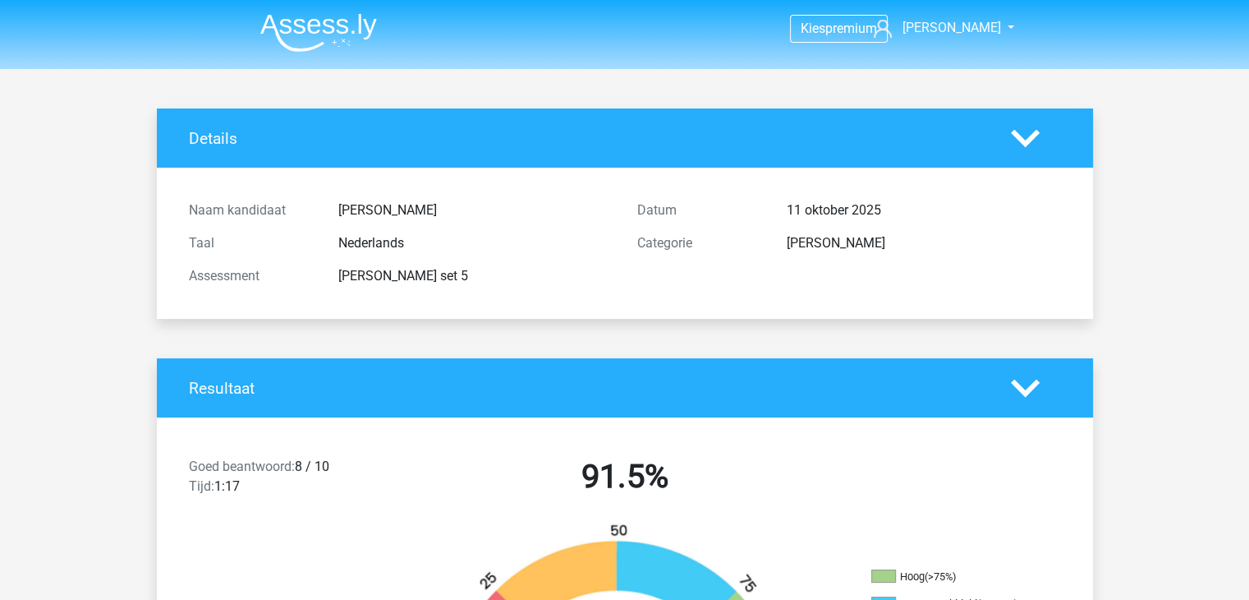
scroll to position [0, 0]
click at [301, 47] on img at bounding box center [318, 32] width 117 height 39
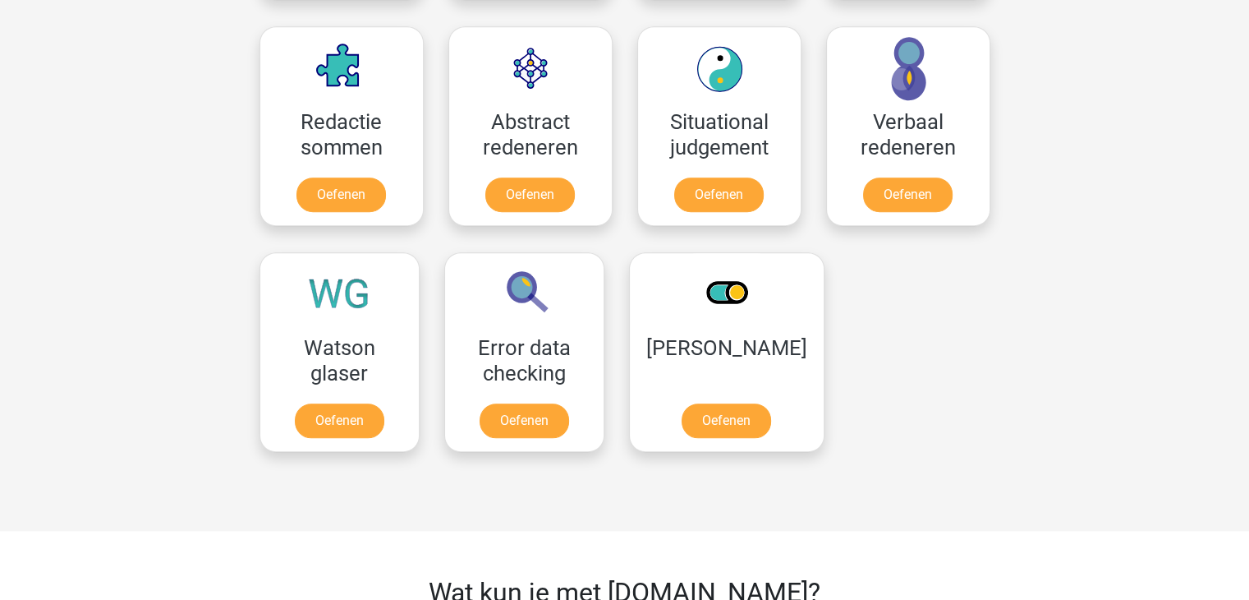
scroll to position [1273, 0]
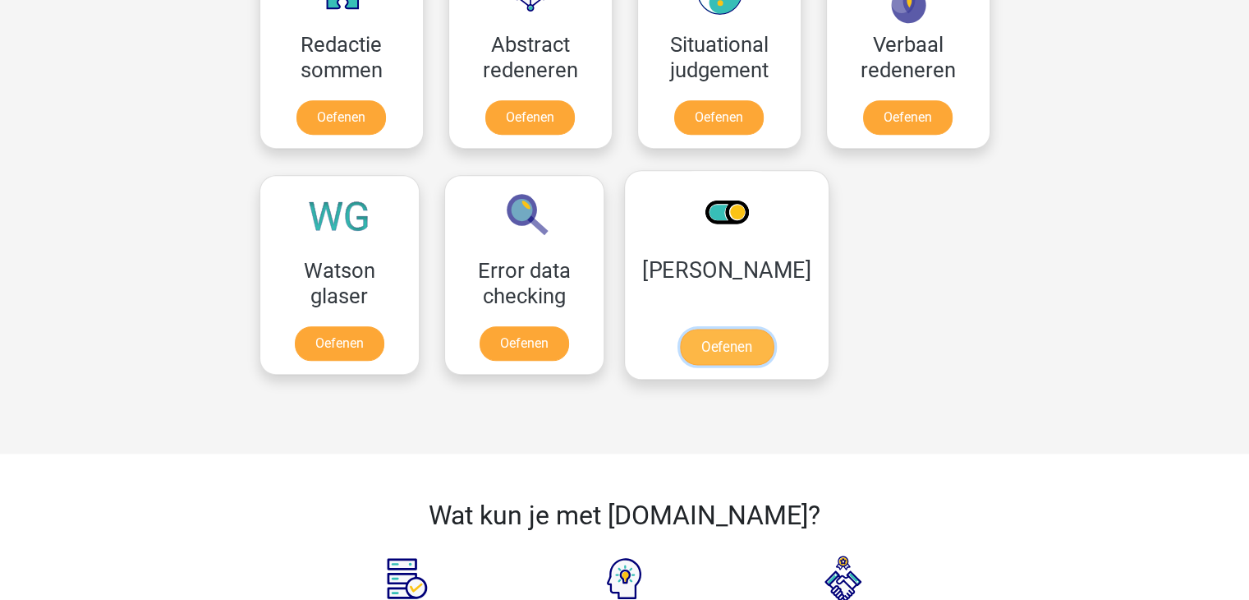
click at [719, 329] on link "Oefenen" at bounding box center [726, 347] width 94 height 36
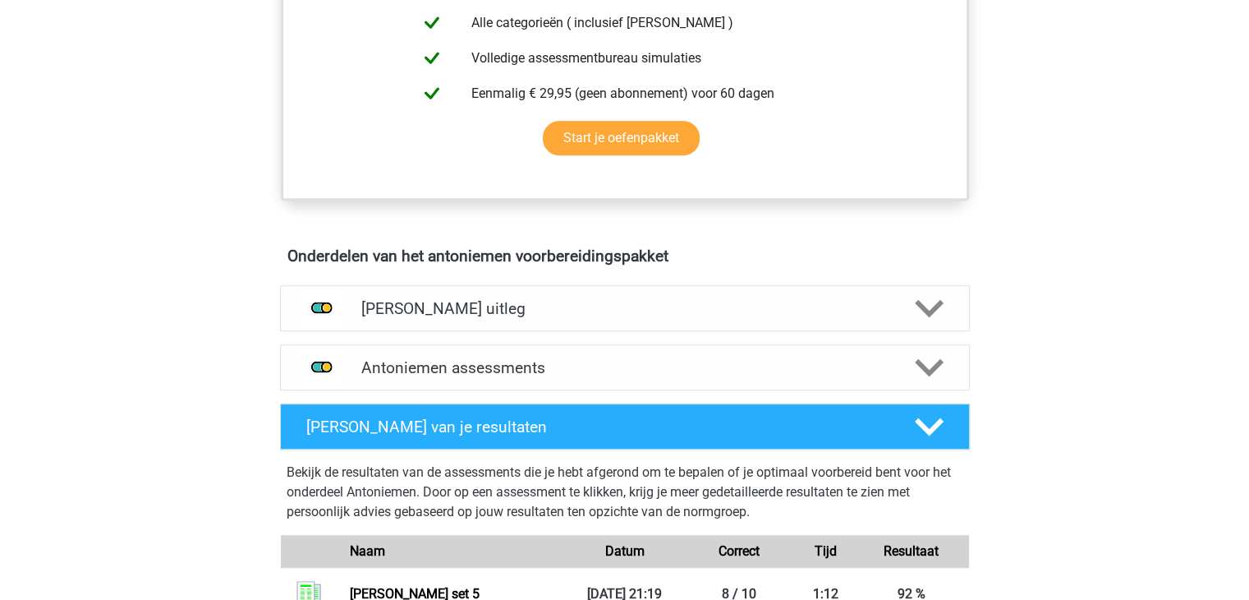
scroll to position [741, 0]
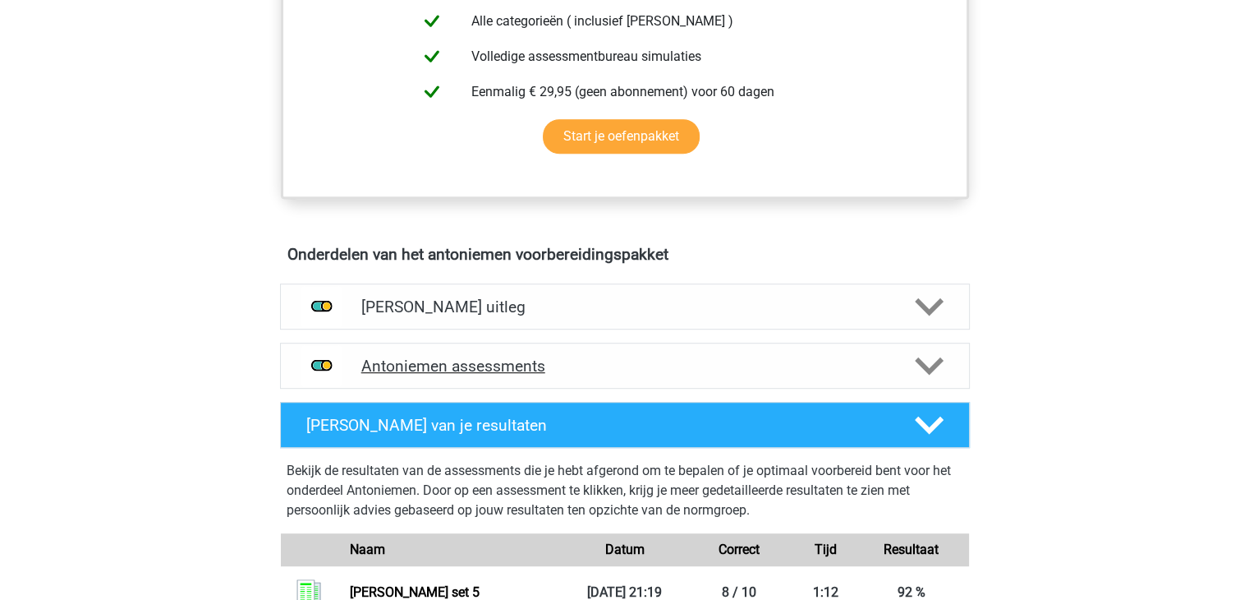
click at [477, 357] on h4 "Antoniemen assessments" at bounding box center [624, 366] width 527 height 19
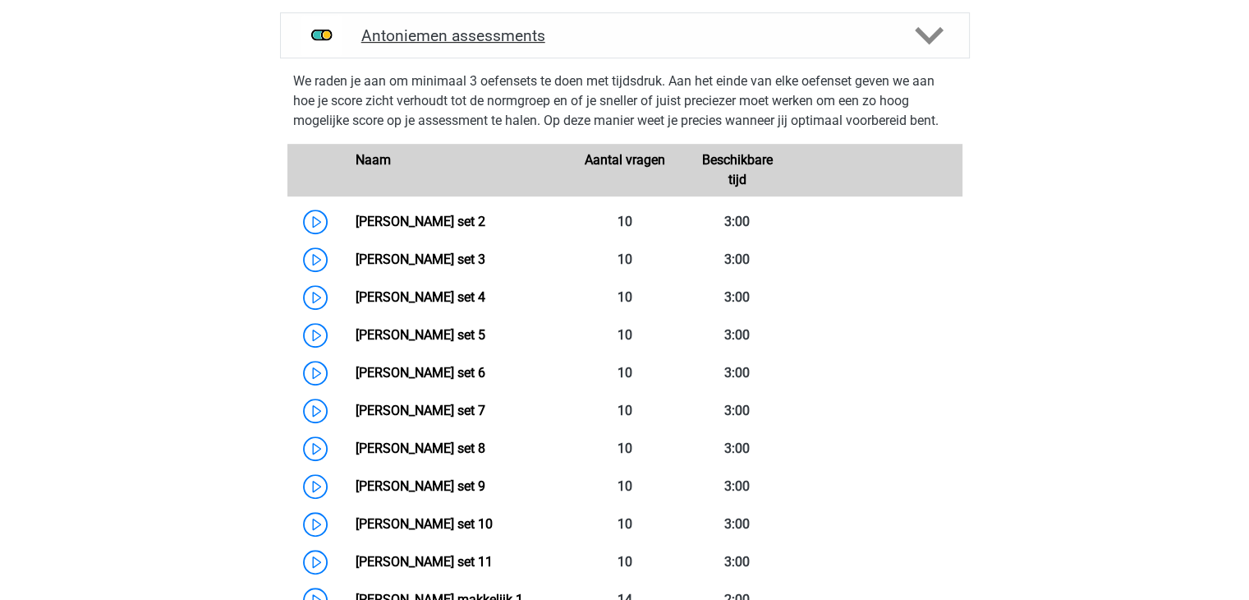
scroll to position [1073, 0]
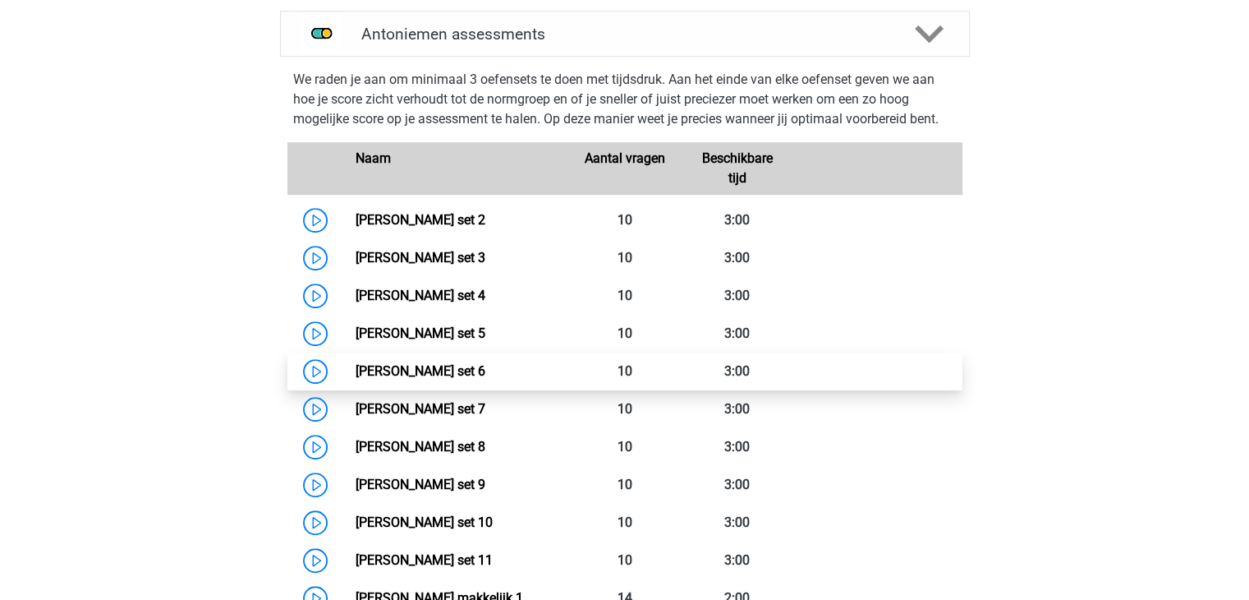
click at [371, 366] on link "Antoniemen set 6" at bounding box center [421, 371] width 130 height 16
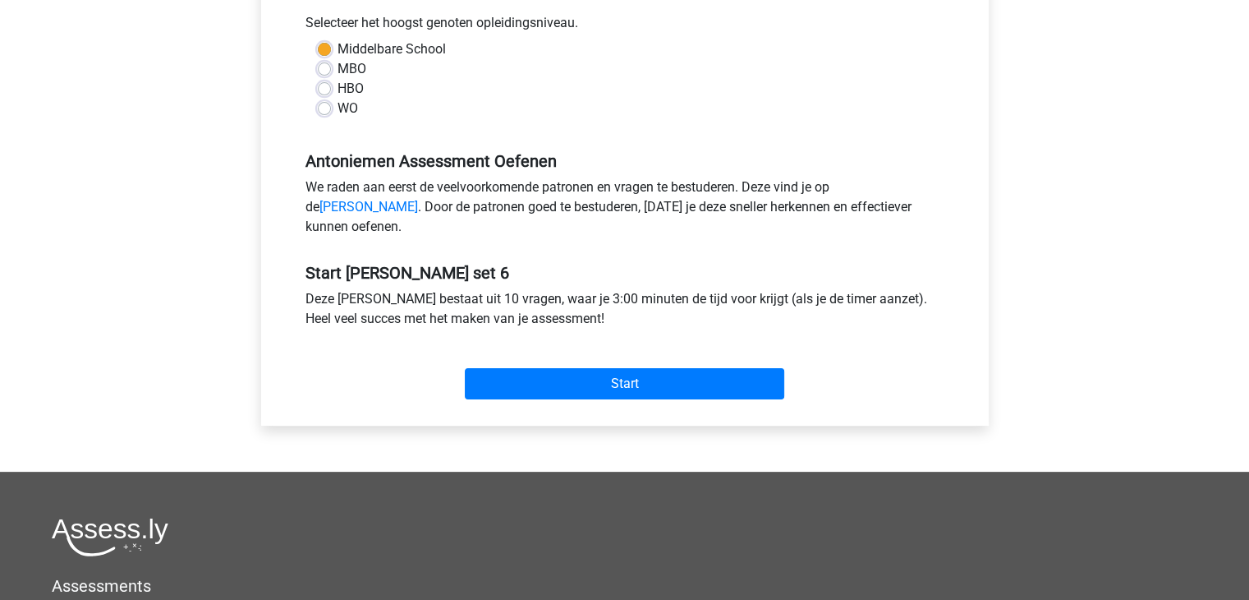
scroll to position [376, 0]
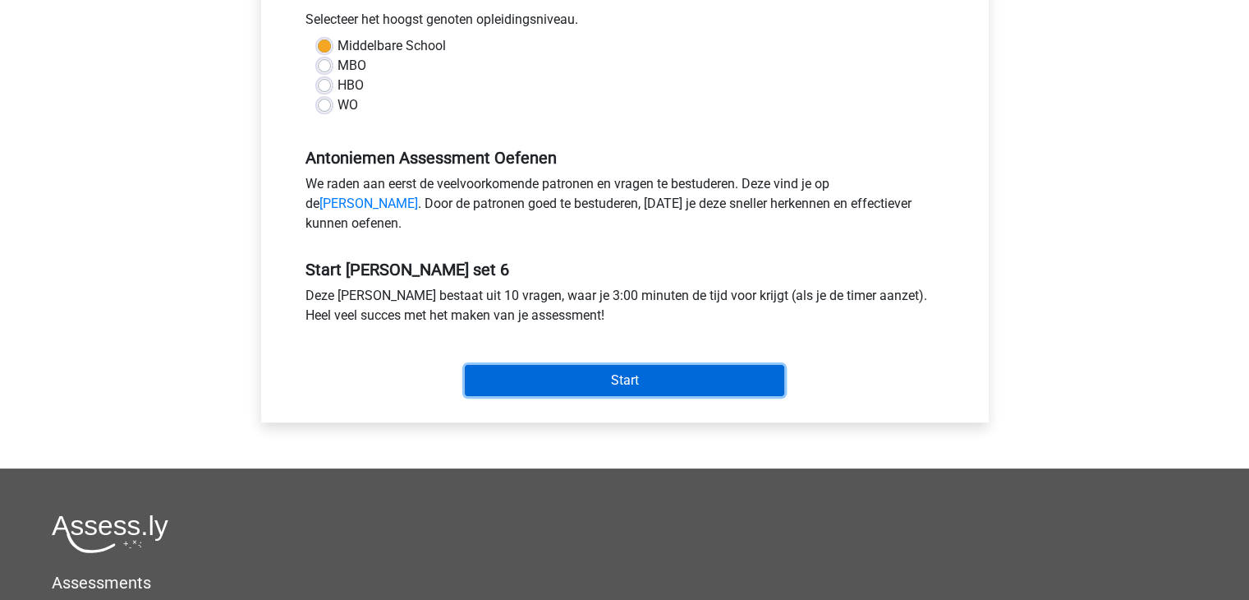
click at [500, 393] on input "Start" at bounding box center [625, 380] width 320 height 31
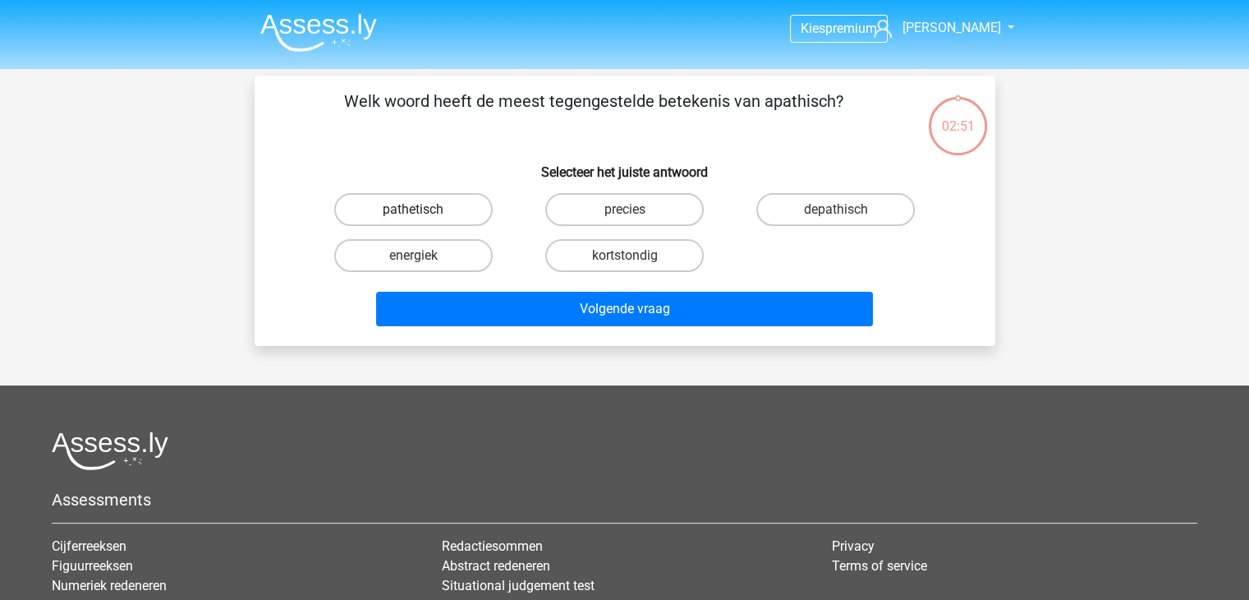
click at [426, 216] on label "pathetisch" at bounding box center [413, 209] width 159 height 33
click at [424, 216] on input "pathetisch" at bounding box center [418, 214] width 11 height 11
radio input "true"
click at [536, 287] on div "Volgende vraag" at bounding box center [625, 305] width 688 height 54
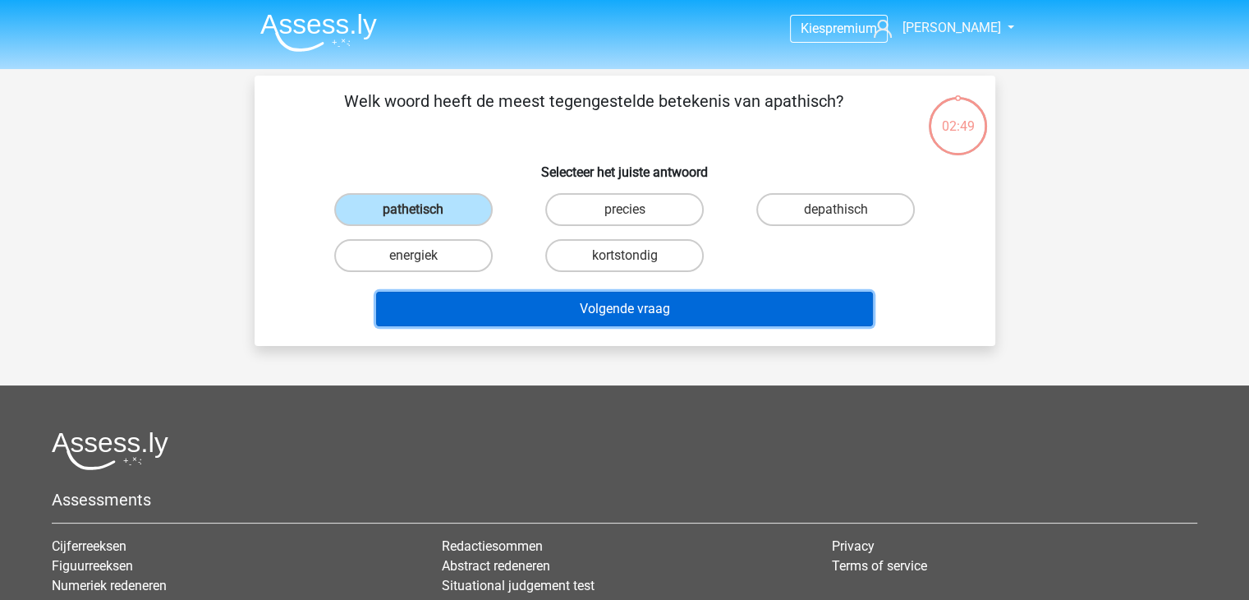
click at [540, 308] on button "Volgende vraag" at bounding box center [624, 309] width 497 height 35
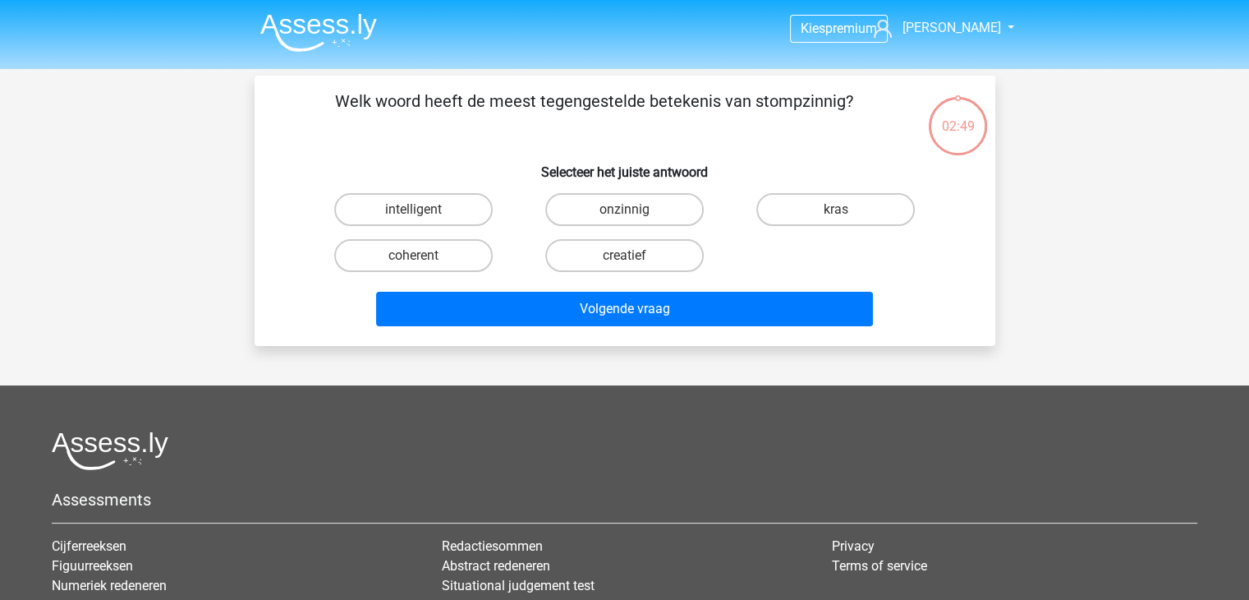
scroll to position [76, 0]
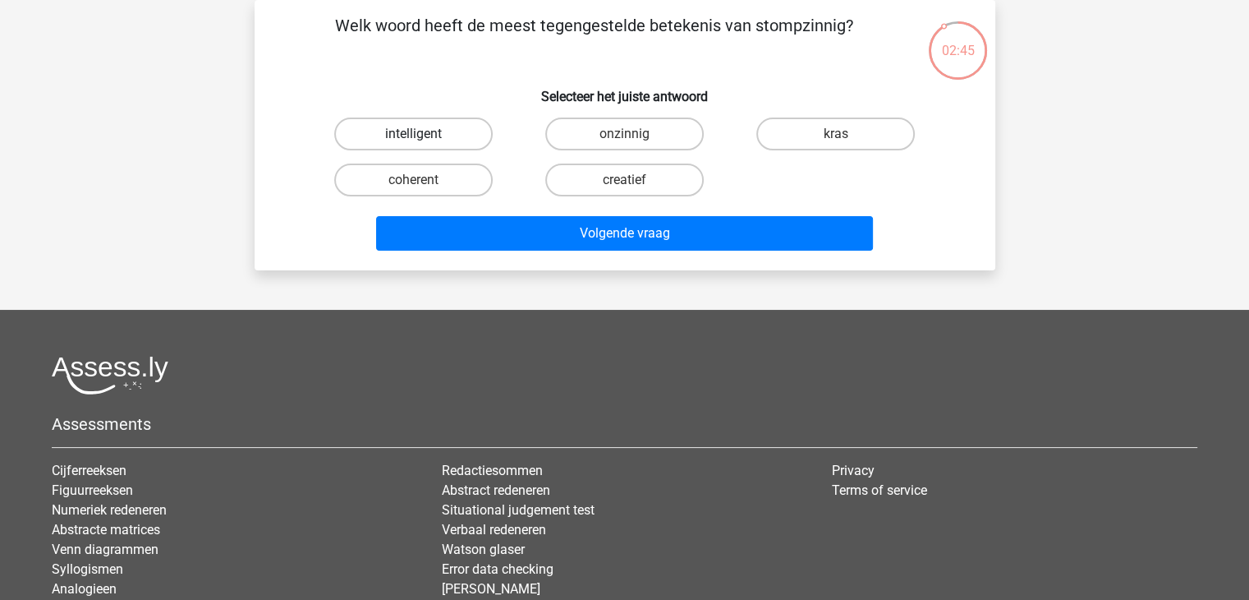
click at [424, 131] on label "intelligent" at bounding box center [413, 133] width 159 height 33
click at [424, 134] on input "intelligent" at bounding box center [418, 139] width 11 height 11
radio input "true"
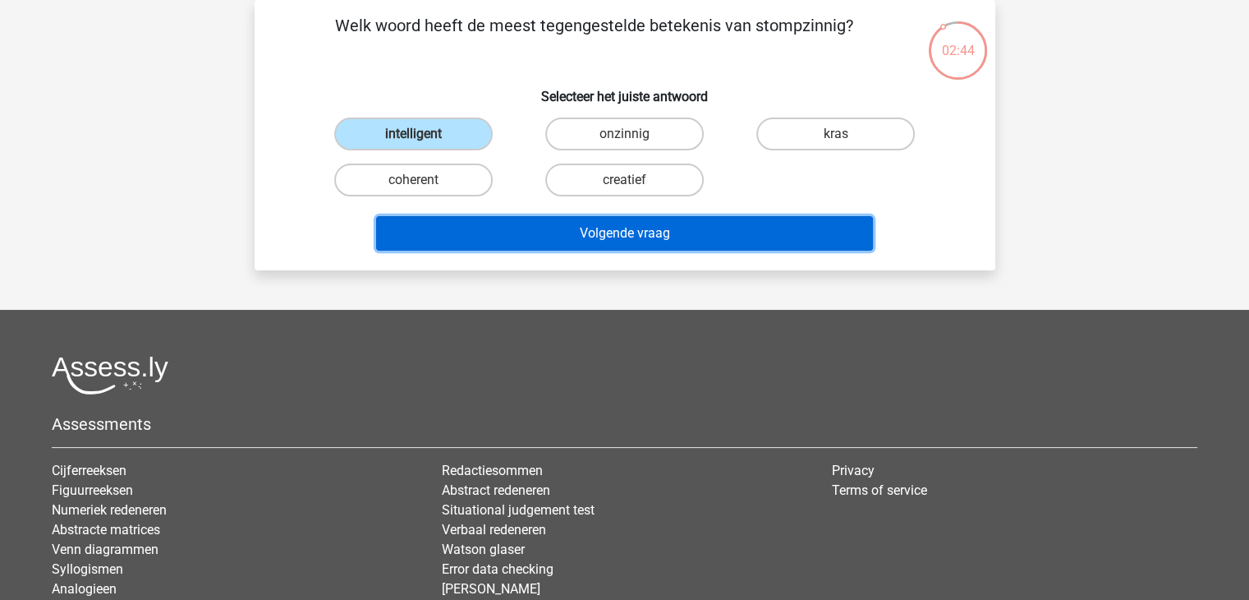
click at [525, 223] on button "Volgende vraag" at bounding box center [624, 233] width 497 height 35
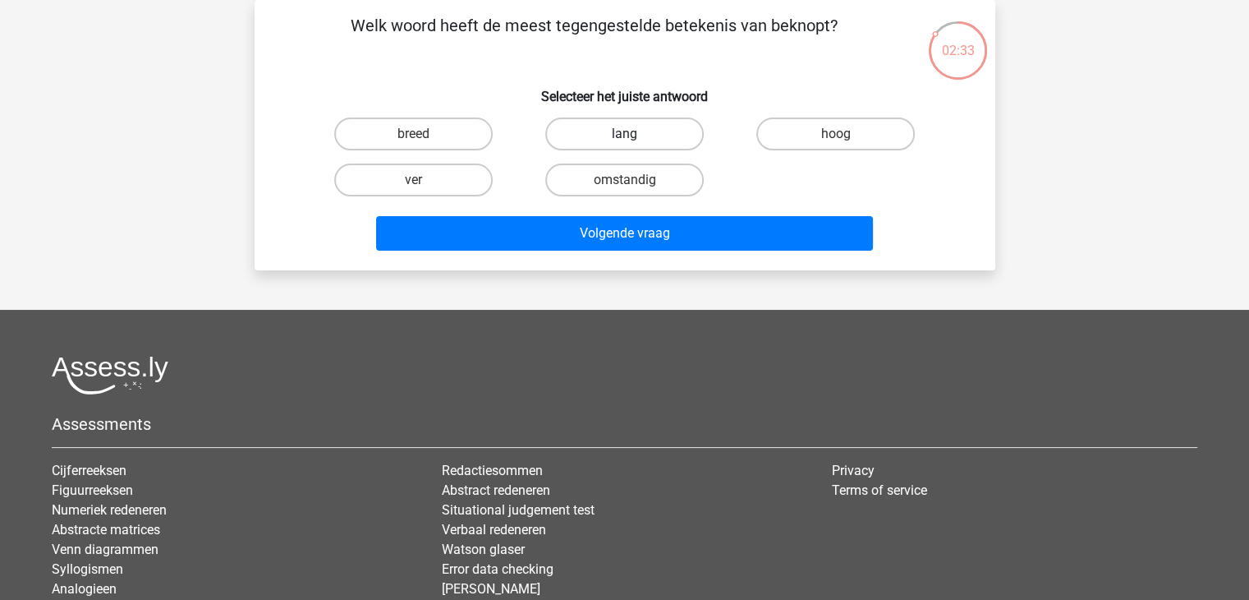
click at [562, 125] on label "lang" at bounding box center [624, 133] width 159 height 33
click at [624, 134] on input "lang" at bounding box center [629, 139] width 11 height 11
radio input "true"
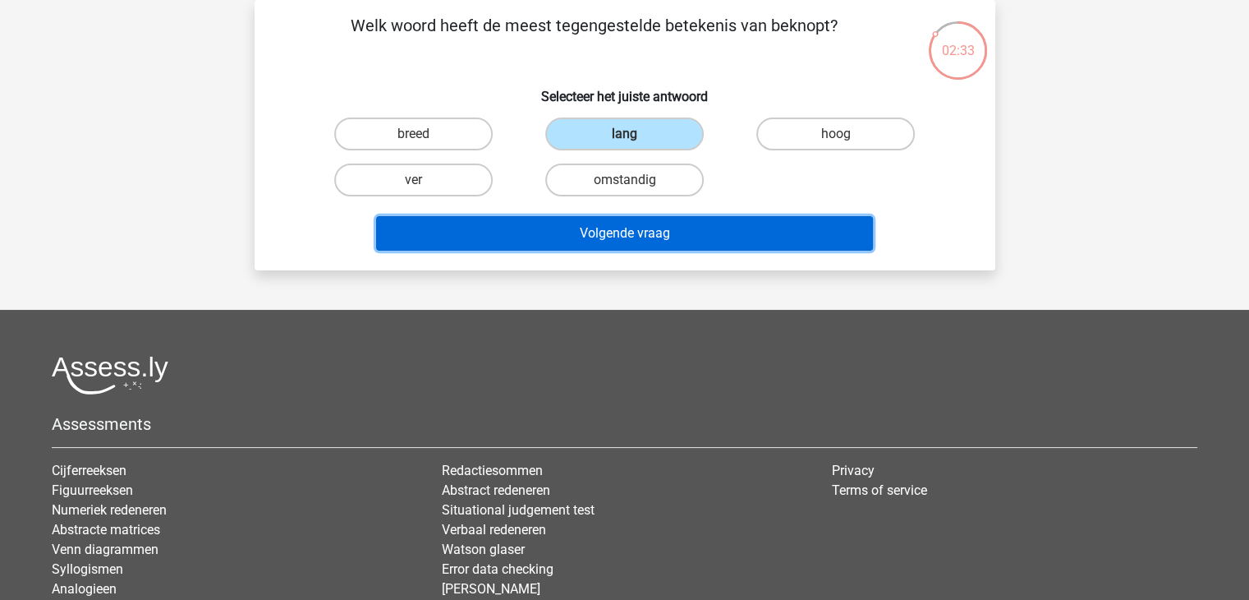
click at [584, 235] on button "Volgende vraag" at bounding box center [624, 233] width 497 height 35
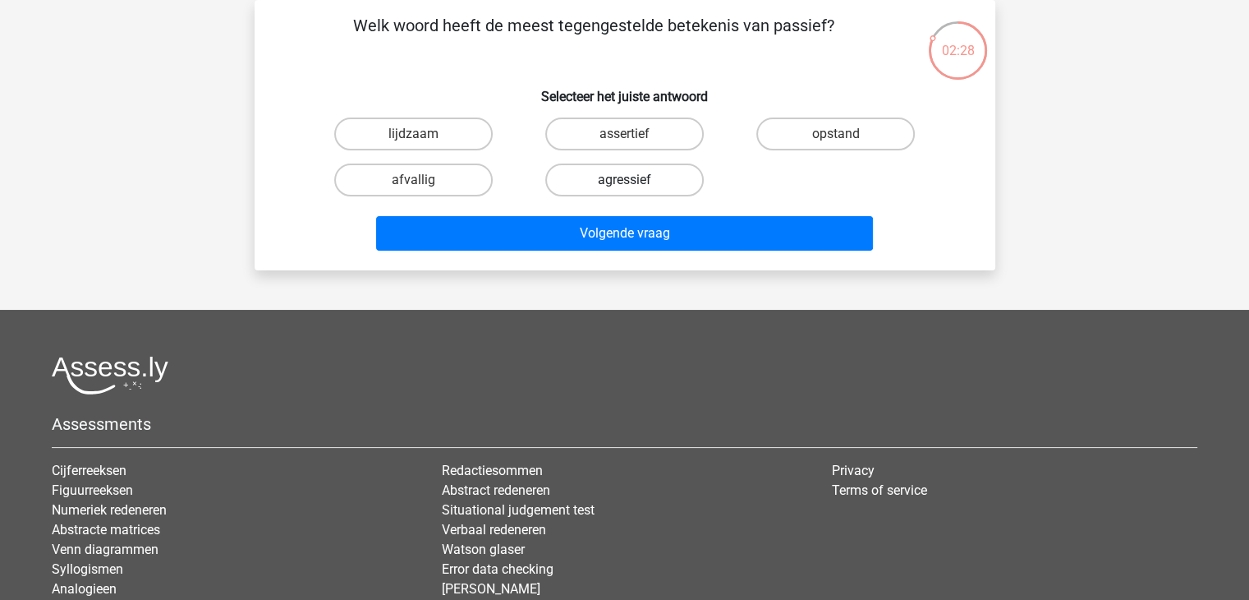
click at [648, 179] on label "agressief" at bounding box center [624, 179] width 159 height 33
click at [635, 180] on input "agressief" at bounding box center [629, 185] width 11 height 11
radio input "true"
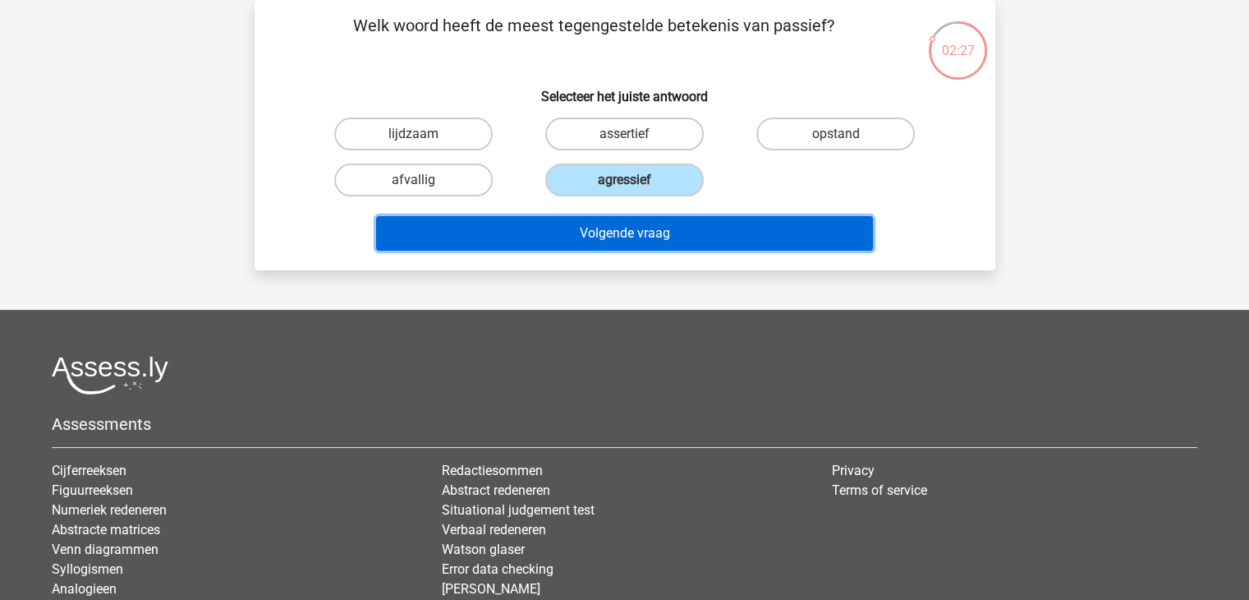
click at [637, 232] on button "Volgende vraag" at bounding box center [624, 233] width 497 height 35
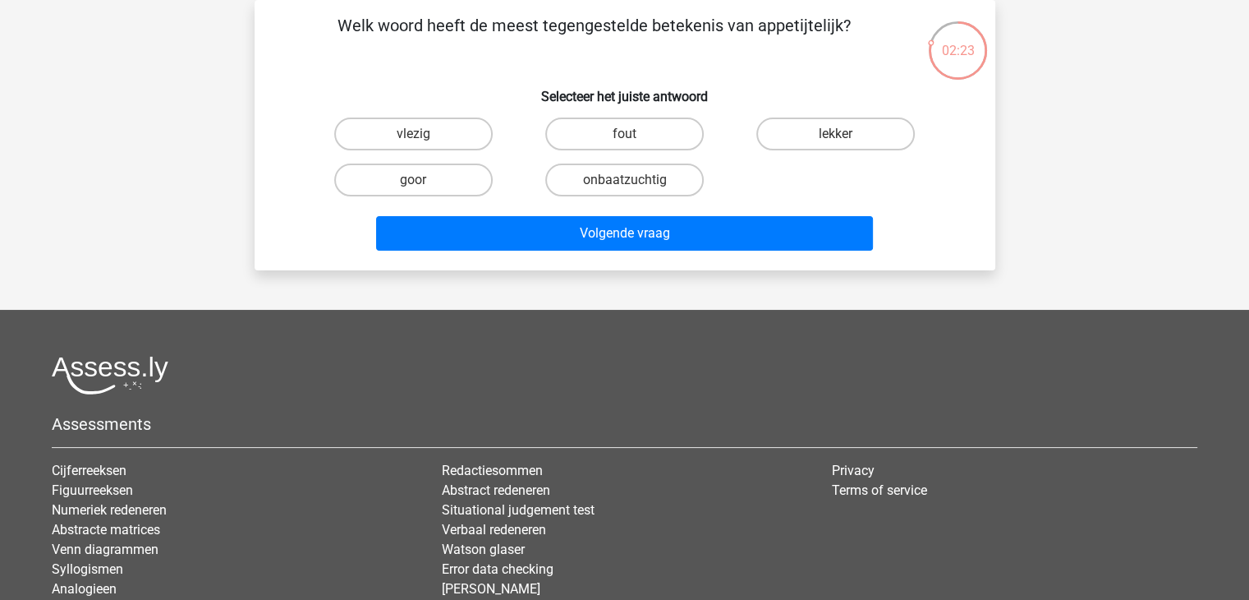
click at [624, 185] on input "onbaatzuchtig" at bounding box center [629, 185] width 11 height 11
radio input "true"
click at [476, 191] on label "goor" at bounding box center [413, 179] width 159 height 33
click at [424, 191] on input "goor" at bounding box center [418, 185] width 11 height 11
radio input "true"
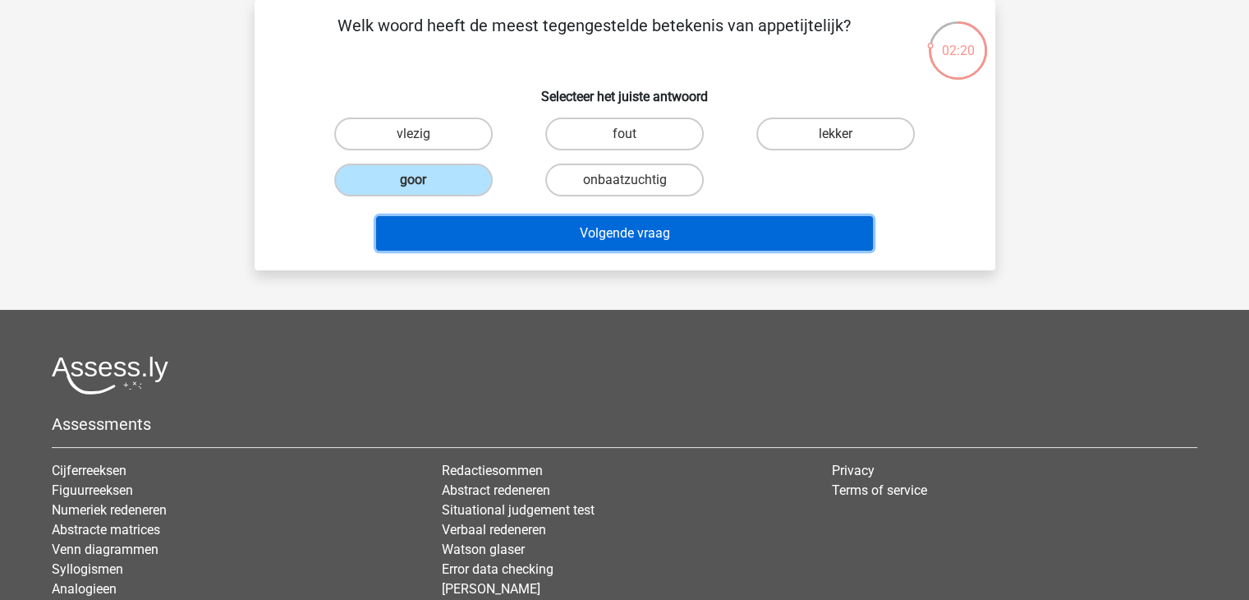
click at [545, 216] on button "Volgende vraag" at bounding box center [624, 233] width 497 height 35
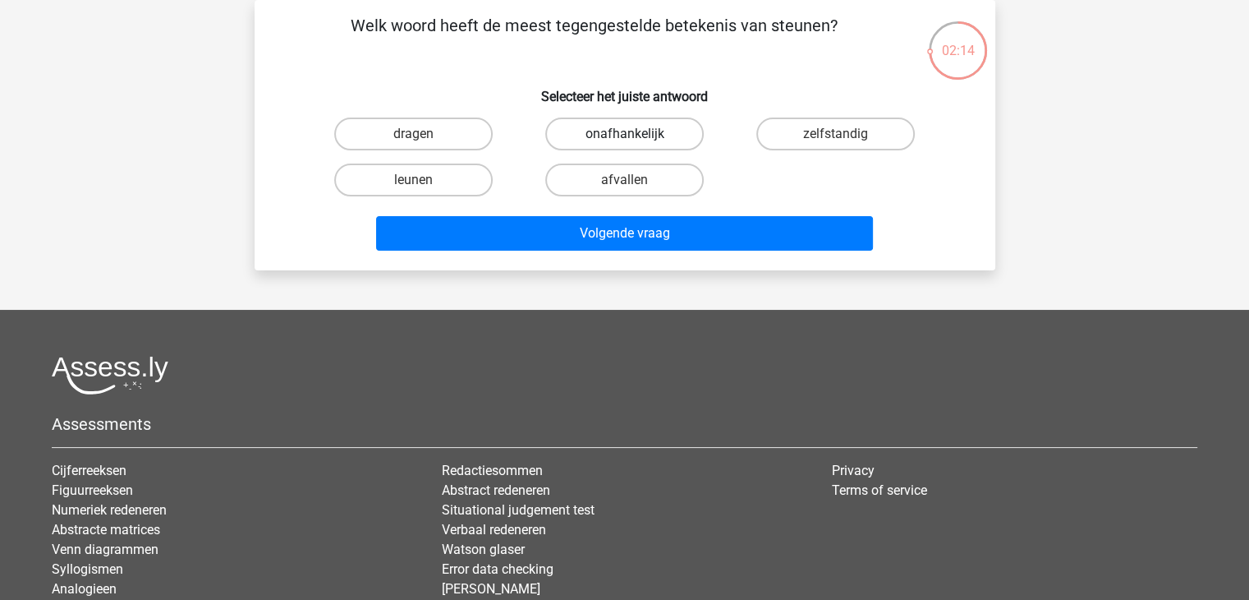
click at [656, 140] on label "onafhankelijk" at bounding box center [624, 133] width 159 height 33
click at [635, 140] on input "onafhankelijk" at bounding box center [629, 139] width 11 height 11
radio input "true"
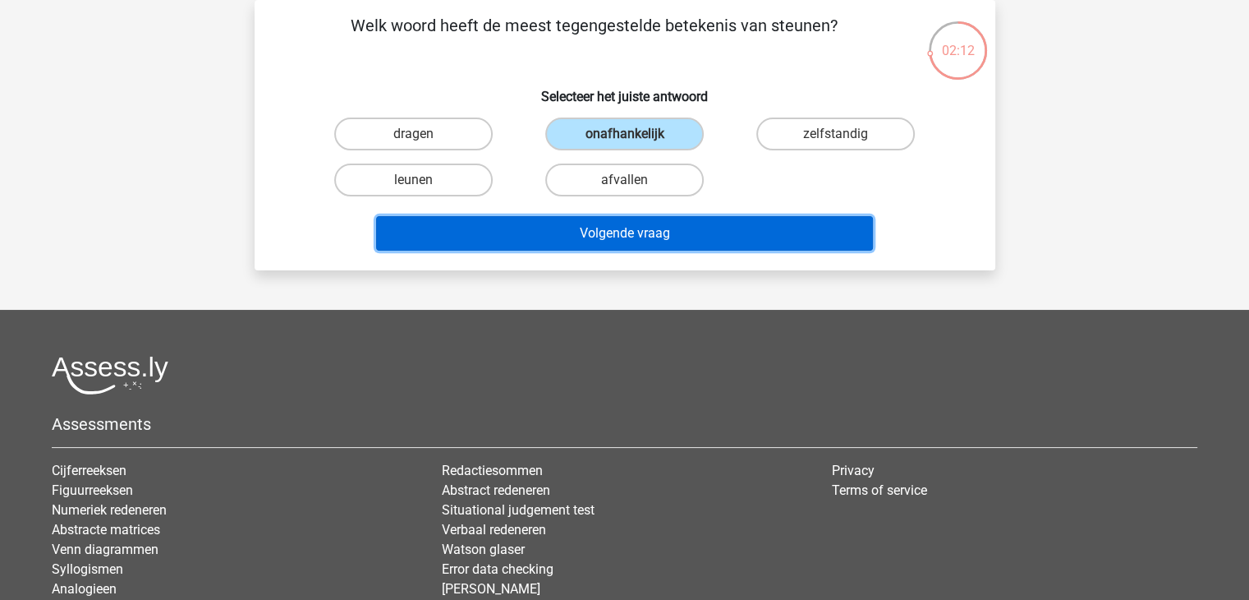
click at [671, 244] on button "Volgende vraag" at bounding box center [624, 233] width 497 height 35
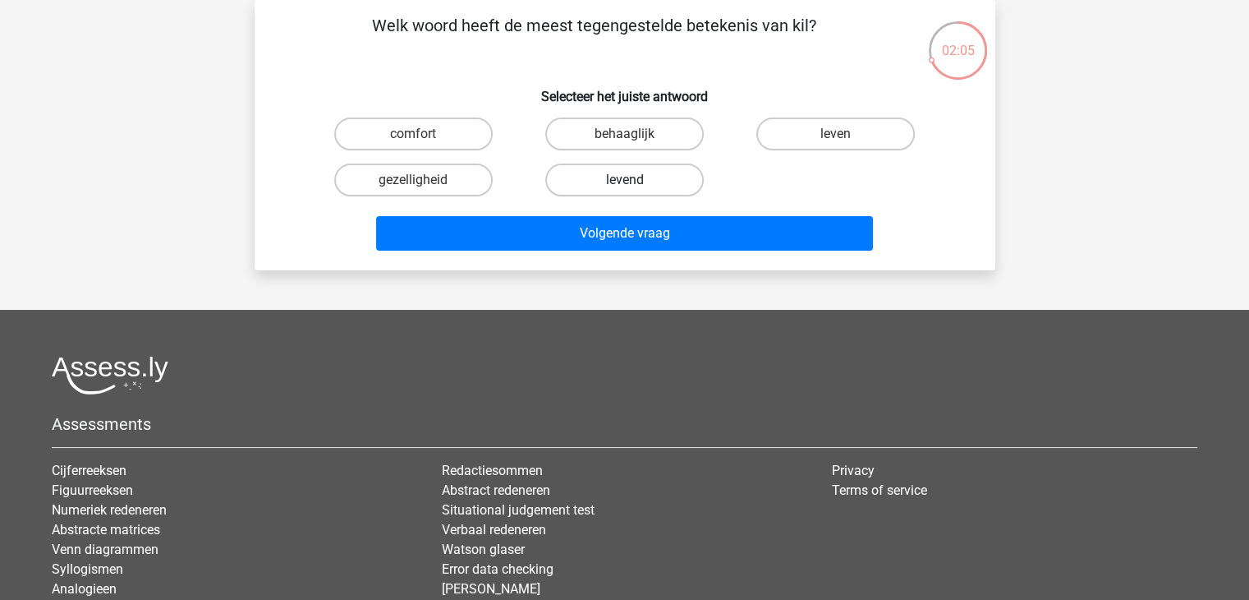
click at [600, 191] on label "levend" at bounding box center [624, 179] width 159 height 33
click at [624, 191] on input "levend" at bounding box center [629, 185] width 11 height 11
radio input "true"
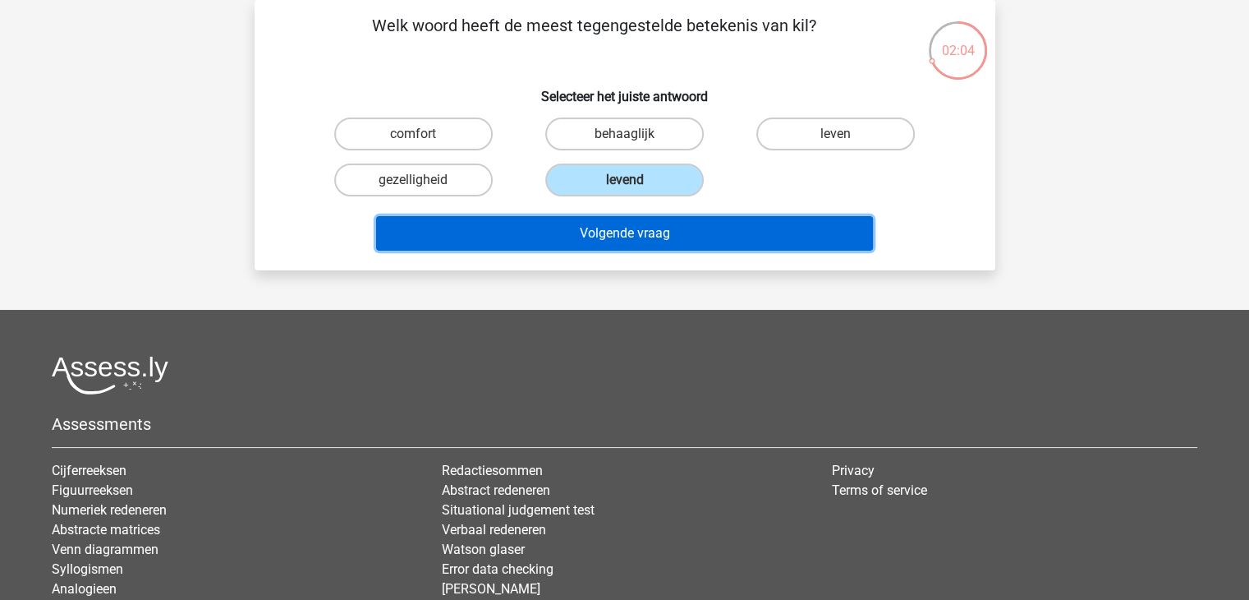
click at [601, 220] on button "Volgende vraag" at bounding box center [624, 233] width 497 height 35
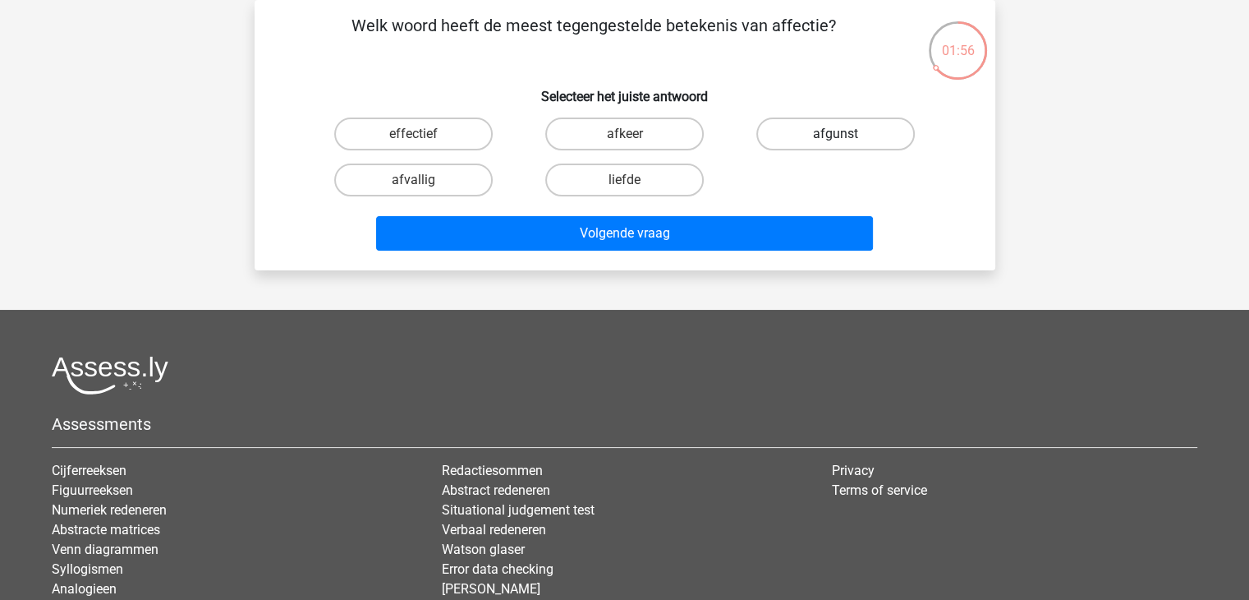
click at [840, 126] on label "afgunst" at bounding box center [836, 133] width 159 height 33
click at [840, 134] on input "afgunst" at bounding box center [841, 139] width 11 height 11
radio input "true"
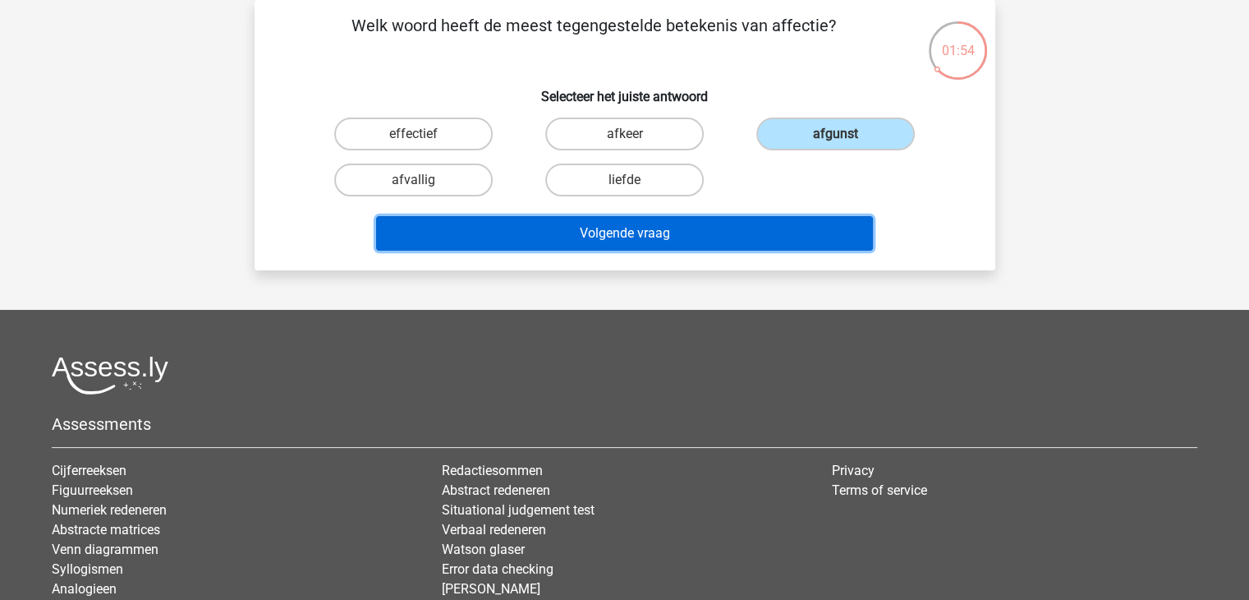
click at [651, 234] on button "Volgende vraag" at bounding box center [624, 233] width 497 height 35
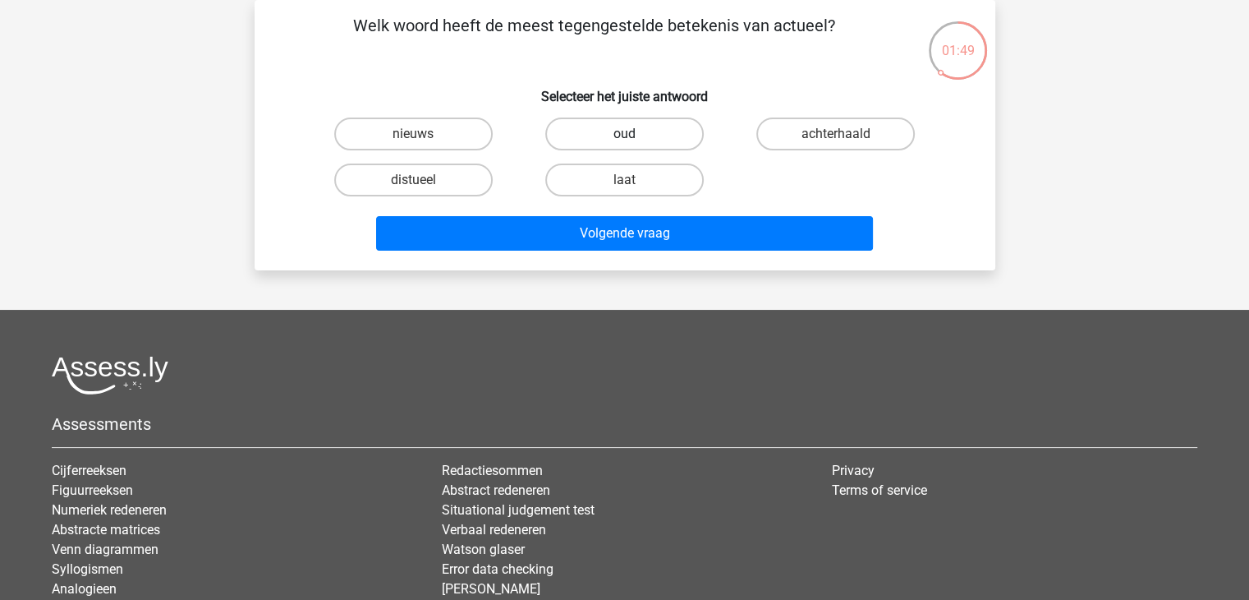
click at [649, 119] on label "oud" at bounding box center [624, 133] width 159 height 33
click at [635, 134] on input "oud" at bounding box center [629, 139] width 11 height 11
radio input "true"
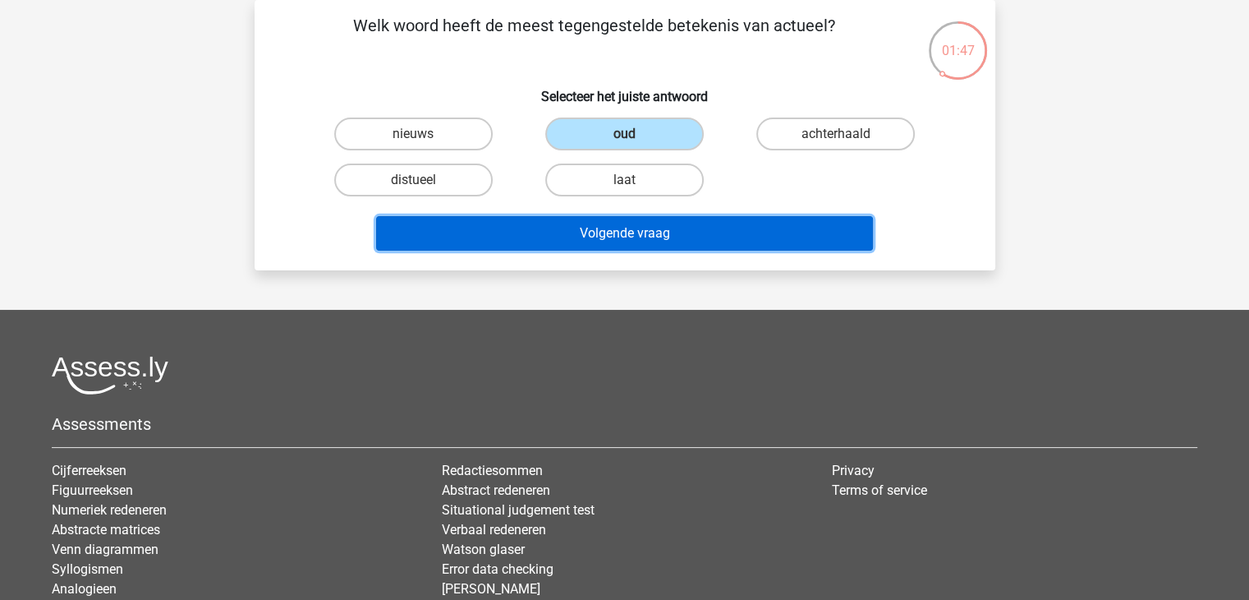
click at [687, 237] on button "Volgende vraag" at bounding box center [624, 233] width 497 height 35
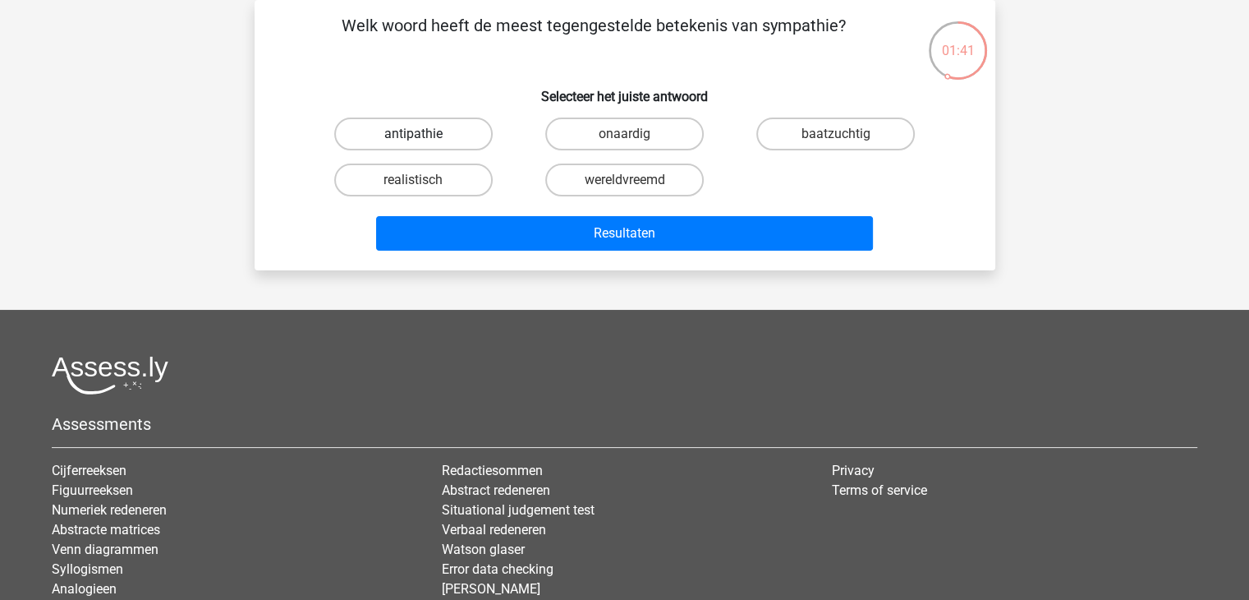
click at [439, 134] on label "antipathie" at bounding box center [413, 133] width 159 height 33
click at [424, 134] on input "antipathie" at bounding box center [418, 139] width 11 height 11
radio input "true"
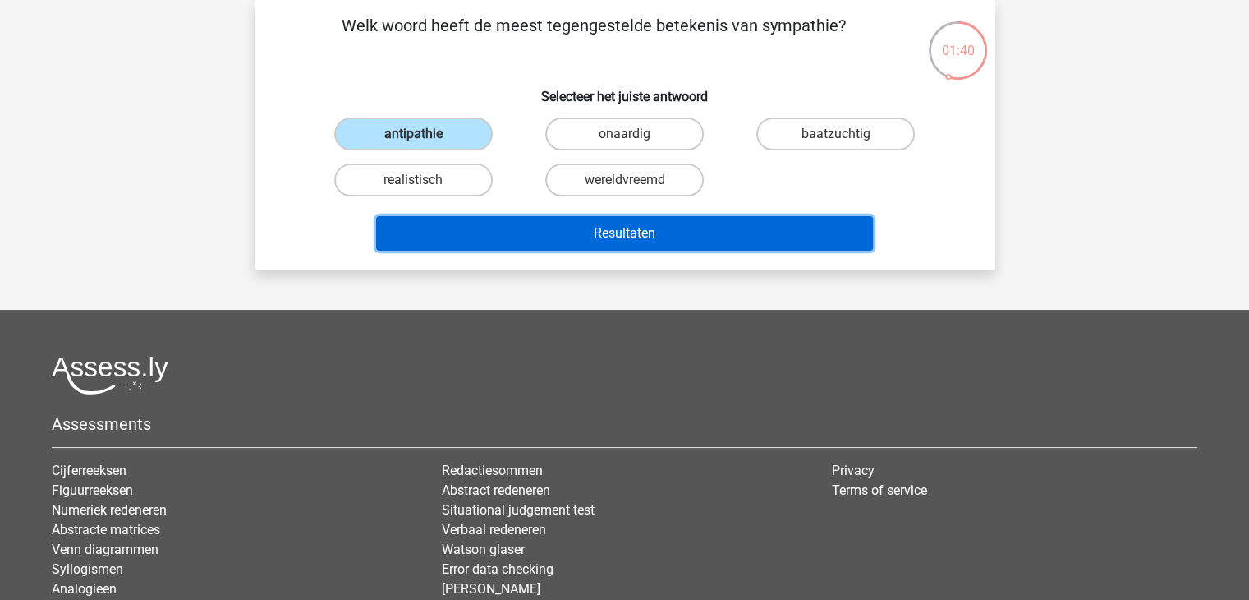
click at [567, 237] on button "Resultaten" at bounding box center [624, 233] width 497 height 35
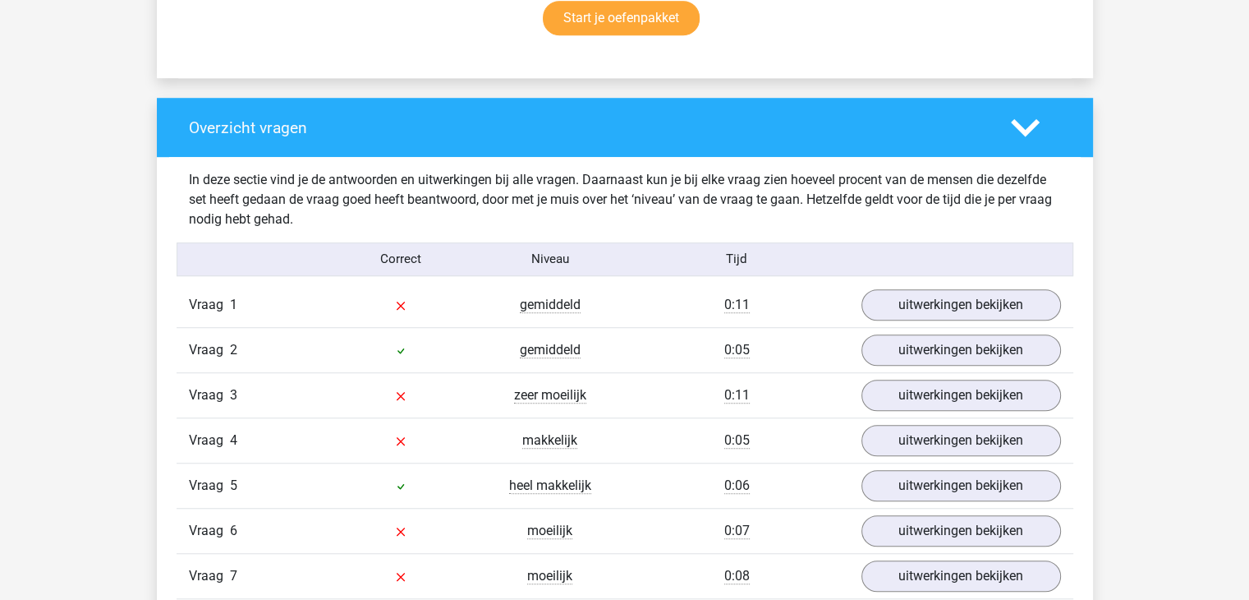
scroll to position [1211, 0]
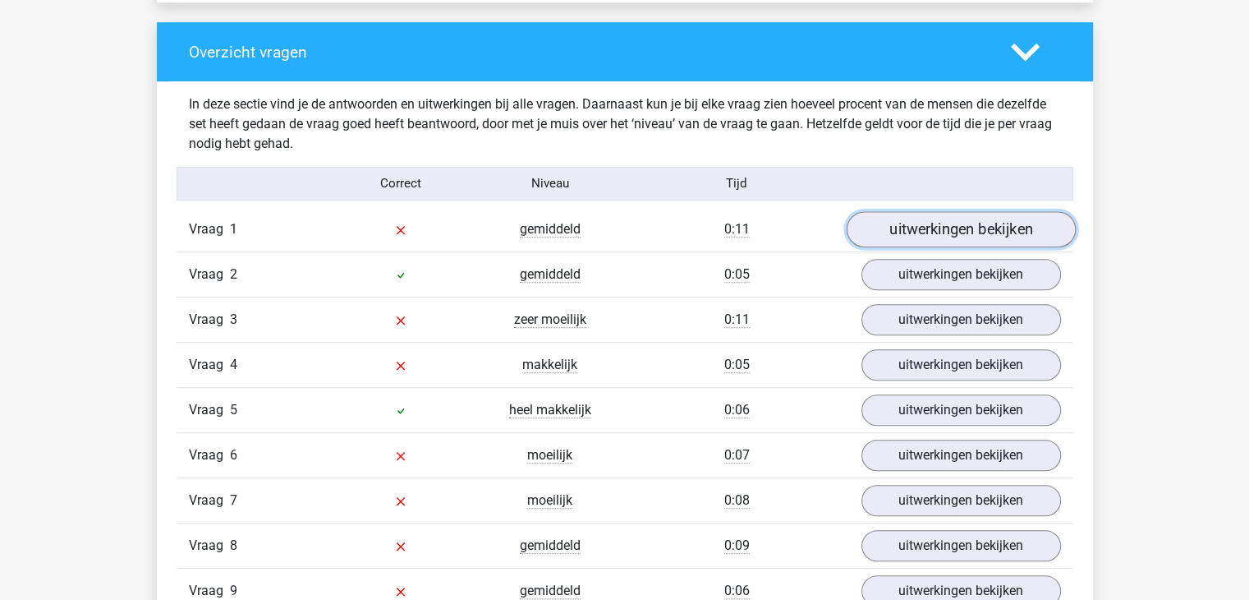
click at [885, 221] on link "uitwerkingen bekijken" at bounding box center [960, 229] width 229 height 36
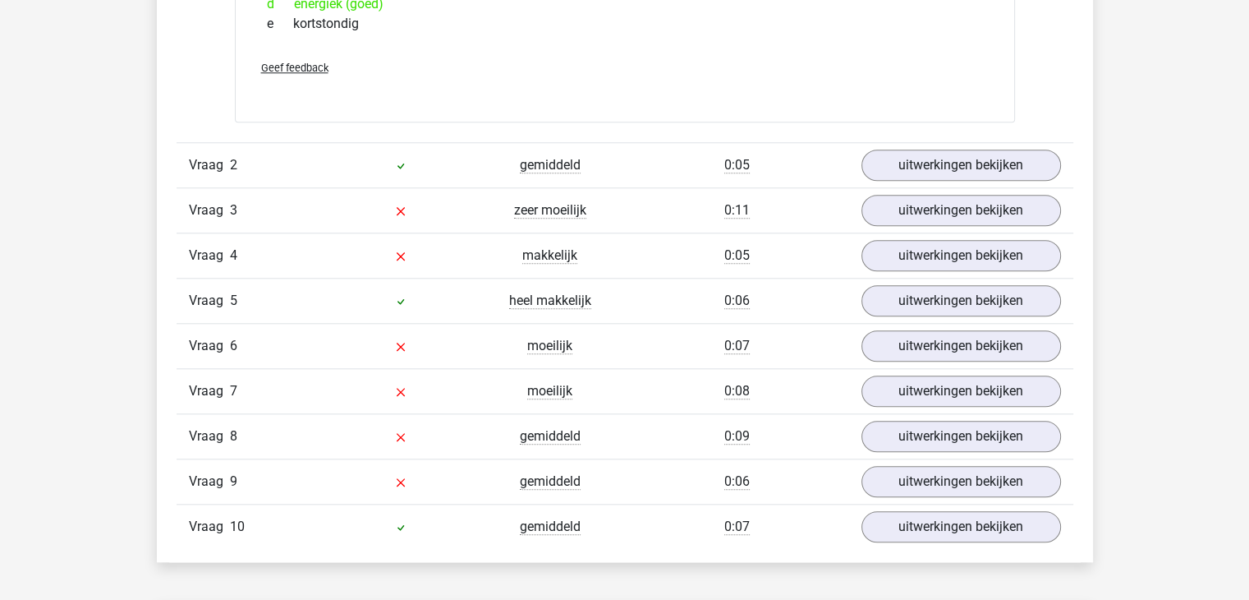
scroll to position [1604, 0]
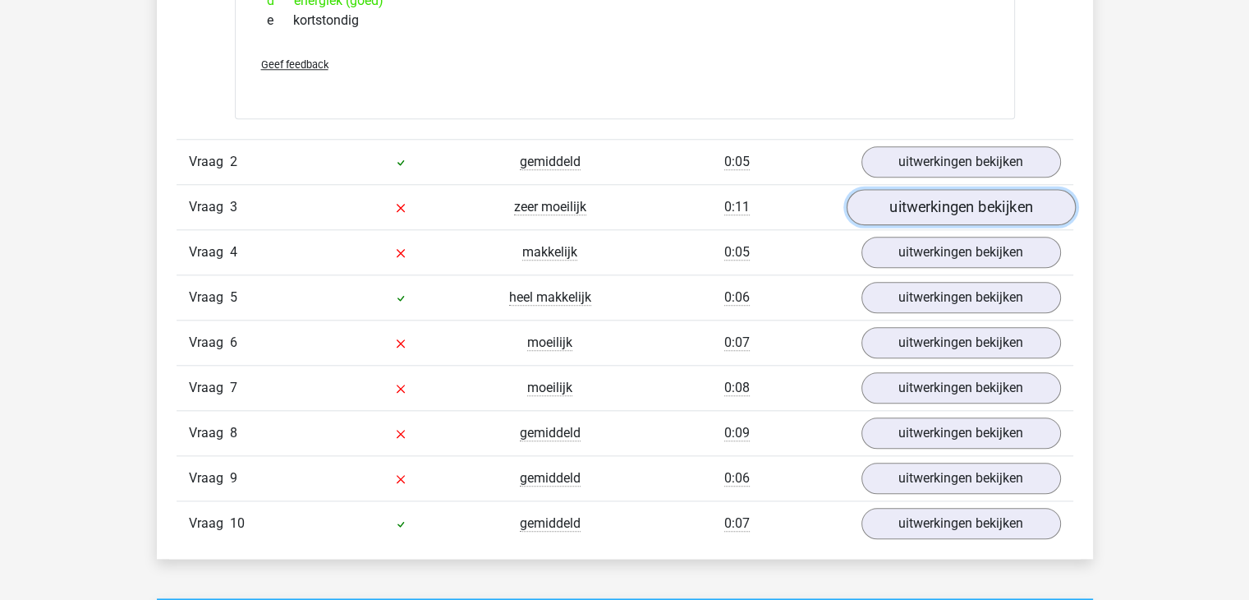
click at [932, 210] on link "uitwerkingen bekijken" at bounding box center [960, 207] width 229 height 36
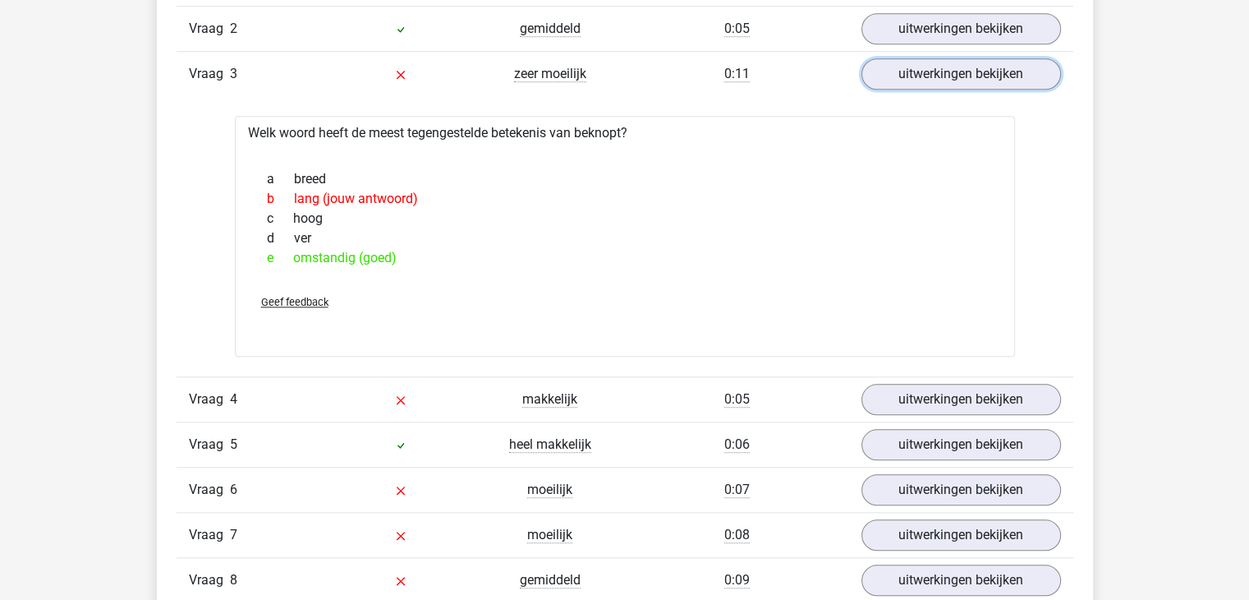
scroll to position [1737, 0]
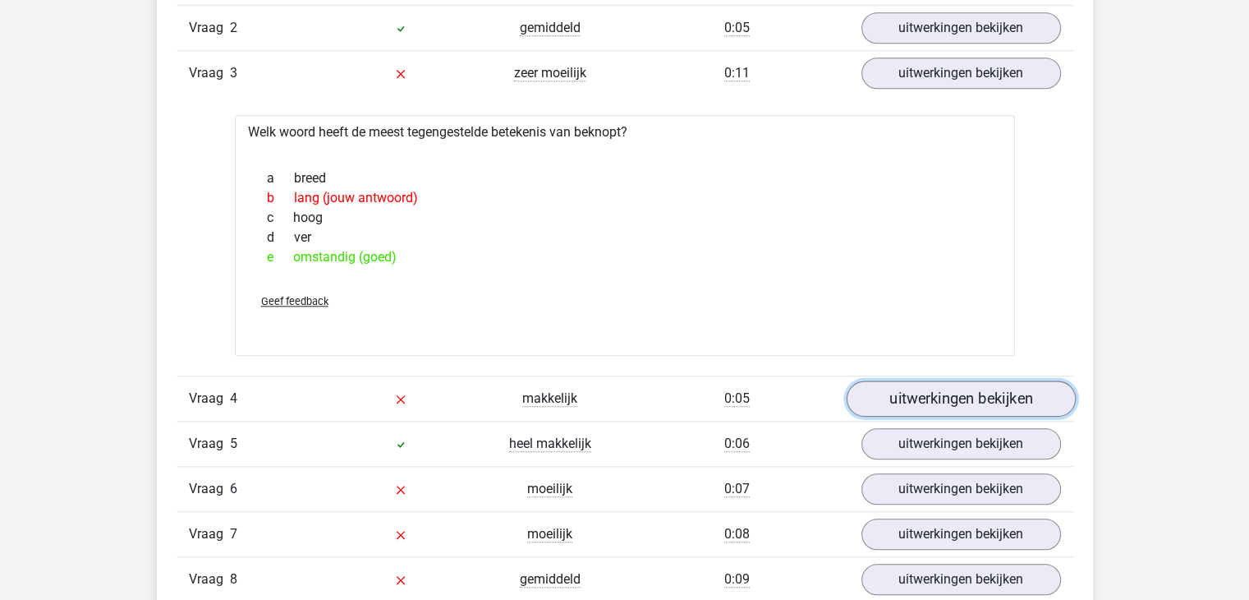
click at [917, 397] on link "uitwerkingen bekijken" at bounding box center [960, 398] width 229 height 36
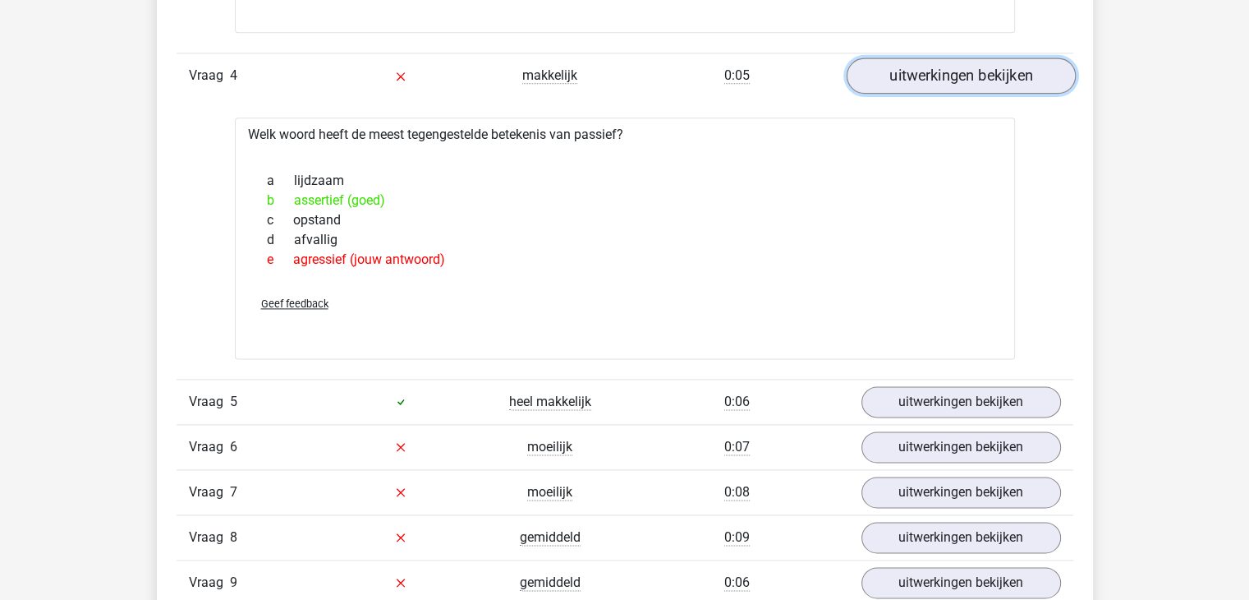
scroll to position [2182, 0]
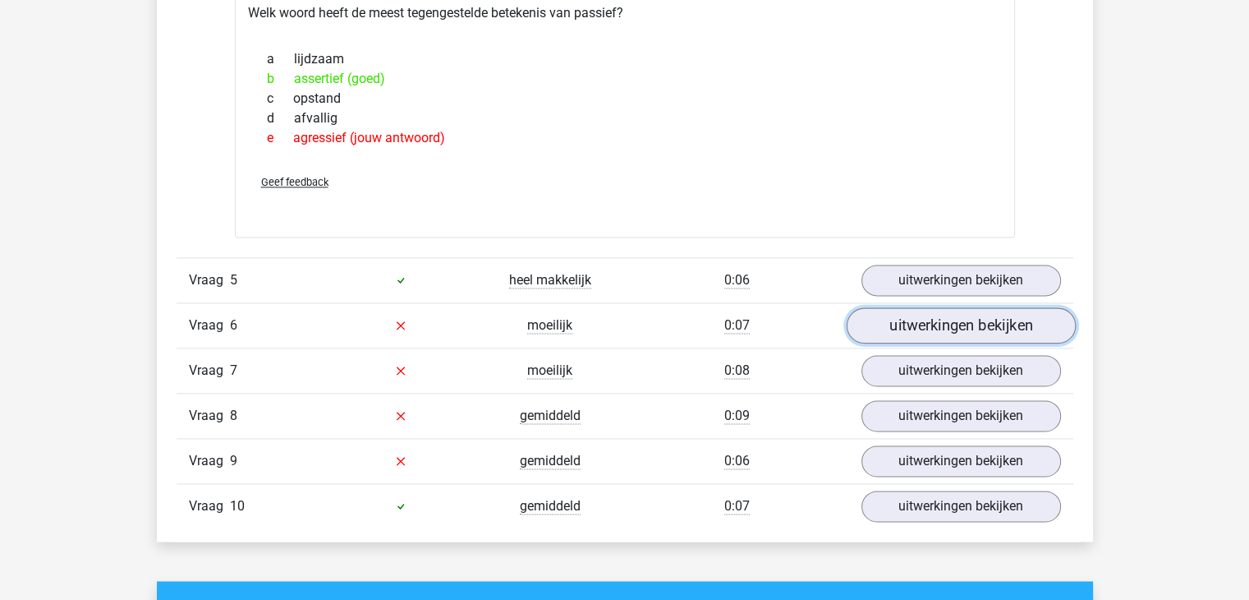
click at [913, 318] on link "uitwerkingen bekijken" at bounding box center [960, 325] width 229 height 36
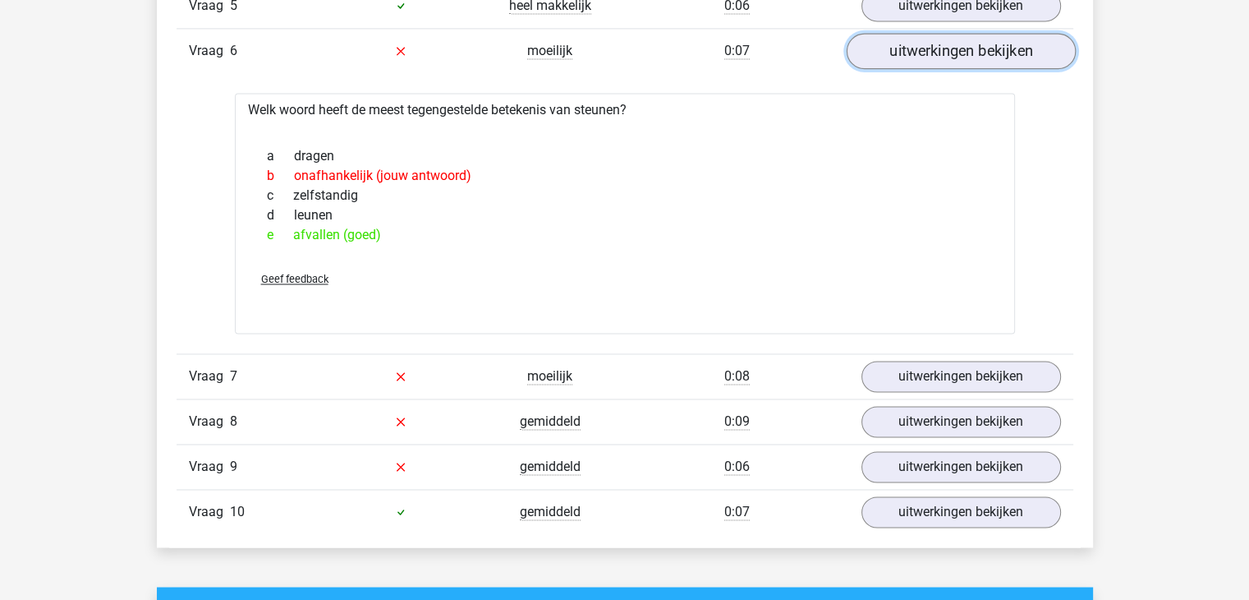
scroll to position [2457, 0]
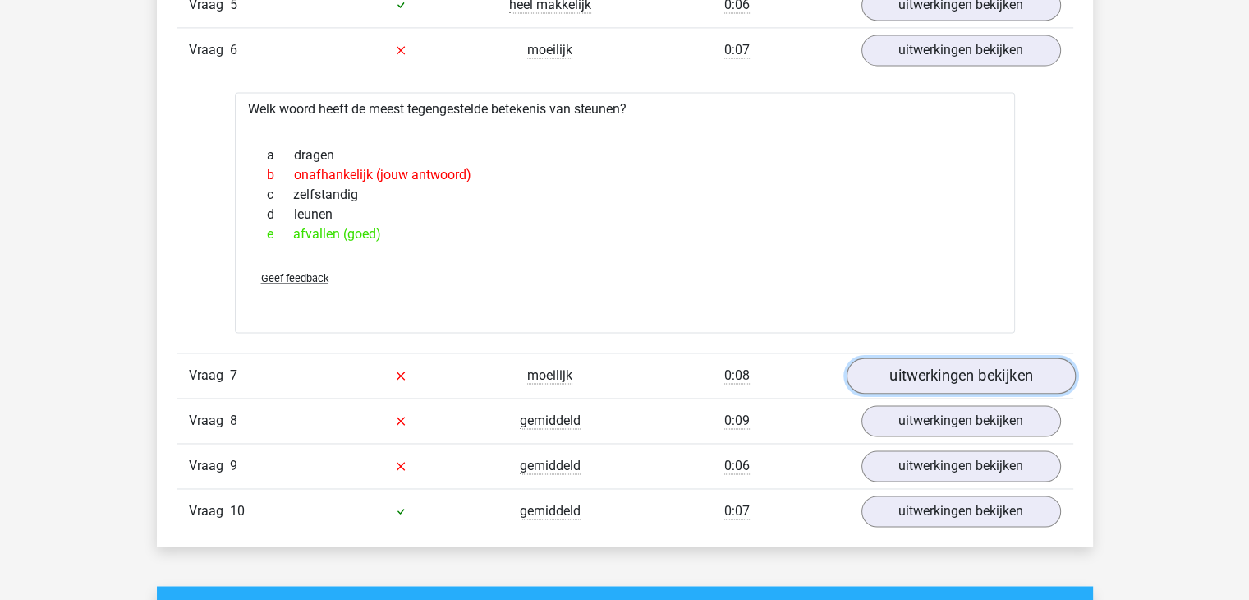
click at [904, 364] on link "uitwerkingen bekijken" at bounding box center [960, 375] width 229 height 36
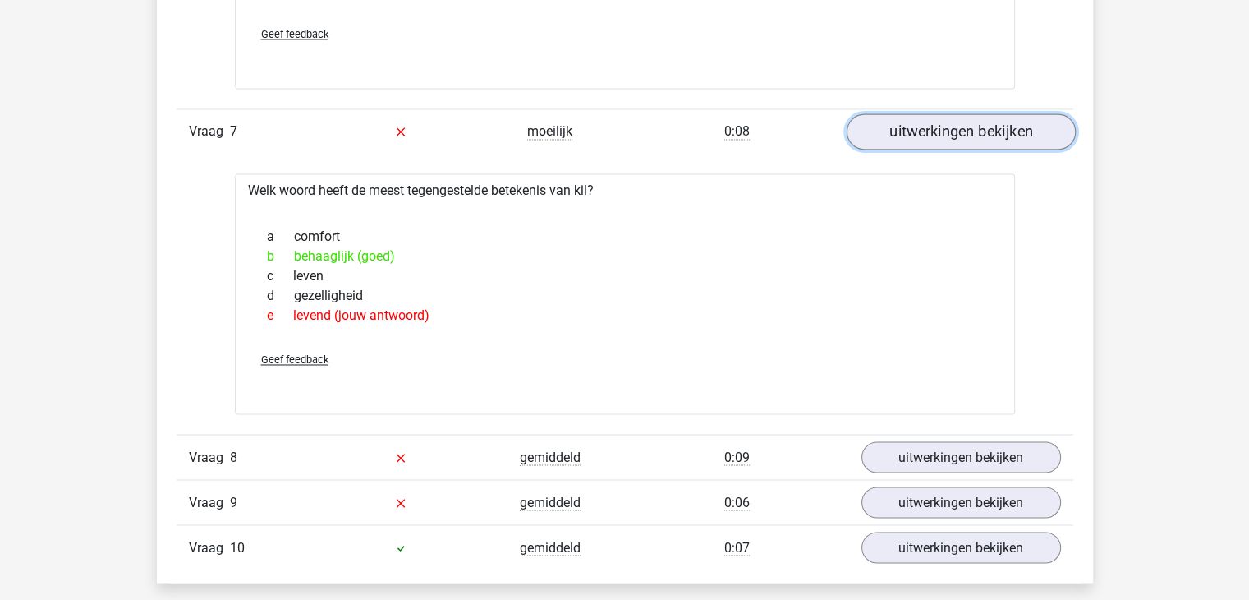
scroll to position [2701, 0]
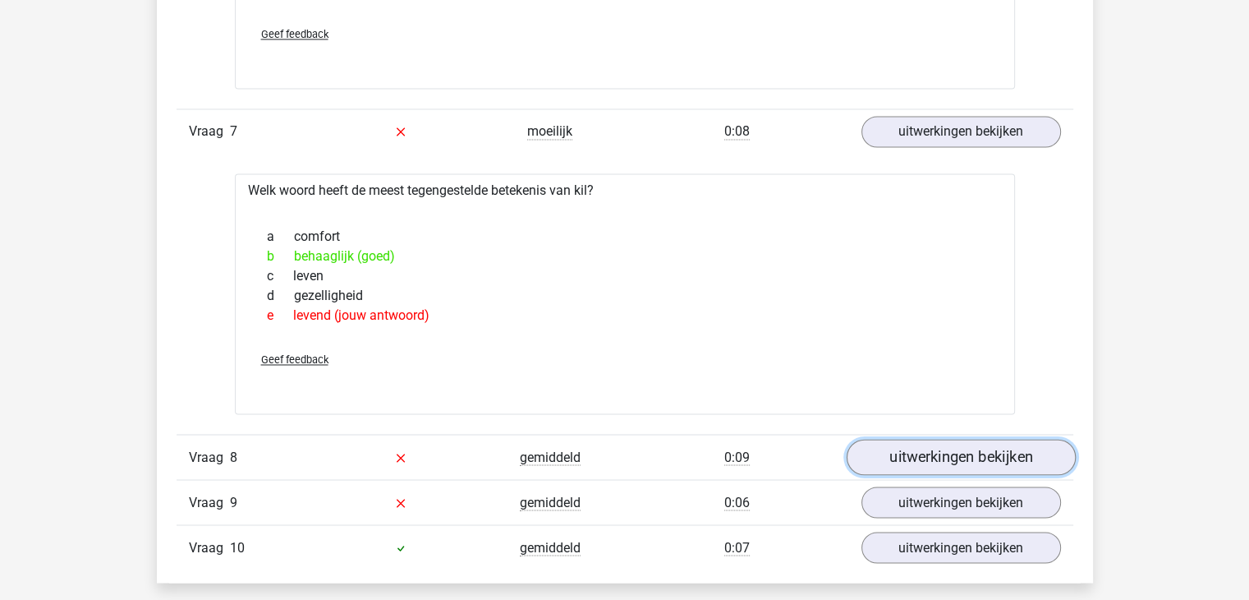
click at [927, 439] on link "uitwerkingen bekijken" at bounding box center [960, 457] width 229 height 36
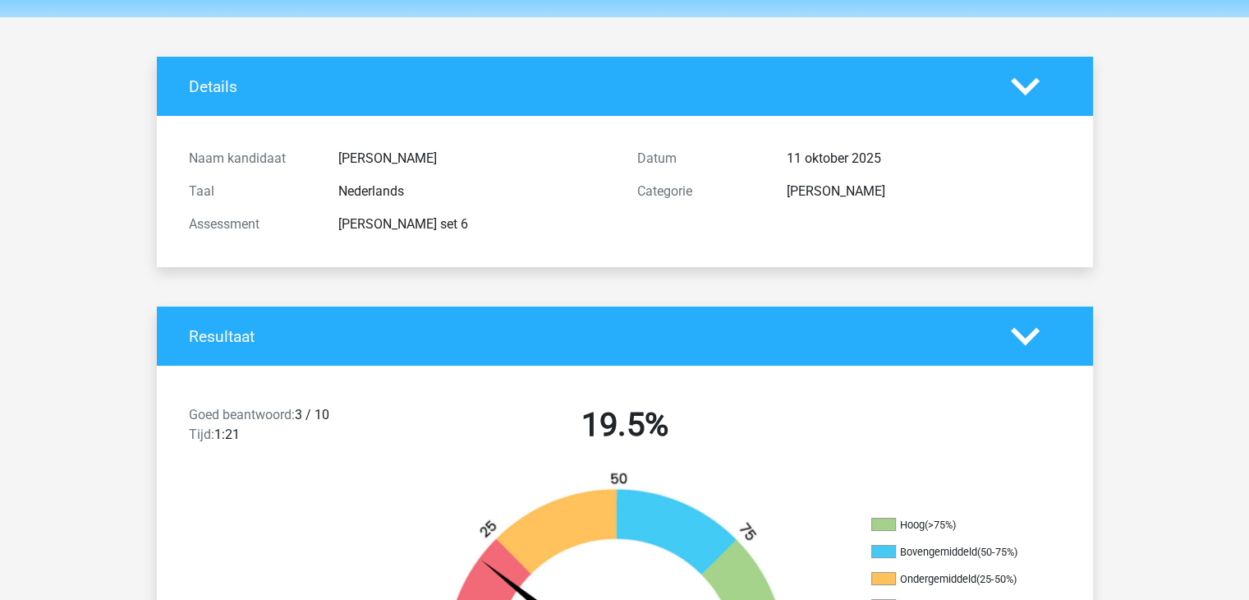
scroll to position [0, 0]
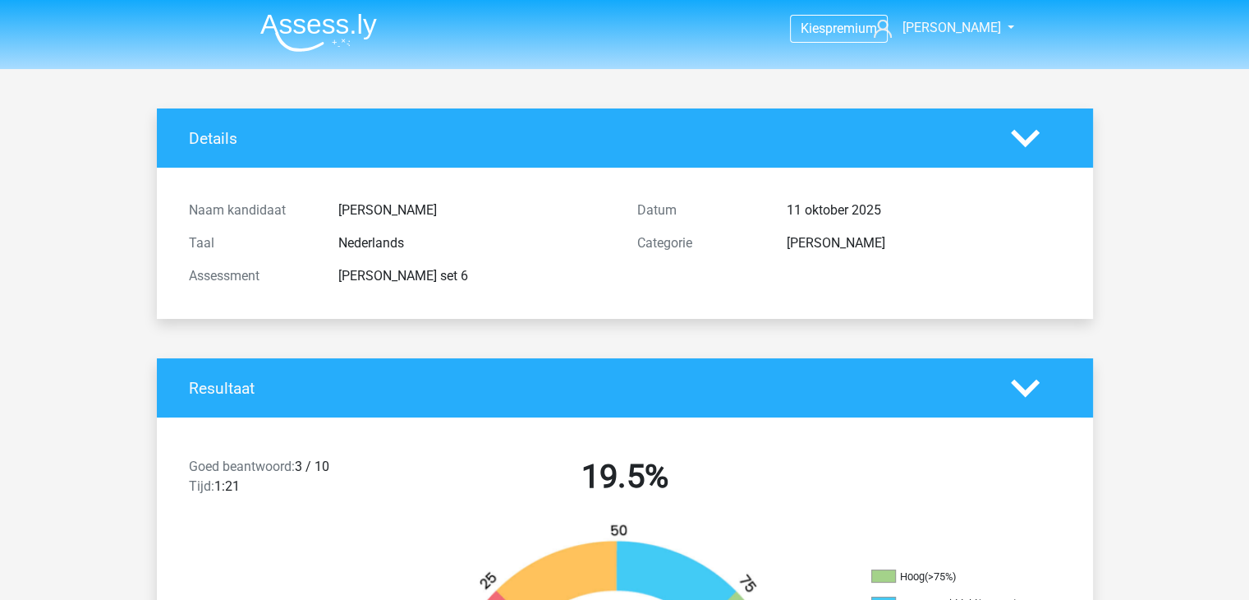
click at [320, 12] on li at bounding box center [312, 29] width 130 height 45
click at [319, 31] on img at bounding box center [318, 32] width 117 height 39
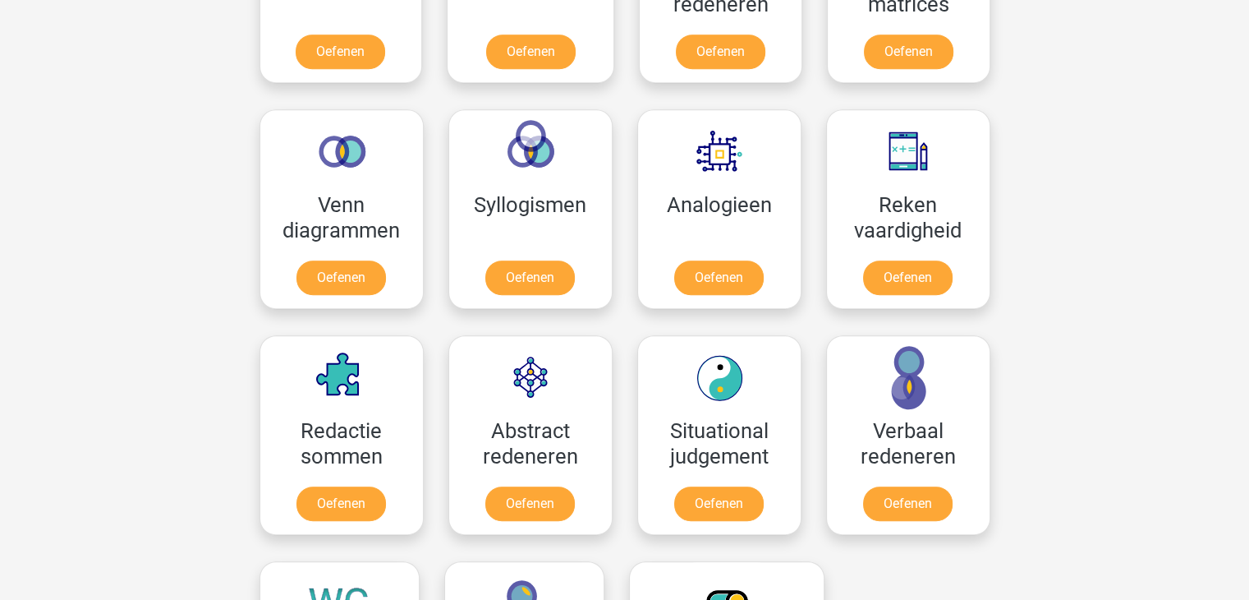
scroll to position [890, 0]
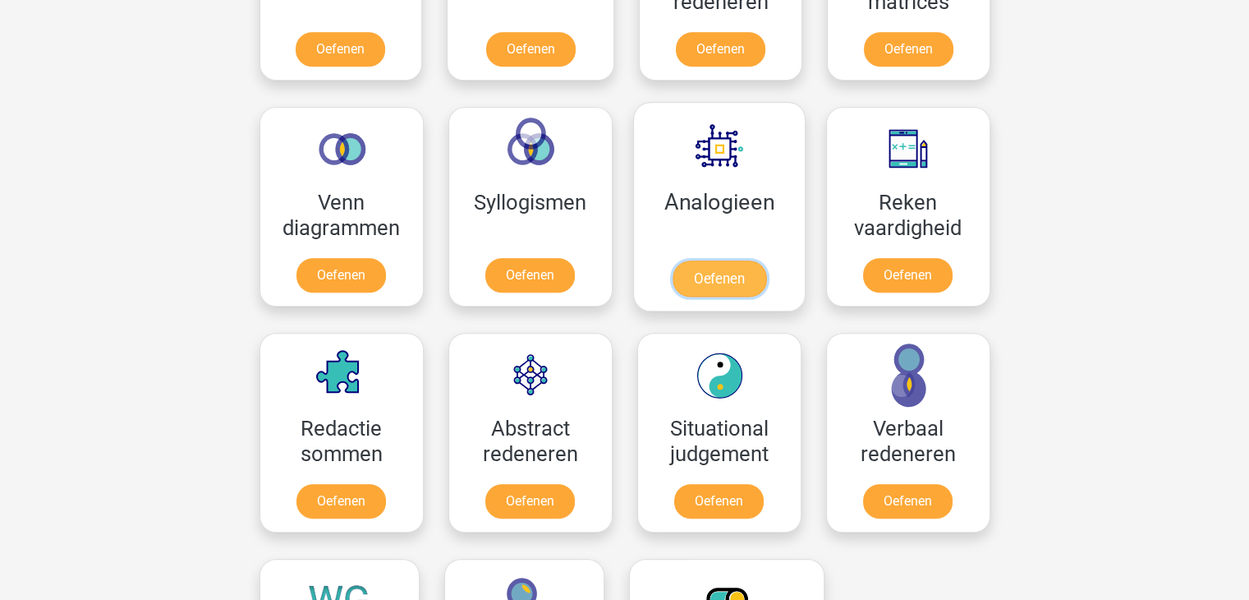
click at [686, 260] on link "Oefenen" at bounding box center [719, 278] width 94 height 36
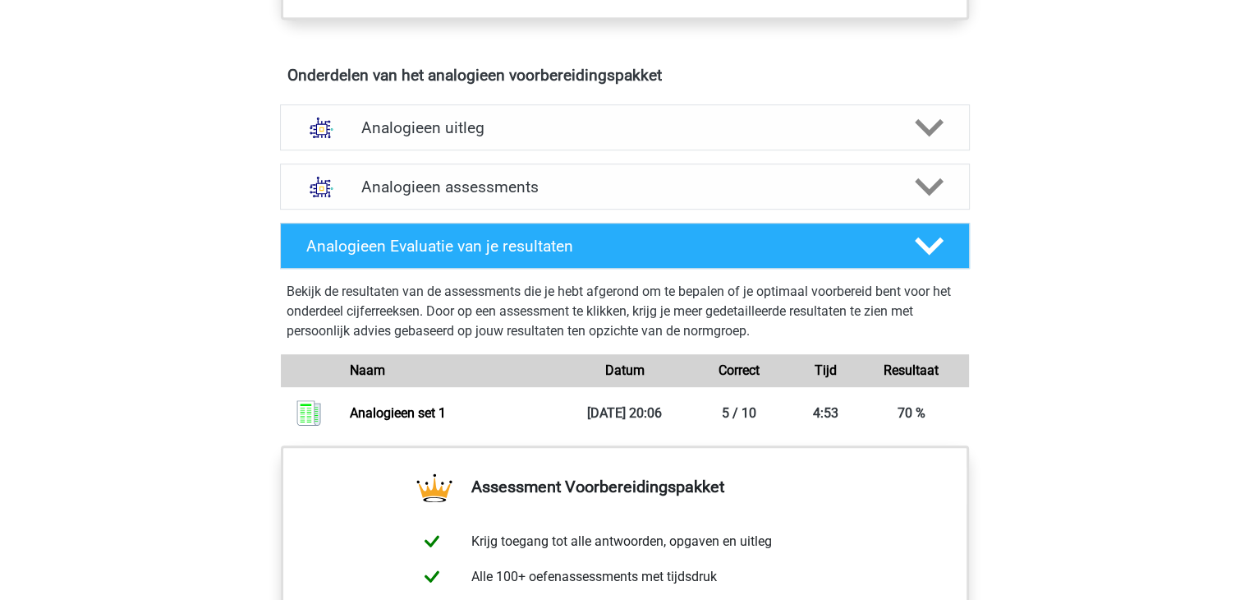
scroll to position [907, 0]
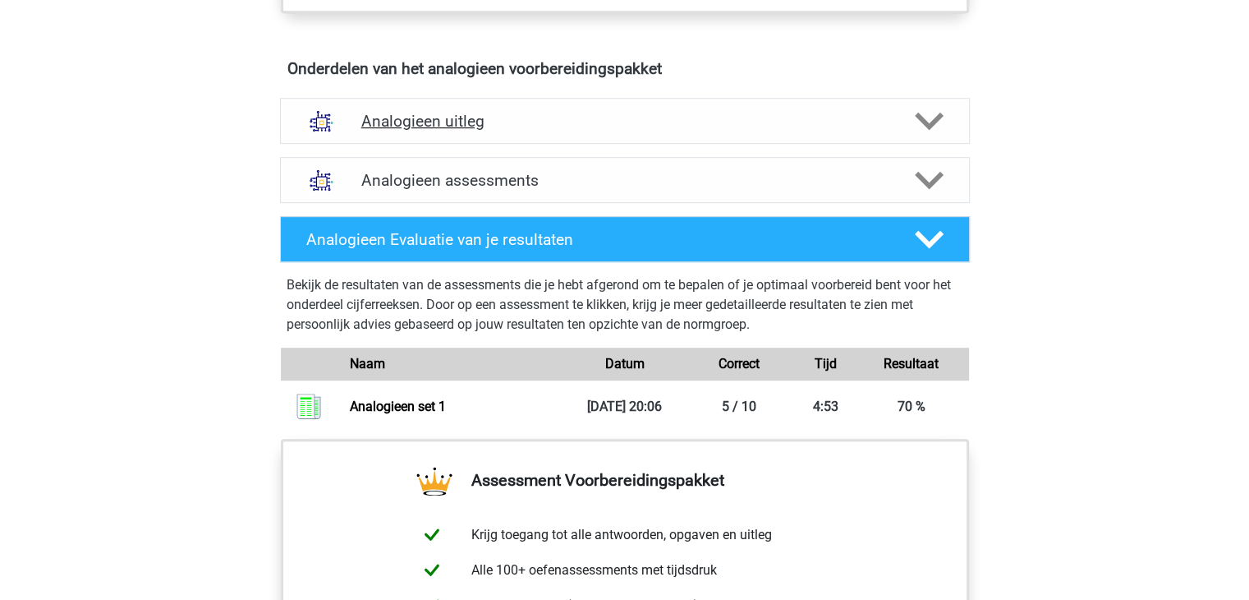
click at [385, 113] on h4 "Analogieen uitleg" at bounding box center [624, 121] width 527 height 19
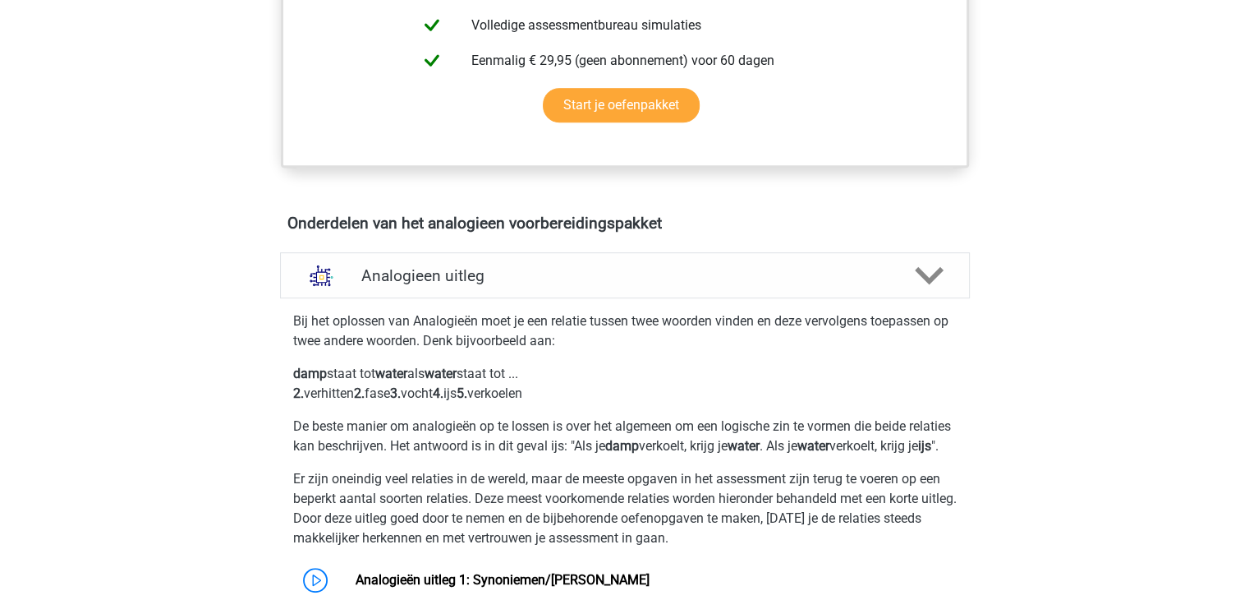
scroll to position [759, 0]
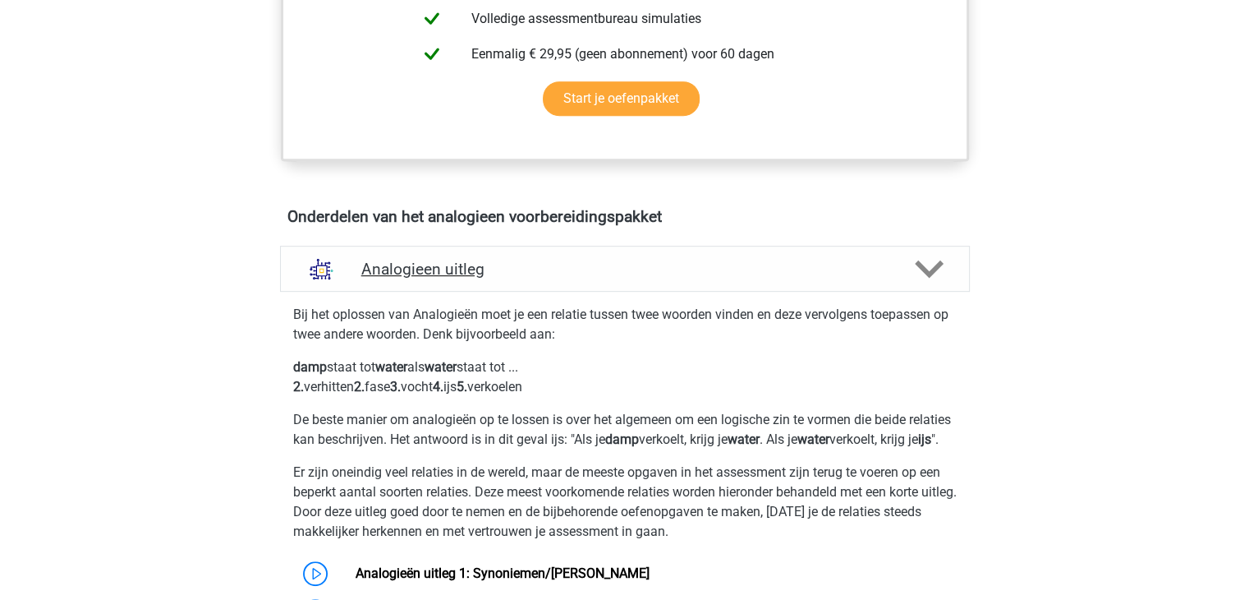
click at [543, 265] on h4 "Analogieen uitleg" at bounding box center [624, 269] width 527 height 19
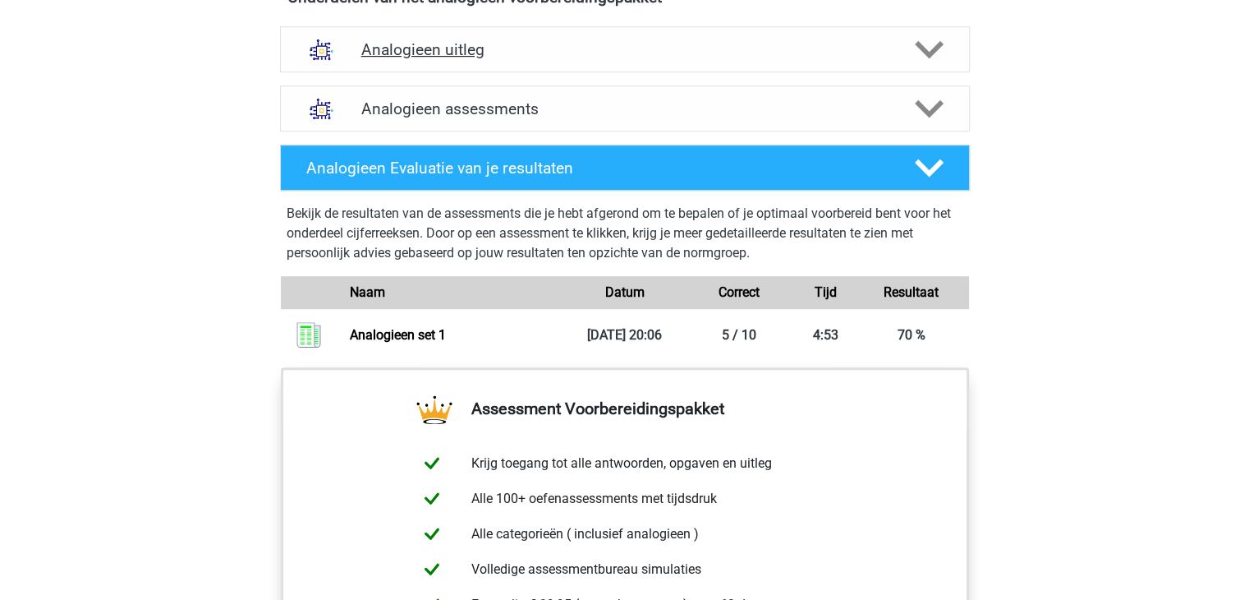
scroll to position [981, 0]
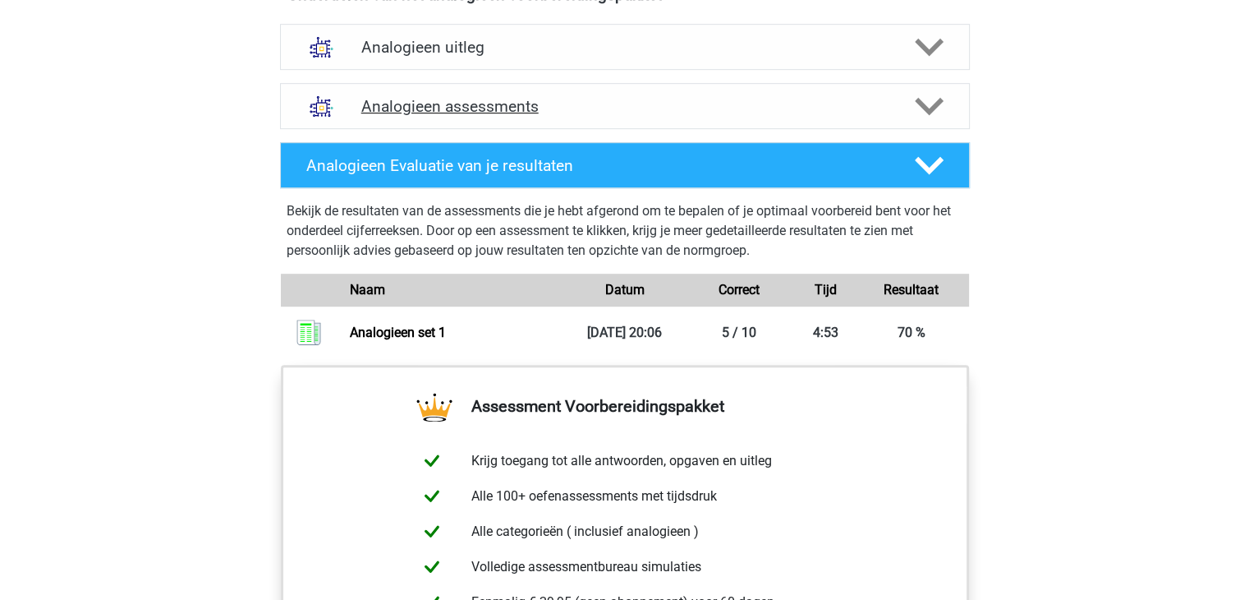
click at [493, 109] on h4 "Analogieen assessments" at bounding box center [624, 106] width 527 height 19
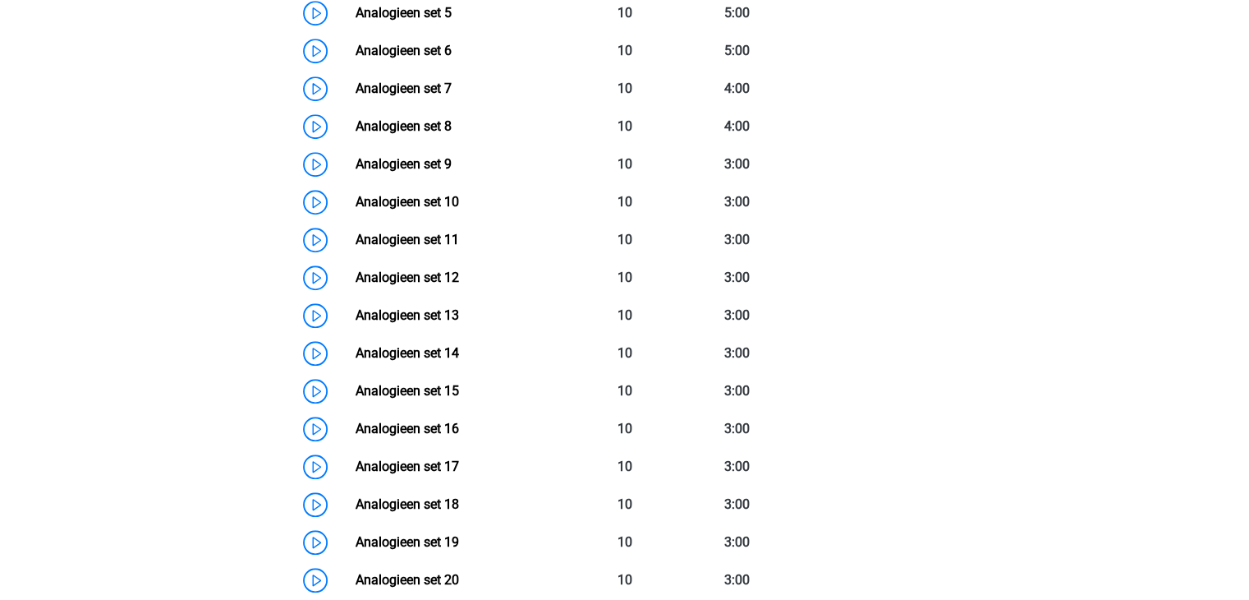
scroll to position [1199, 0]
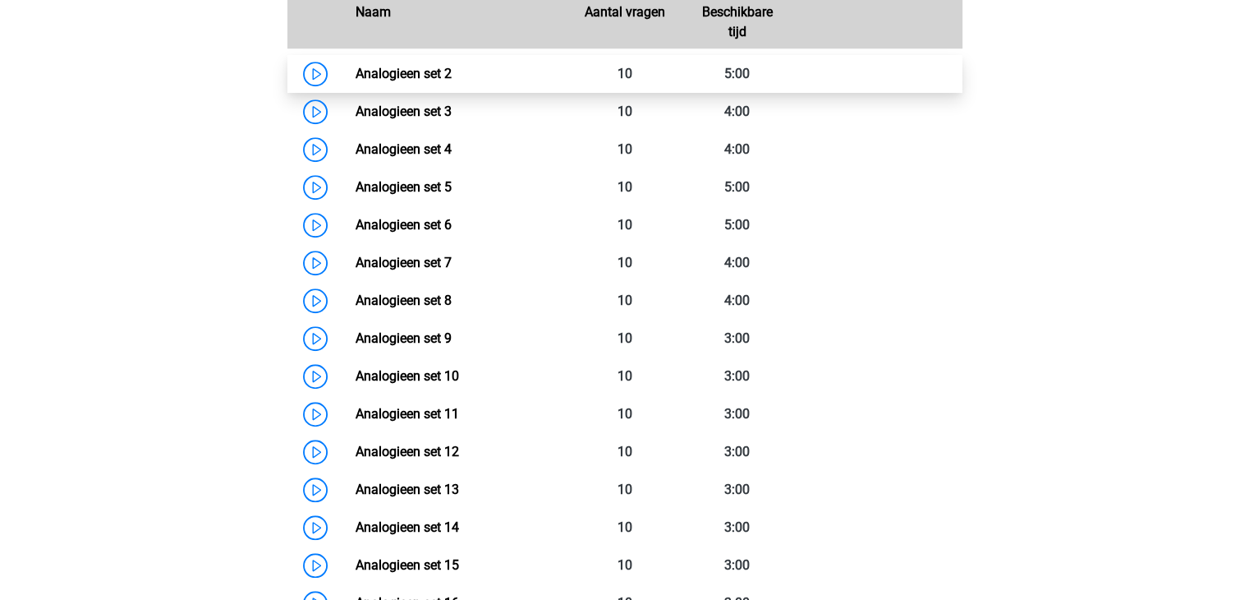
click at [356, 77] on link "Analogieen set 2" at bounding box center [404, 74] width 96 height 16
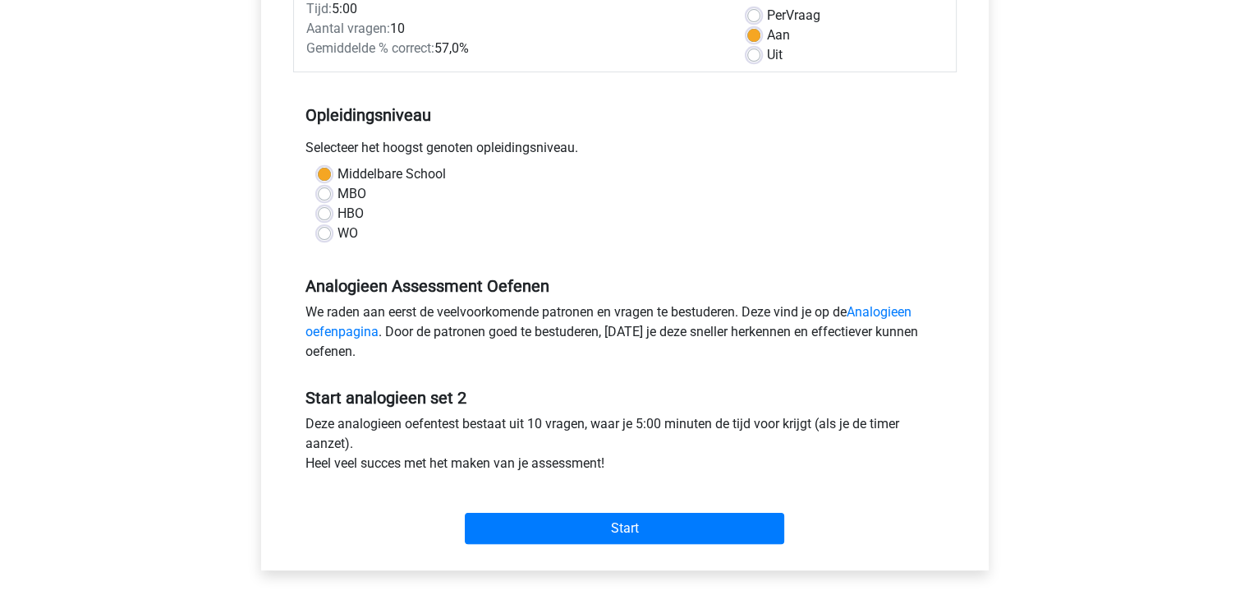
scroll to position [283, 0]
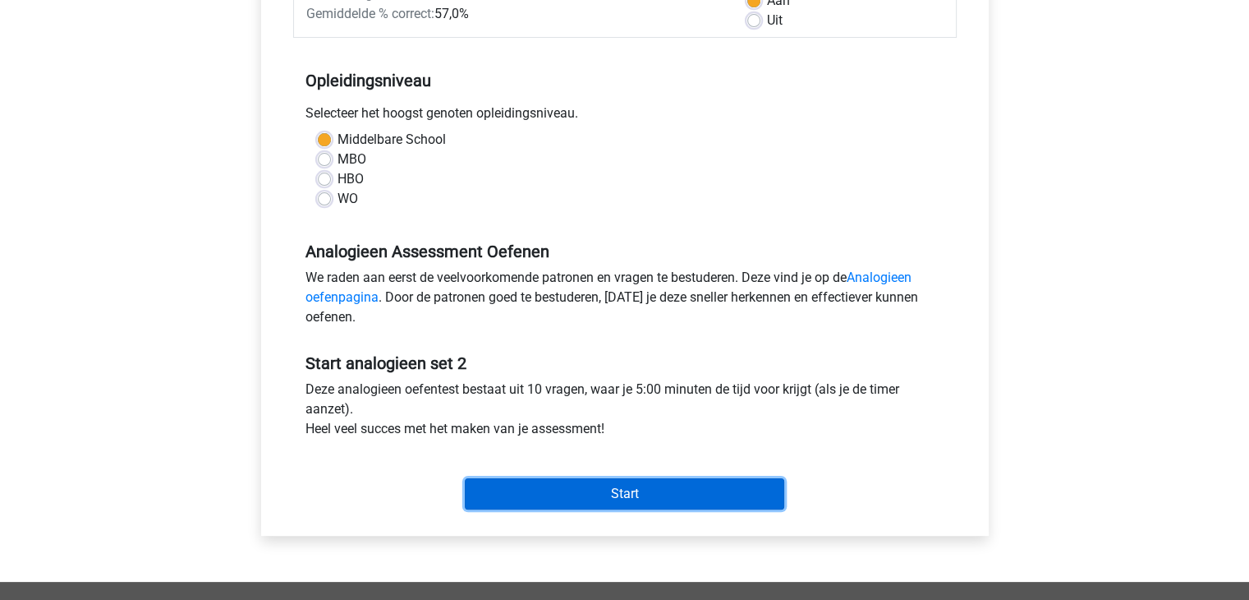
click at [647, 490] on input "Start" at bounding box center [625, 493] width 320 height 31
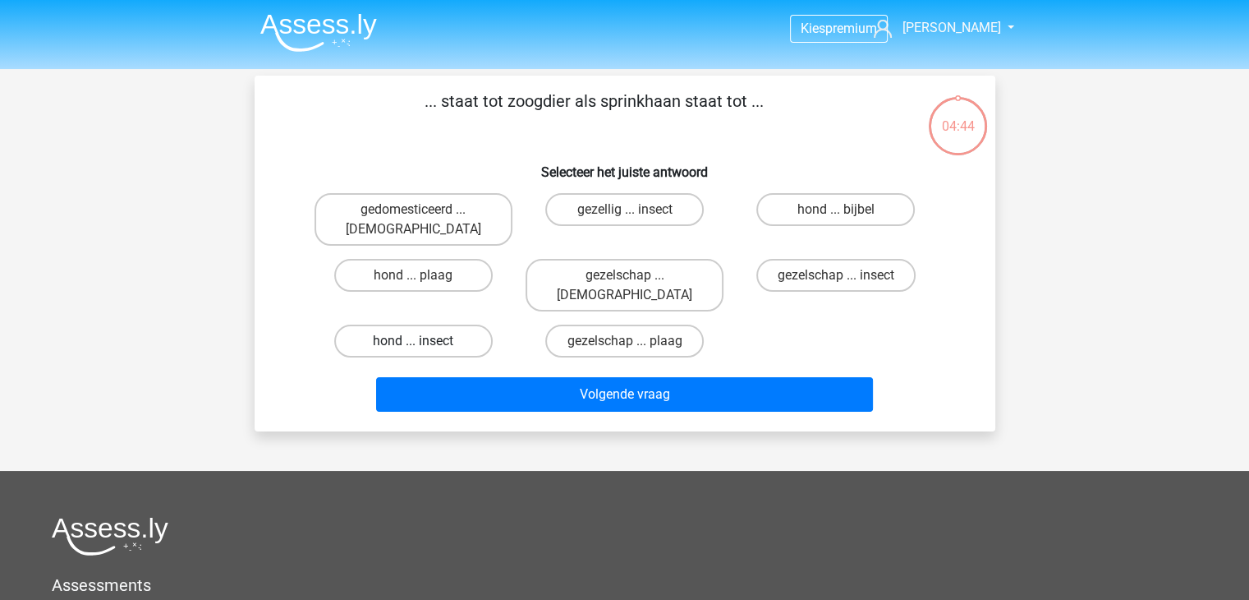
click at [413, 324] on label "hond ... insect" at bounding box center [413, 340] width 159 height 33
click at [413, 341] on input "hond ... insect" at bounding box center [418, 346] width 11 height 11
radio input "true"
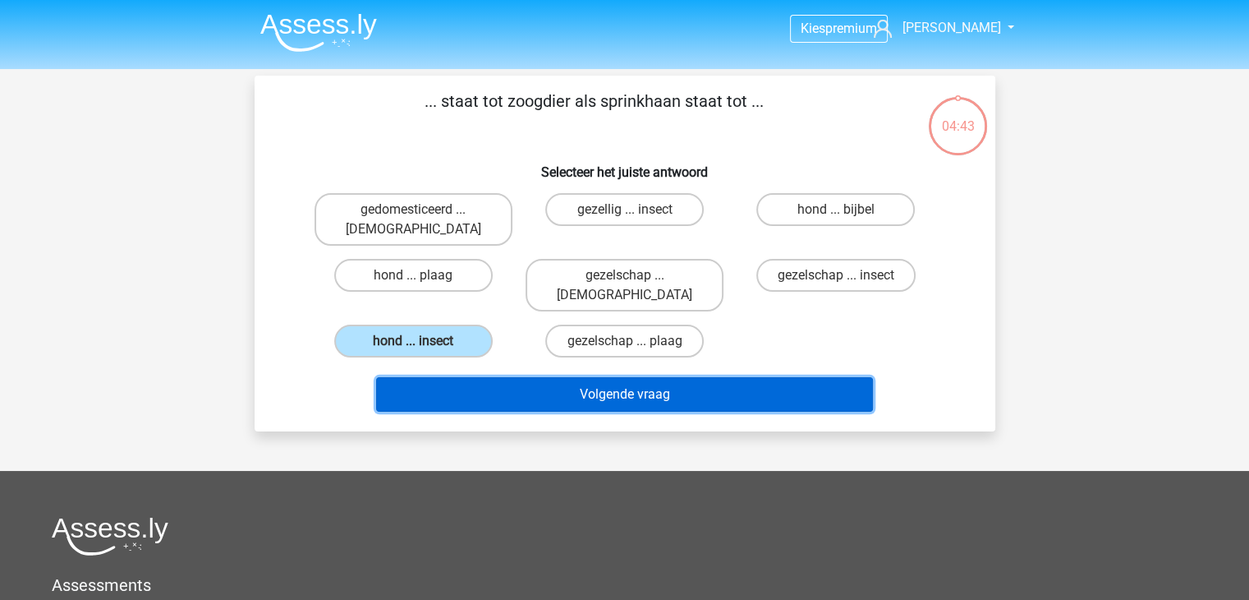
click at [530, 377] on button "Volgende vraag" at bounding box center [624, 394] width 497 height 35
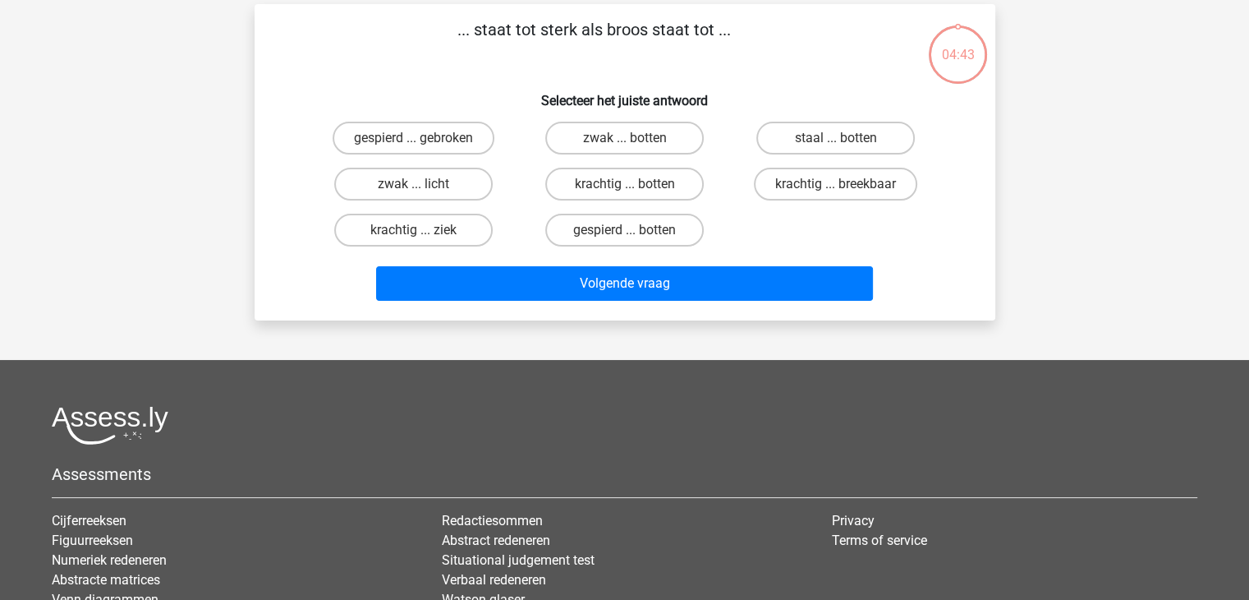
scroll to position [76, 0]
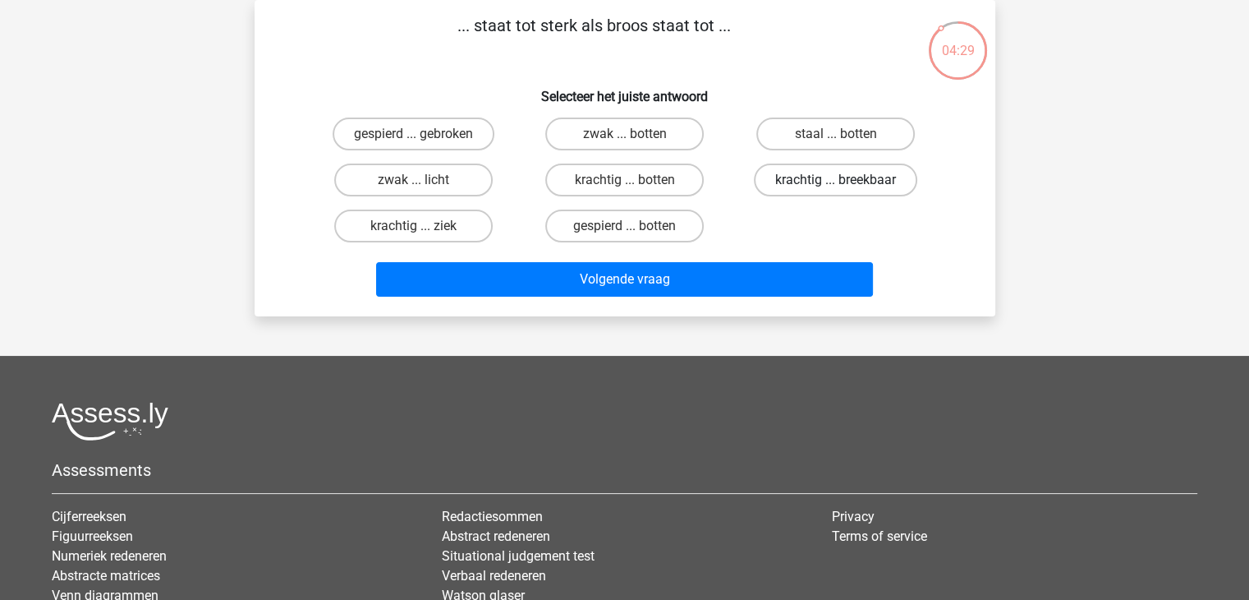
click at [815, 174] on label "krachtig ... breekbaar" at bounding box center [835, 179] width 163 height 33
click at [836, 180] on input "krachtig ... breekbaar" at bounding box center [841, 185] width 11 height 11
radio input "true"
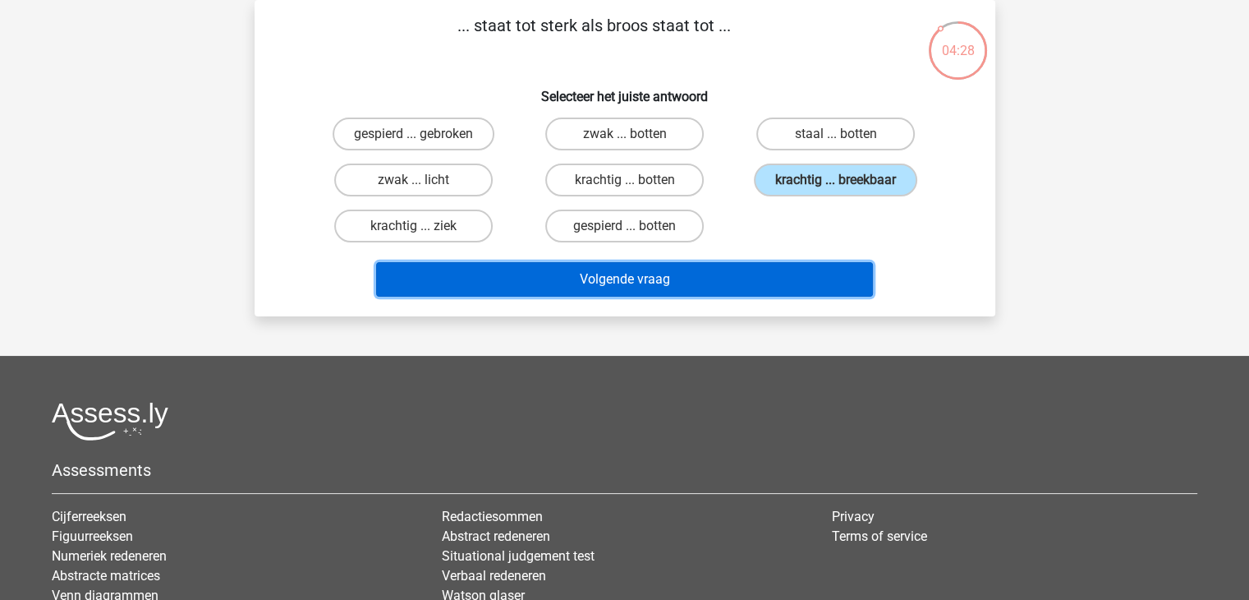
click at [620, 269] on button "Volgende vraag" at bounding box center [624, 279] width 497 height 35
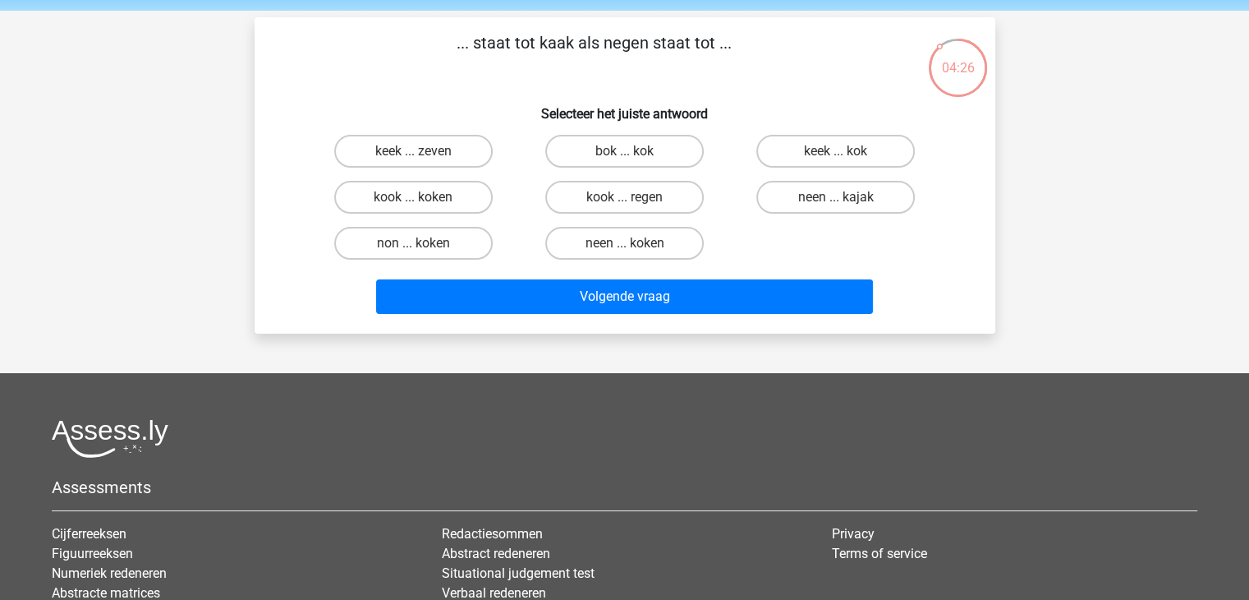
scroll to position [57, 0]
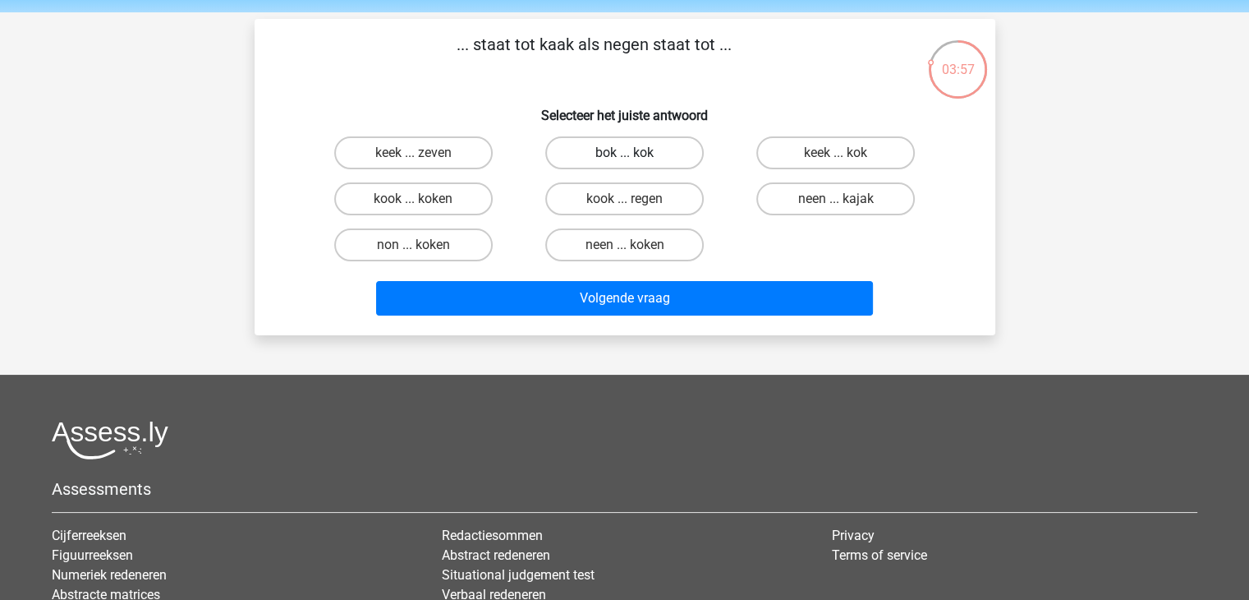
click at [641, 162] on label "bok ... kok" at bounding box center [624, 152] width 159 height 33
click at [635, 162] on input "bok ... kok" at bounding box center [629, 158] width 11 height 11
radio input "true"
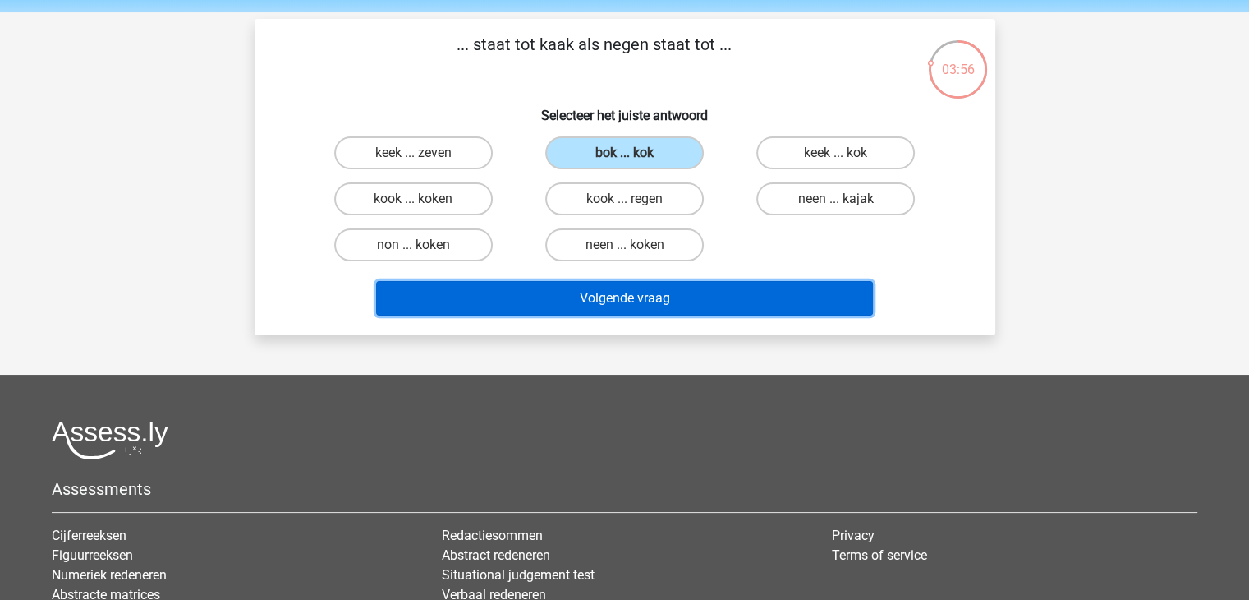
click at [637, 292] on button "Volgende vraag" at bounding box center [624, 298] width 497 height 35
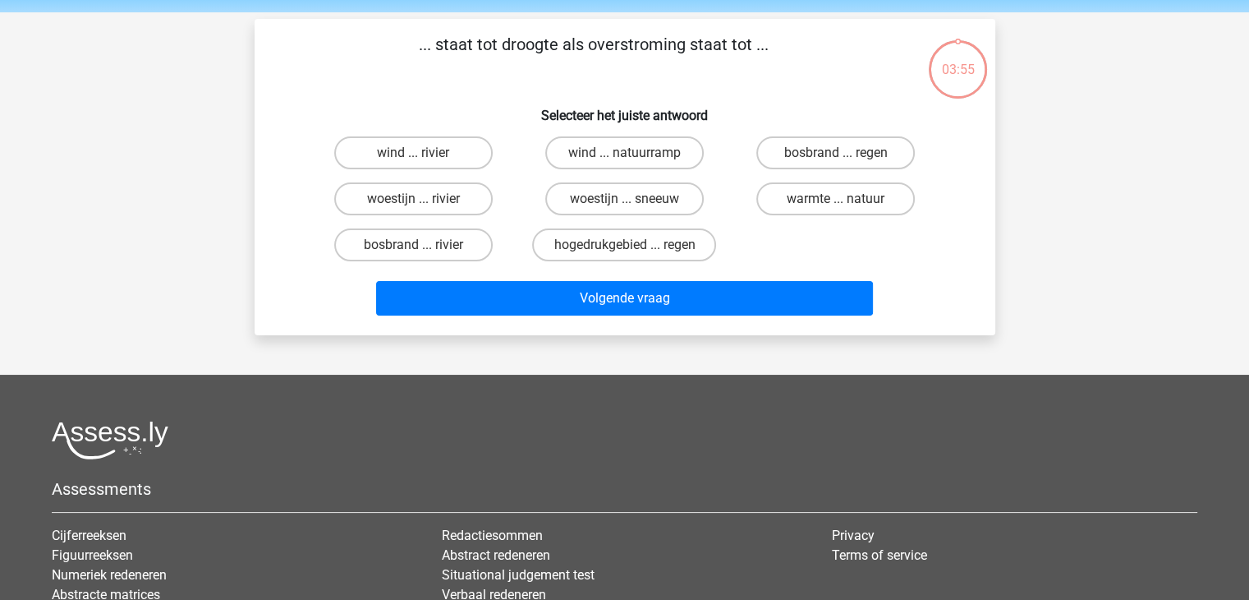
scroll to position [76, 0]
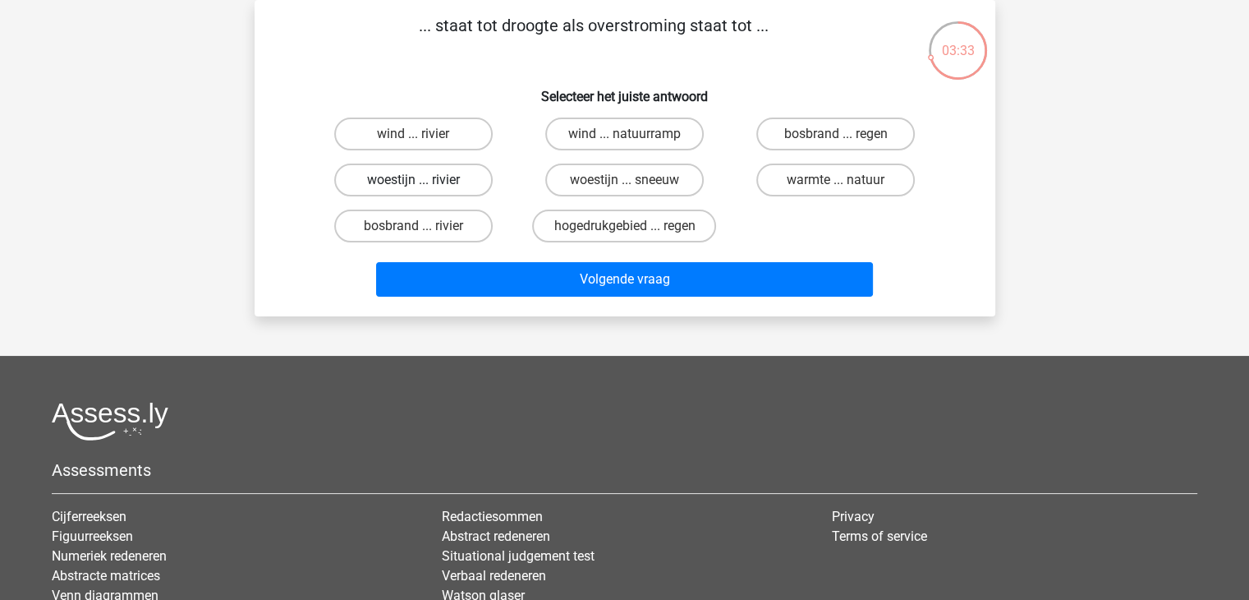
click at [373, 178] on label "woestijn ... rivier" at bounding box center [413, 179] width 159 height 33
click at [413, 180] on input "woestijn ... rivier" at bounding box center [418, 185] width 11 height 11
radio input "true"
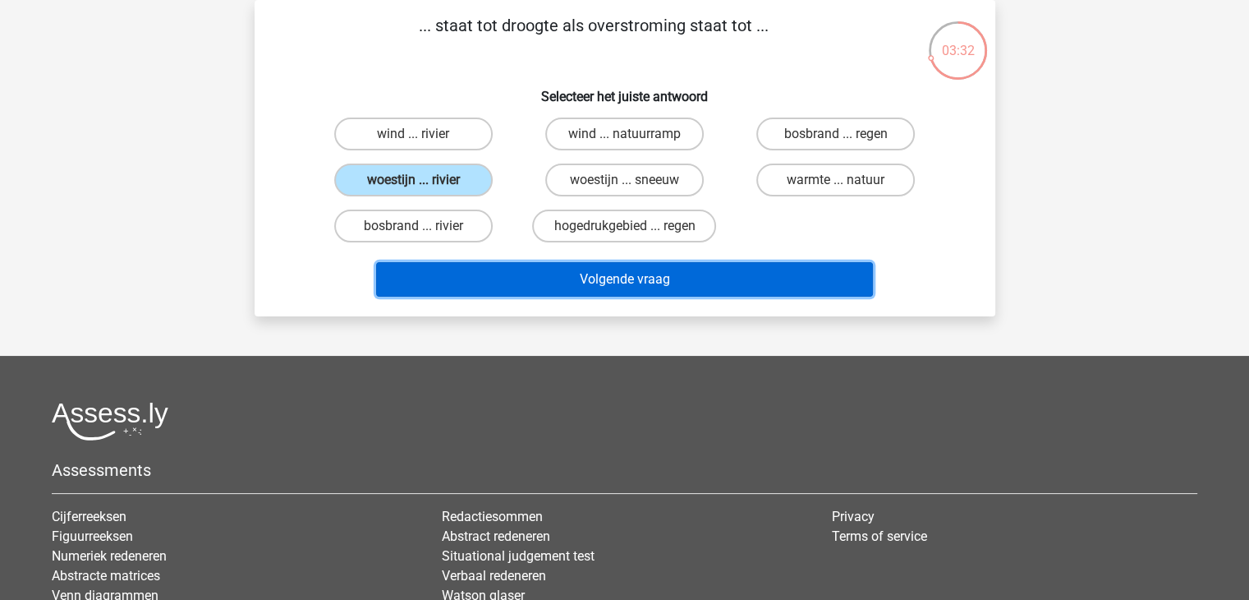
click at [560, 283] on button "Volgende vraag" at bounding box center [624, 279] width 497 height 35
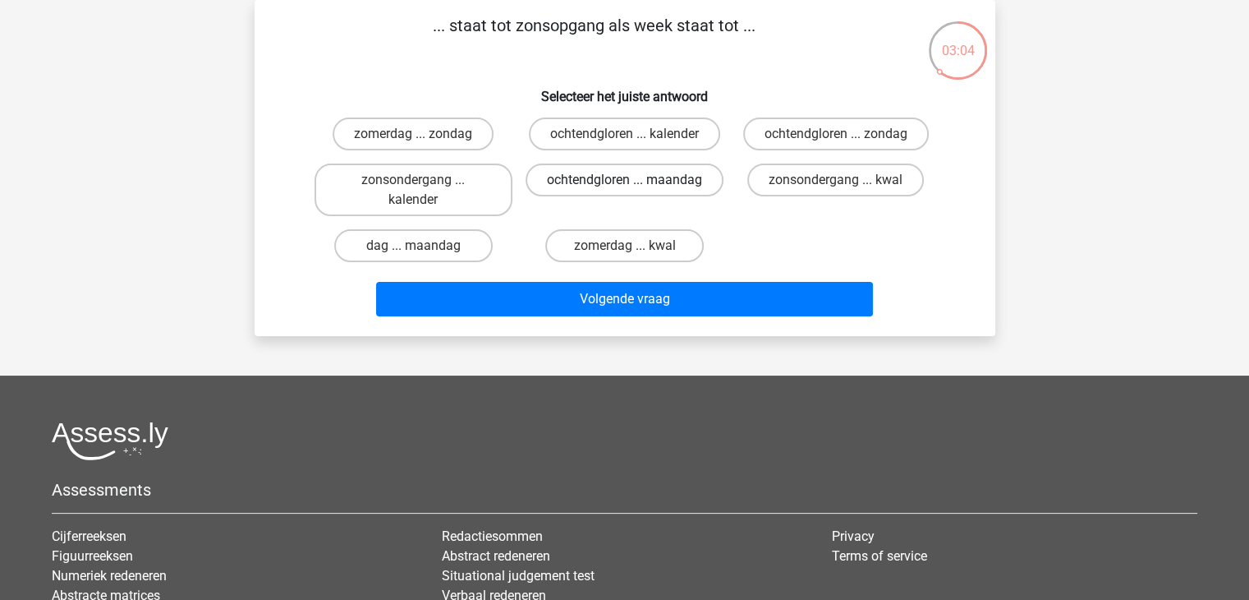
click at [568, 178] on label "ochtendgloren ... maandag" at bounding box center [625, 179] width 198 height 33
click at [624, 180] on input "ochtendgloren ... maandag" at bounding box center [629, 185] width 11 height 11
radio input "true"
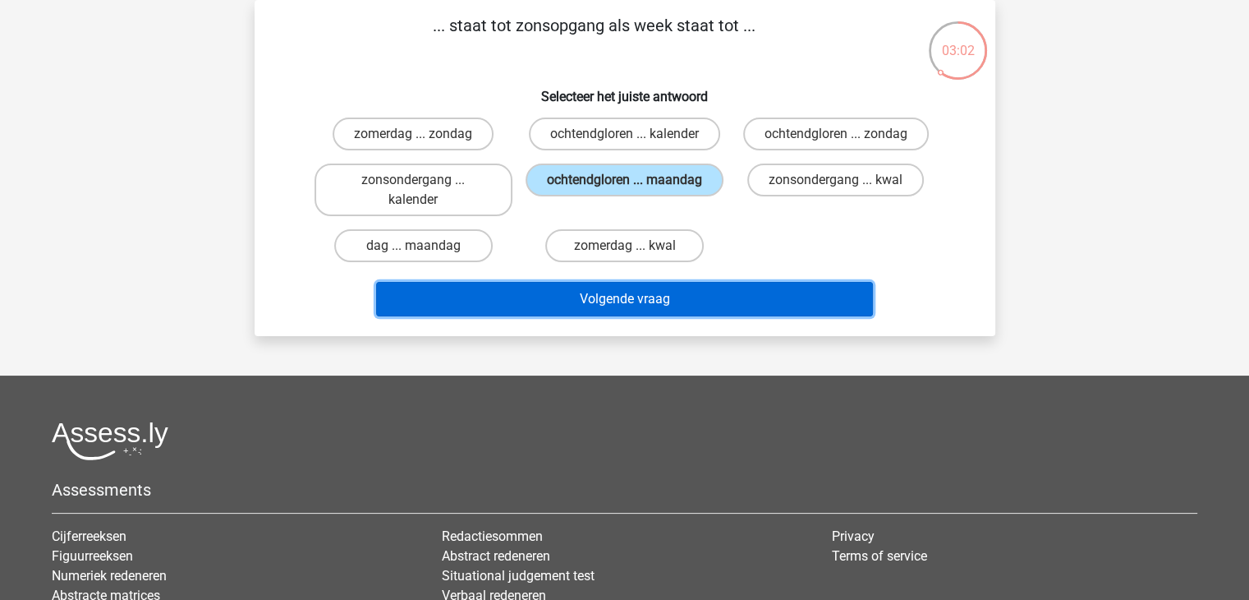
click at [571, 297] on button "Volgende vraag" at bounding box center [624, 299] width 497 height 35
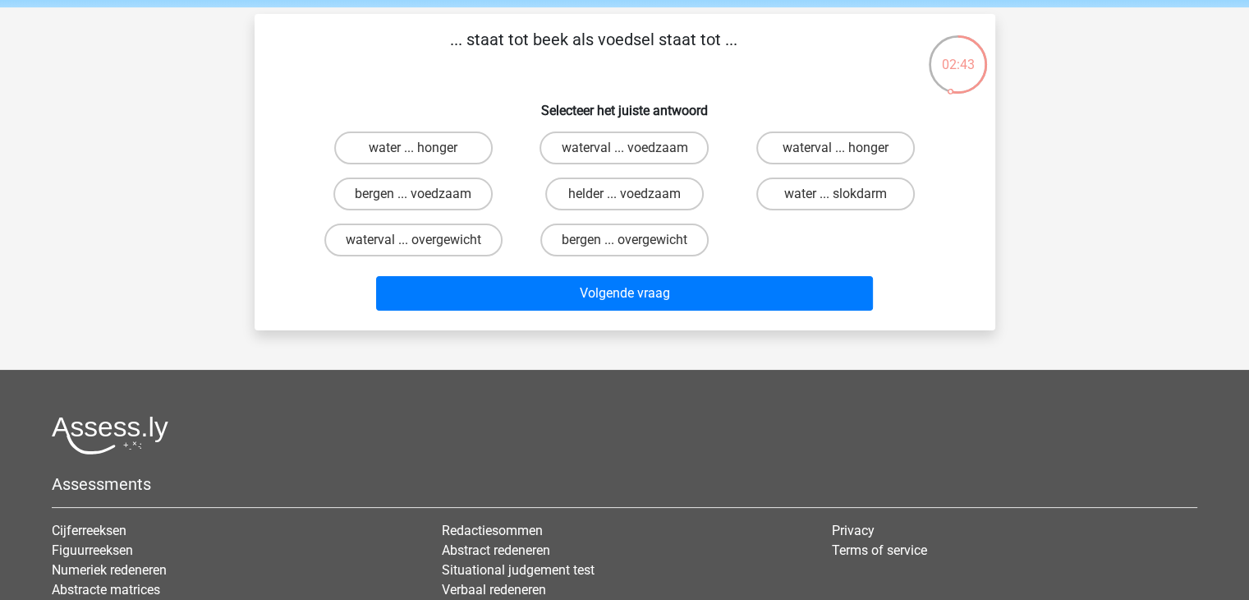
scroll to position [0, 0]
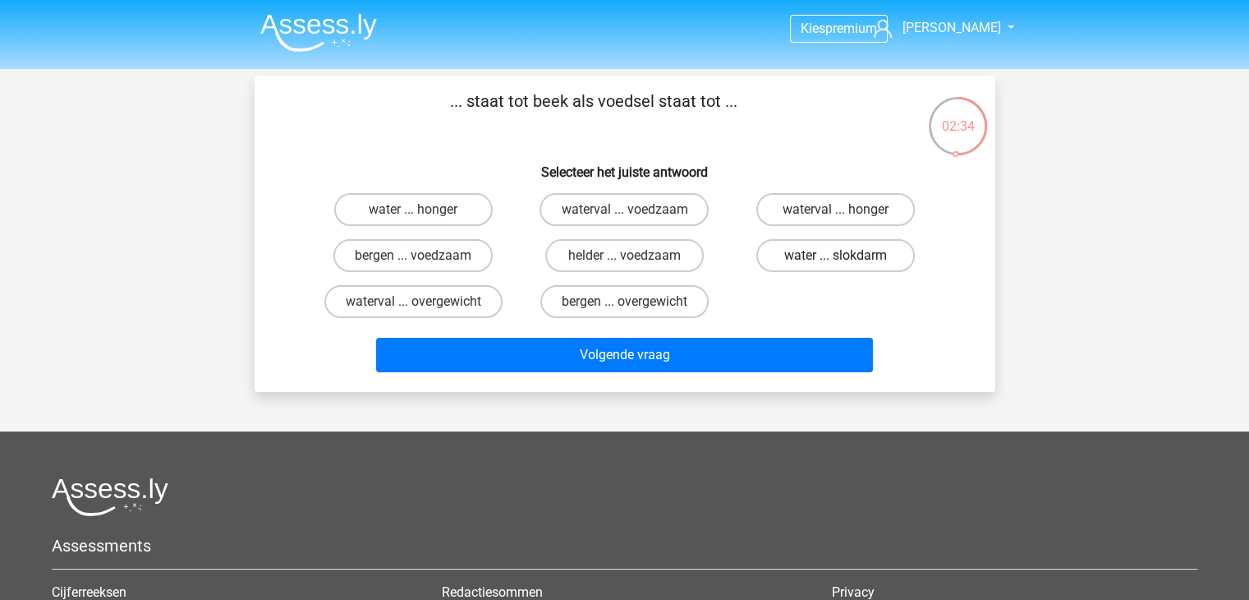
click at [787, 258] on label "water ... slokdarm" at bounding box center [836, 255] width 159 height 33
click at [836, 258] on input "water ... slokdarm" at bounding box center [841, 260] width 11 height 11
radio input "true"
click at [674, 326] on div "Volgende vraag" at bounding box center [625, 351] width 688 height 54
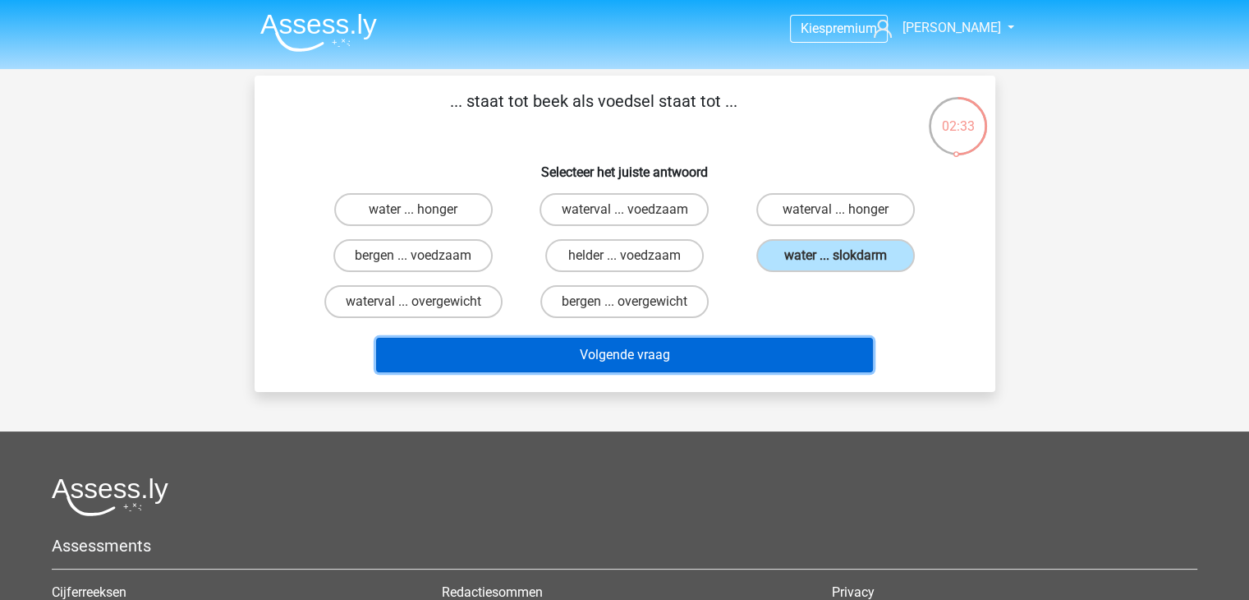
click at [654, 343] on button "Volgende vraag" at bounding box center [624, 355] width 497 height 35
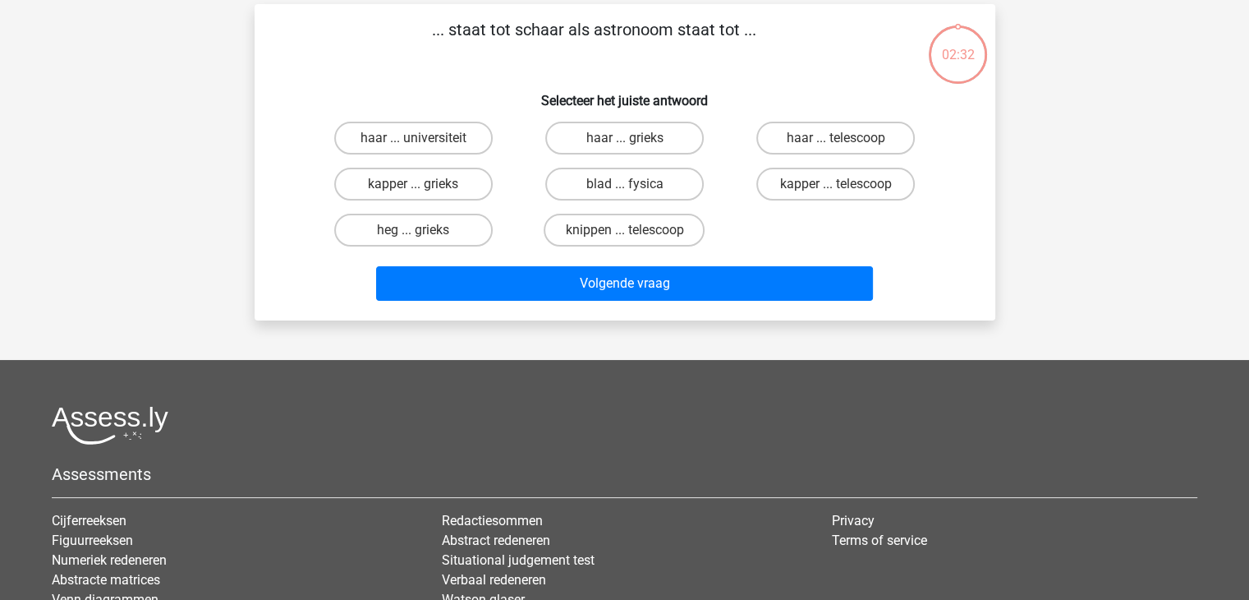
scroll to position [76, 0]
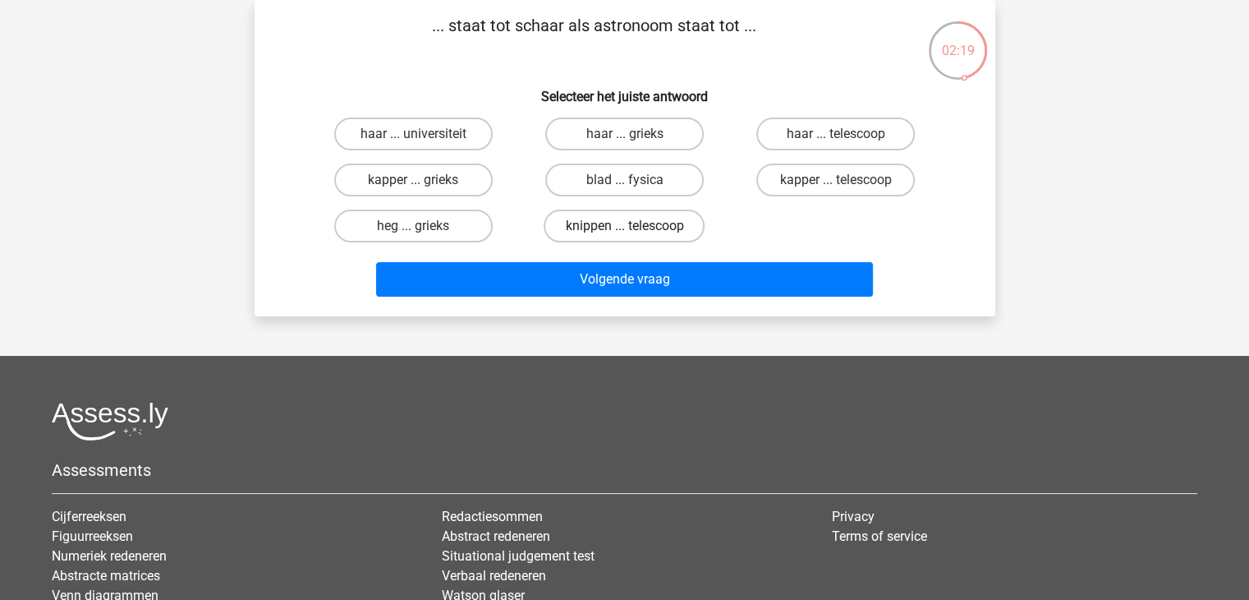
click at [560, 218] on label "knippen ... telescoop" at bounding box center [624, 225] width 161 height 33
click at [624, 226] on input "knippen ... telescoop" at bounding box center [629, 231] width 11 height 11
radio input "true"
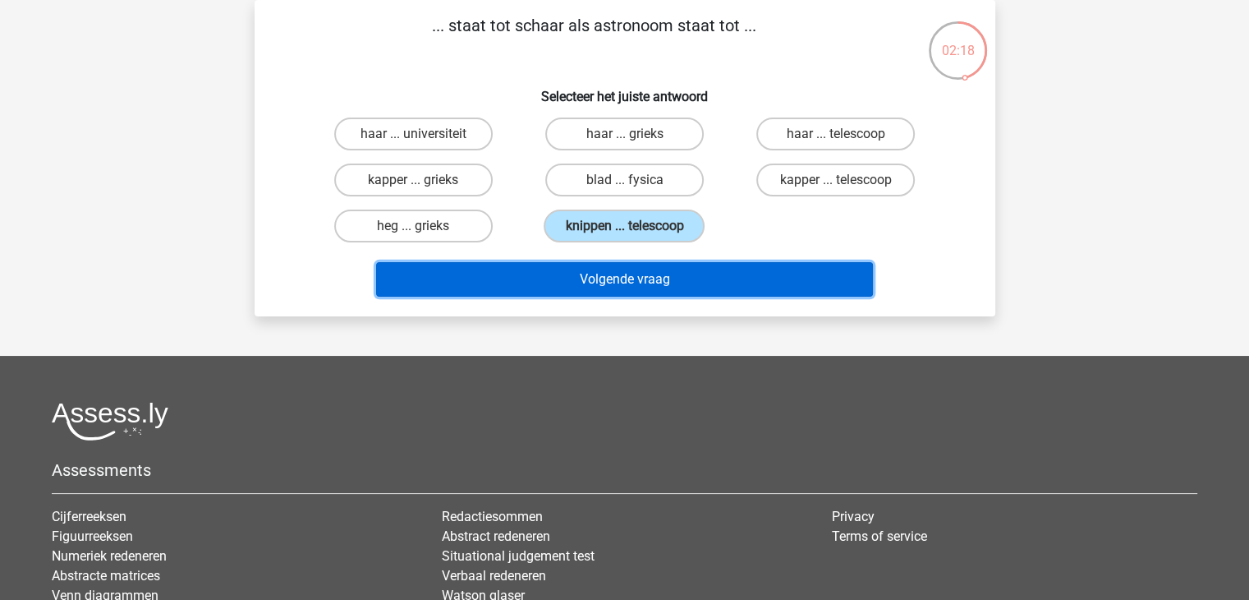
click at [557, 278] on button "Volgende vraag" at bounding box center [624, 279] width 497 height 35
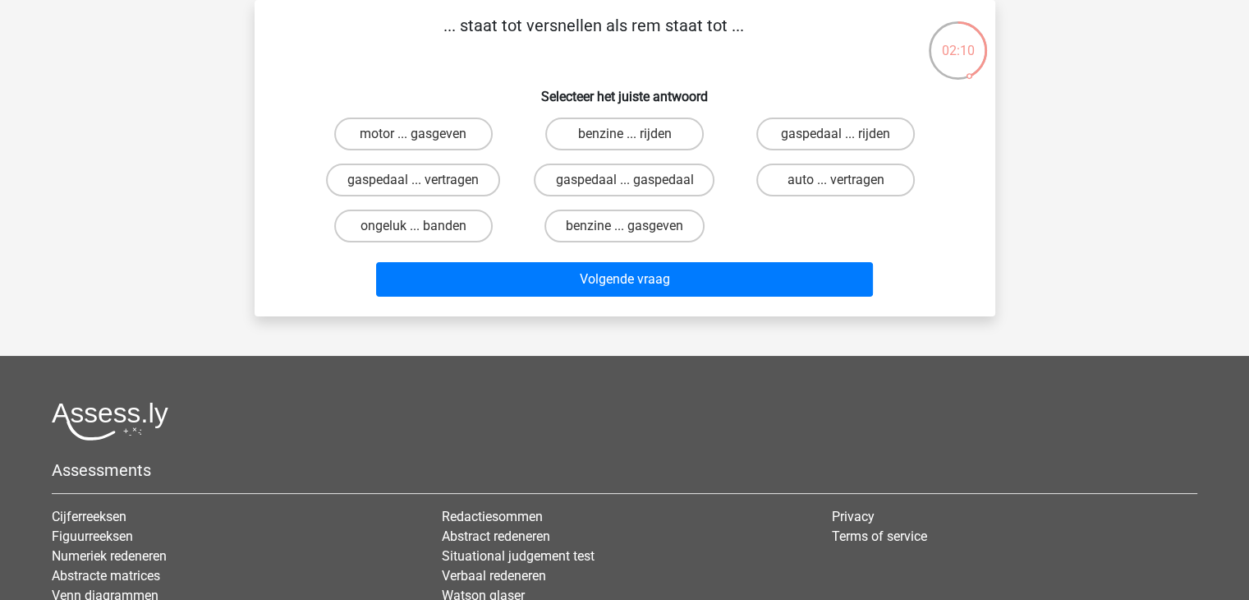
click at [415, 180] on input "gaspedaal ... vertragen" at bounding box center [418, 185] width 11 height 11
radio input "true"
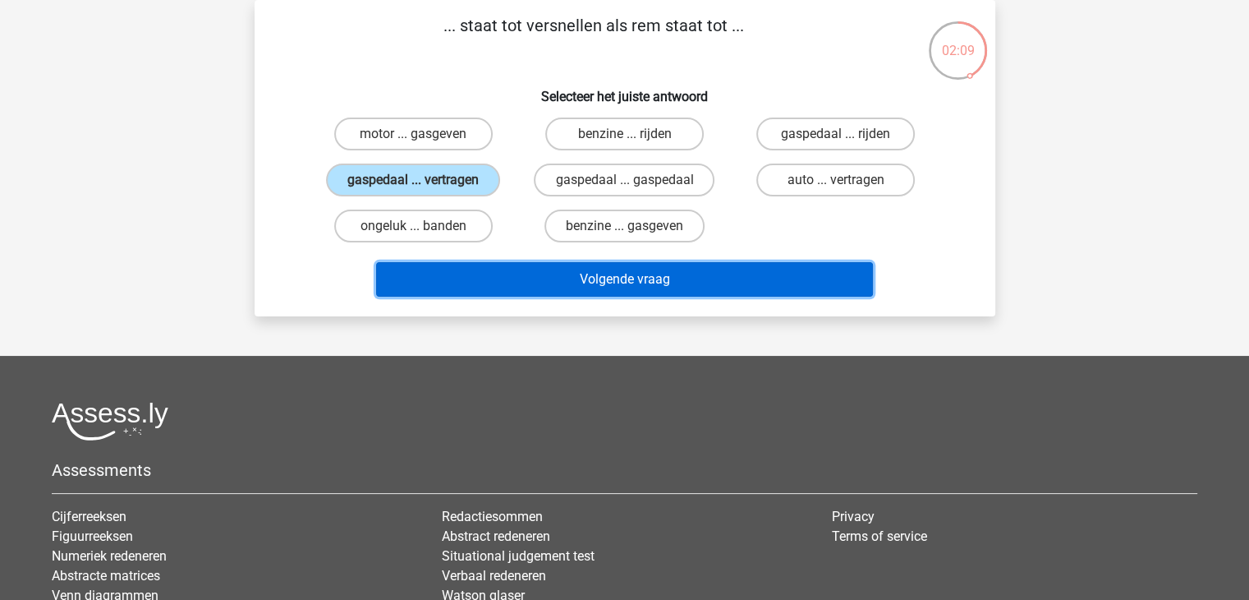
click at [583, 284] on button "Volgende vraag" at bounding box center [624, 279] width 497 height 35
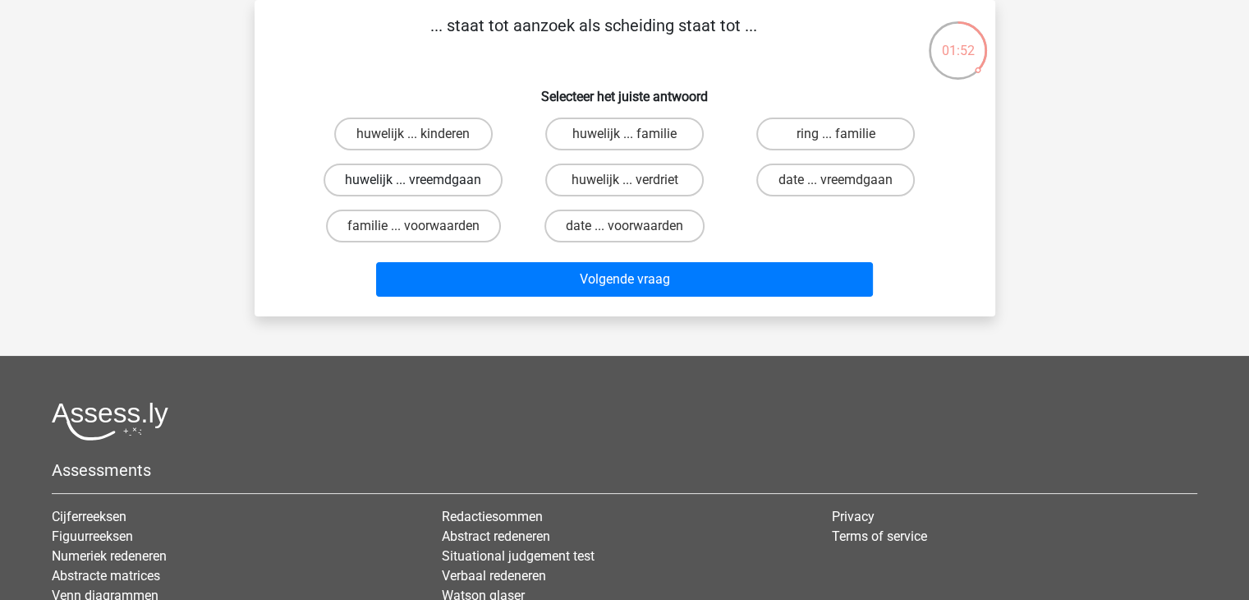
click at [428, 182] on label "huwelijk ... vreemdgaan" at bounding box center [413, 179] width 179 height 33
click at [424, 182] on input "huwelijk ... vreemdgaan" at bounding box center [418, 185] width 11 height 11
radio input "true"
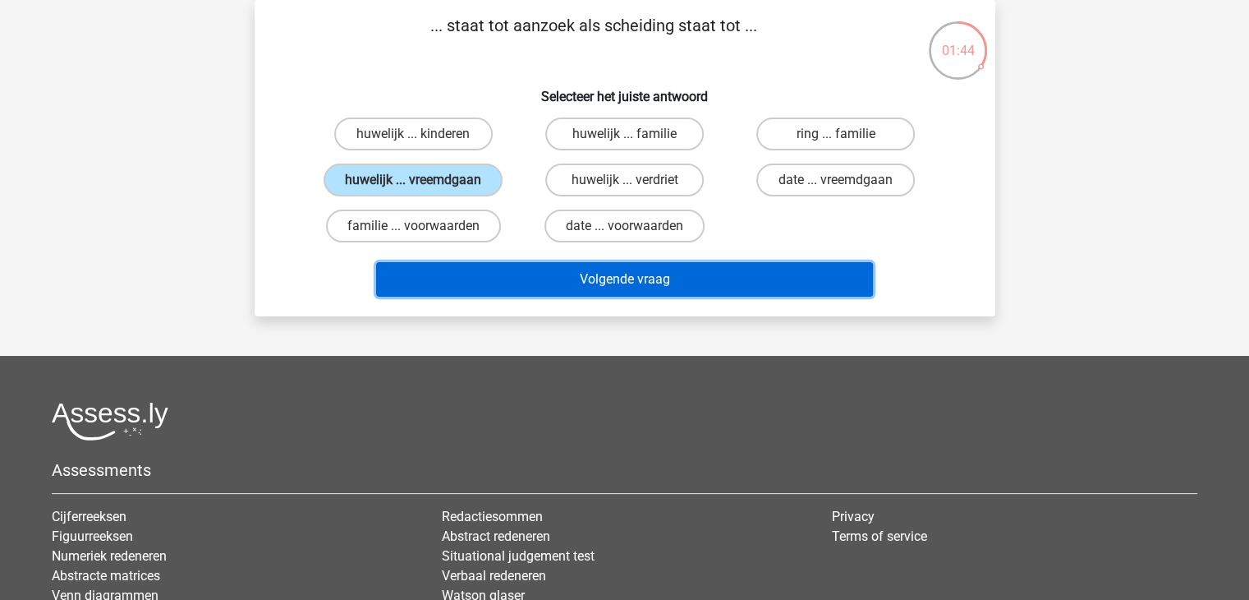
click at [603, 271] on button "Volgende vraag" at bounding box center [624, 279] width 497 height 35
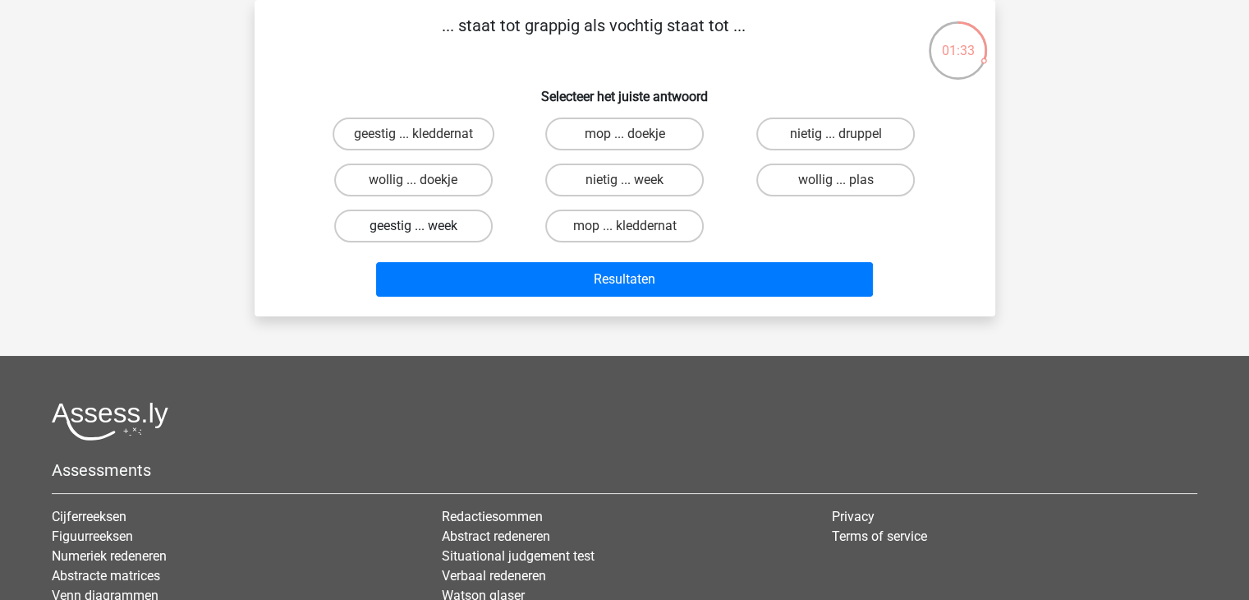
click at [430, 228] on label "geestig ... week" at bounding box center [413, 225] width 159 height 33
click at [424, 228] on input "geestig ... week" at bounding box center [418, 231] width 11 height 11
radio input "true"
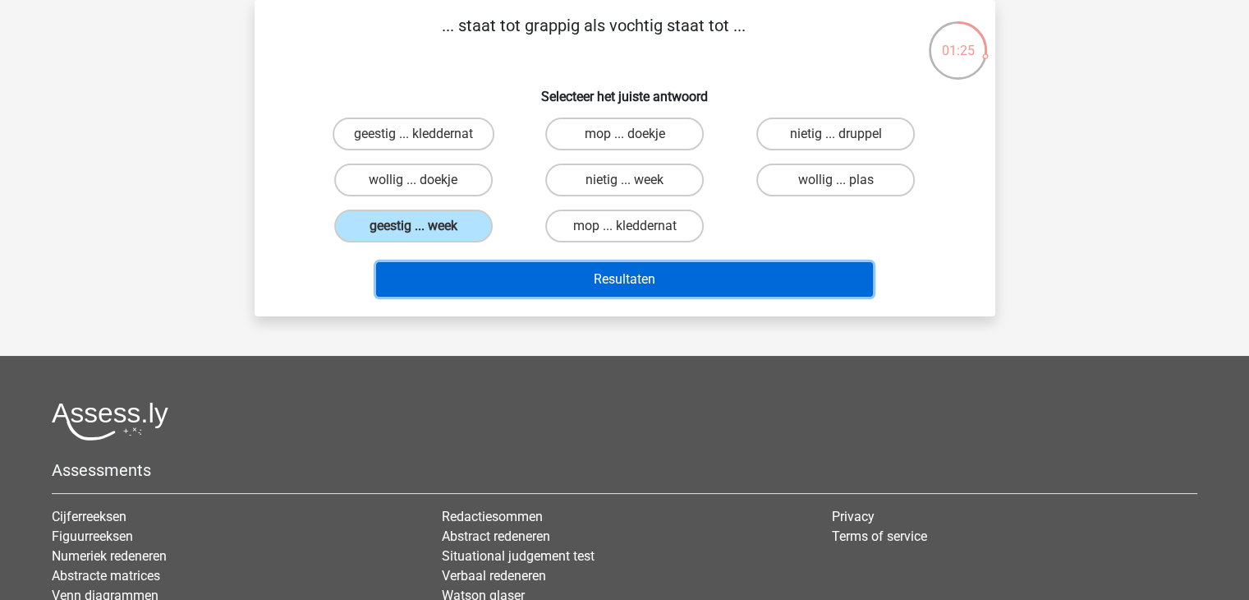
click at [531, 283] on button "Resultaten" at bounding box center [624, 279] width 497 height 35
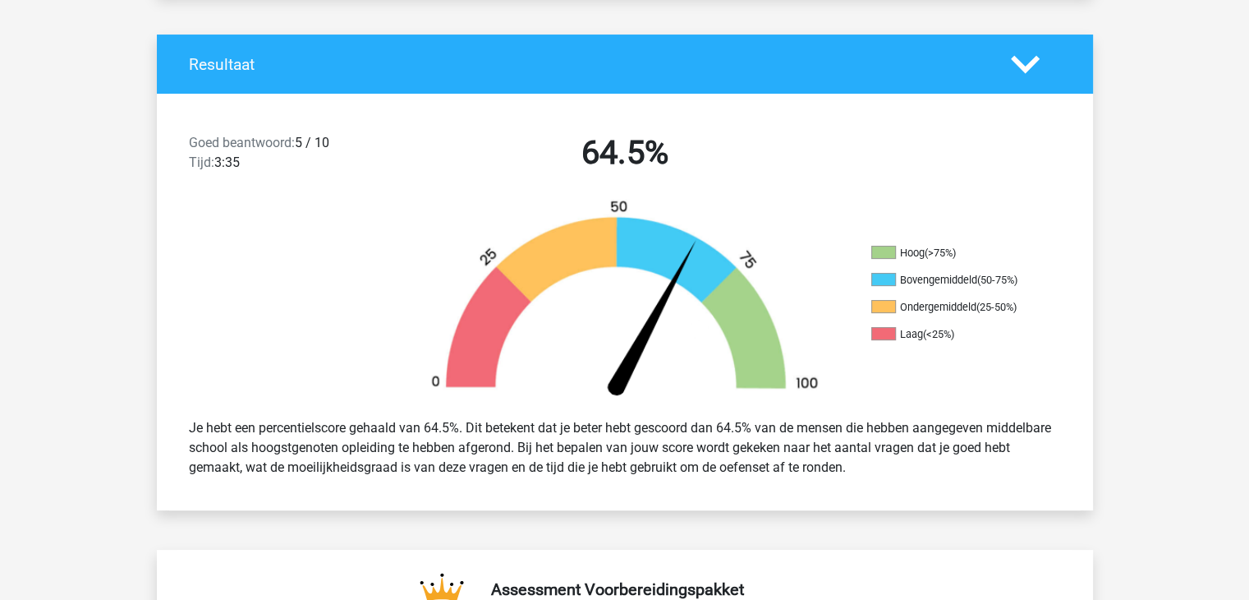
scroll to position [344, 0]
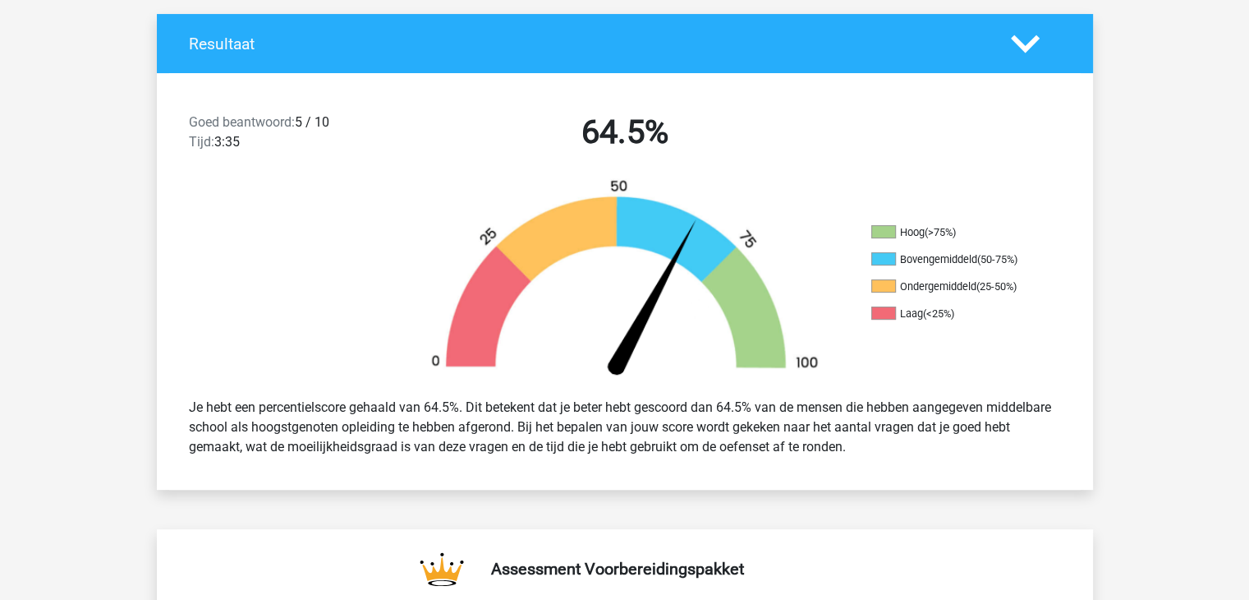
click at [1058, 37] on div at bounding box center [1036, 44] width 75 height 29
click at [1003, 38] on div at bounding box center [1036, 44] width 75 height 29
click at [1017, 37] on icon at bounding box center [1025, 44] width 29 height 29
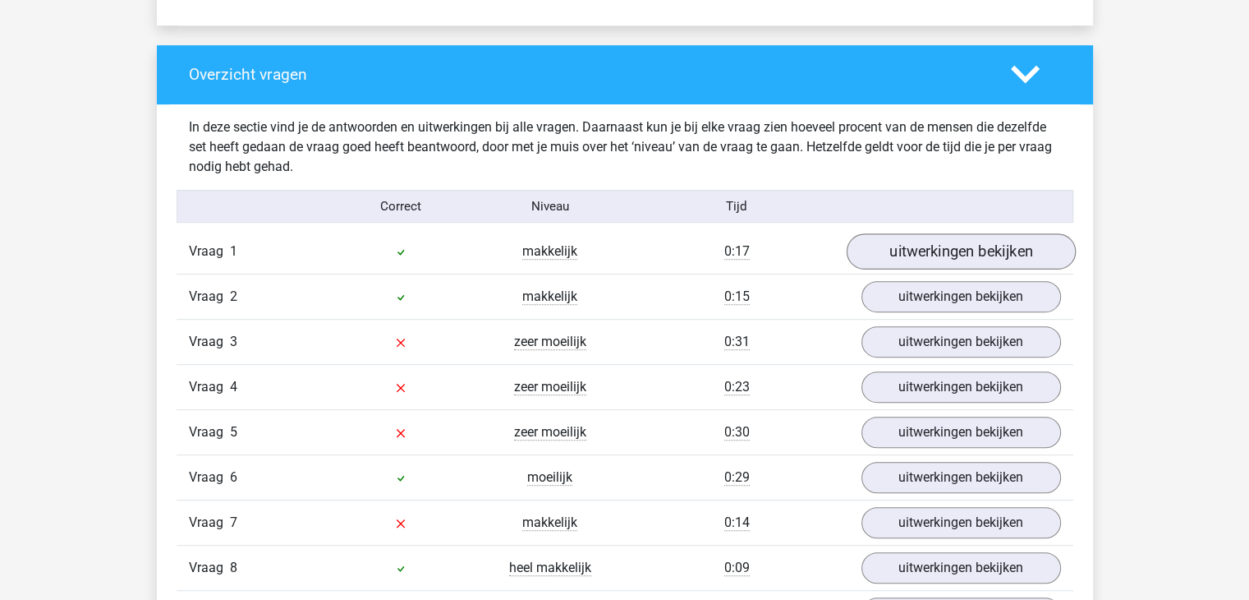
scroll to position [772, 0]
click at [904, 348] on link "uitwerkingen bekijken" at bounding box center [960, 342] width 229 height 36
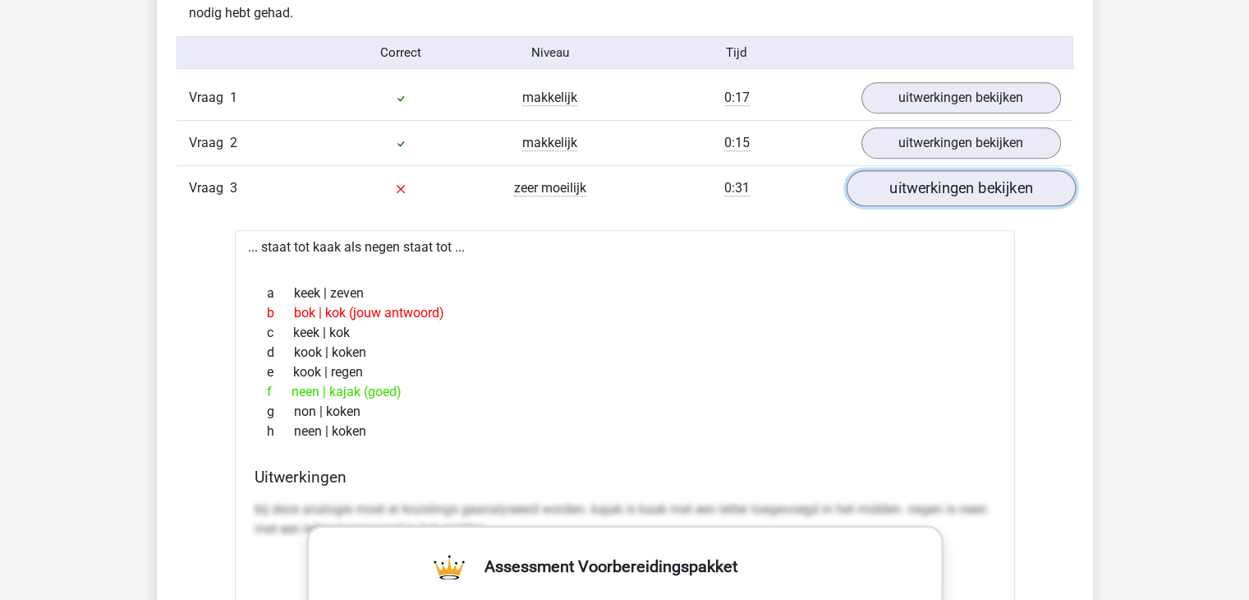
scroll to position [1153, 0]
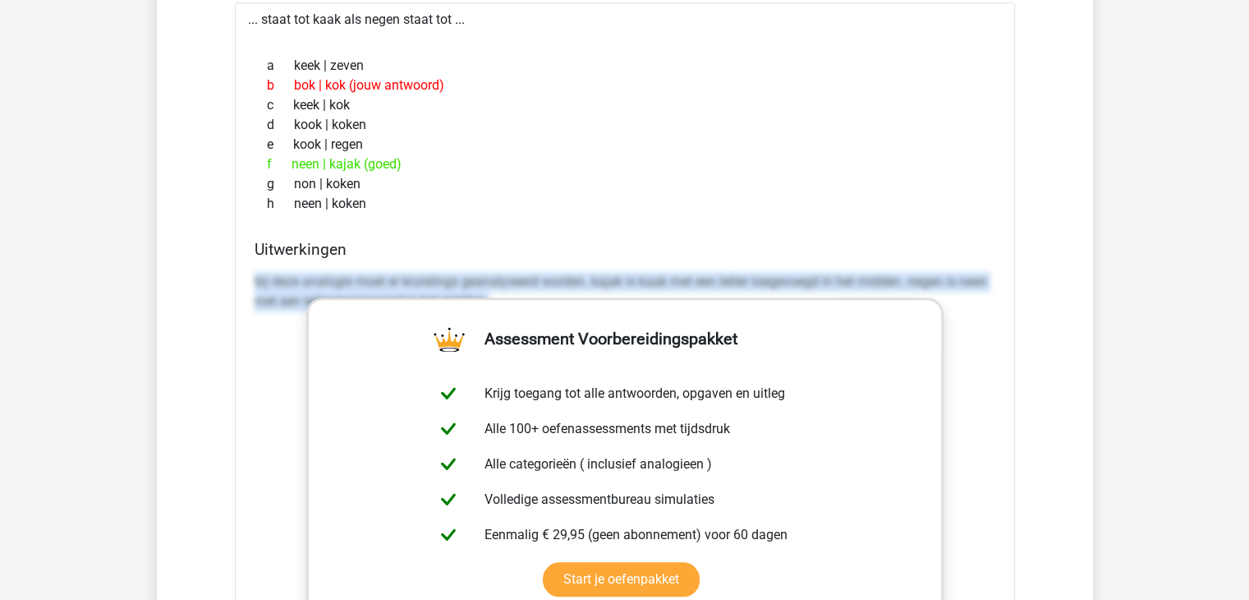
drag, startPoint x: 251, startPoint y: 273, endPoint x: 969, endPoint y: 309, distance: 718.1
click at [969, 309] on div "Uitwerkingen bij deze analogie moet er kruislings geanalyseerd worden. kajak is…" at bounding box center [625, 499] width 754 height 518
copy p "bij deze analogie moet er kruislings geanalyseerd worden. kajak is kaak met een…"
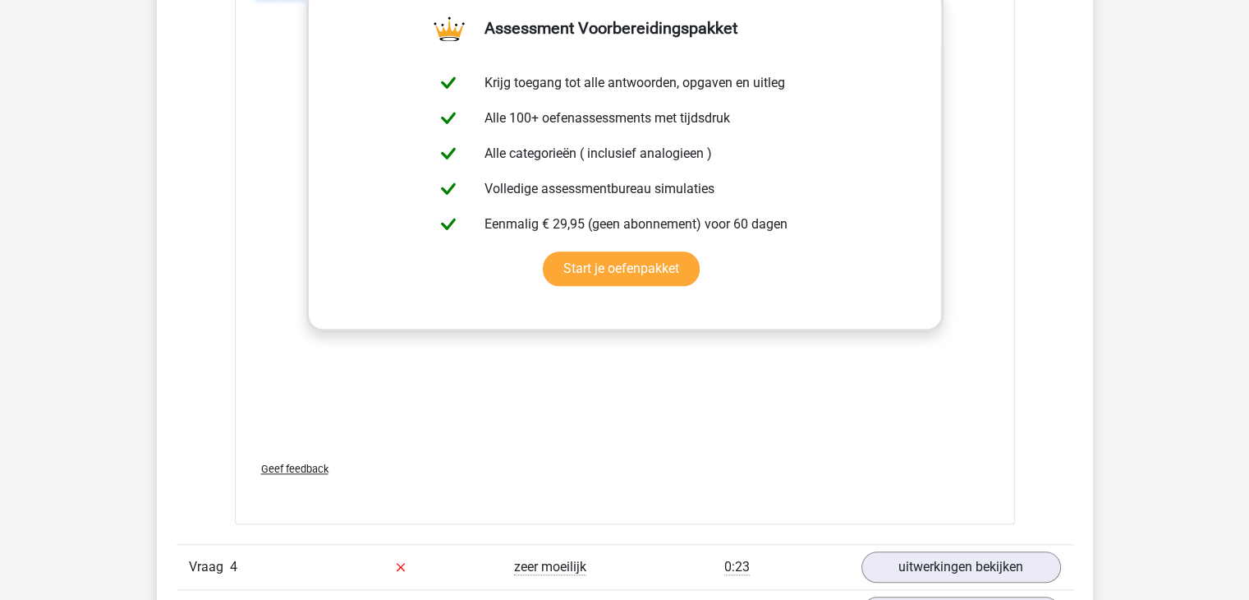
scroll to position [1700, 0]
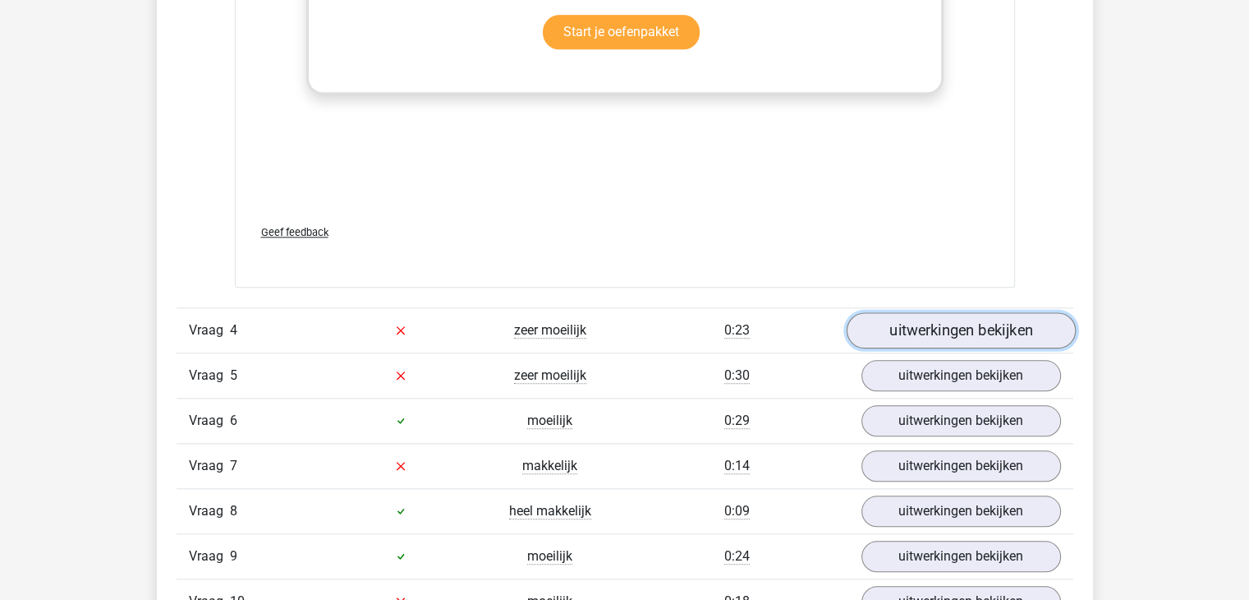
click at [887, 318] on link "uitwerkingen bekijken" at bounding box center [960, 330] width 229 height 36
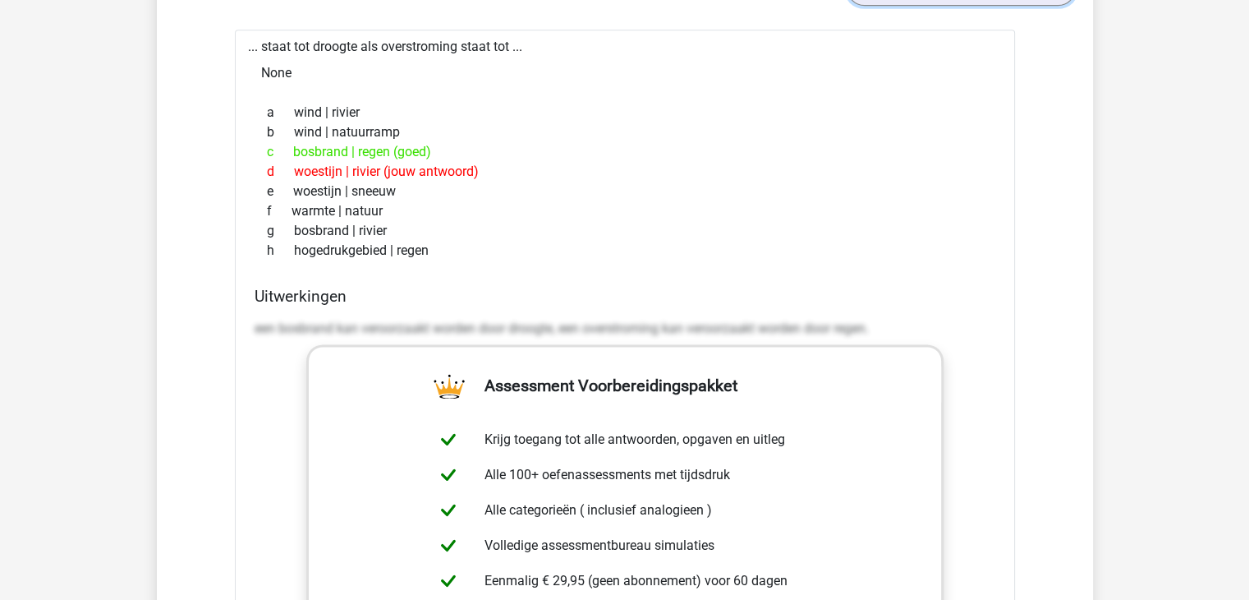
scroll to position [2044, 0]
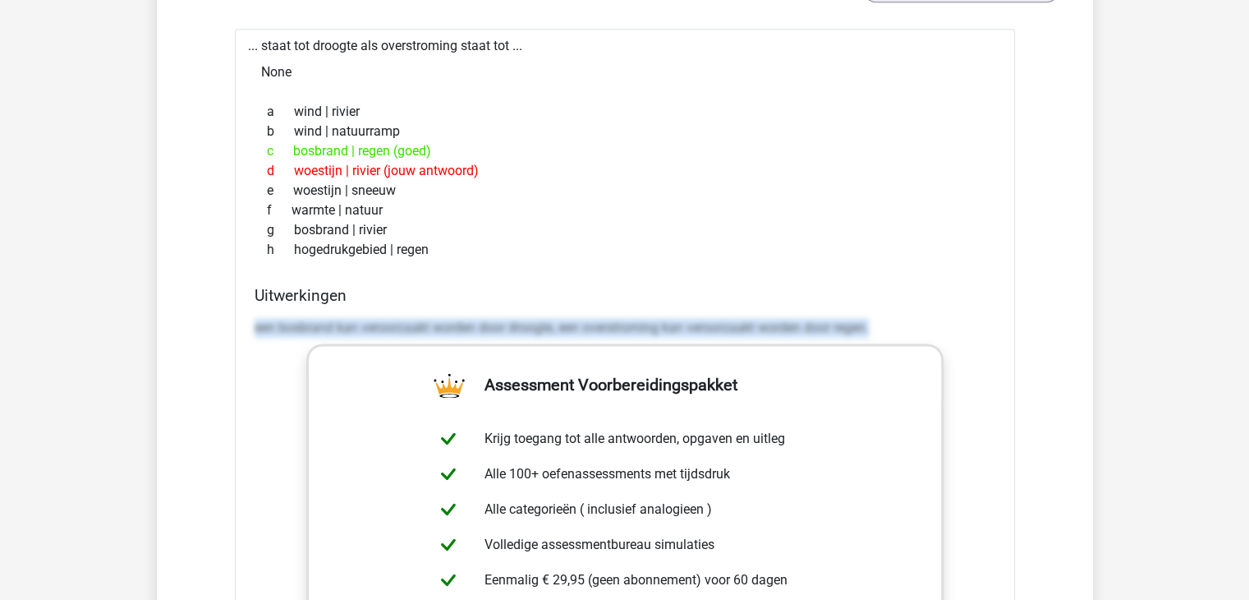
drag, startPoint x: 248, startPoint y: 324, endPoint x: 959, endPoint y: 358, distance: 712.2
click at [959, 358] on div "Uitwerkingen een bosbrand kan veroorzaakt worden door droogte, een overstroming…" at bounding box center [625, 545] width 754 height 518
copy p "een bosbrand kan veroorzaakt worden door droogte, een overstroming kan veroorza…"
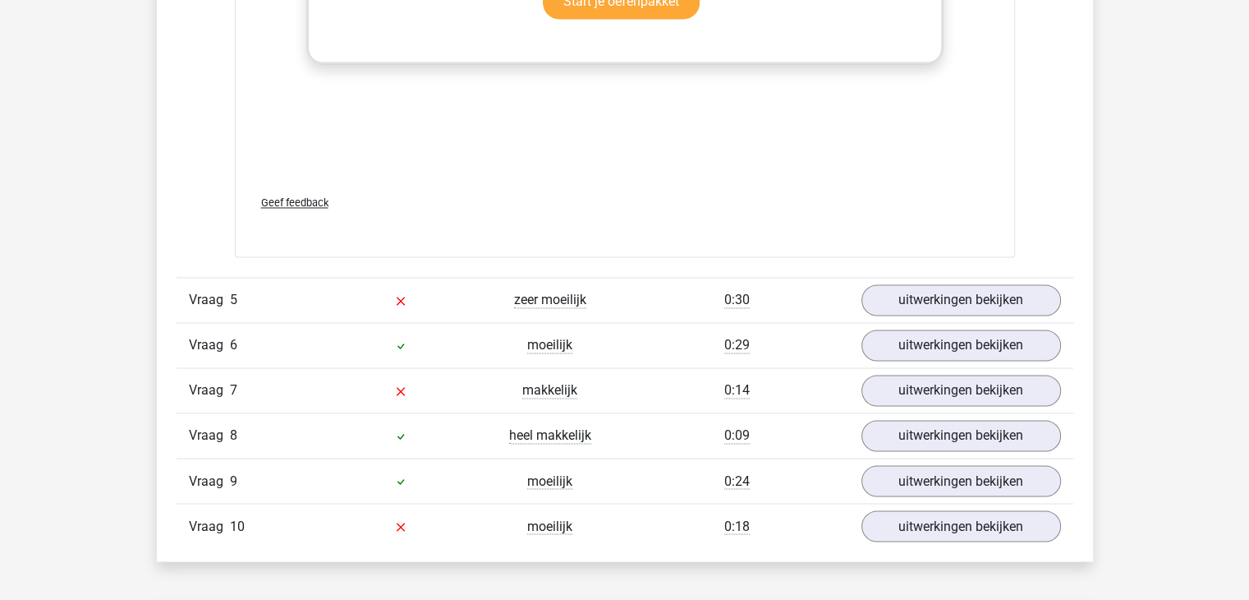
scroll to position [2667, 0]
click at [919, 290] on link "uitwerkingen bekijken" at bounding box center [960, 299] width 229 height 36
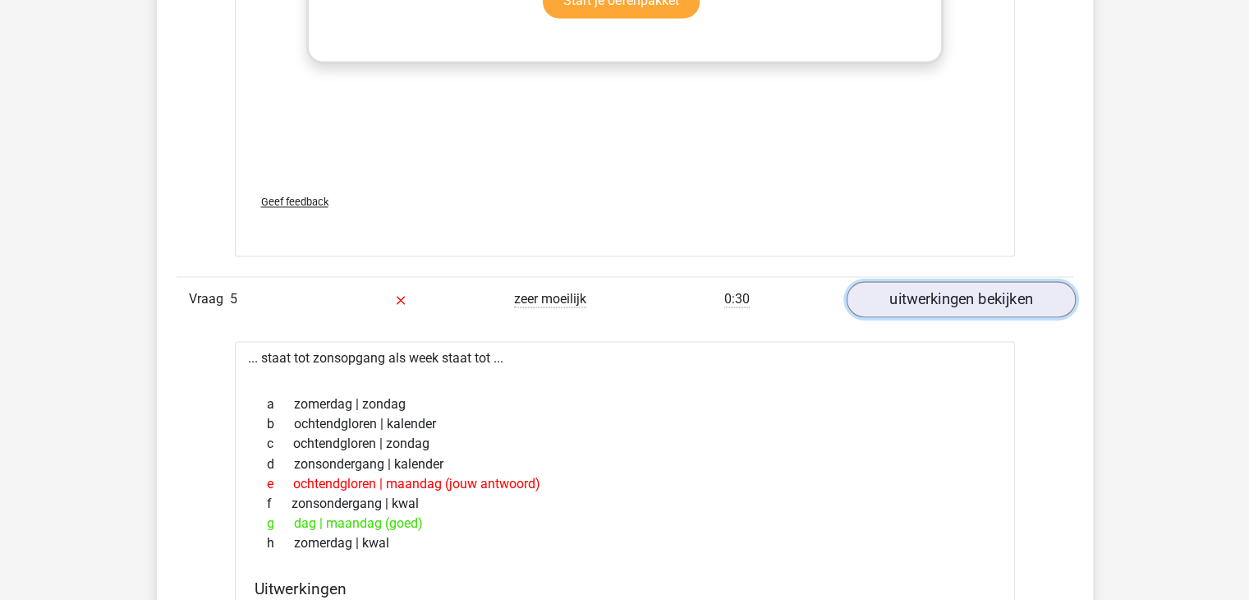
click at [919, 290] on link "uitwerkingen bekijken" at bounding box center [960, 299] width 229 height 36
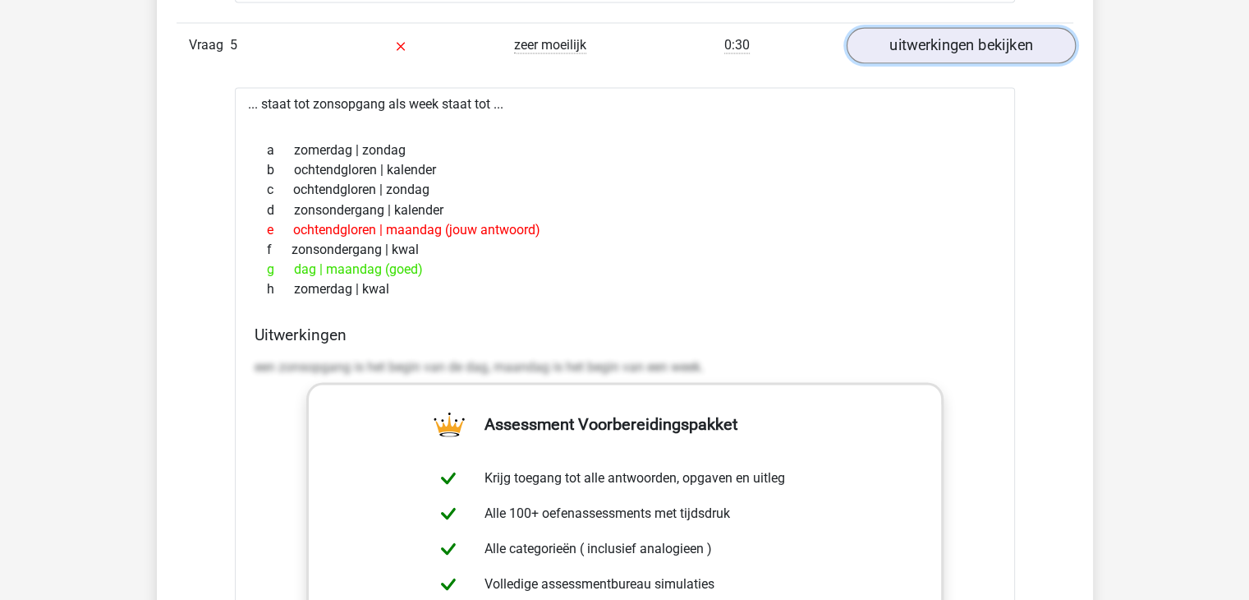
scroll to position [2937, 0]
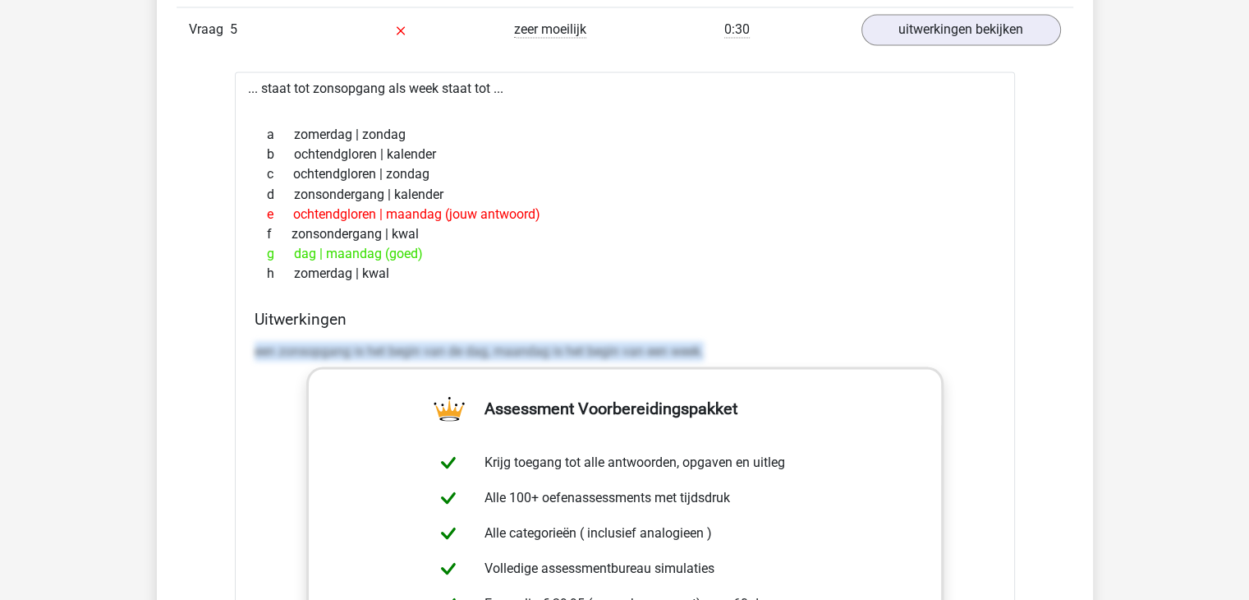
drag, startPoint x: 243, startPoint y: 348, endPoint x: 731, endPoint y: 343, distance: 488.0
click at [731, 343] on div "... staat tot zonsopgang als week staat tot ... a zomerdag | zondag b ochtendgl…" at bounding box center [625, 486] width 780 height 831
copy p "een zonsopgang is het begin van de dag, maandag is het begin van een week."
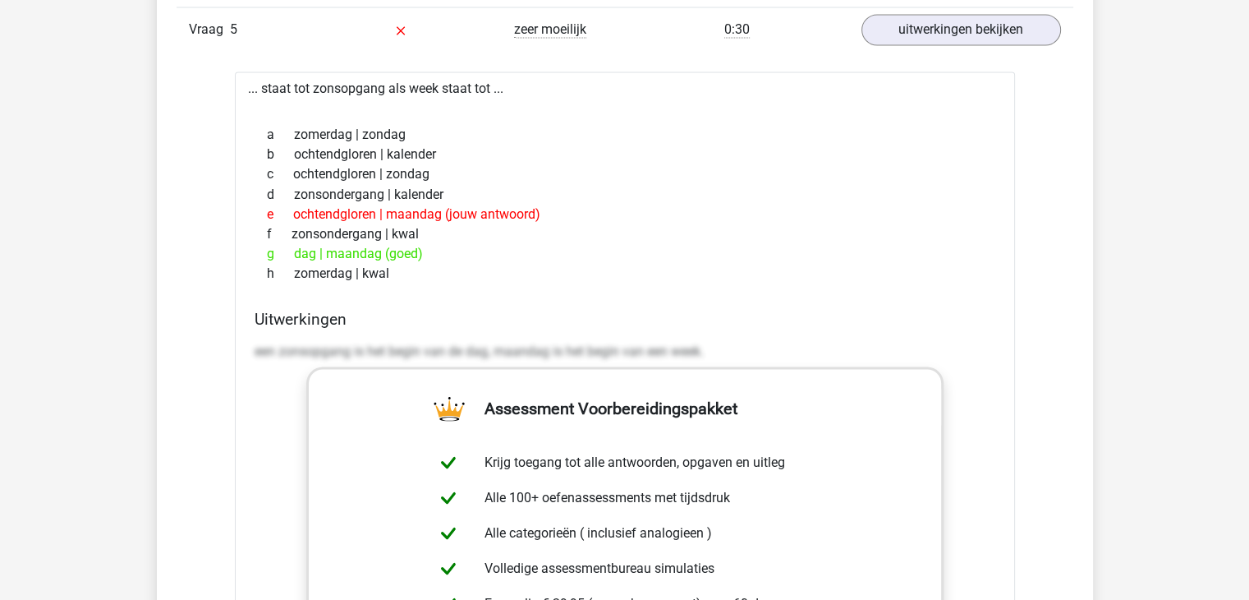
click at [652, 191] on div "d zonsondergang | kalender" at bounding box center [625, 194] width 741 height 20
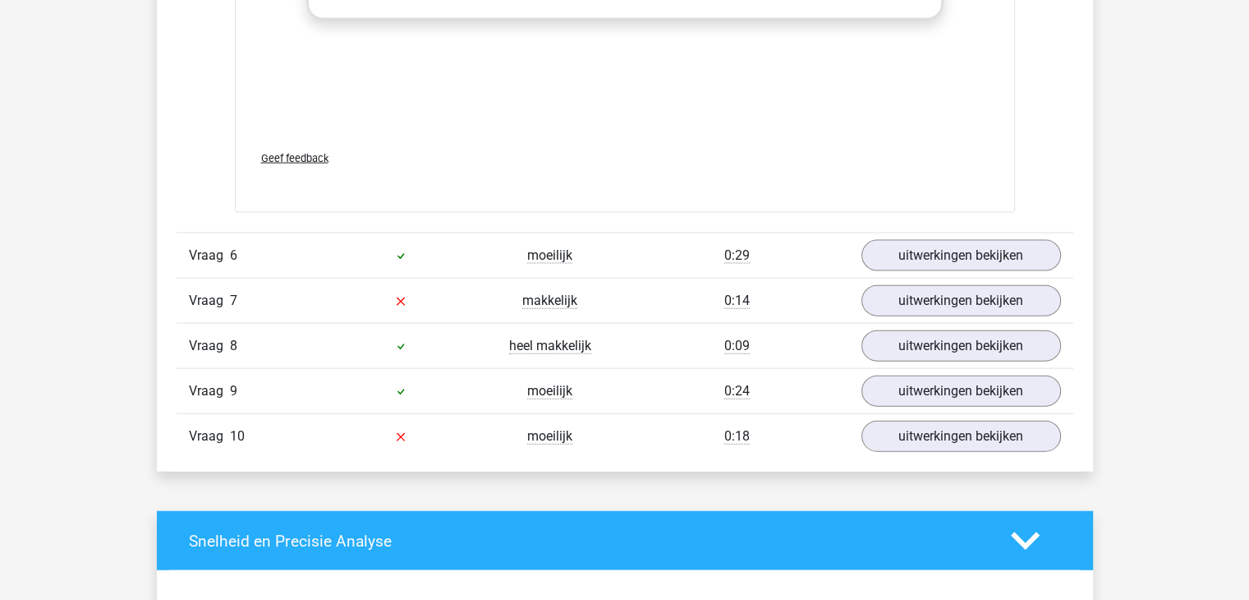
scroll to position [3628, 0]
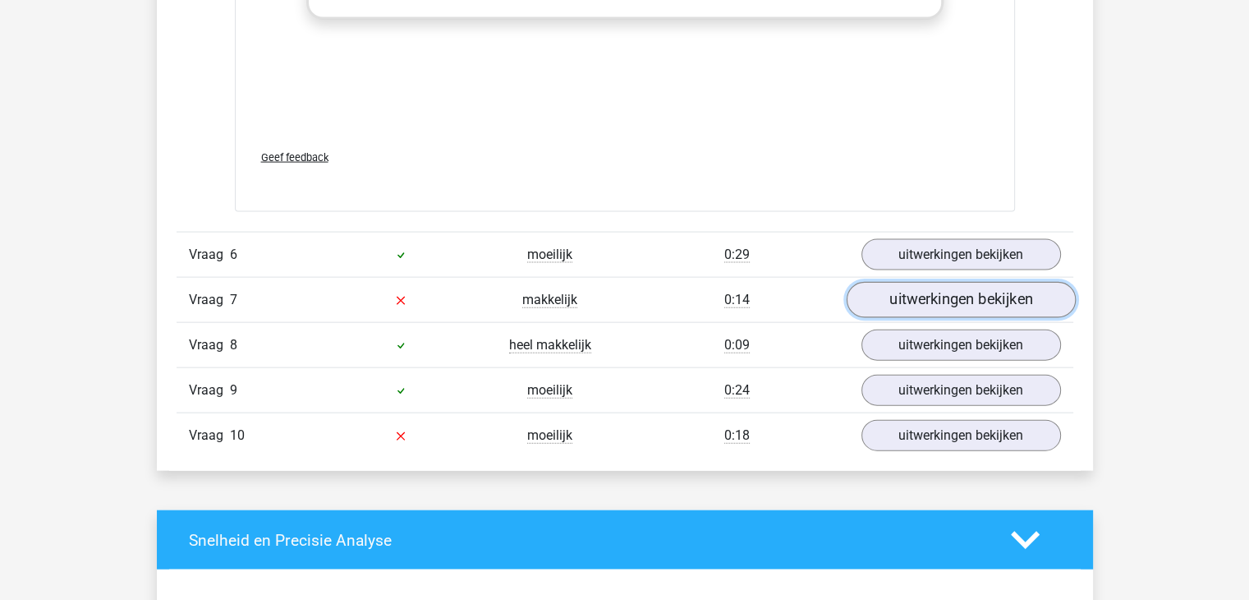
click at [886, 282] on link "uitwerkingen bekijken" at bounding box center [960, 300] width 229 height 36
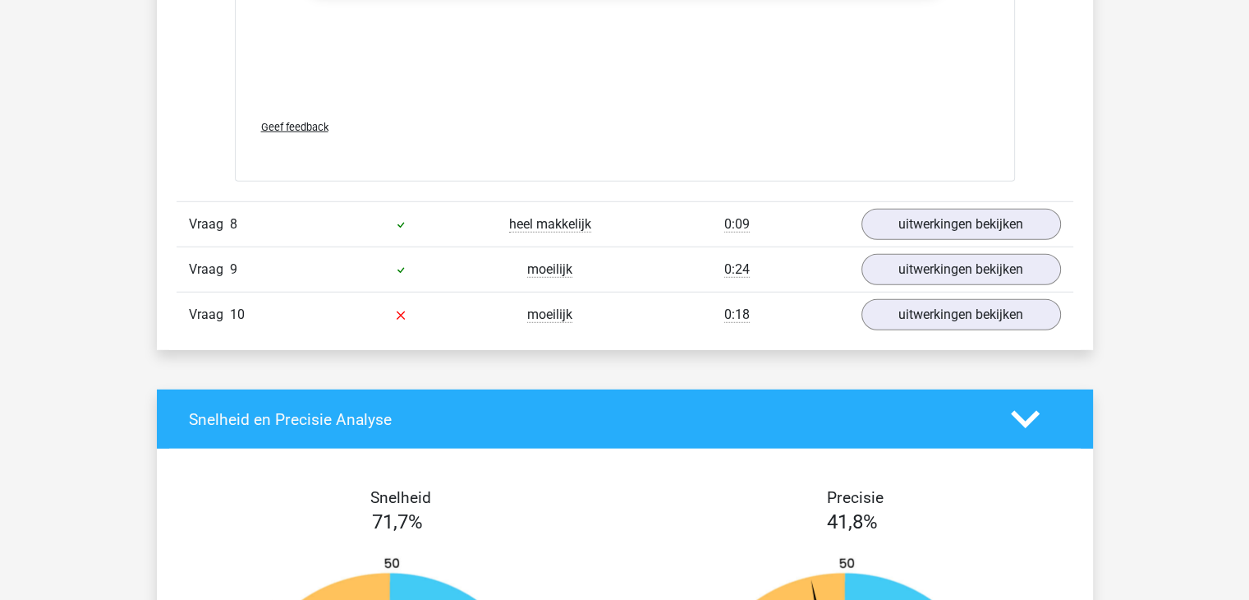
scroll to position [4618, 0]
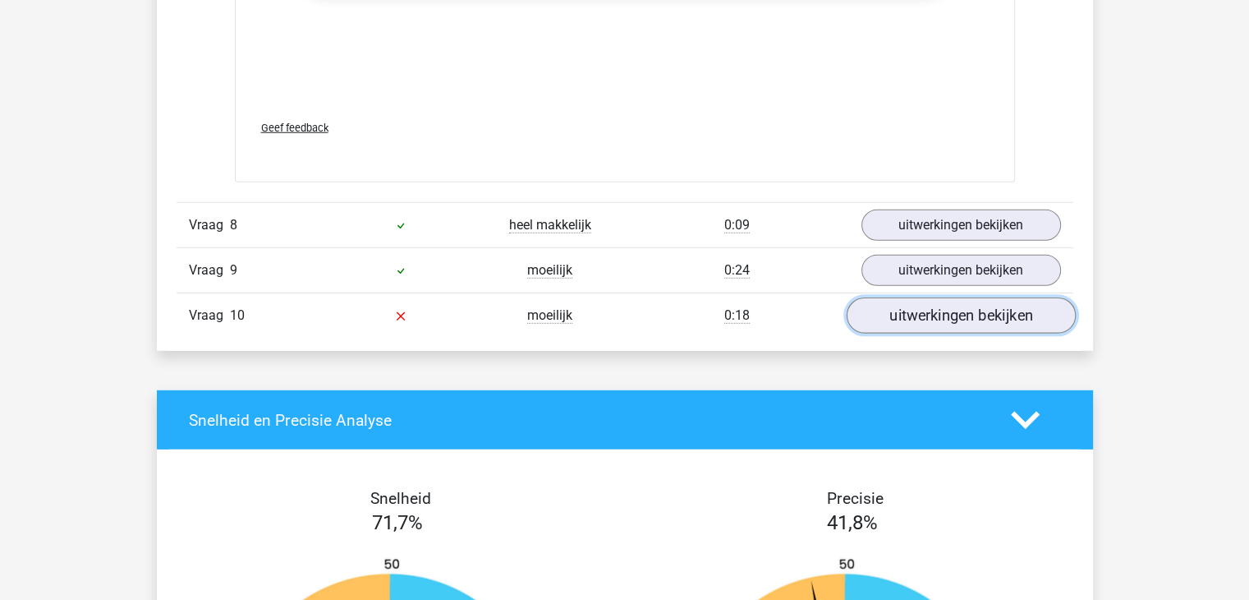
click at [933, 310] on link "uitwerkingen bekijken" at bounding box center [960, 315] width 229 height 36
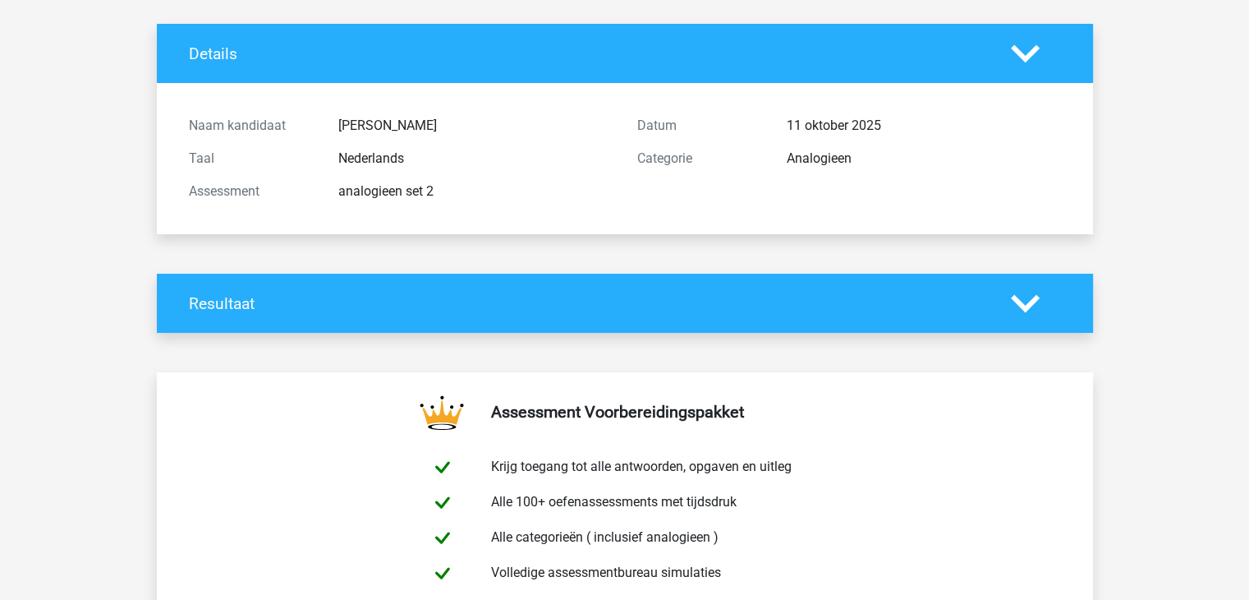
scroll to position [0, 0]
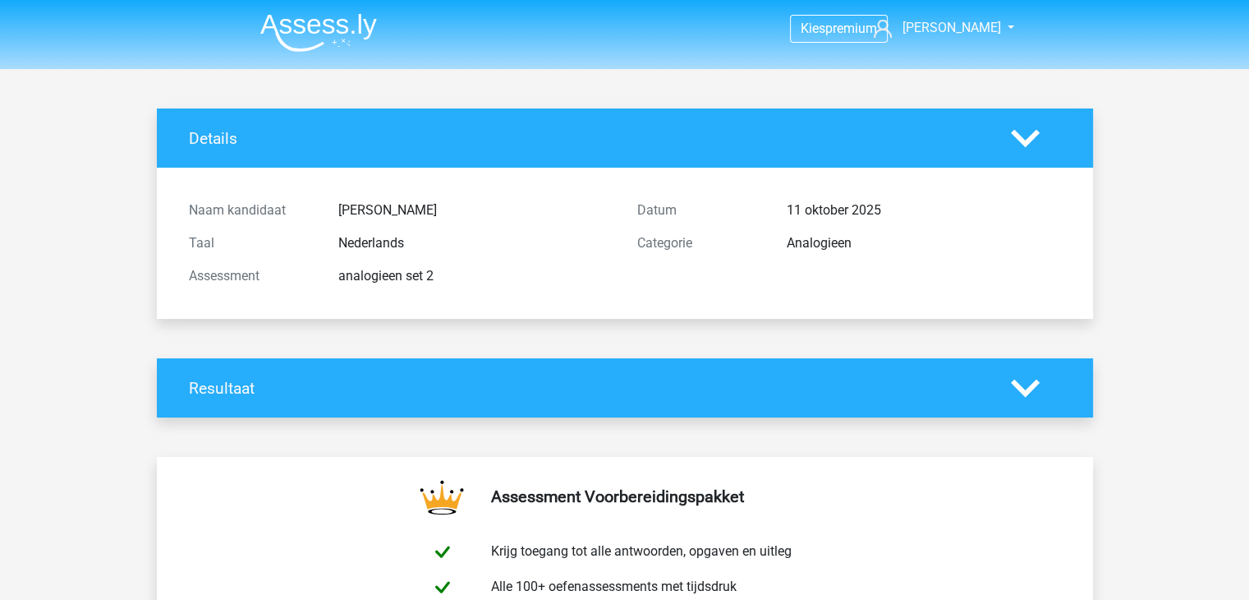
click at [299, 21] on img at bounding box center [318, 32] width 117 height 39
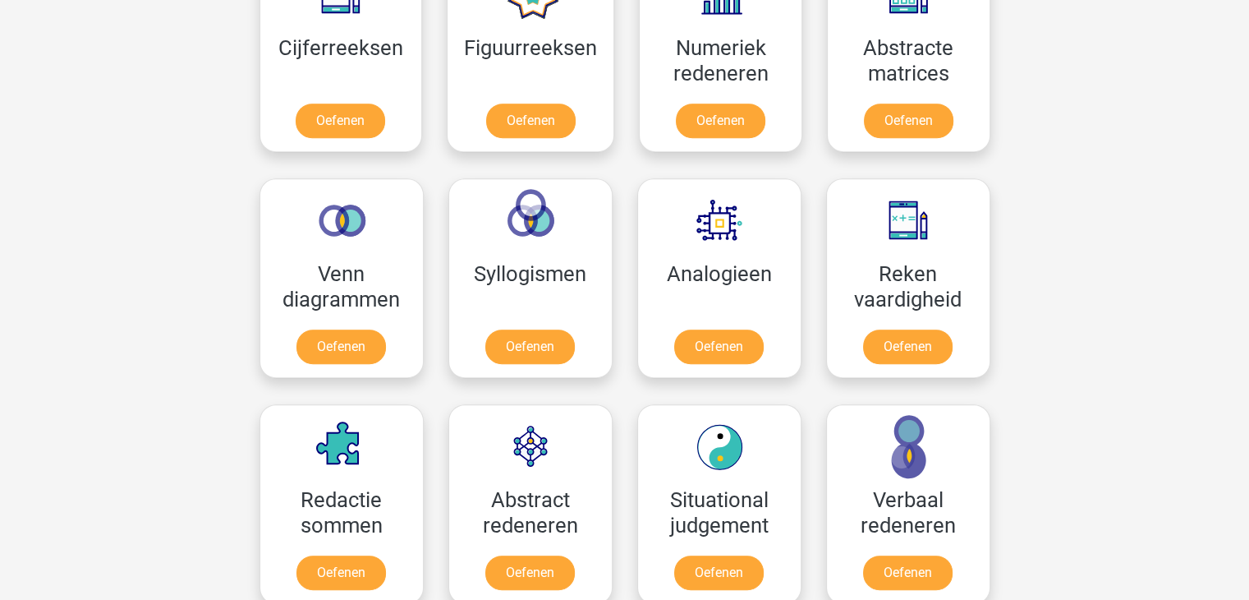
scroll to position [998, 0]
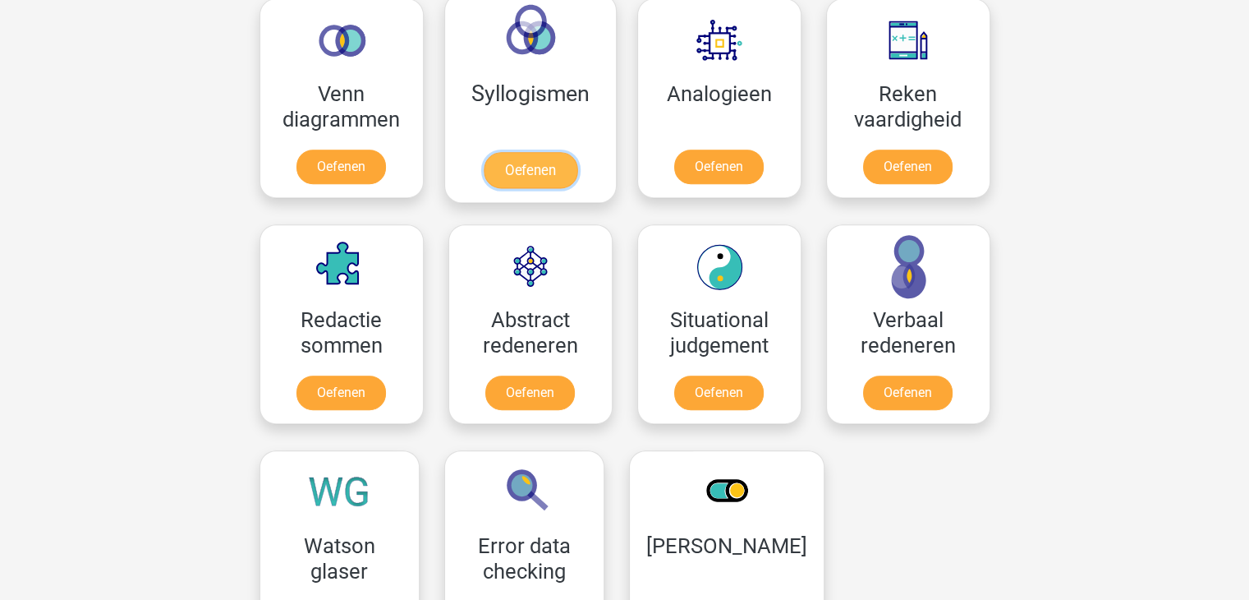
click at [532, 184] on link "Oefenen" at bounding box center [530, 170] width 94 height 36
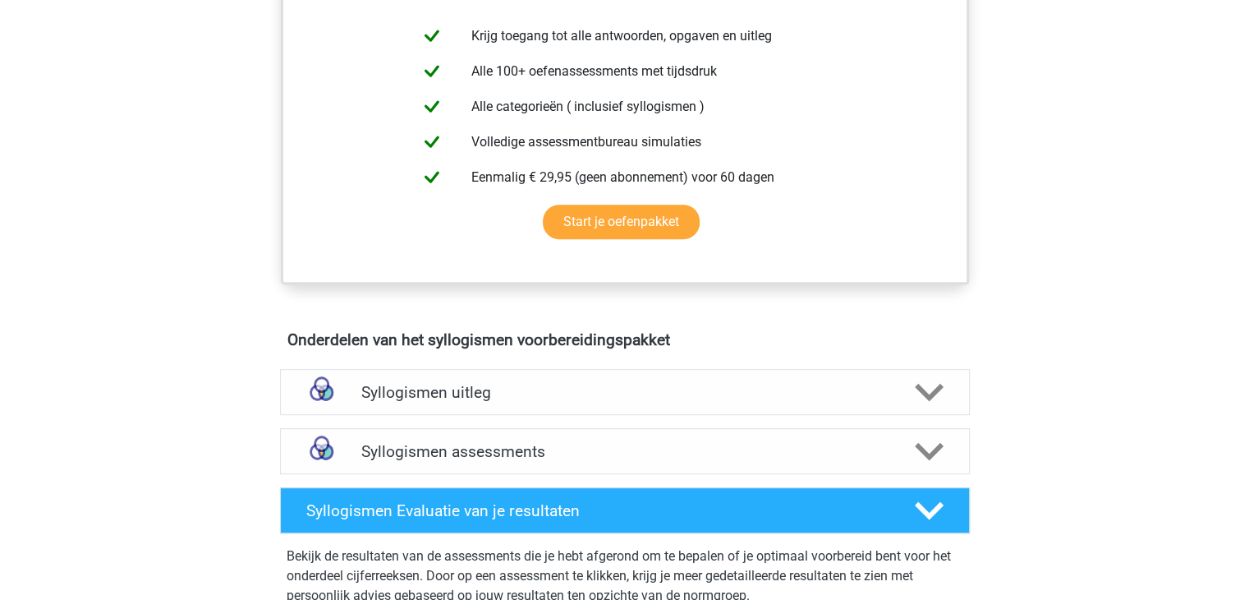
scroll to position [654, 0]
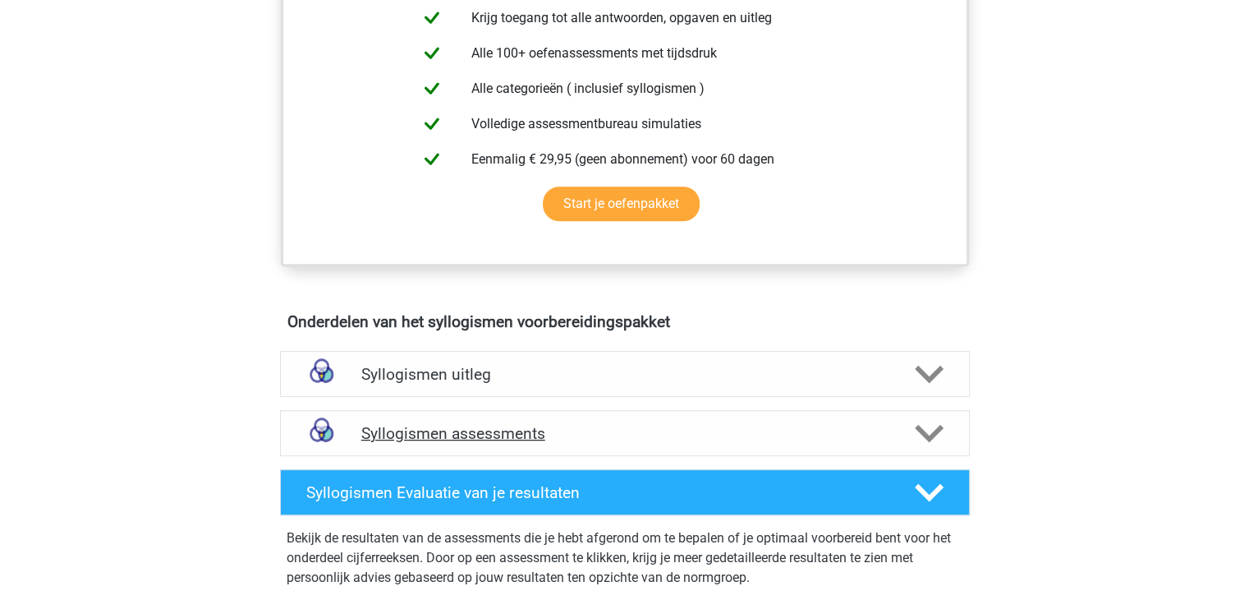
click at [515, 424] on h4 "Syllogismen assessments" at bounding box center [624, 433] width 527 height 19
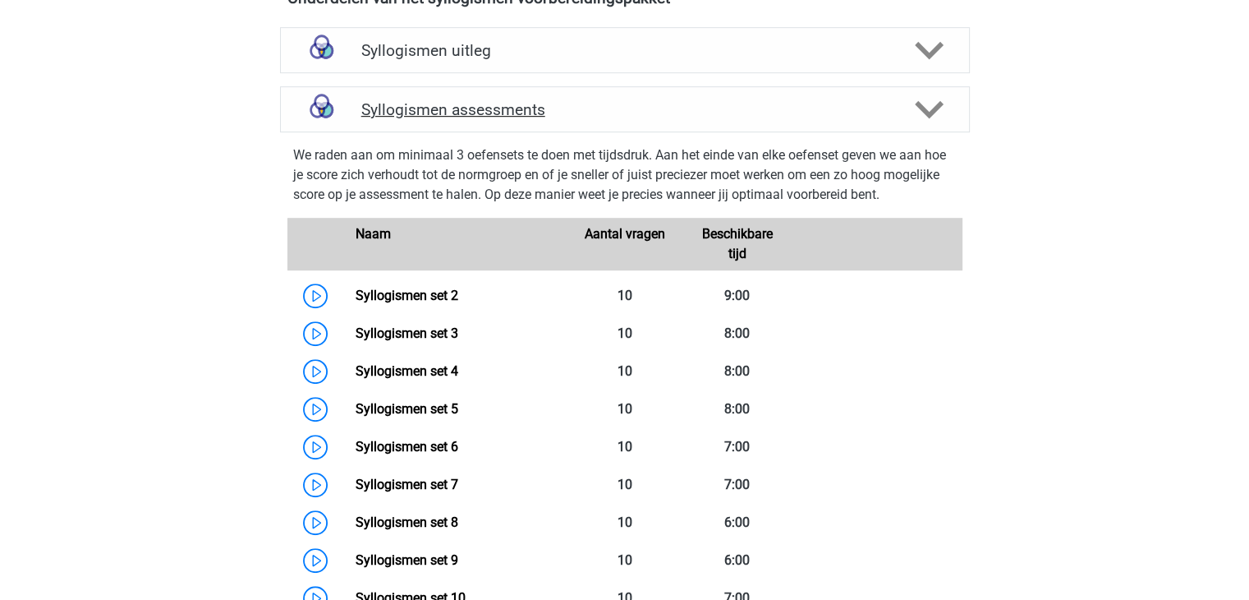
scroll to position [1037, 0]
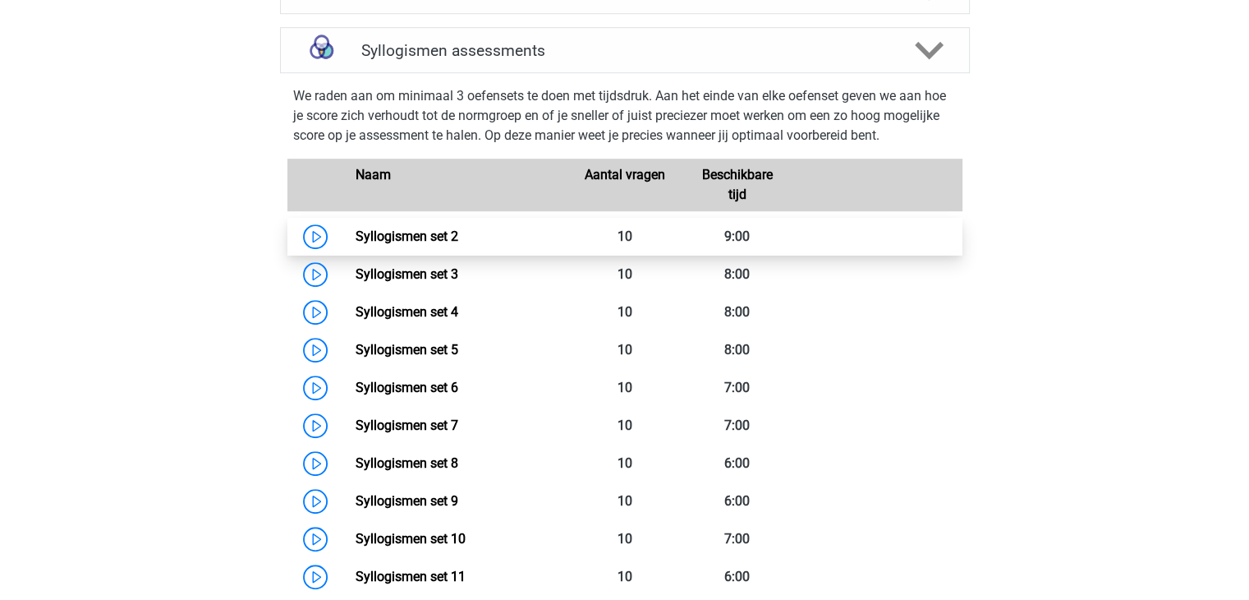
click at [356, 231] on link "Syllogismen set 2" at bounding box center [407, 236] width 103 height 16
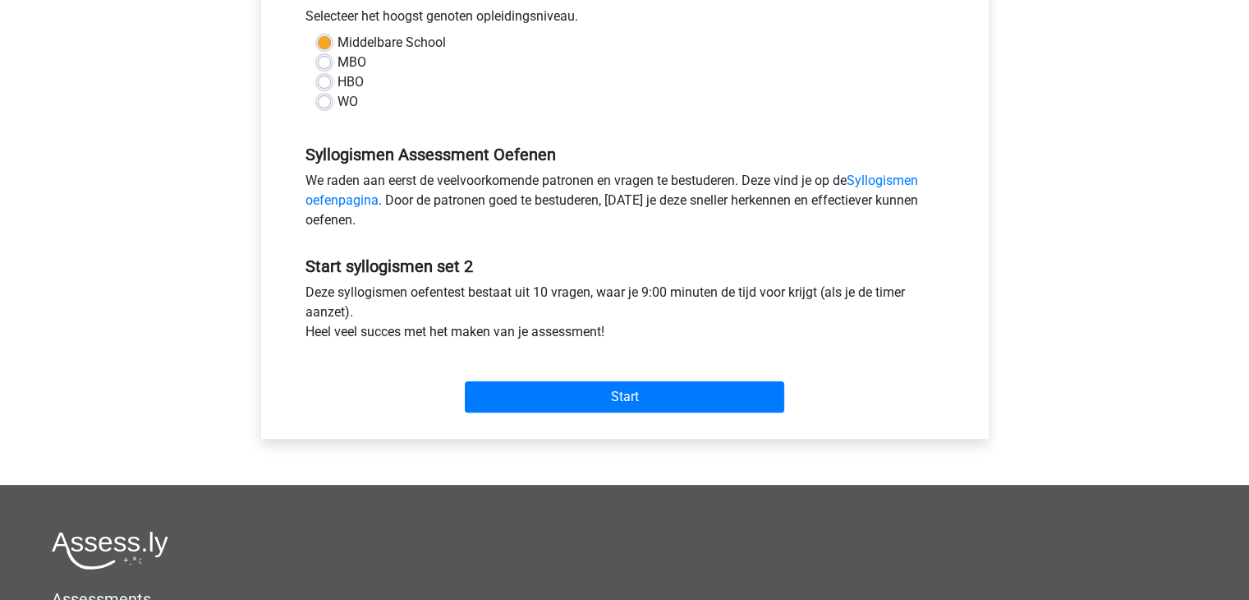
scroll to position [396, 0]
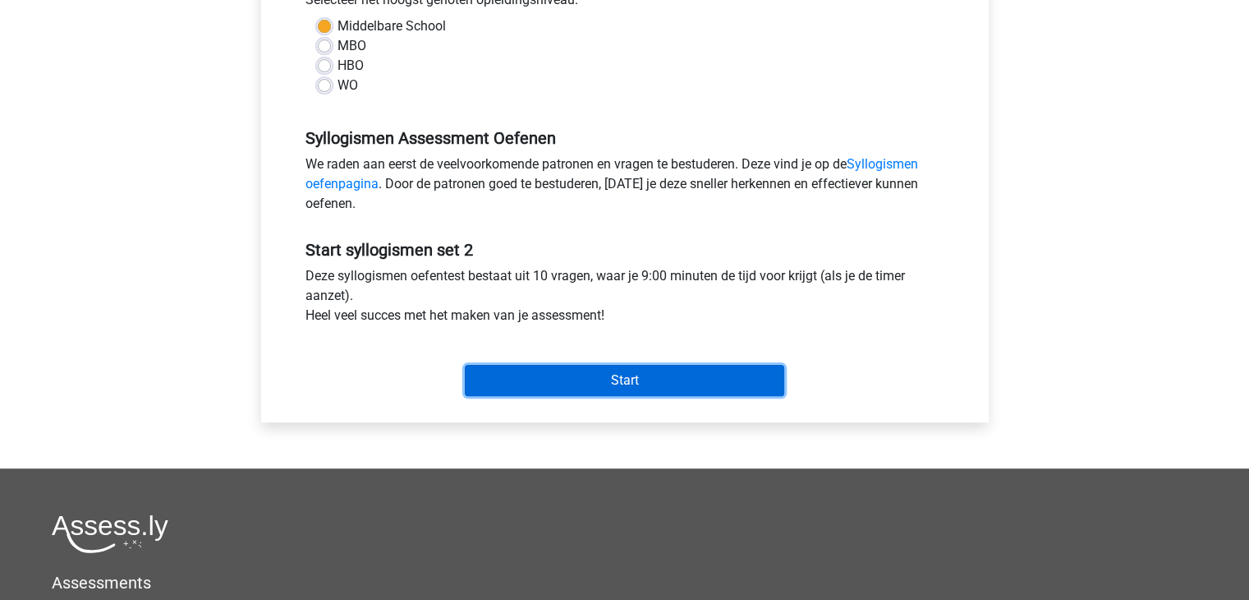
click at [624, 379] on input "Start" at bounding box center [625, 380] width 320 height 31
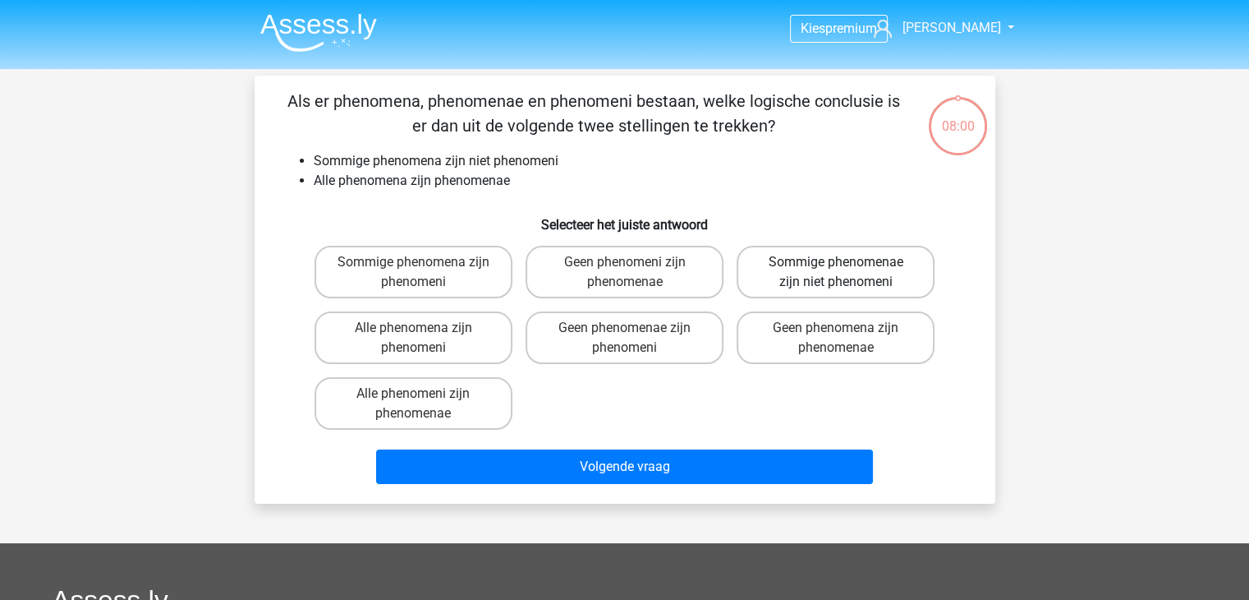
click at [799, 266] on label "Sommige phenomenae zijn niet phenomeni" at bounding box center [836, 272] width 198 height 53
click at [836, 266] on input "Sommige phenomenae zijn niet phenomeni" at bounding box center [841, 267] width 11 height 11
radio input "true"
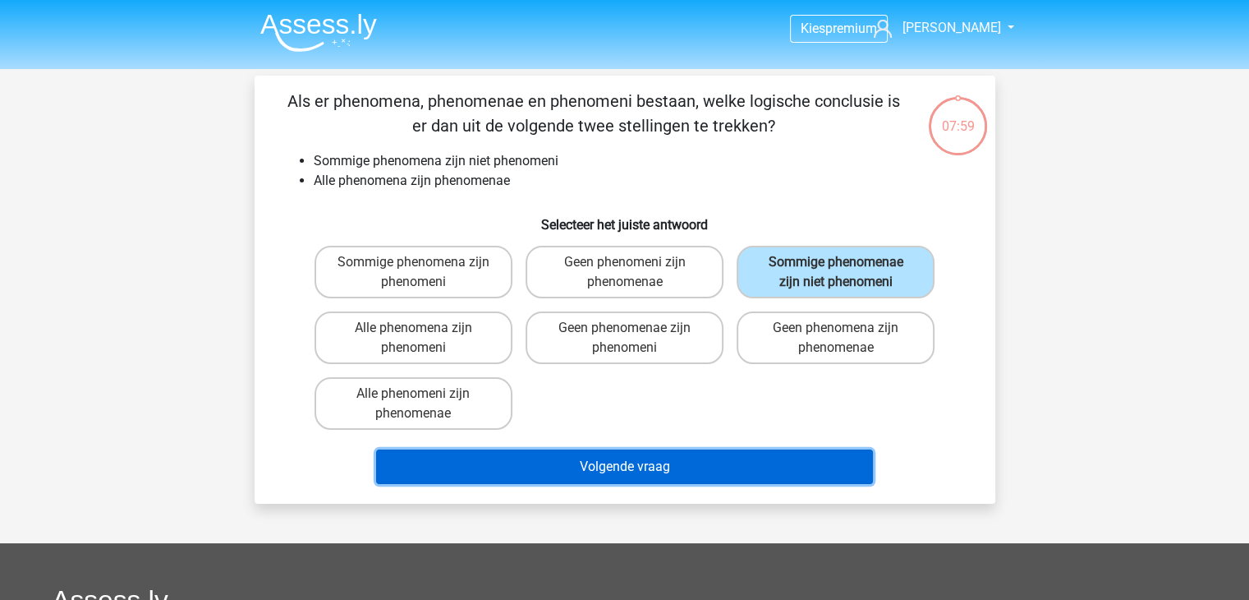
click at [678, 452] on button "Volgende vraag" at bounding box center [624, 466] width 497 height 35
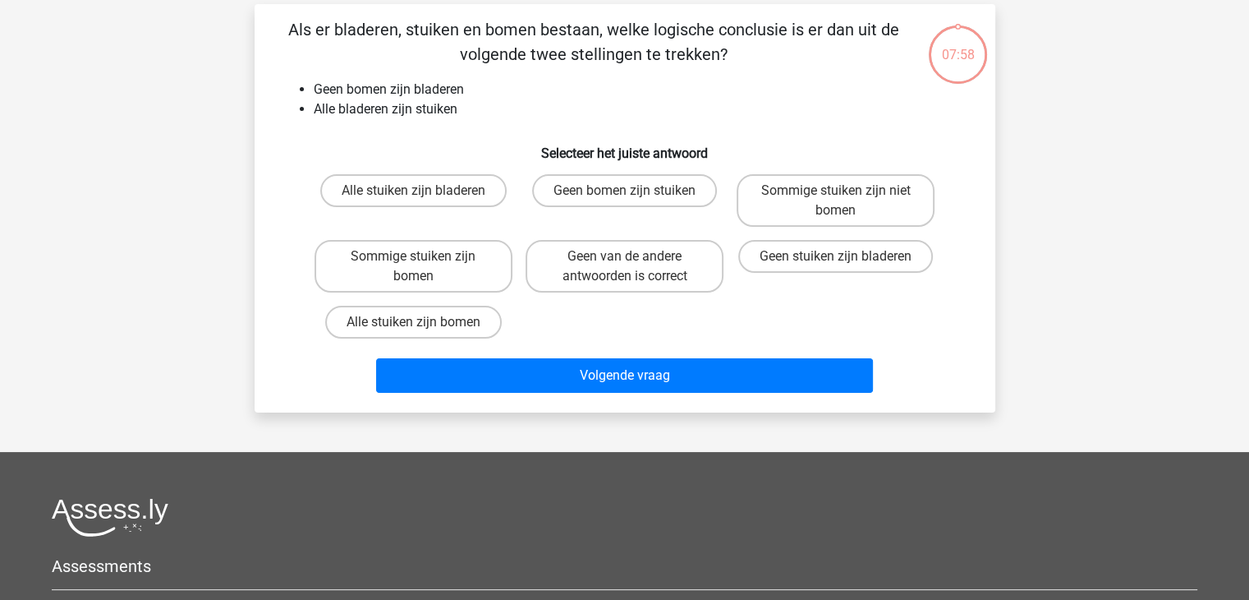
scroll to position [76, 0]
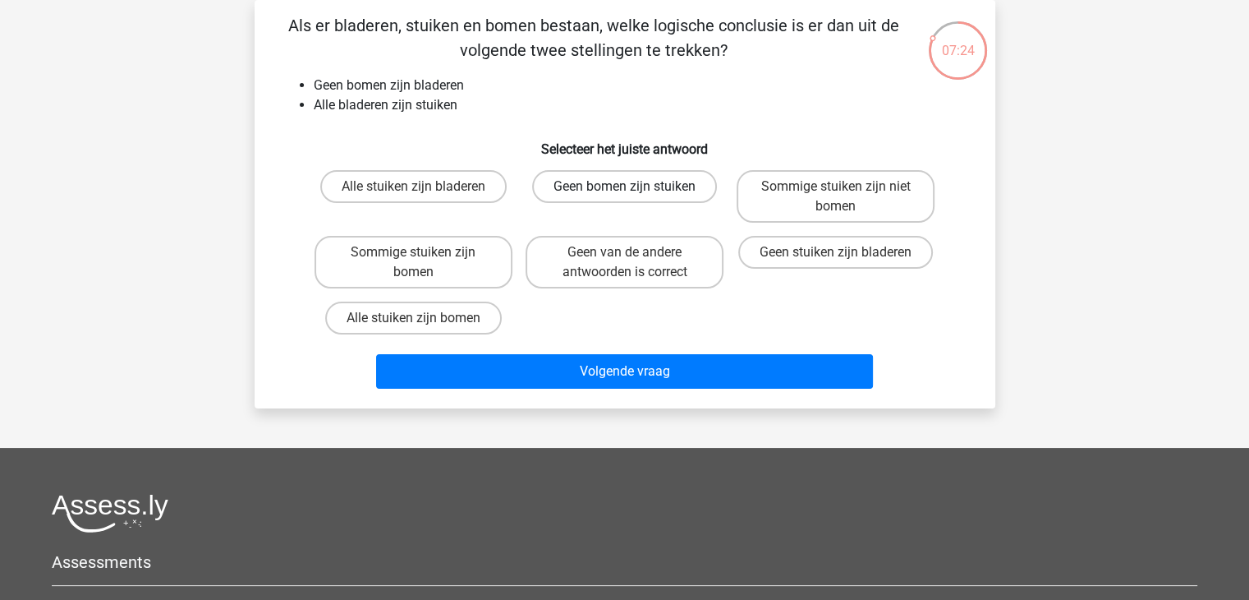
click at [562, 201] on label "Geen bomen zijn stuiken" at bounding box center [624, 186] width 185 height 33
click at [624, 197] on input "Geen bomen zijn stuiken" at bounding box center [629, 191] width 11 height 11
radio input "true"
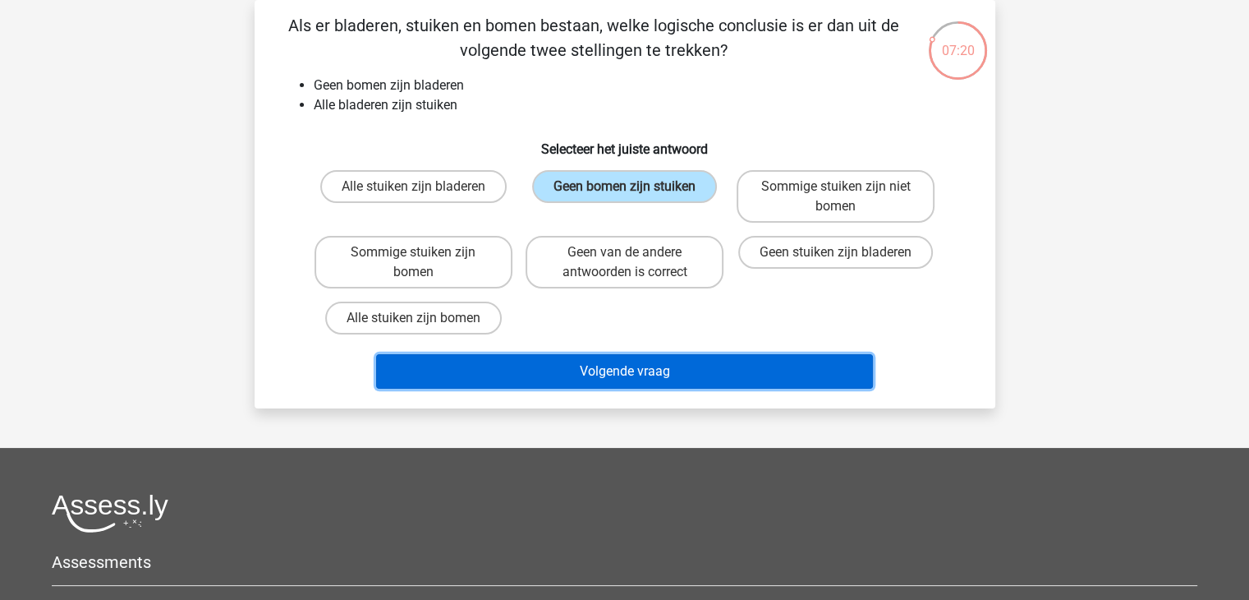
click at [605, 375] on button "Volgende vraag" at bounding box center [624, 371] width 497 height 35
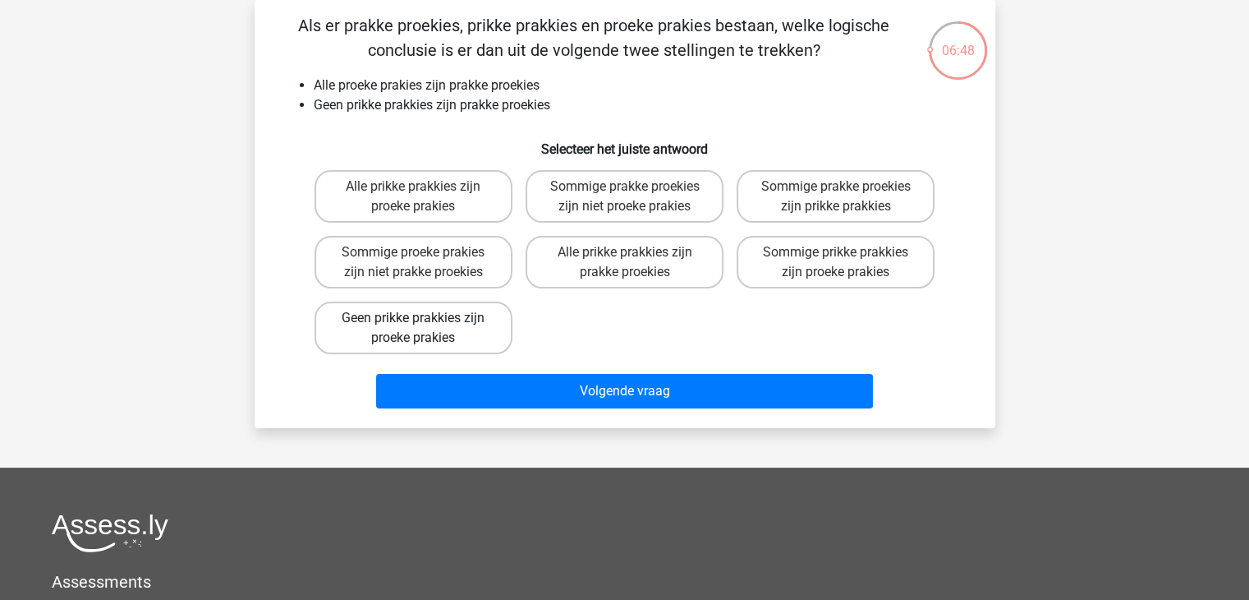
click at [438, 322] on label "Geen prikke prakkies zijn proeke prakies" at bounding box center [414, 327] width 198 height 53
click at [424, 322] on input "Geen prikke prakkies zijn proeke prakies" at bounding box center [418, 323] width 11 height 11
radio input "true"
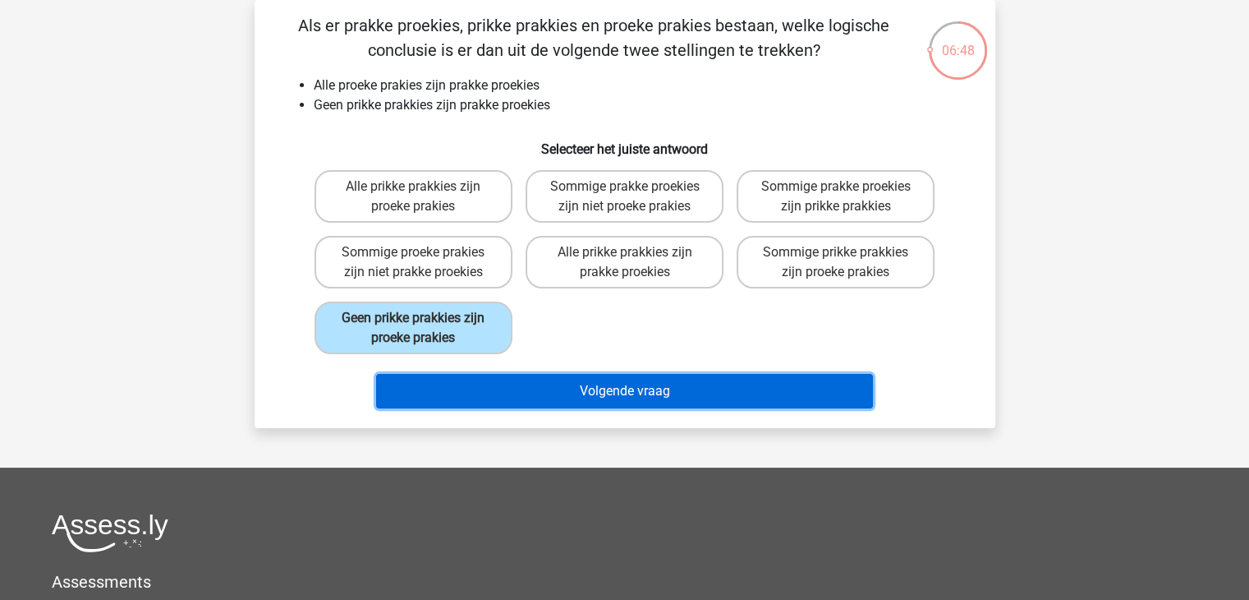
click at [576, 382] on button "Volgende vraag" at bounding box center [624, 391] width 497 height 35
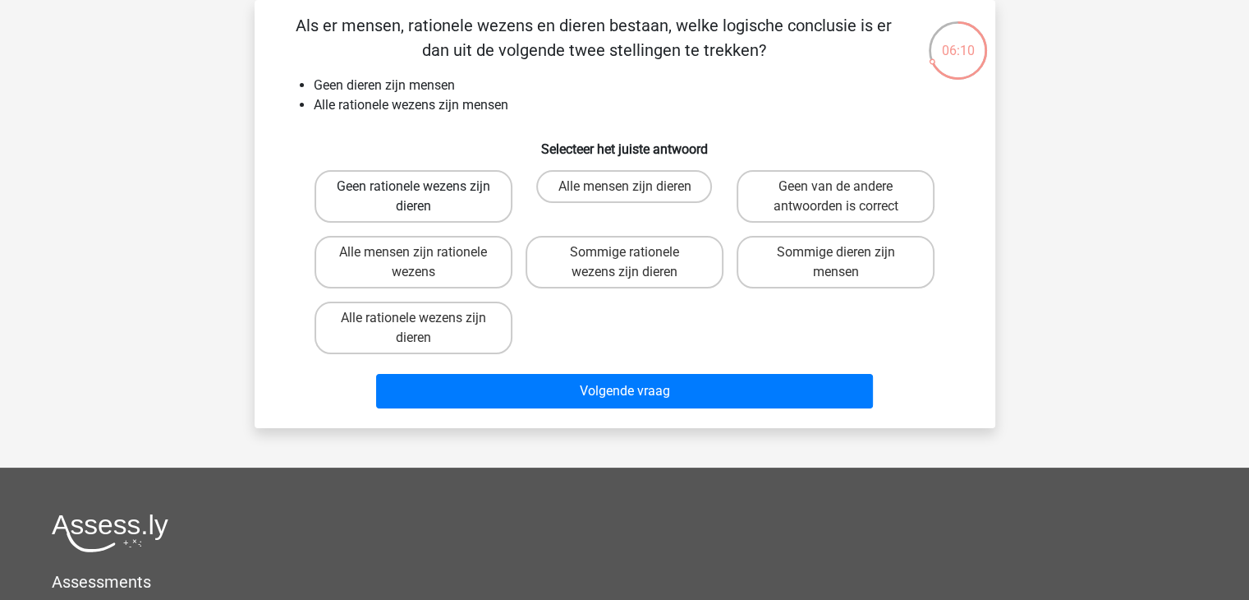
click at [351, 193] on label "Geen rationele wezens zijn dieren" at bounding box center [414, 196] width 198 height 53
click at [413, 193] on input "Geen rationele wezens zijn dieren" at bounding box center [418, 191] width 11 height 11
radio input "true"
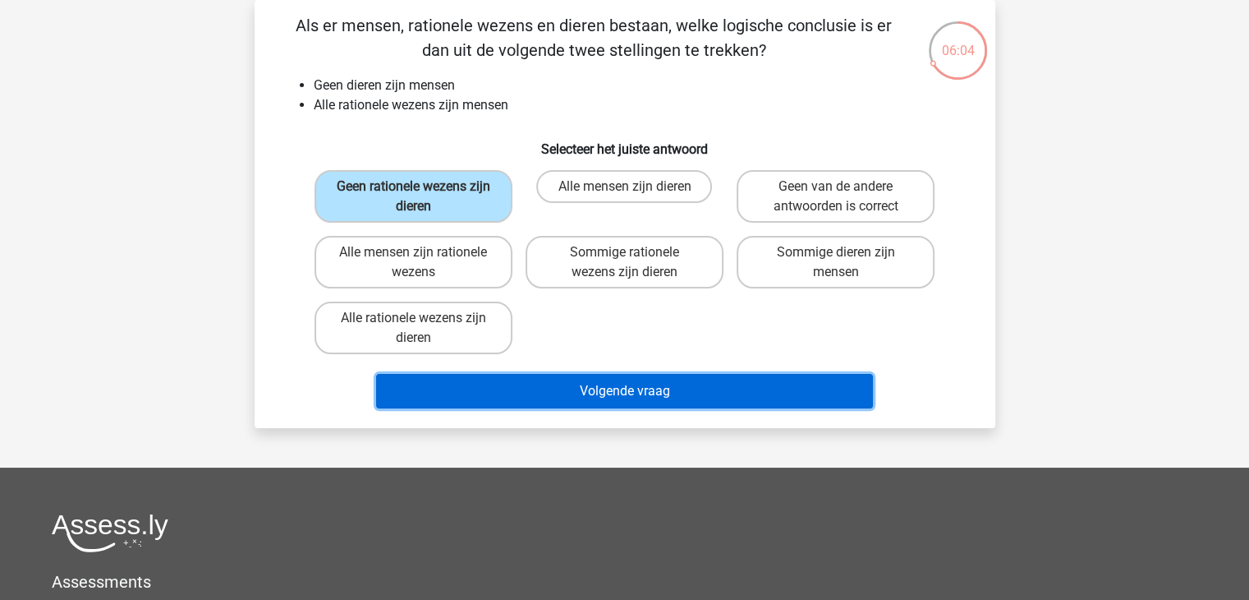
click at [515, 384] on button "Volgende vraag" at bounding box center [624, 391] width 497 height 35
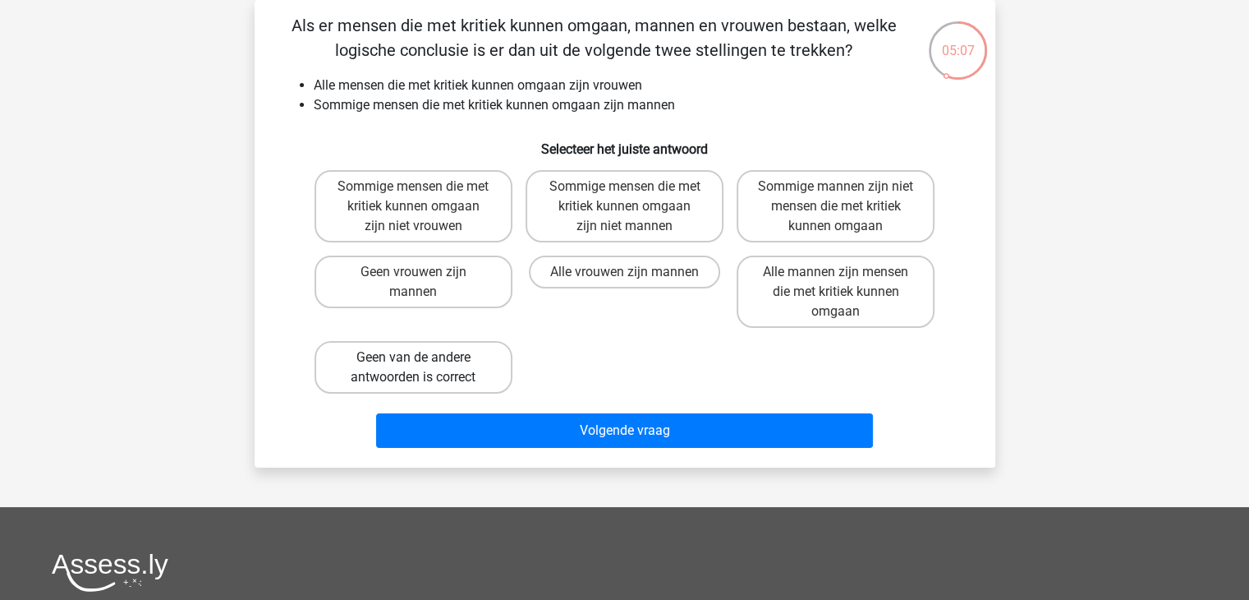
click at [400, 371] on label "Geen van de andere antwoorden is correct" at bounding box center [414, 367] width 198 height 53
click at [413, 368] on input "Geen van de andere antwoorden is correct" at bounding box center [418, 362] width 11 height 11
radio input "true"
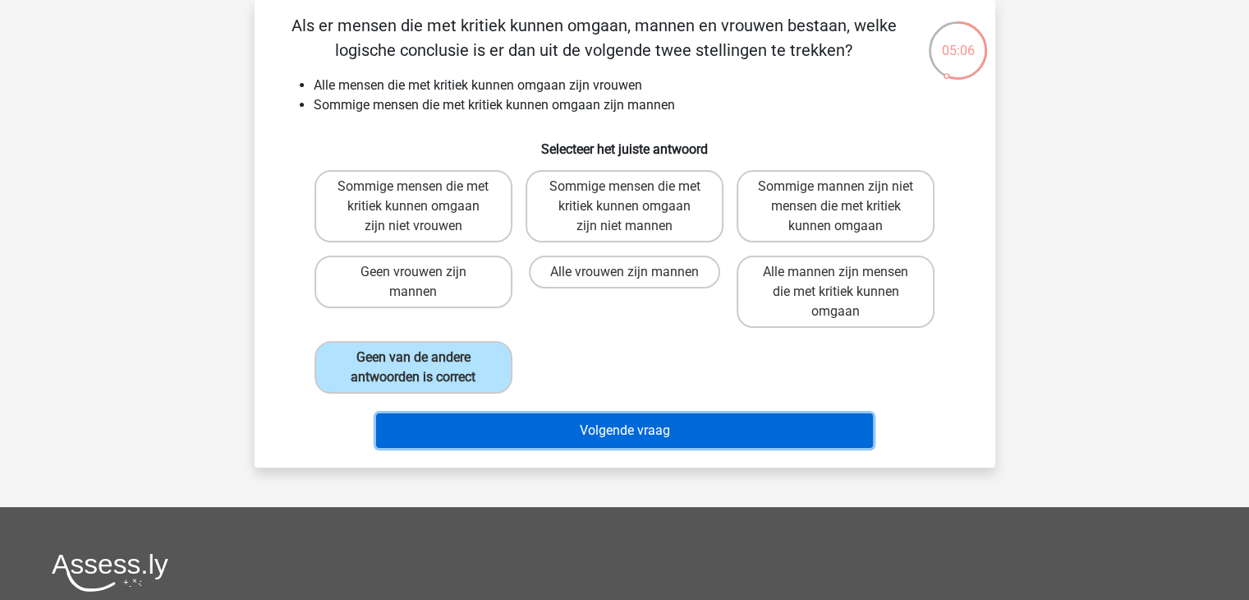
click at [518, 413] on button "Volgende vraag" at bounding box center [624, 430] width 497 height 35
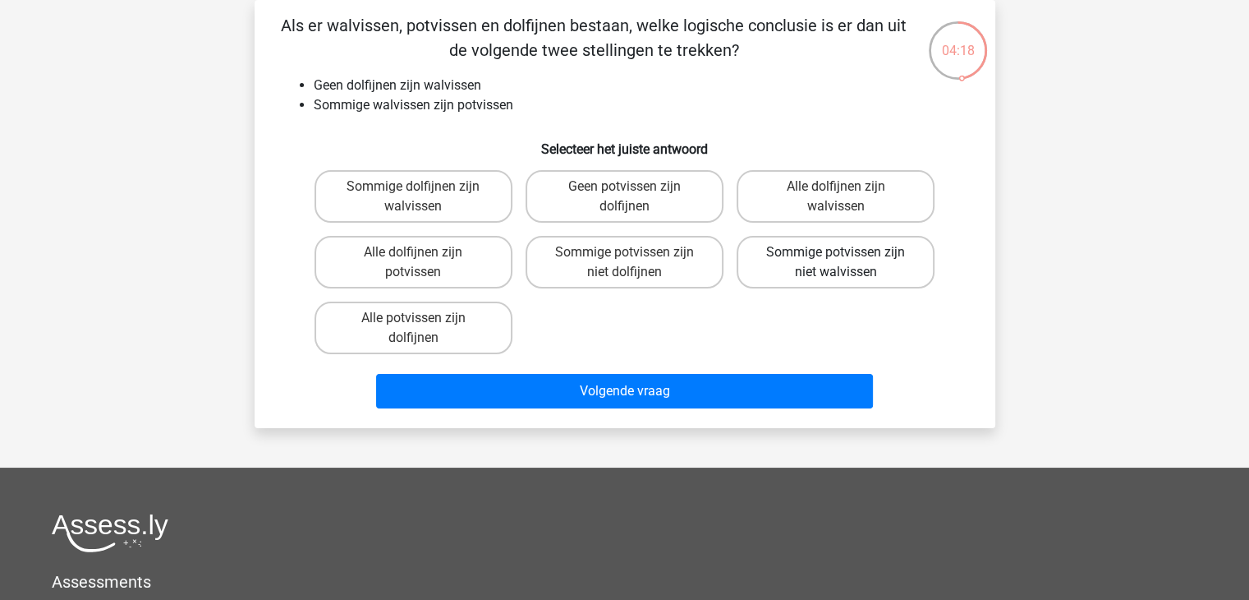
click at [857, 260] on label "Sommige potvissen zijn niet walvissen" at bounding box center [836, 262] width 198 height 53
click at [847, 260] on input "Sommige potvissen zijn niet walvissen" at bounding box center [841, 257] width 11 height 11
radio input "true"
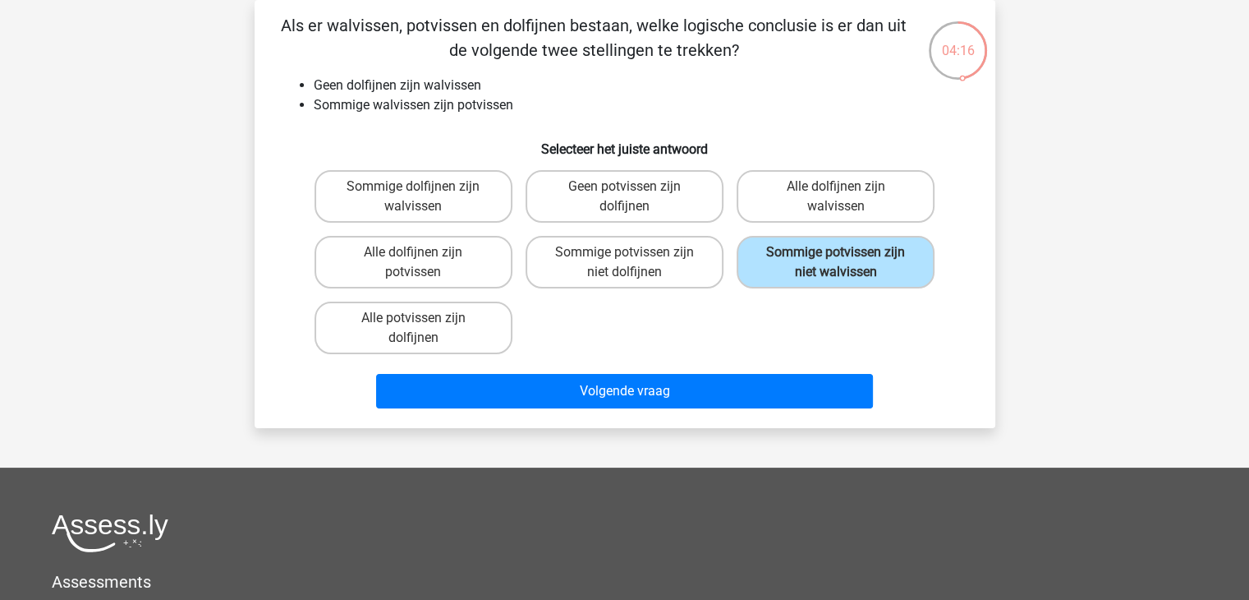
click at [624, 407] on div "Volgende vraag" at bounding box center [625, 394] width 634 height 41
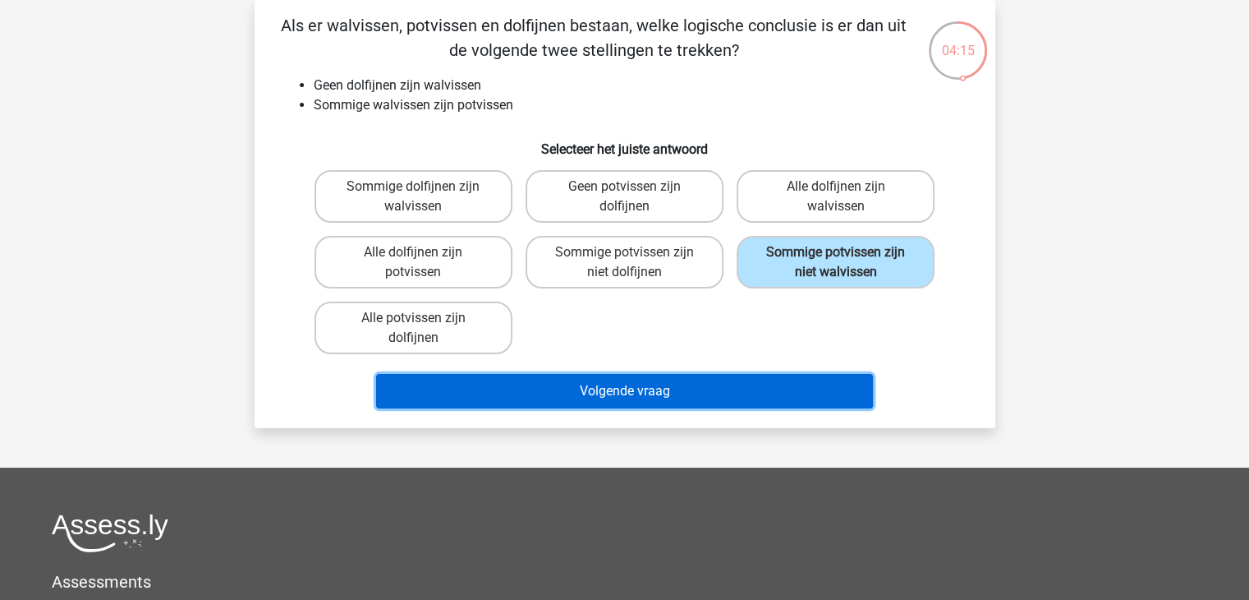
click at [613, 405] on button "Volgende vraag" at bounding box center [624, 391] width 497 height 35
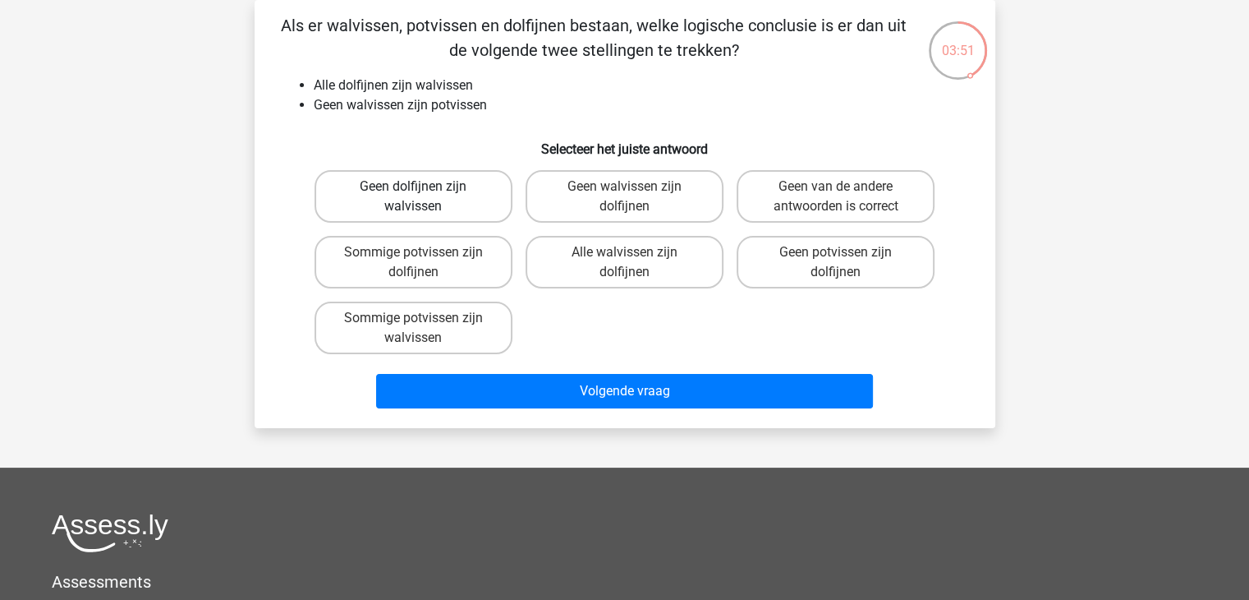
click at [378, 196] on label "Geen dolfijnen zijn walvissen" at bounding box center [414, 196] width 198 height 53
click at [413, 196] on input "Geen dolfijnen zijn walvissen" at bounding box center [418, 191] width 11 height 11
radio input "true"
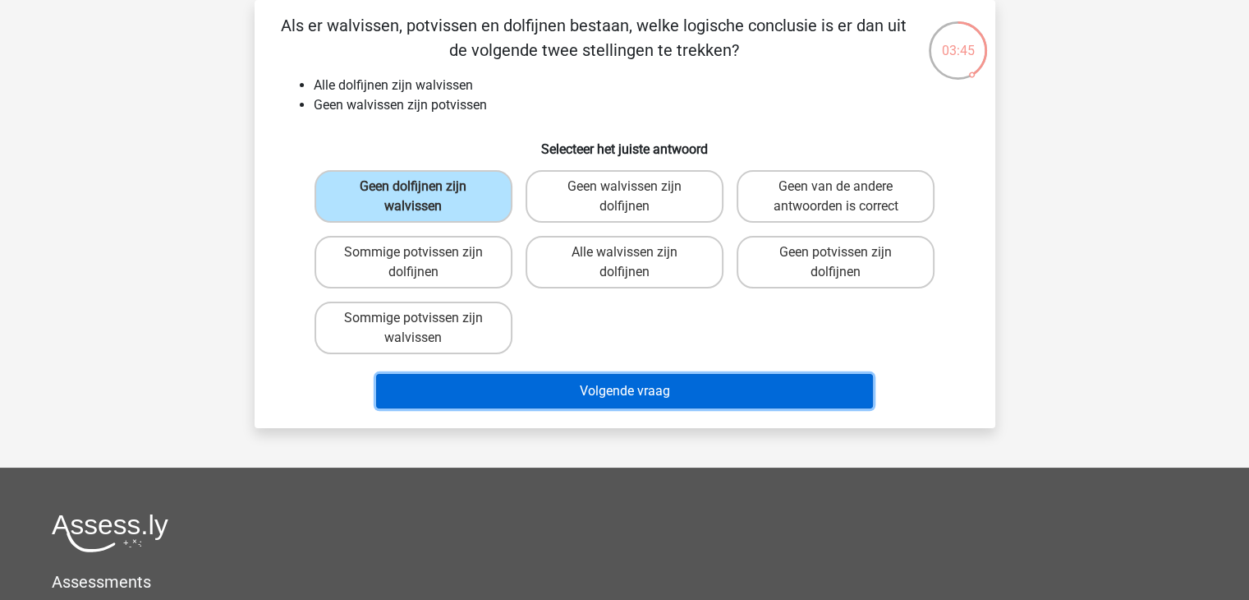
click at [565, 392] on button "Volgende vraag" at bounding box center [624, 391] width 497 height 35
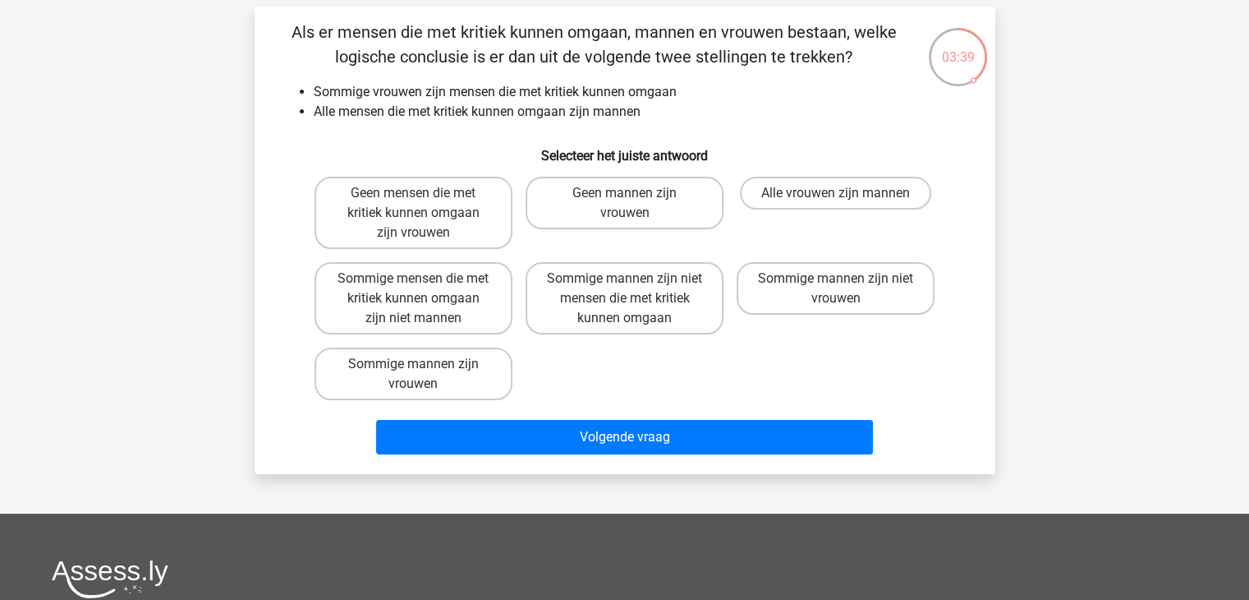
scroll to position [68, 0]
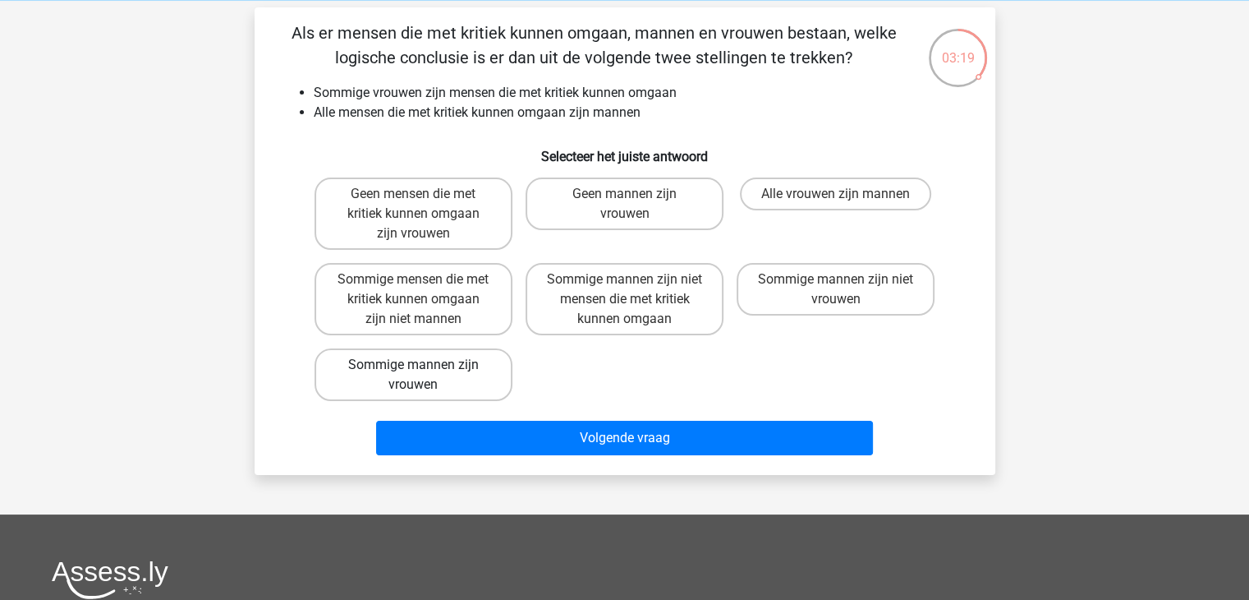
click at [411, 372] on label "Sommige mannen zijn vrouwen" at bounding box center [414, 374] width 198 height 53
click at [413, 372] on input "Sommige mannen zijn vrouwen" at bounding box center [418, 370] width 11 height 11
radio input "true"
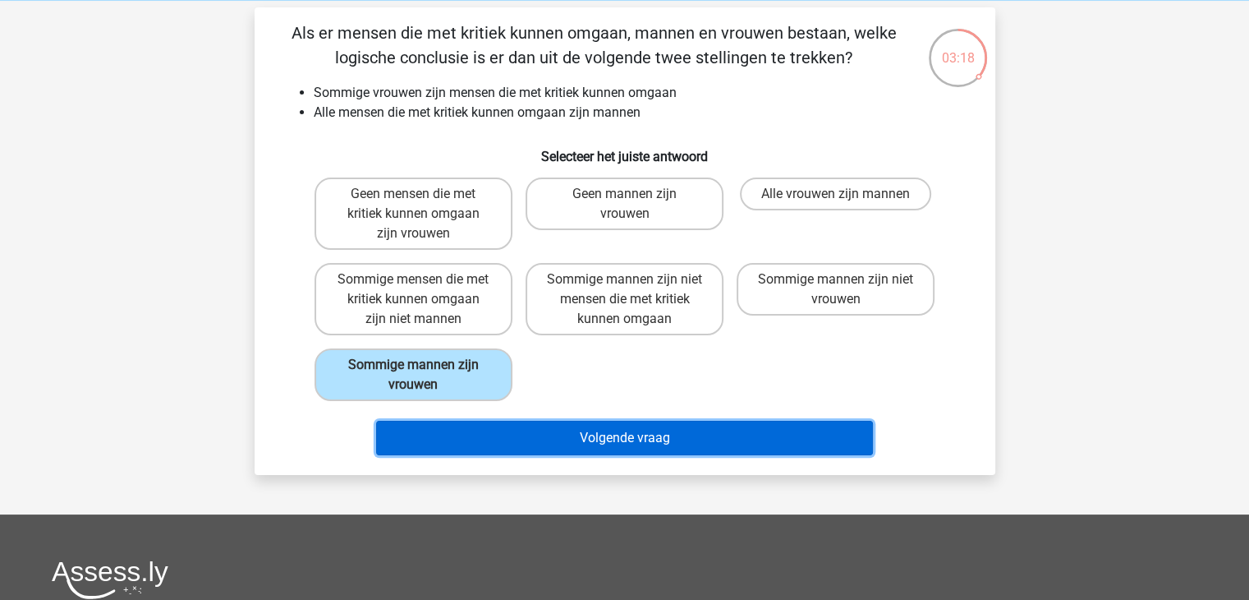
click at [602, 431] on button "Volgende vraag" at bounding box center [624, 438] width 497 height 35
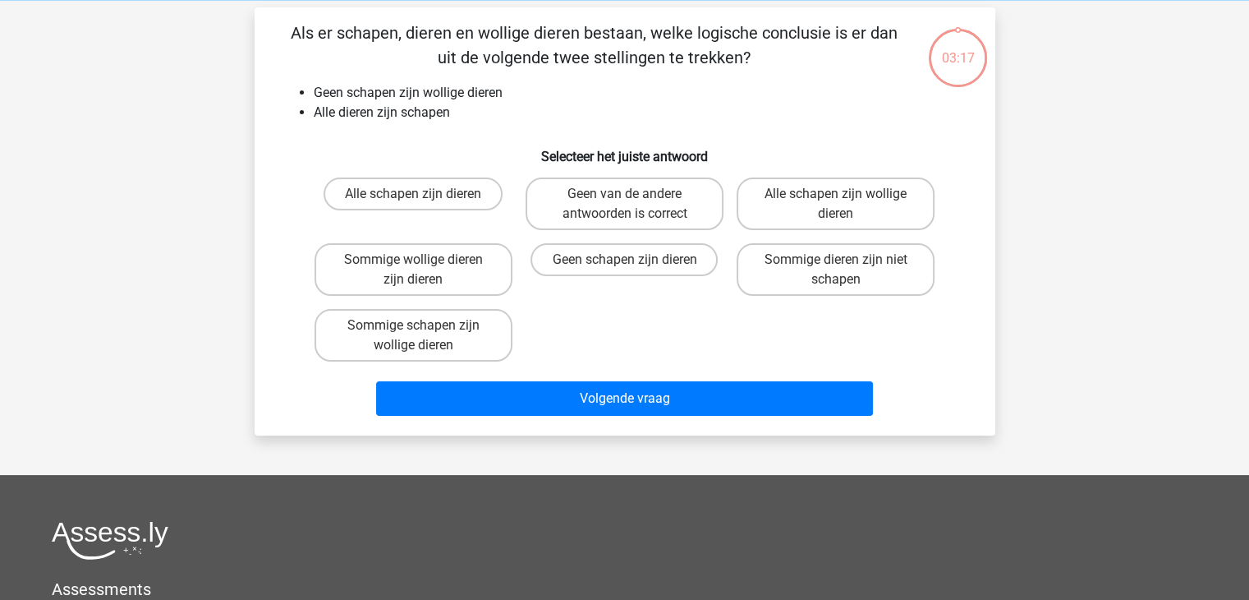
scroll to position [76, 0]
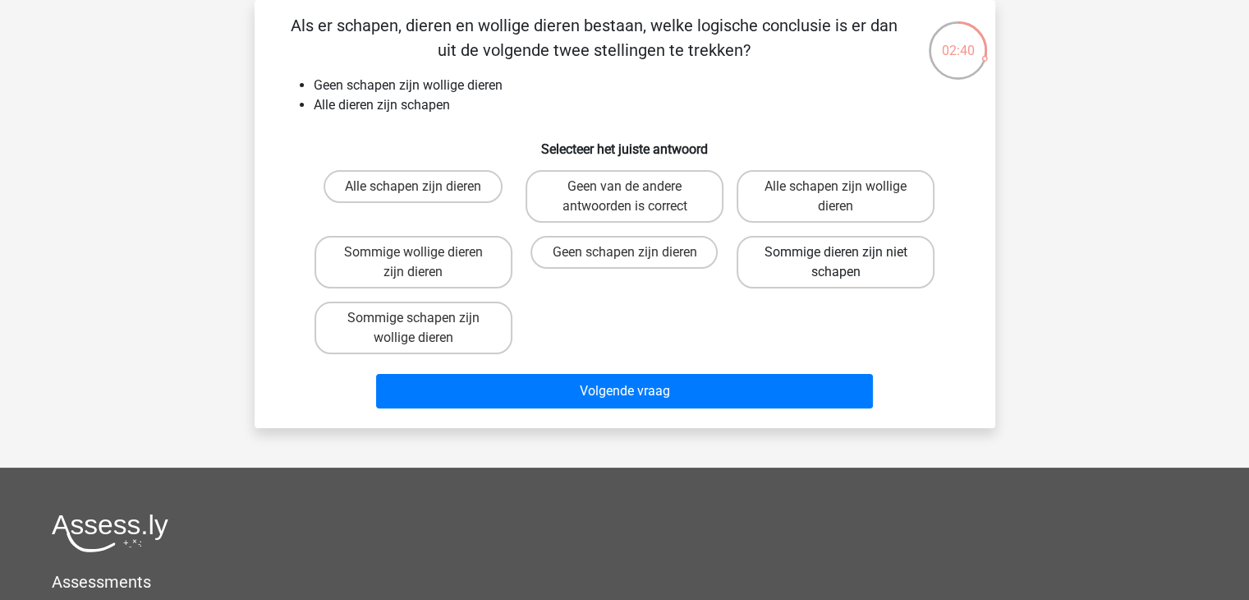
click at [833, 269] on label "Sommige dieren zijn niet schapen" at bounding box center [836, 262] width 198 height 53
click at [836, 263] on input "Sommige dieren zijn niet schapen" at bounding box center [841, 257] width 11 height 11
radio input "true"
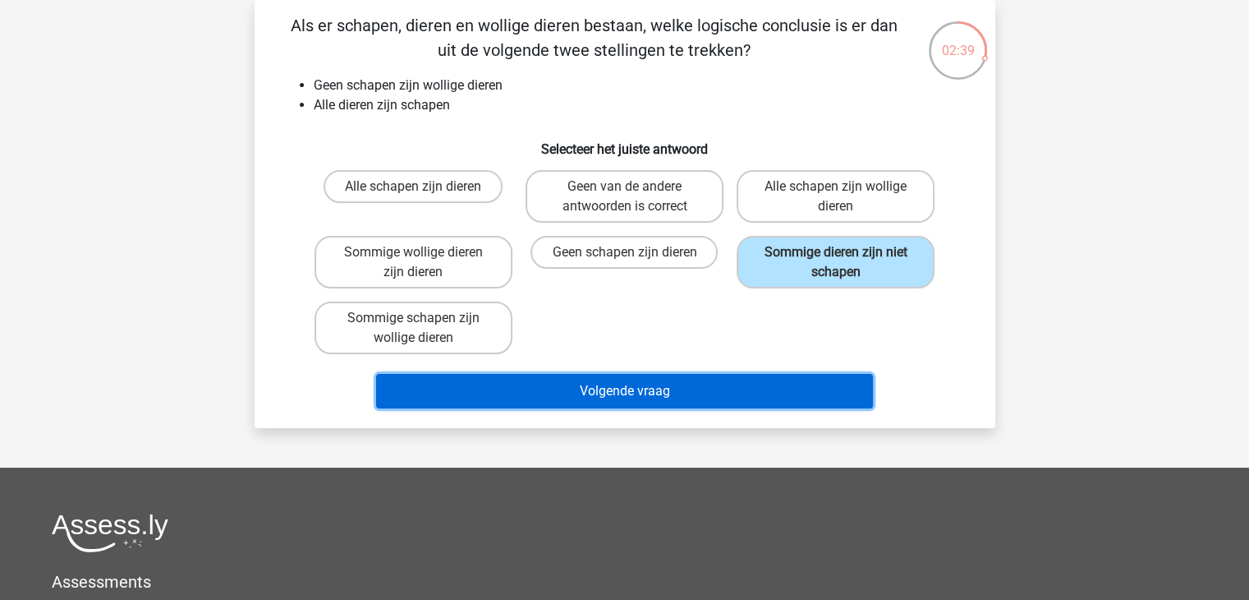
click at [623, 387] on button "Volgende vraag" at bounding box center [624, 391] width 497 height 35
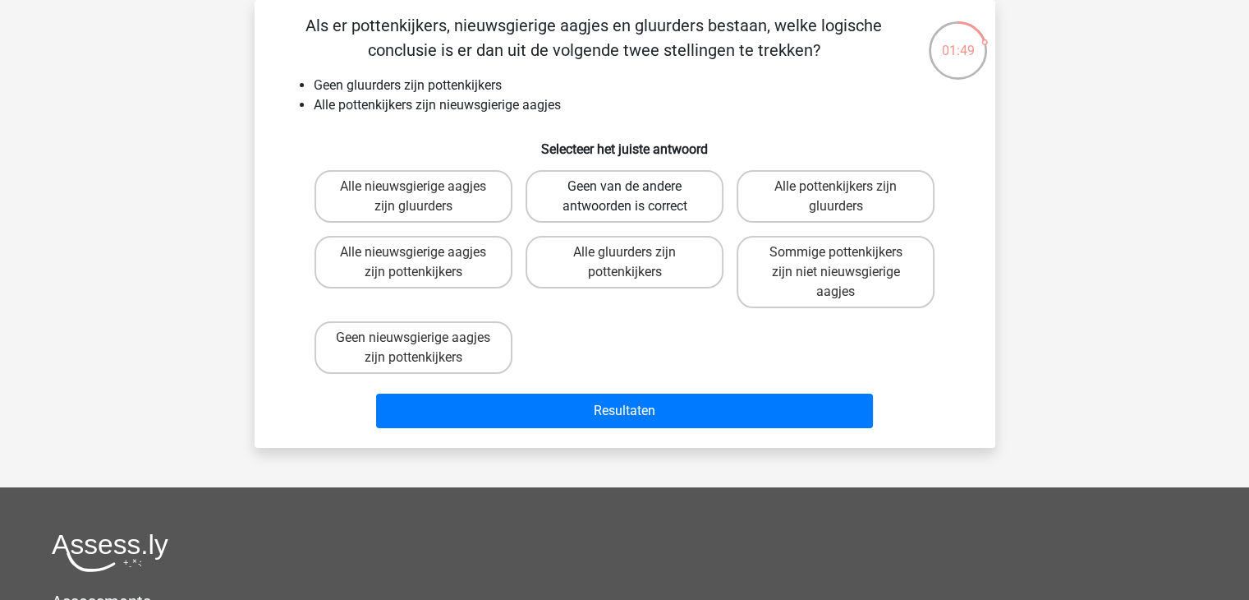
click at [661, 186] on label "Geen van de andere antwoorden is correct" at bounding box center [625, 196] width 198 height 53
click at [635, 186] on input "Geen van de andere antwoorden is correct" at bounding box center [629, 191] width 11 height 11
radio input "true"
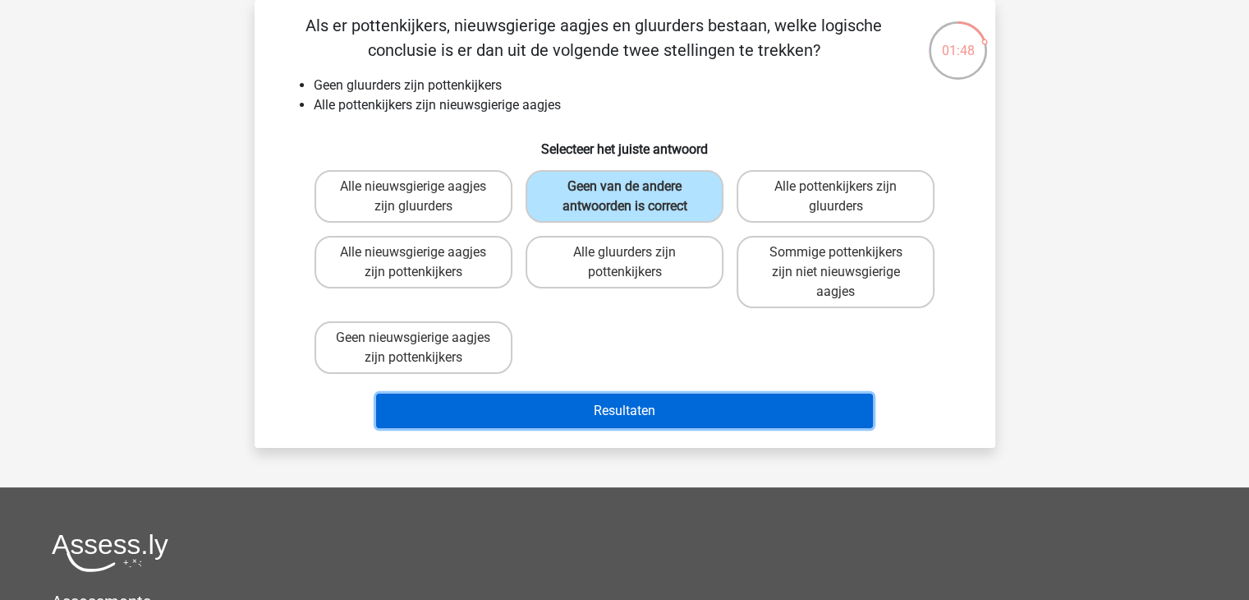
click at [667, 416] on button "Resultaten" at bounding box center [624, 410] width 497 height 35
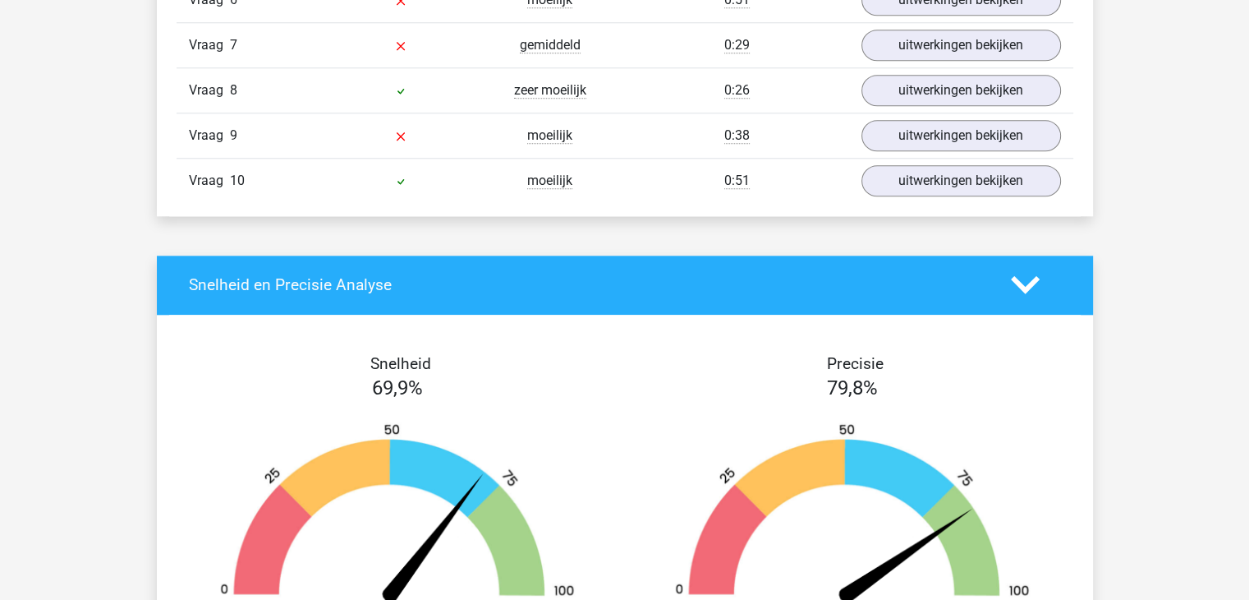
scroll to position [1553, 0]
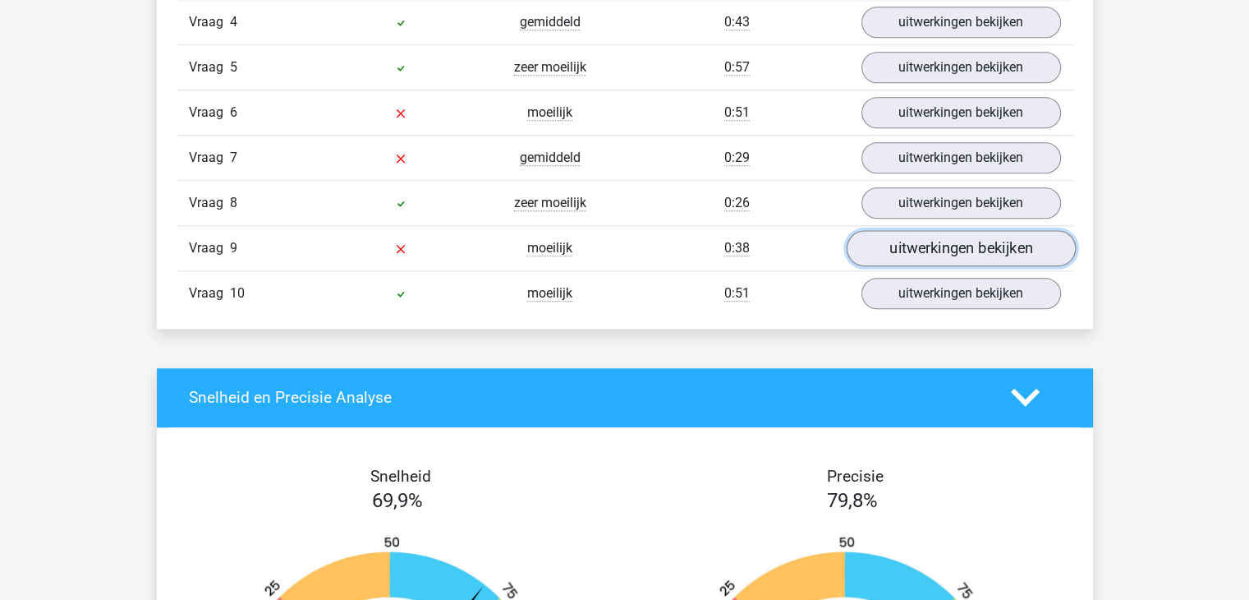
click at [894, 243] on link "uitwerkingen bekijken" at bounding box center [960, 248] width 229 height 36
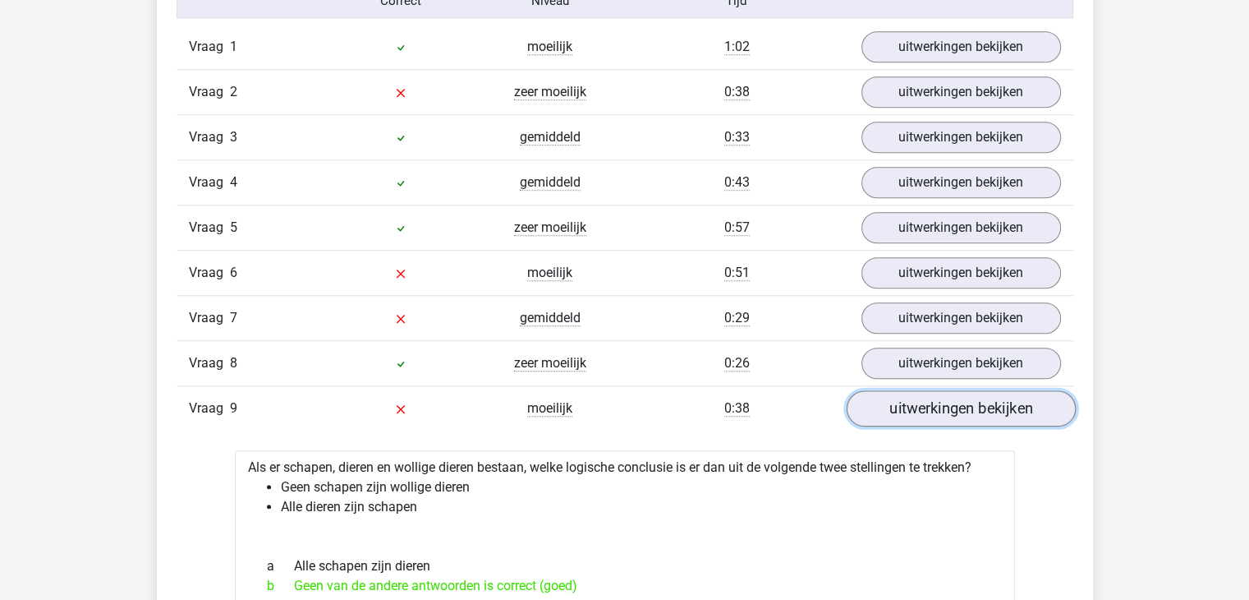
scroll to position [1393, 0]
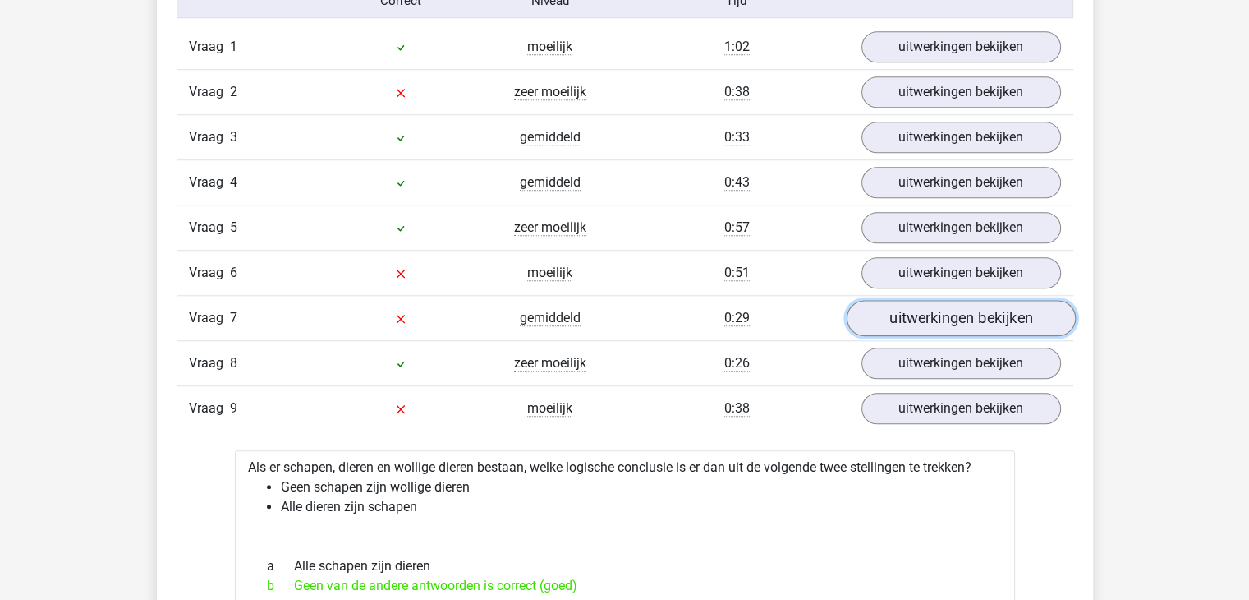
click at [899, 322] on link "uitwerkingen bekijken" at bounding box center [960, 318] width 229 height 36
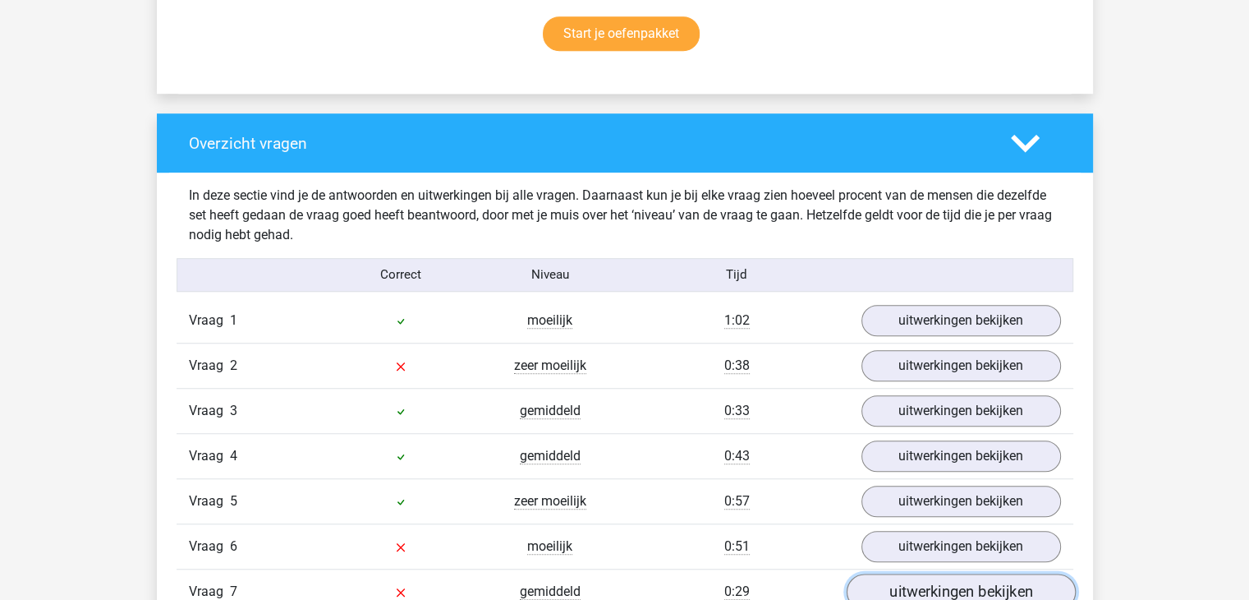
scroll to position [1158, 0]
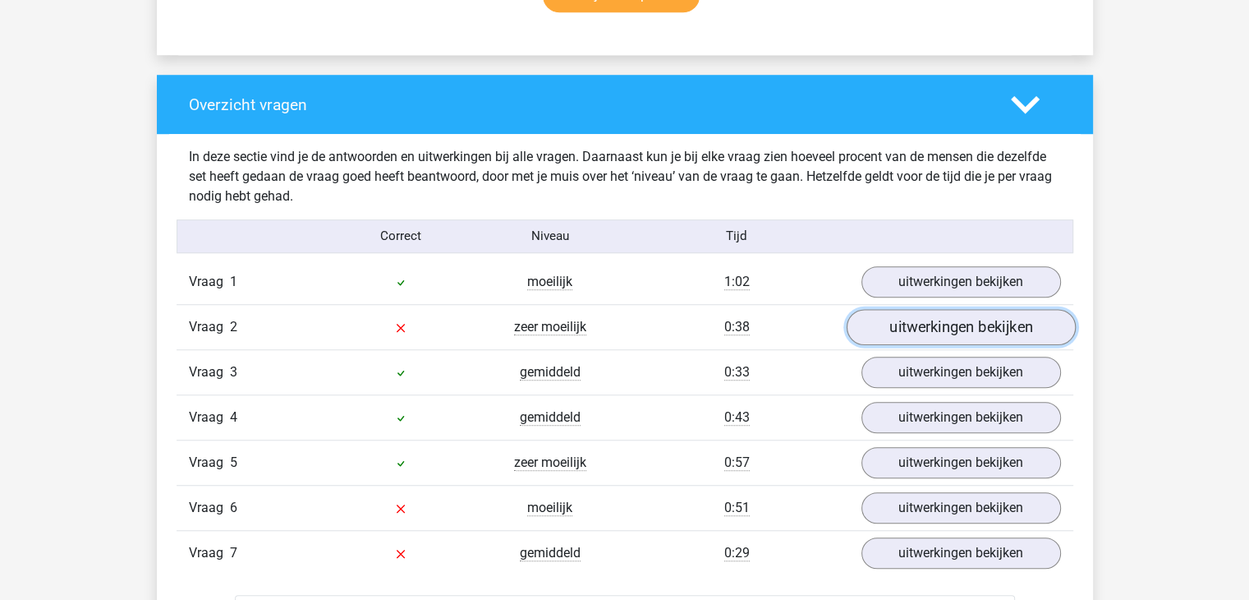
click at [888, 320] on link "uitwerkingen bekijken" at bounding box center [960, 327] width 229 height 36
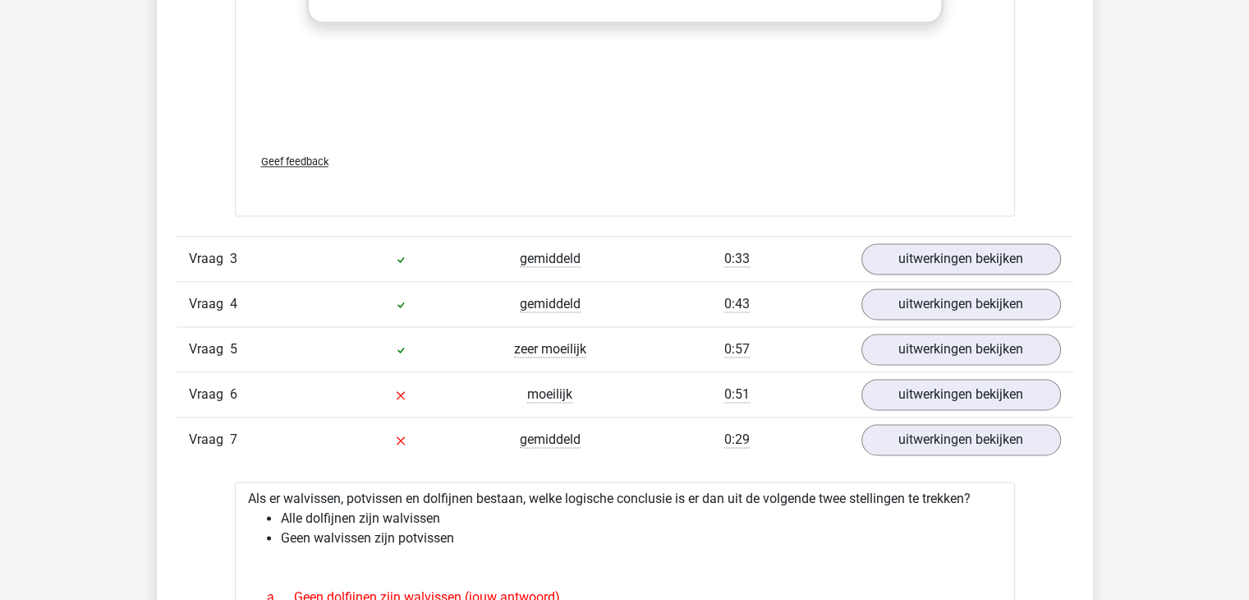
scroll to position [2179, 0]
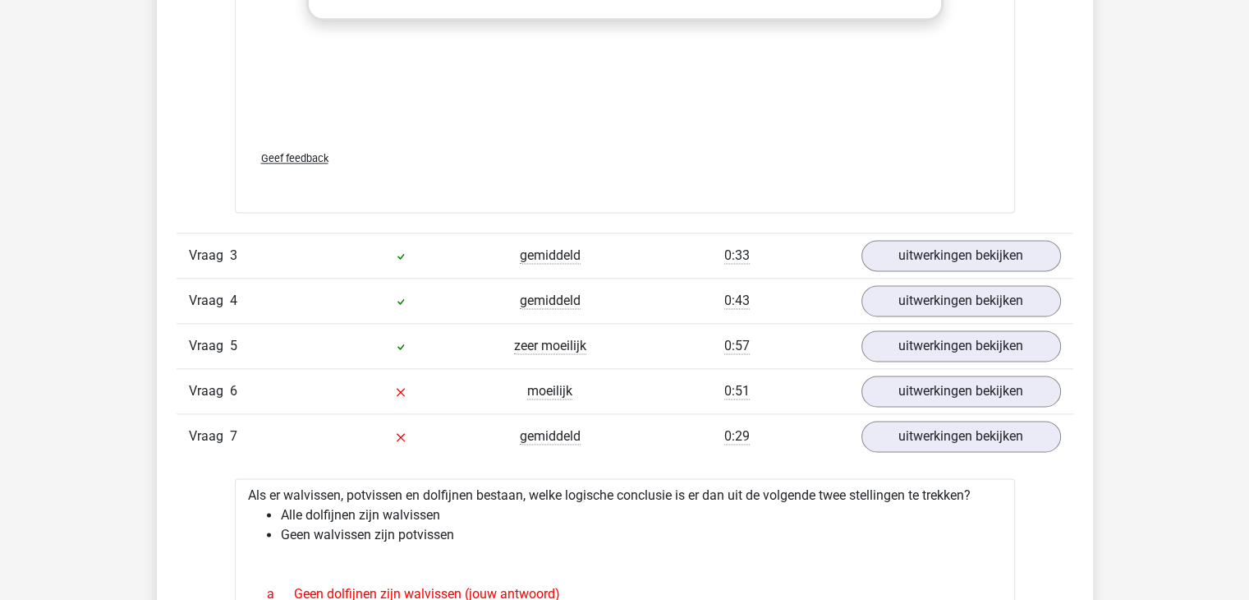
click at [908, 370] on div "Vraag 6 moeilijk 0:51 uitwerkingen bekijken" at bounding box center [625, 390] width 897 height 45
click at [905, 389] on link "uitwerkingen bekijken" at bounding box center [960, 391] width 229 height 36
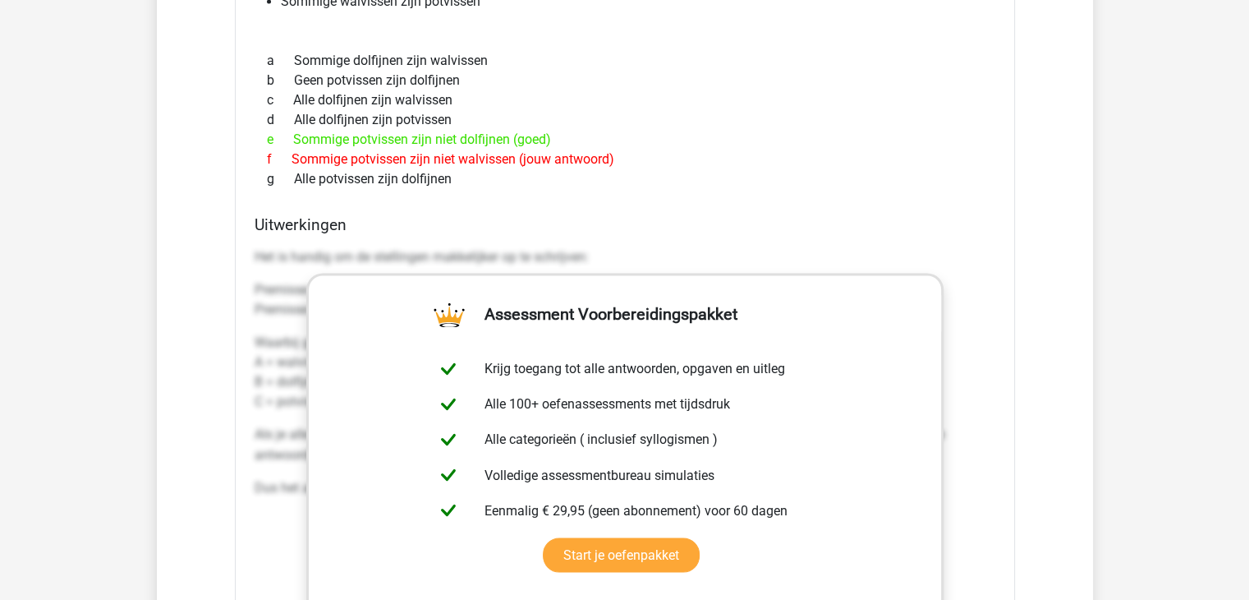
scroll to position [2668, 0]
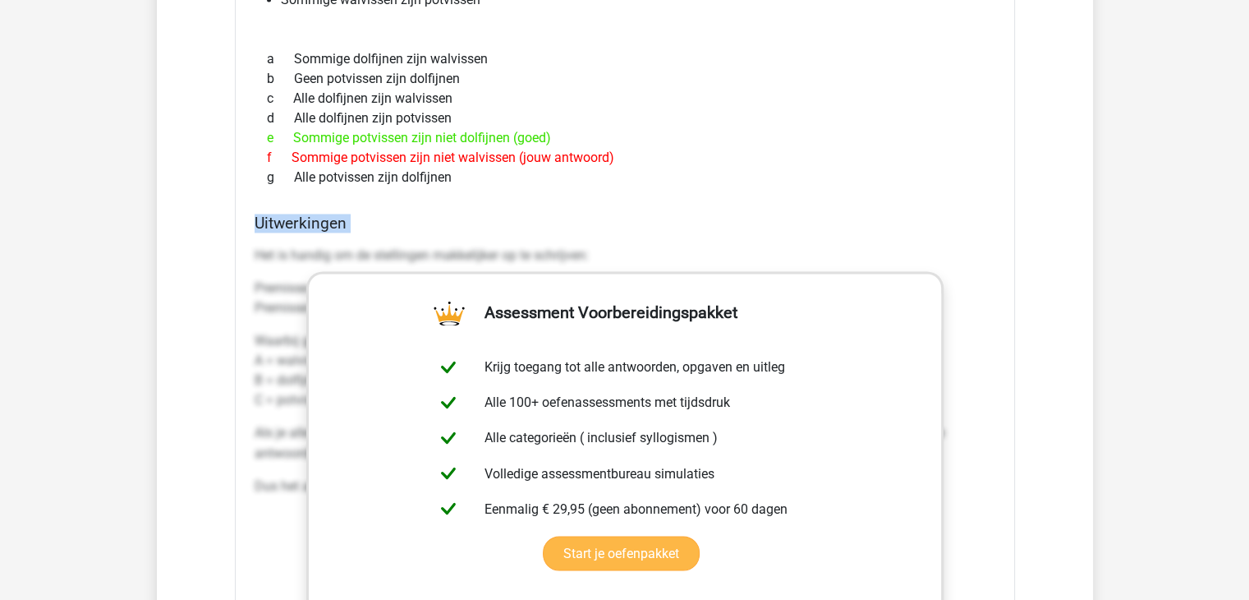
drag, startPoint x: 251, startPoint y: 248, endPoint x: 430, endPoint y: 527, distance: 331.1
click at [430, 527] on div "Als er walvissen, potvissen en dolfijnen bestaan, welke logische conclusie is e…" at bounding box center [625, 375] width 780 height 864
click at [255, 273] on div "Het is handig om de stellingen makkelijker op te schrijven: Premisse 1: Geen B …" at bounding box center [625, 377] width 741 height 276
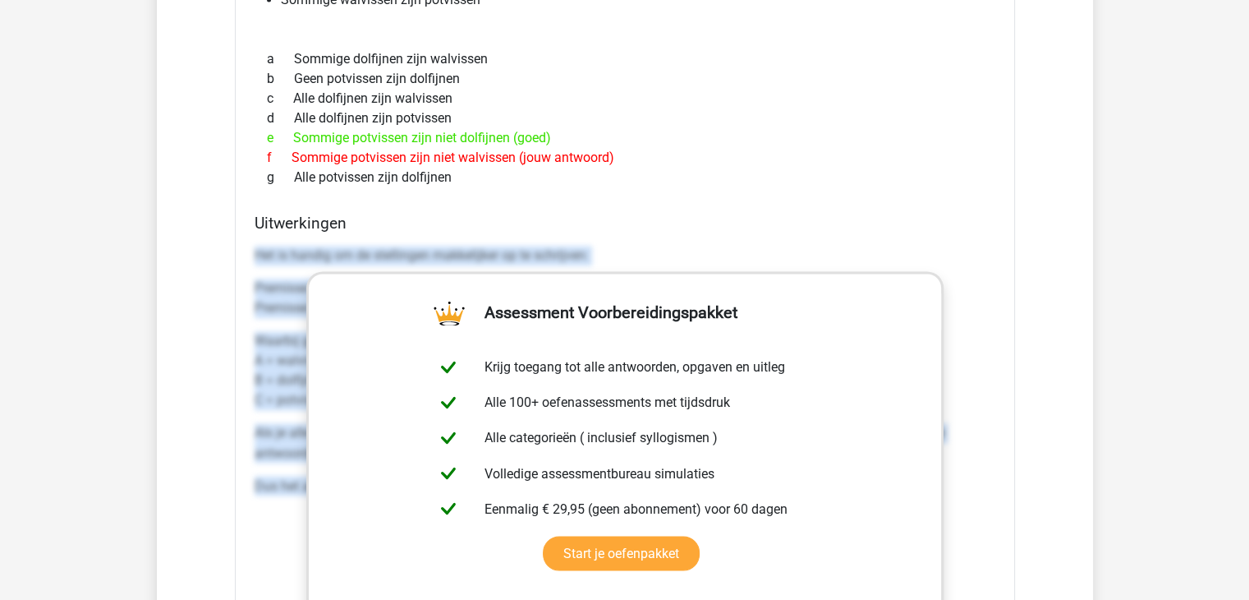
drag, startPoint x: 254, startPoint y: 251, endPoint x: 973, endPoint y: 482, distance: 755.2
click at [973, 482] on div "Het is handig om de stellingen makkelijker op te schrijven: Premisse 1: Geen B …" at bounding box center [625, 377] width 741 height 276
copy div "Het is handig om de stellingen makkelijker op te schrijven: Premisse 1: Geen B …"
